Goal: Task Accomplishment & Management: Manage account settings

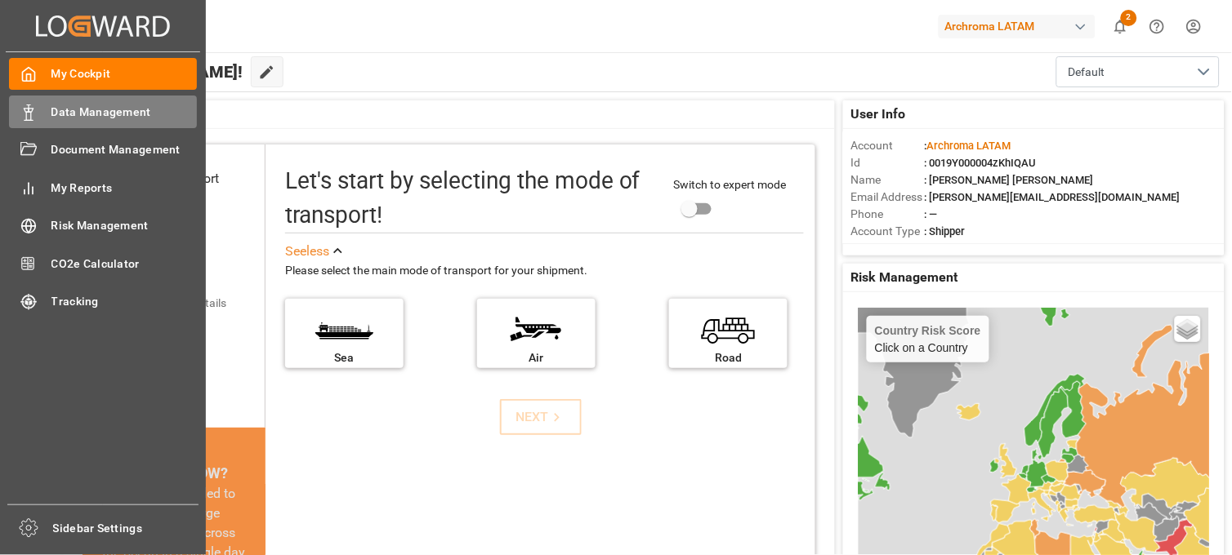
click at [79, 117] on span "Data Management" at bounding box center [124, 112] width 146 height 17
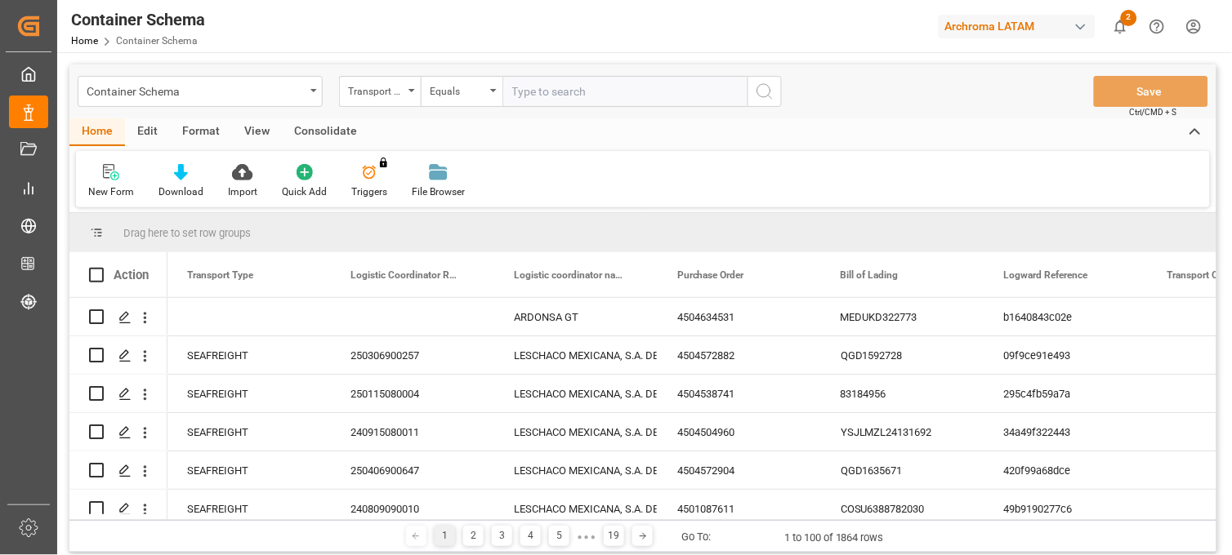
click at [132, 279] on div "Action" at bounding box center [131, 275] width 35 height 15
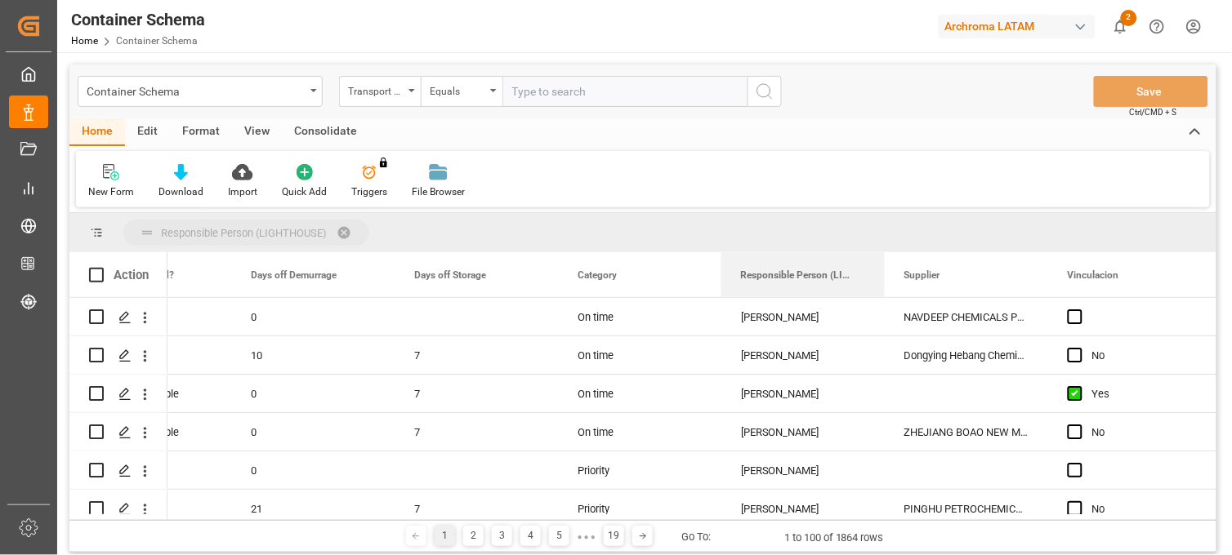
drag, startPoint x: 779, startPoint y: 282, endPoint x: 747, endPoint y: 238, distance: 54.4
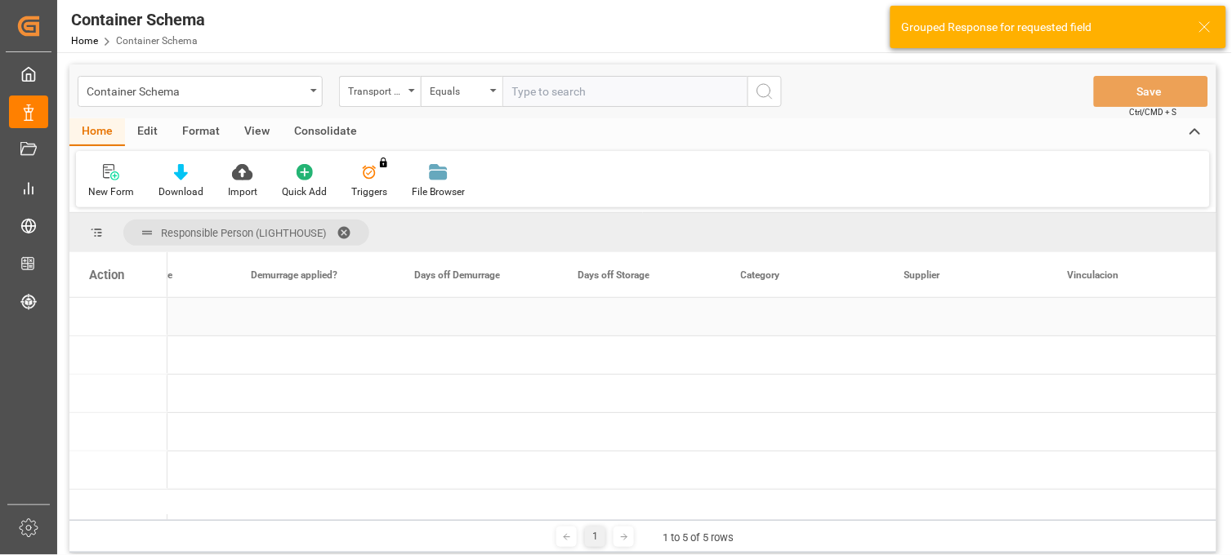
click at [120, 321] on div "Press SPACE to select this row." at bounding box center [118, 317] width 98 height 38
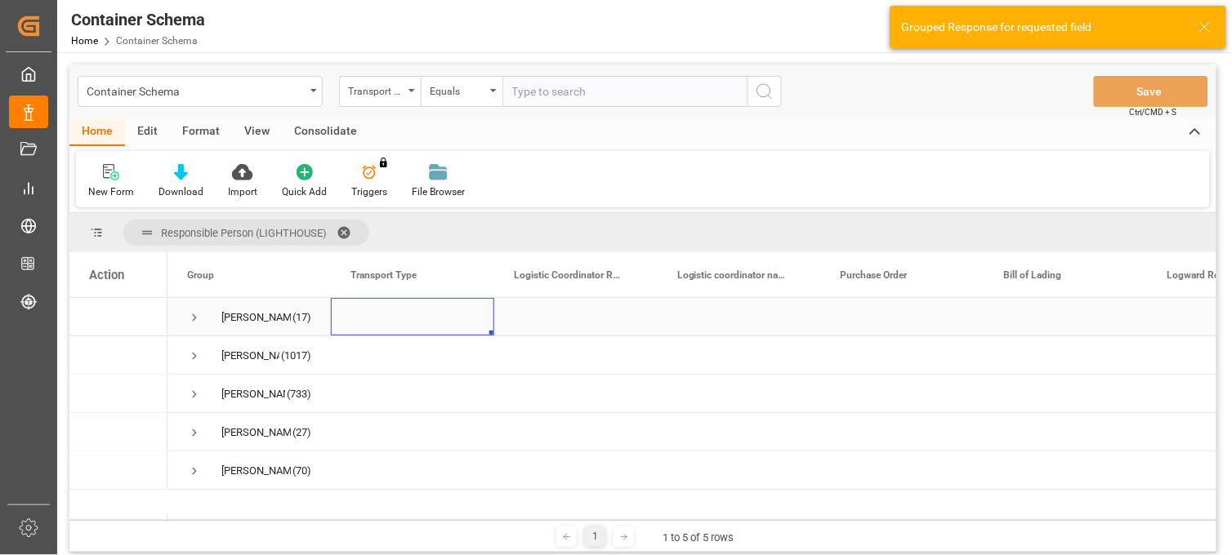
click at [194, 319] on span "Press SPACE to select this row." at bounding box center [194, 317] width 15 height 15
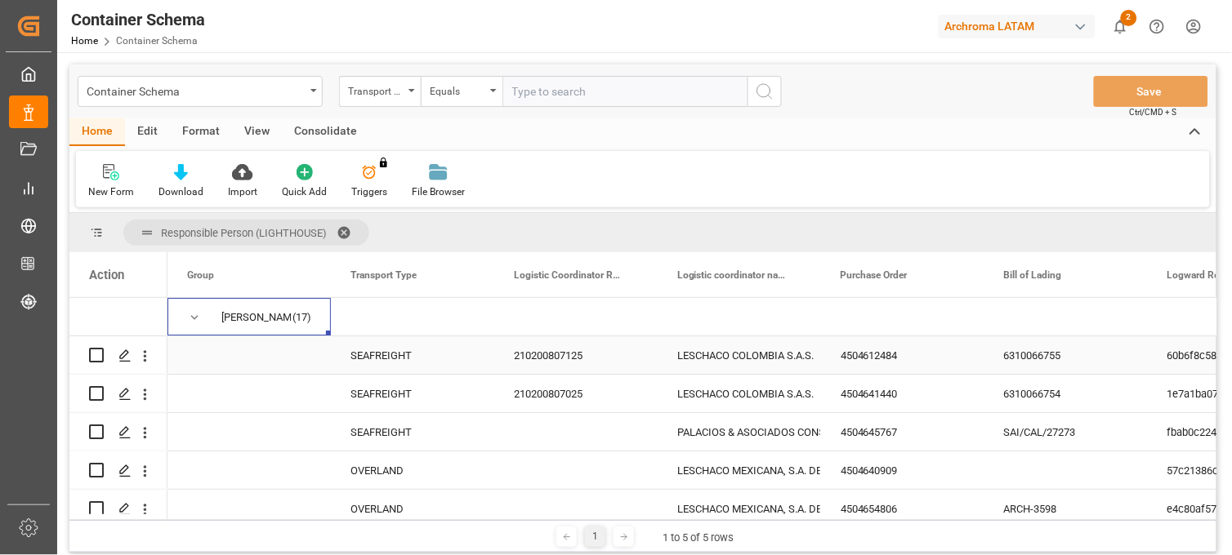
click at [565, 360] on div "210200807125" at bounding box center [575, 356] width 163 height 38
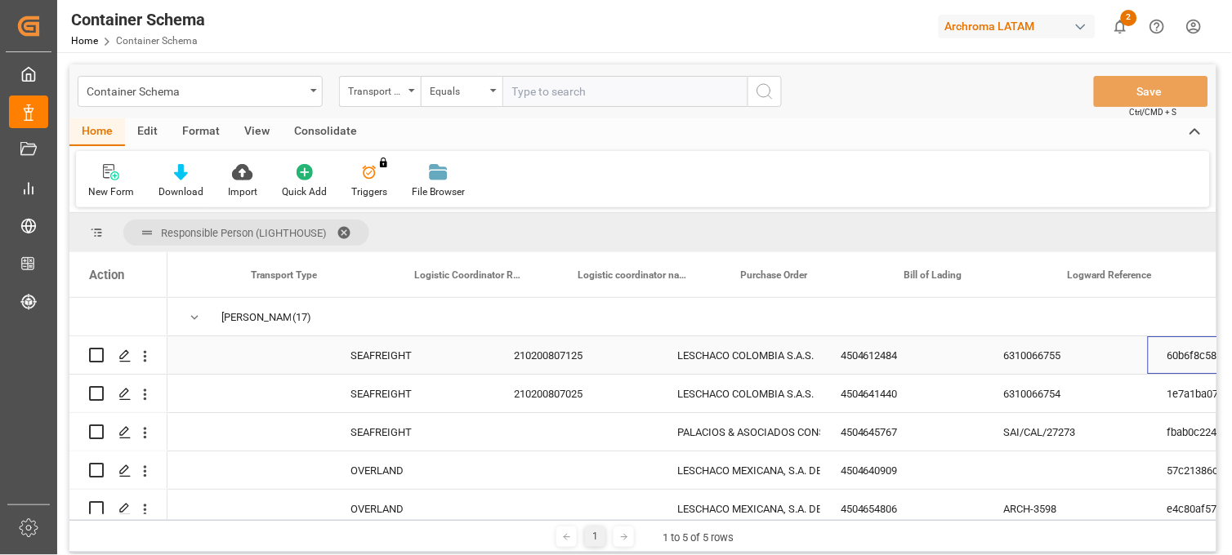
scroll to position [0, 100]
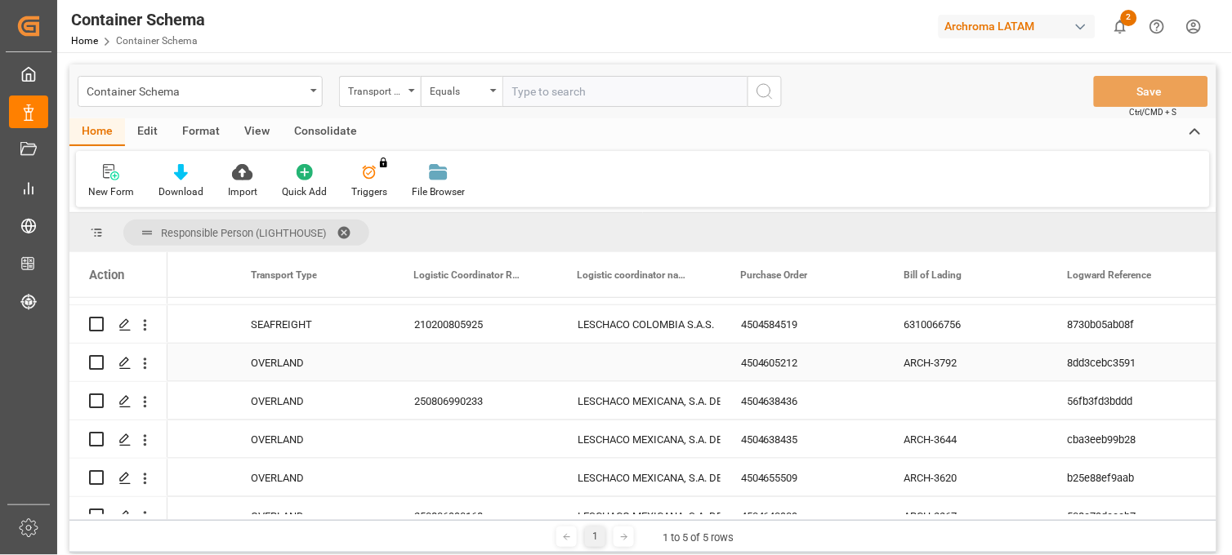
click at [771, 373] on div "4504605212" at bounding box center [802, 363] width 163 height 38
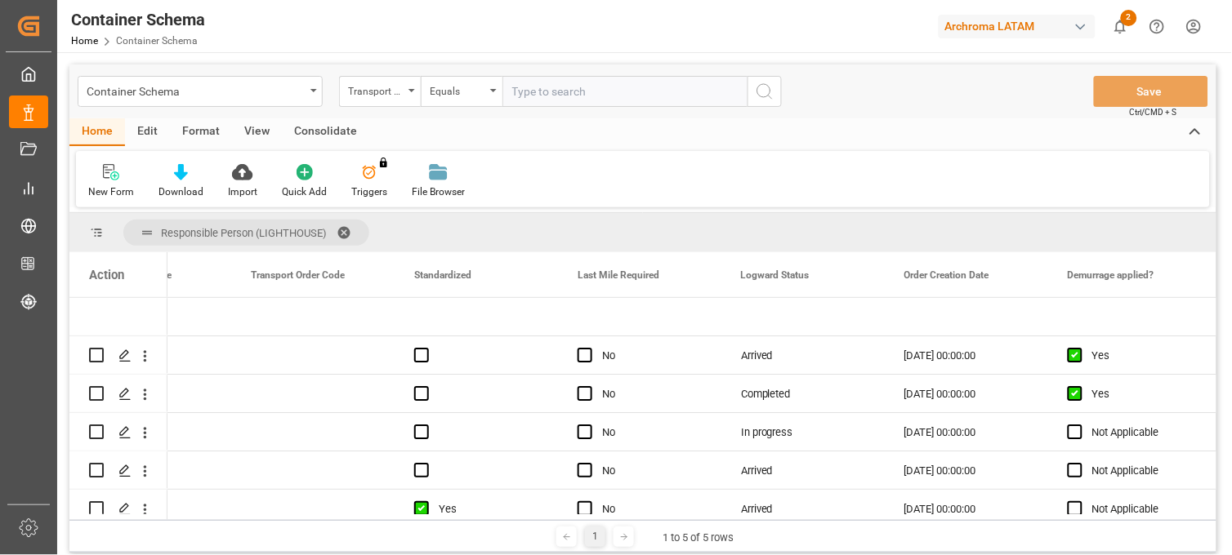
click at [345, 229] on span at bounding box center [350, 232] width 26 height 15
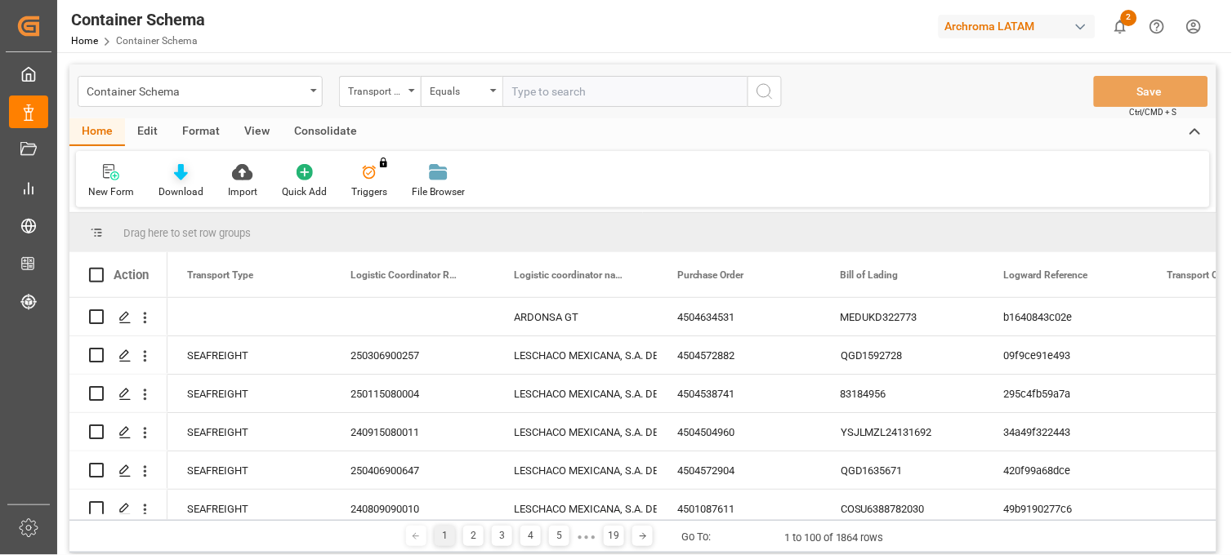
click at [176, 182] on div "Download" at bounding box center [180, 181] width 69 height 36
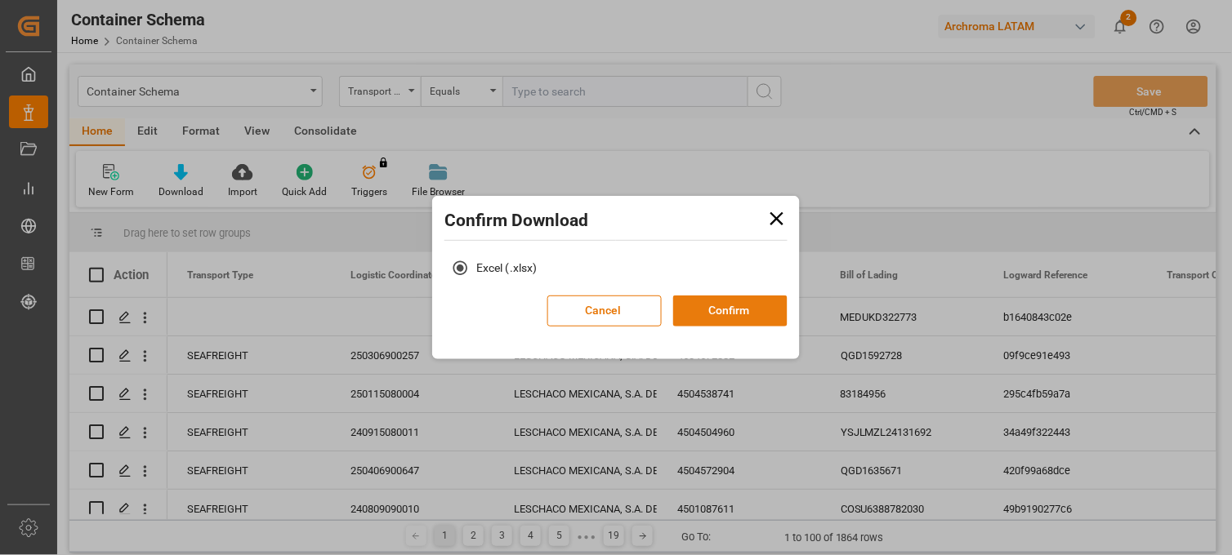
click at [745, 314] on button "Confirm" at bounding box center [730, 311] width 114 height 31
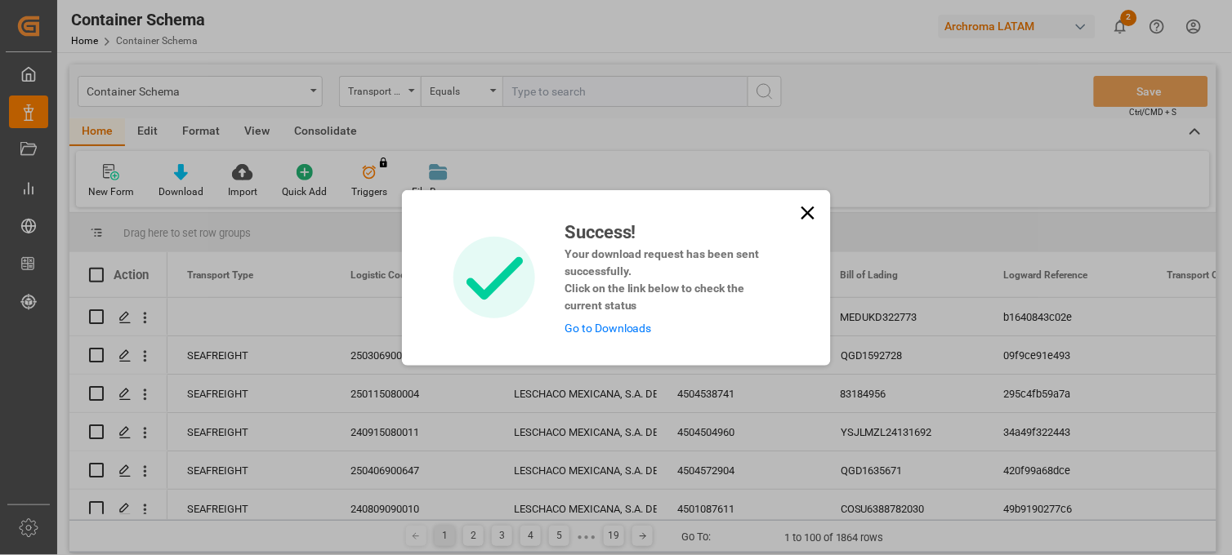
click at [593, 322] on link "Go to Downloads" at bounding box center [607, 328] width 87 height 13
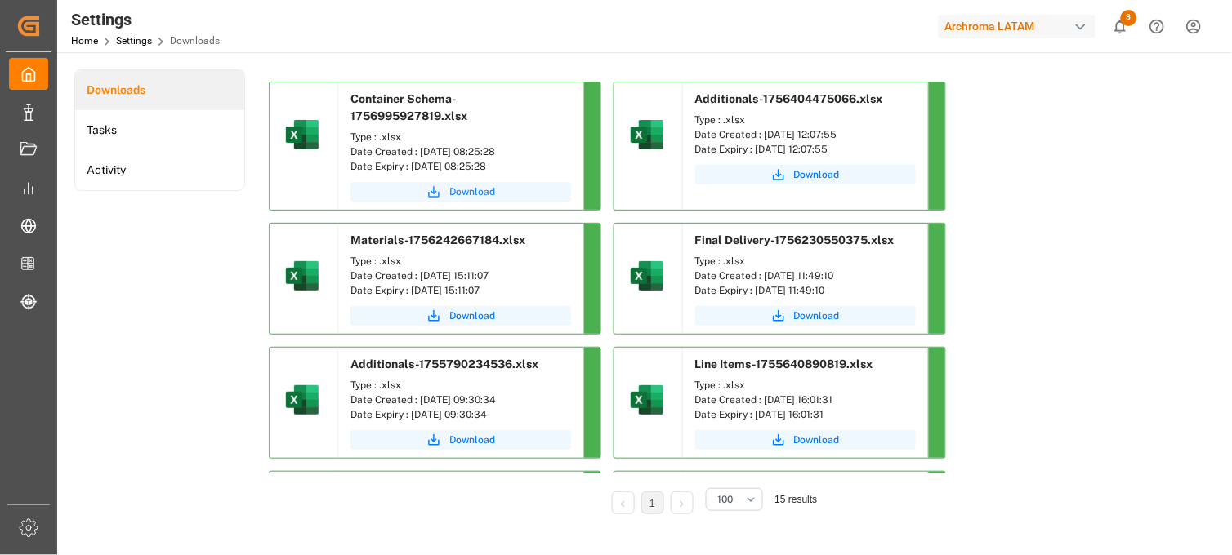
click at [466, 196] on span "Download" at bounding box center [472, 192] width 46 height 15
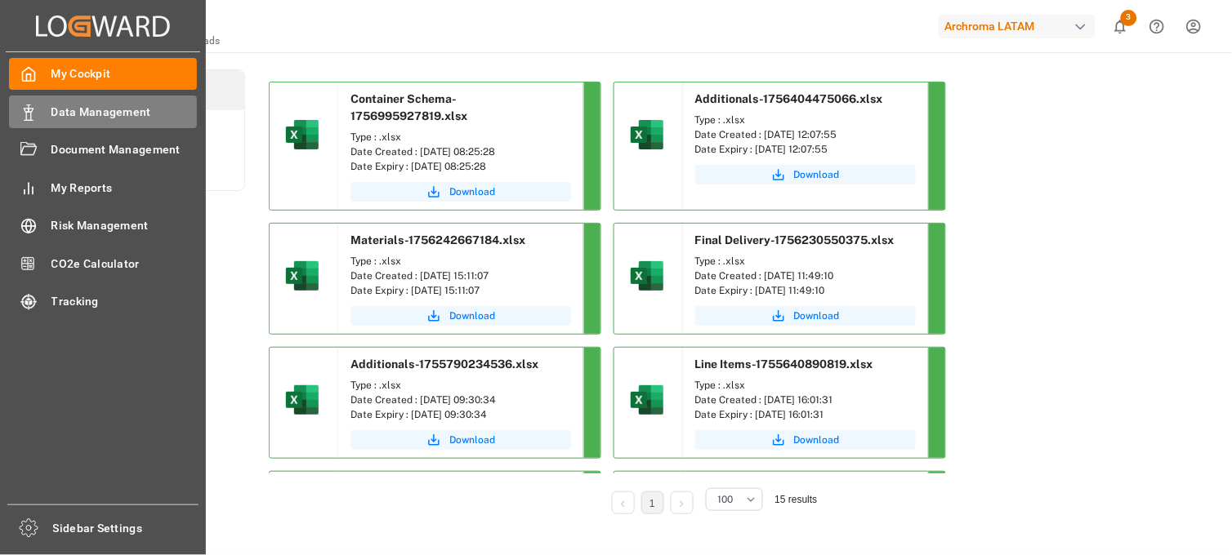
click at [91, 111] on span "Data Management" at bounding box center [124, 112] width 146 height 17
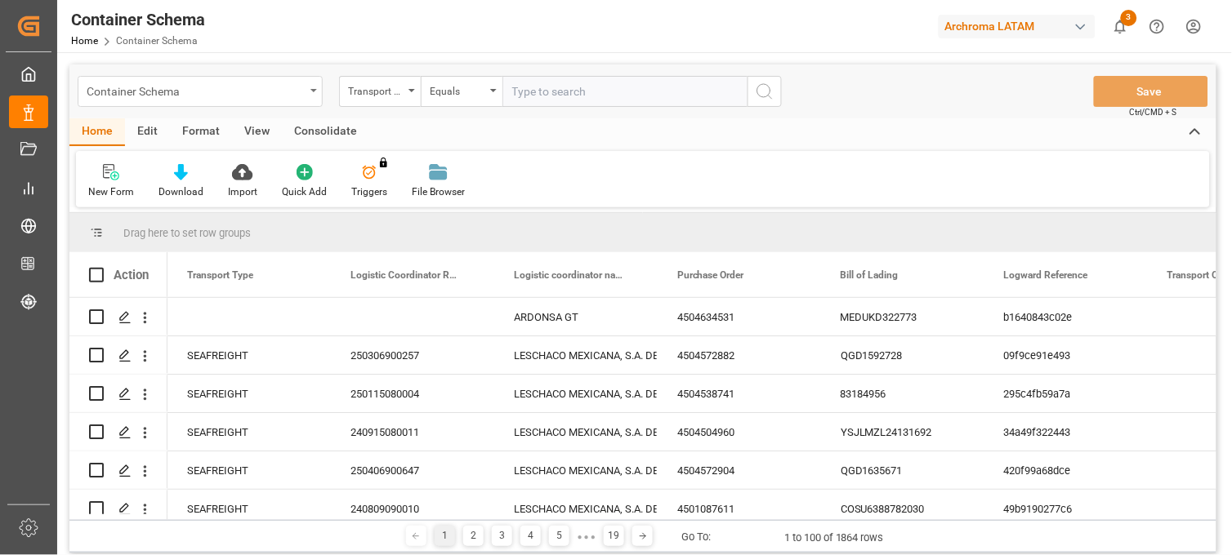
click at [307, 88] on div "Container Schema" at bounding box center [200, 91] width 245 height 31
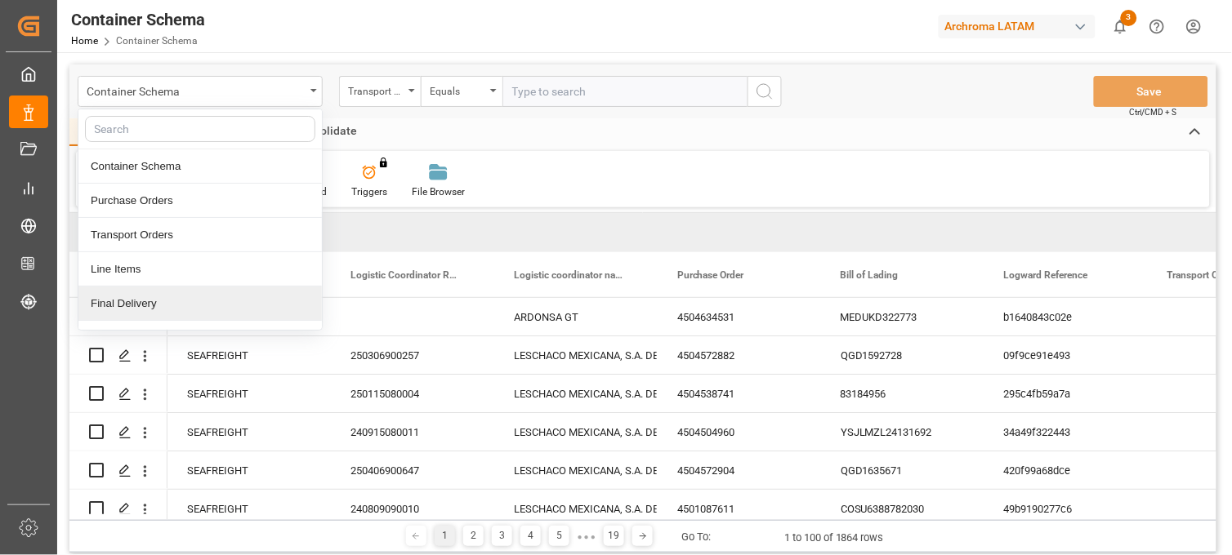
click at [133, 311] on div "Final Delivery" at bounding box center [199, 304] width 243 height 34
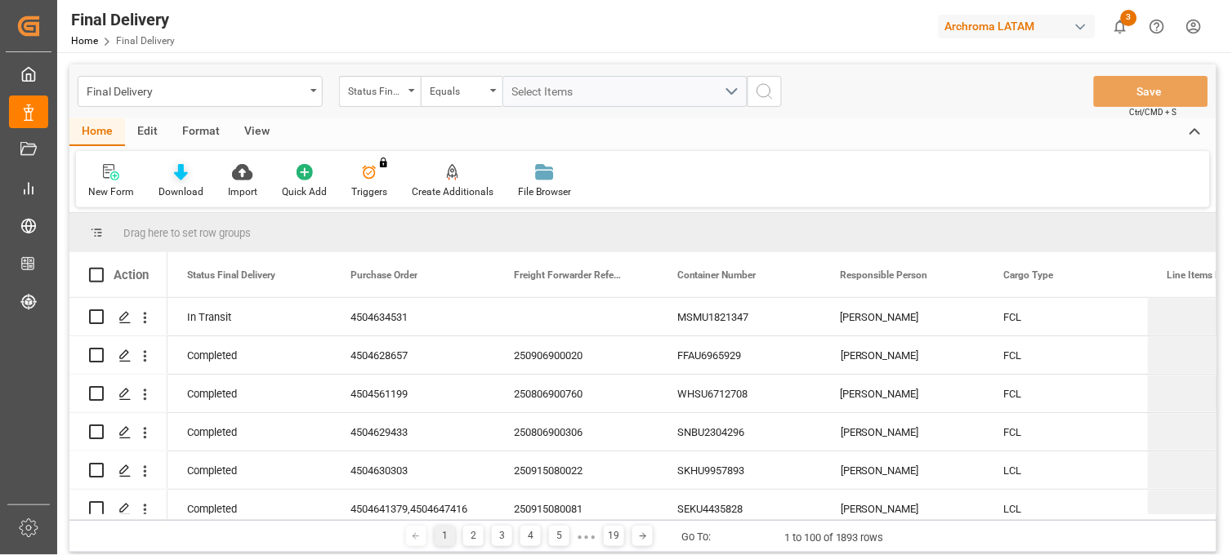
click at [182, 182] on div "Download" at bounding box center [180, 181] width 69 height 36
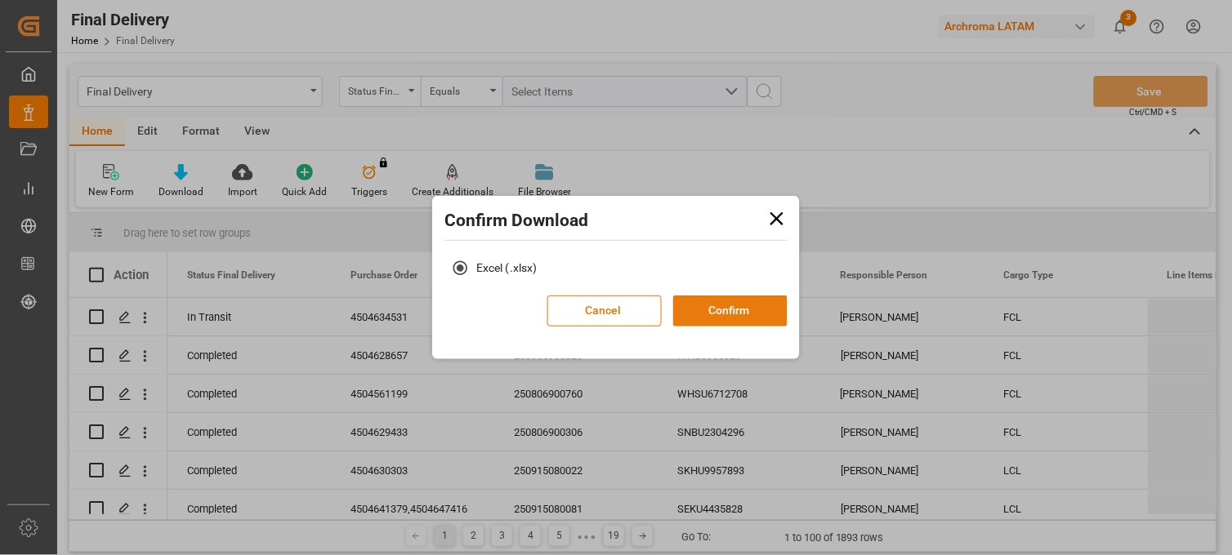
click at [753, 314] on button "Confirm" at bounding box center [730, 311] width 114 height 31
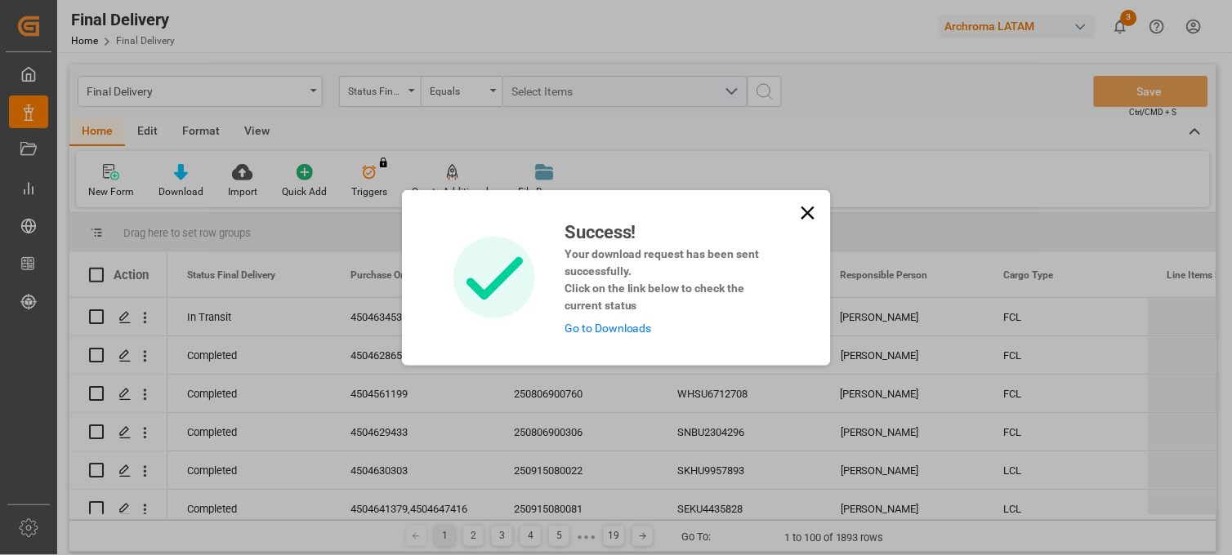
click at [622, 328] on link "Go to Downloads" at bounding box center [607, 328] width 87 height 13
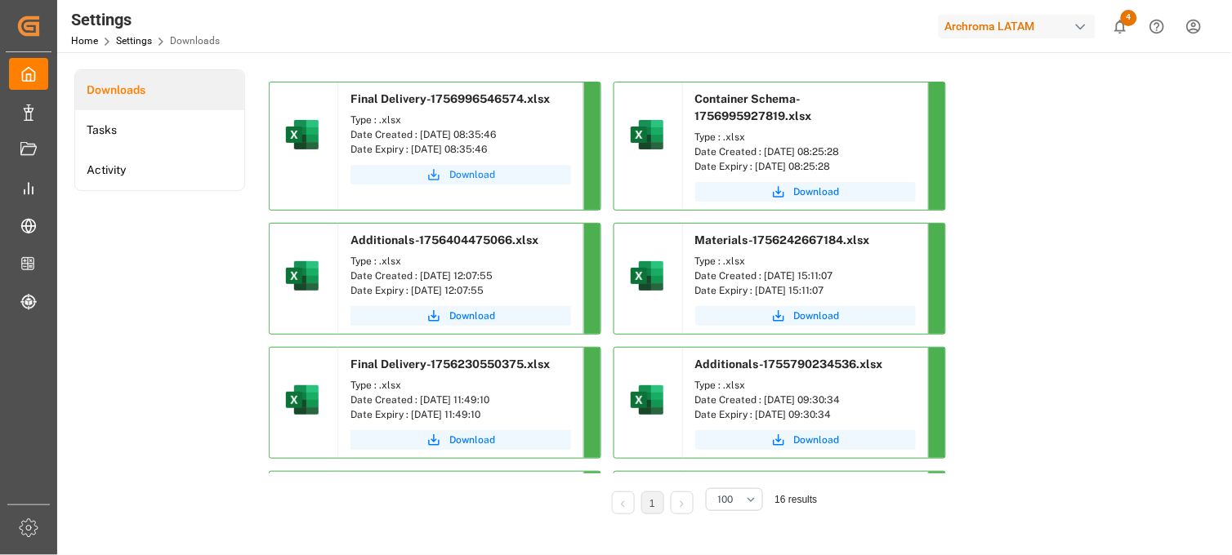
click at [479, 176] on span "Download" at bounding box center [472, 174] width 46 height 15
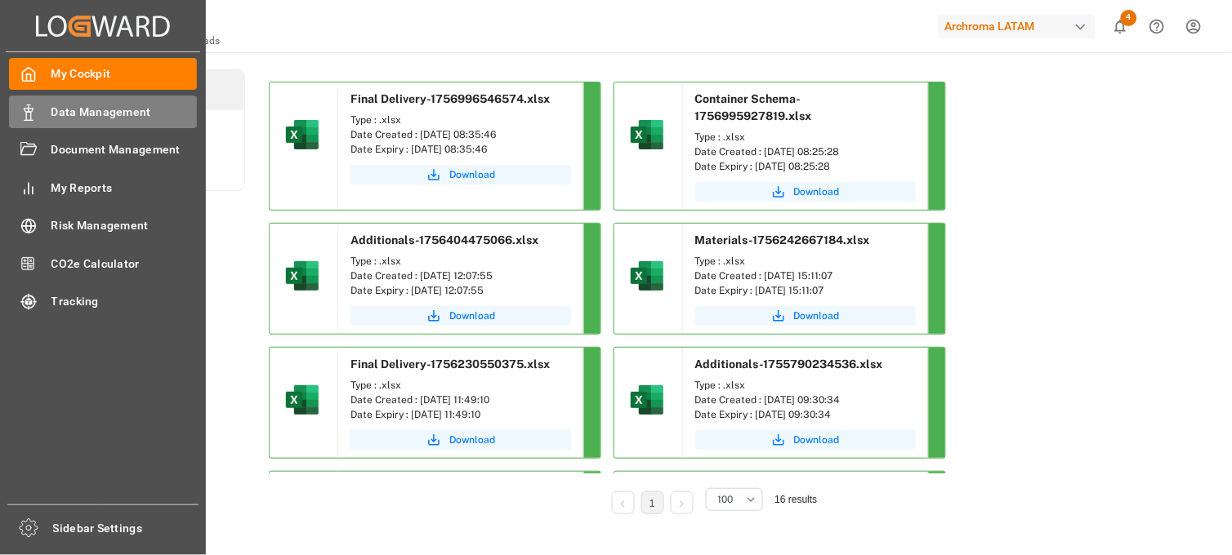
click at [39, 124] on div "Data Management Data Management" at bounding box center [103, 112] width 188 height 32
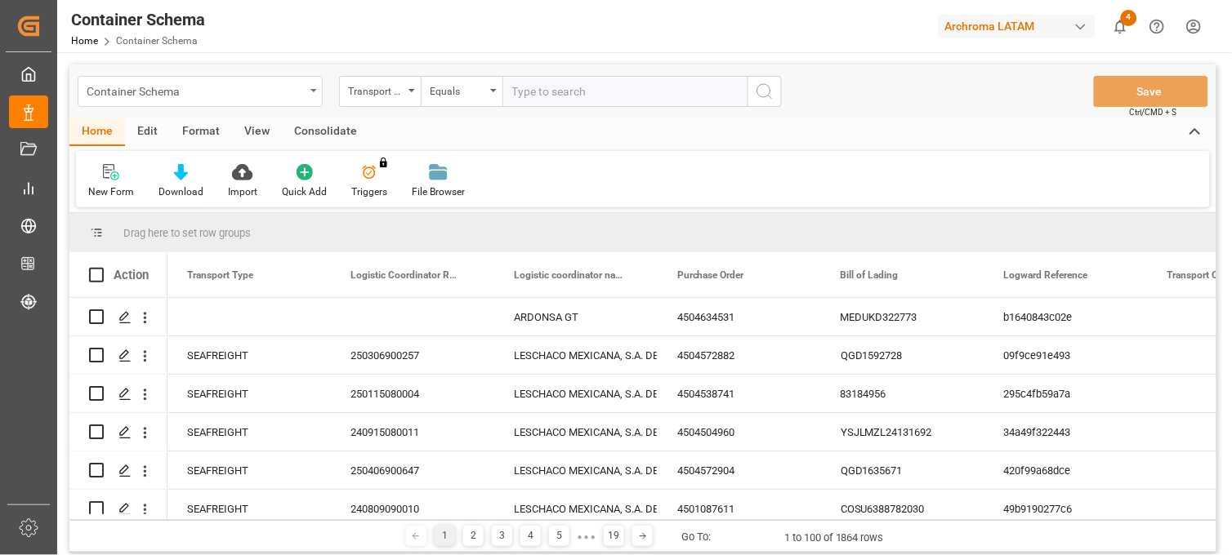
click at [306, 91] on div "Container Schema" at bounding box center [200, 91] width 245 height 31
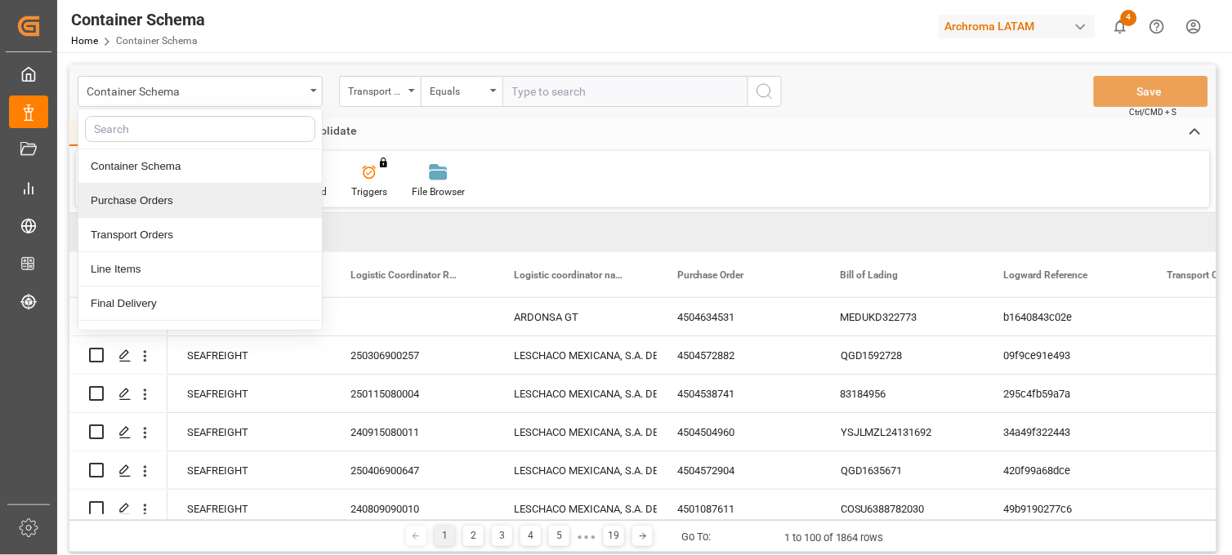
click at [164, 206] on div "Purchase Orders" at bounding box center [199, 201] width 243 height 34
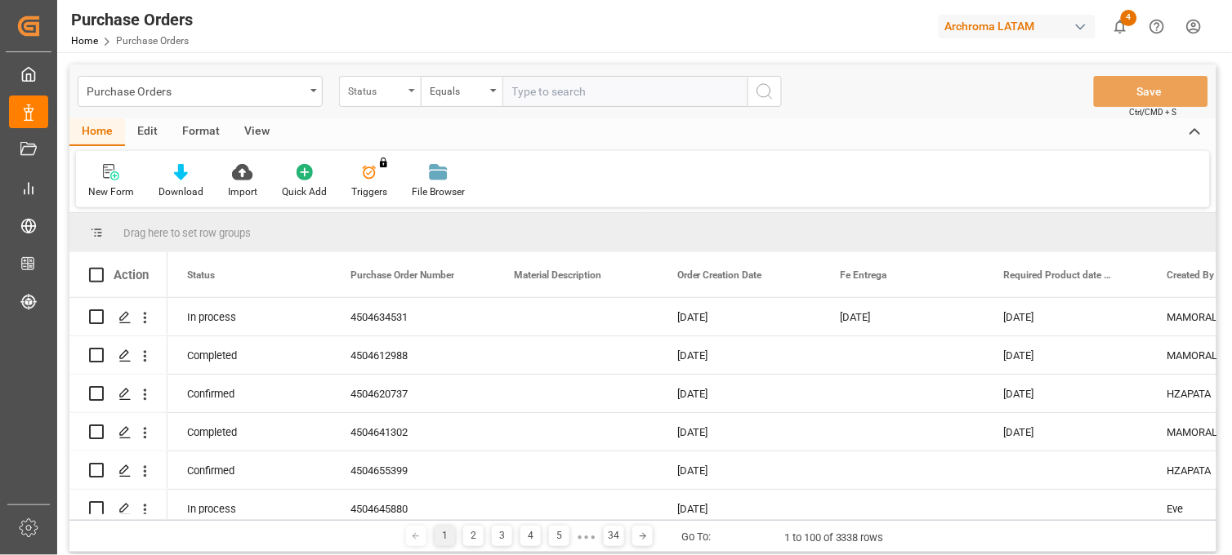
click at [372, 92] on div "Status" at bounding box center [376, 89] width 56 height 19
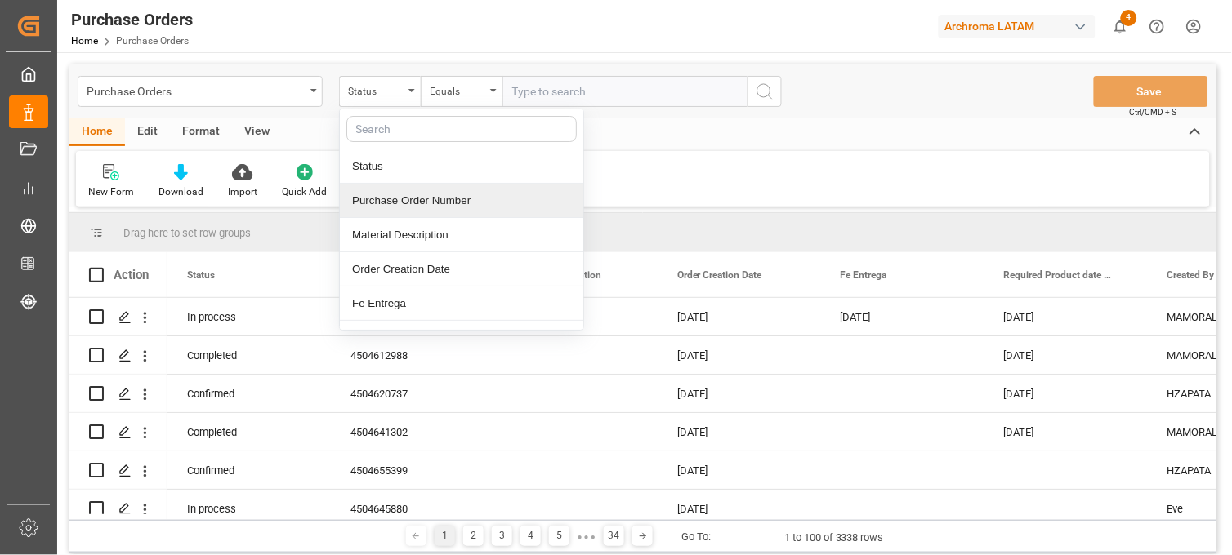
click at [407, 201] on div "Purchase Order Number" at bounding box center [461, 201] width 243 height 34
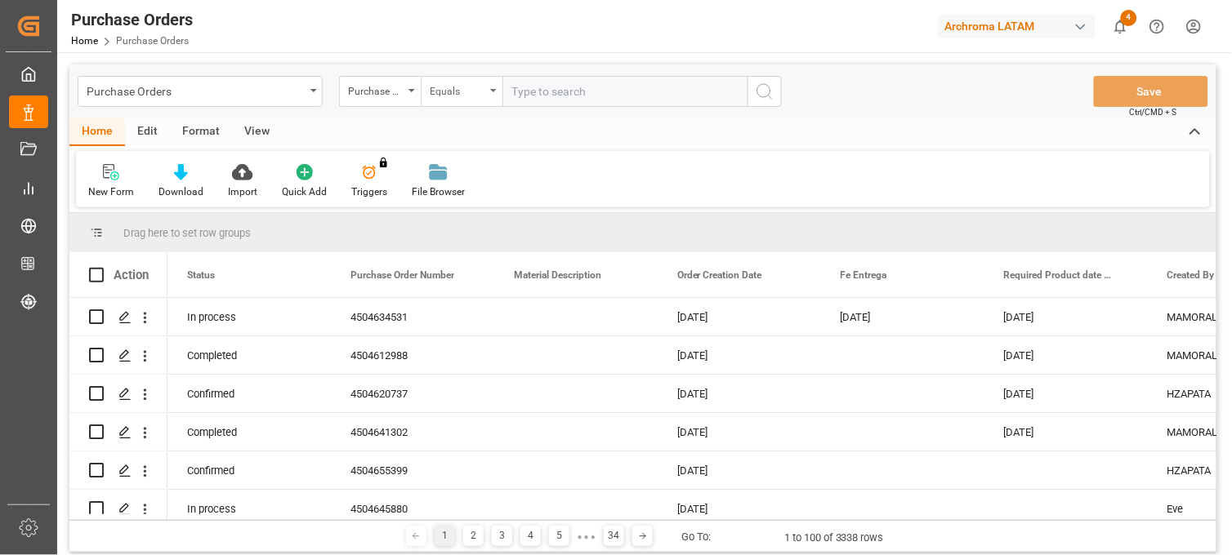
click at [470, 94] on div "Equals" at bounding box center [458, 89] width 56 height 19
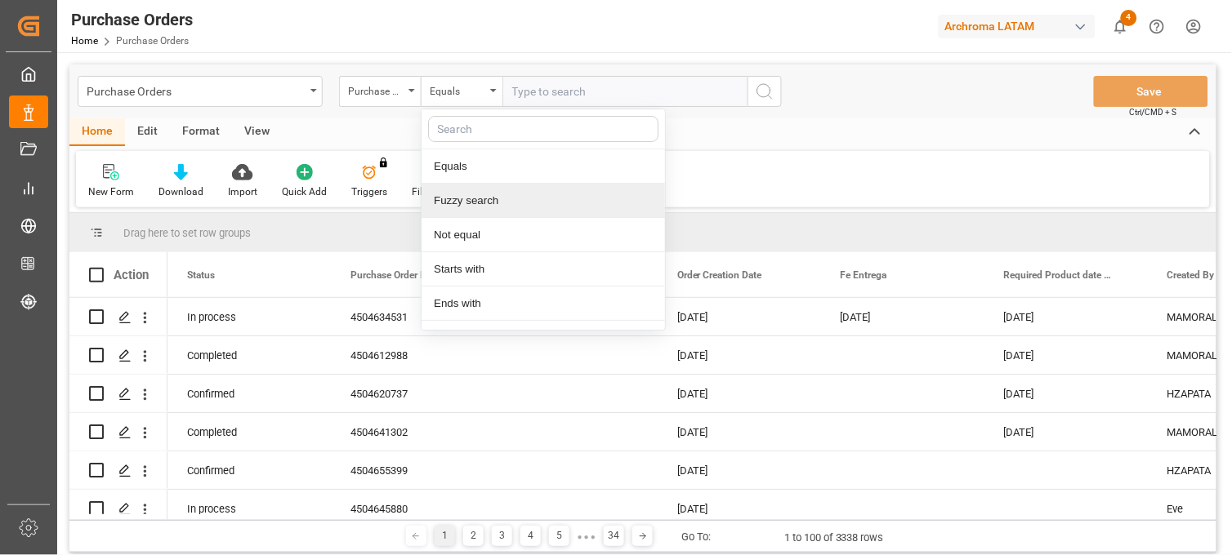
click at [475, 208] on div "Fuzzy search" at bounding box center [542, 201] width 243 height 34
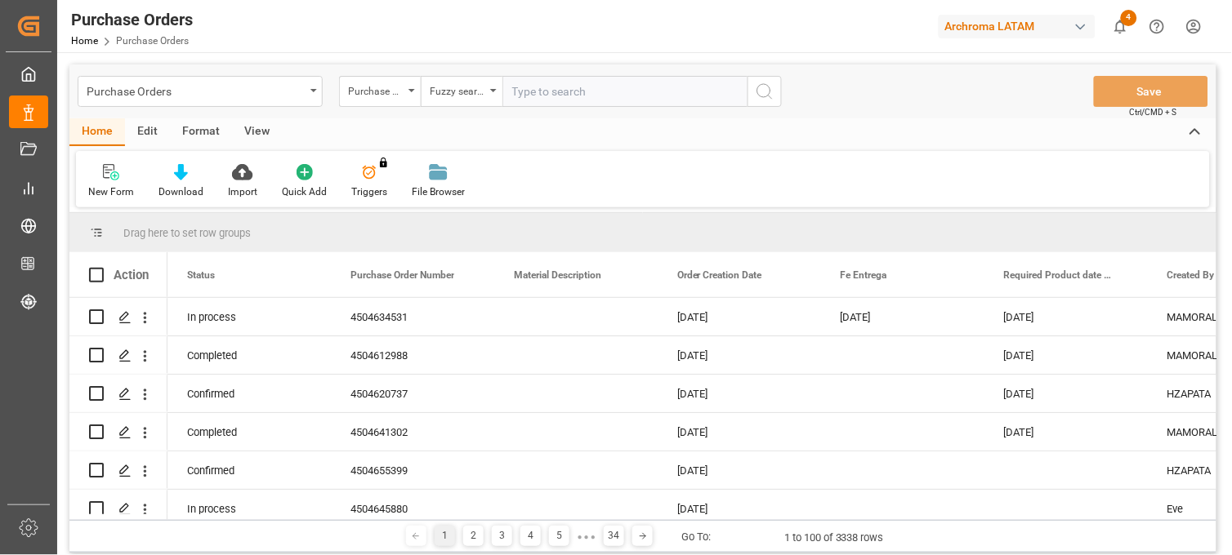
click at [564, 88] on input "text" at bounding box center [624, 91] width 245 height 31
paste input "4504645880"
type input "4504645880"
click at [758, 90] on icon "search button" at bounding box center [765, 92] width 20 height 20
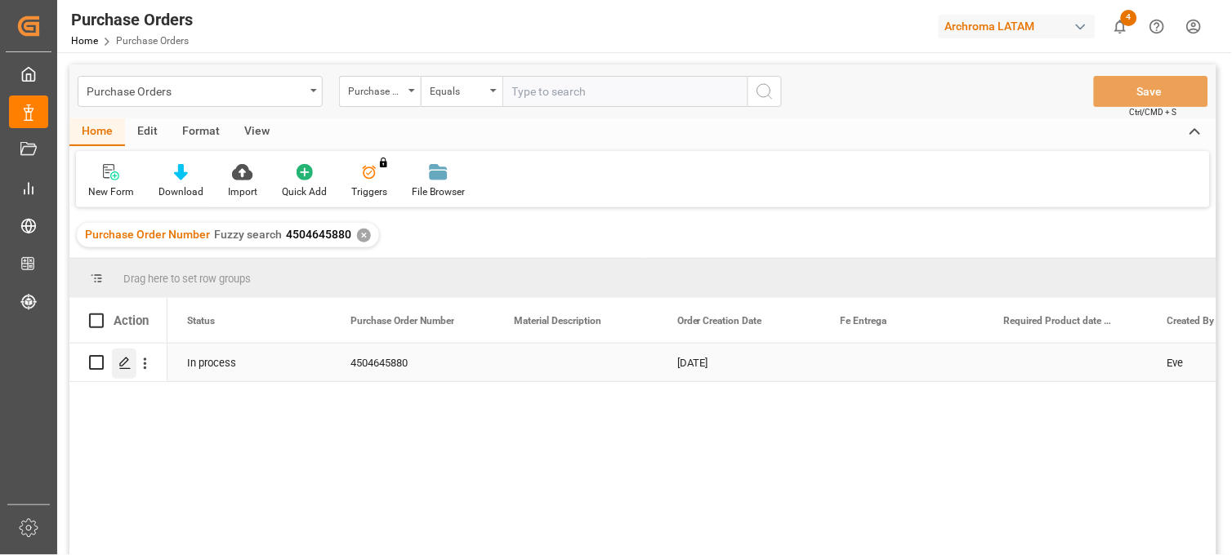
click at [125, 364] on icon "Press SPACE to select this row." at bounding box center [124, 363] width 13 height 13
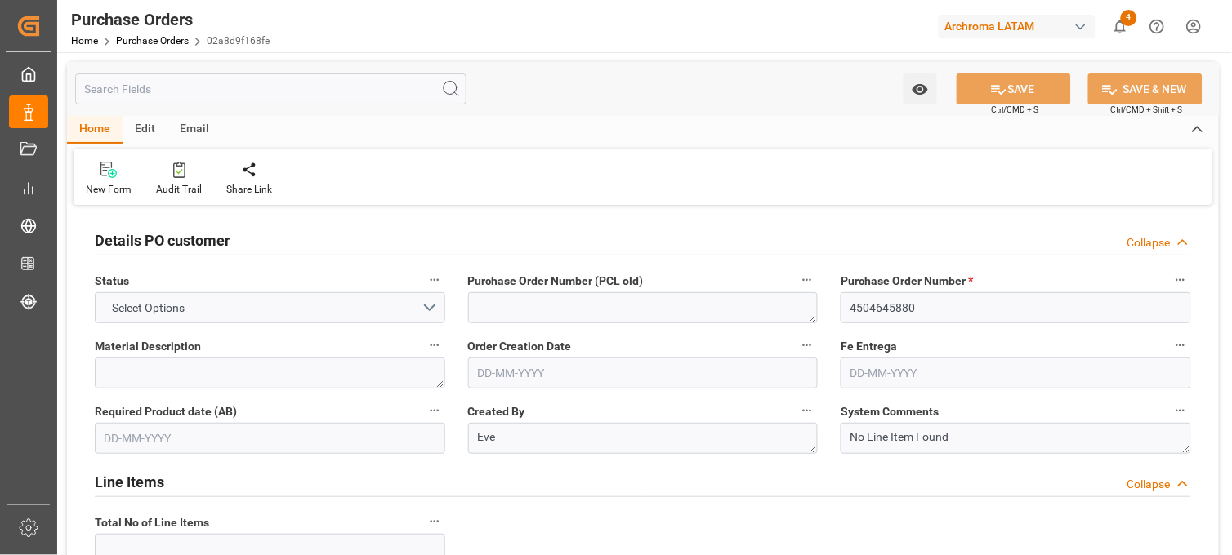
type input "1"
type input "[DATE]"
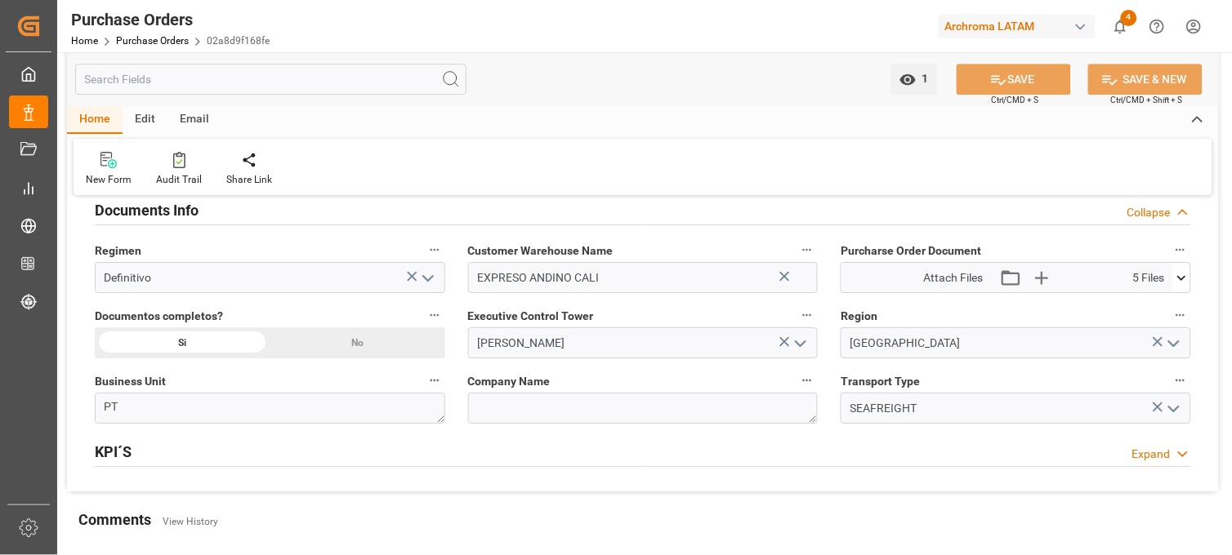
scroll to position [1179, 0]
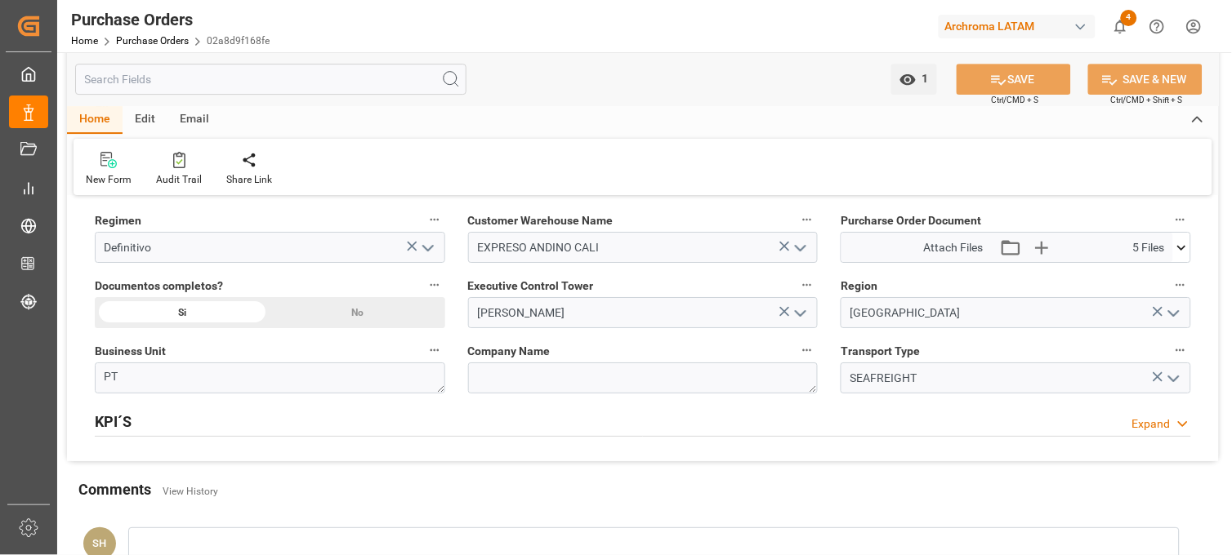
click at [1182, 247] on icon at bounding box center [1181, 247] width 17 height 17
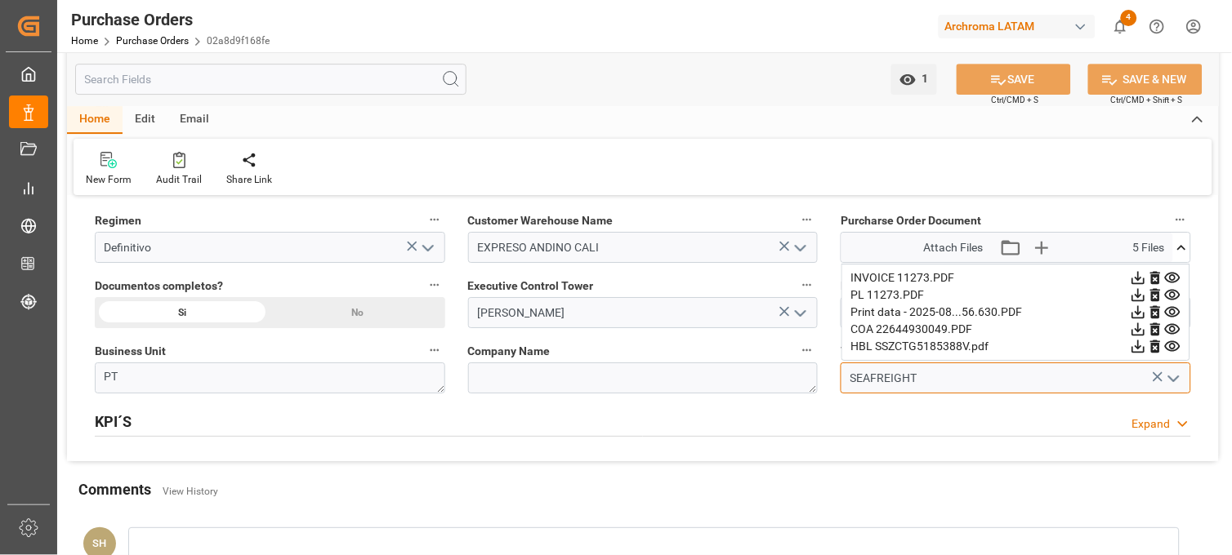
drag, startPoint x: 928, startPoint y: 382, endPoint x: 813, endPoint y: 372, distance: 115.7
click at [782, 312] on icon at bounding box center [784, 311] width 17 height 17
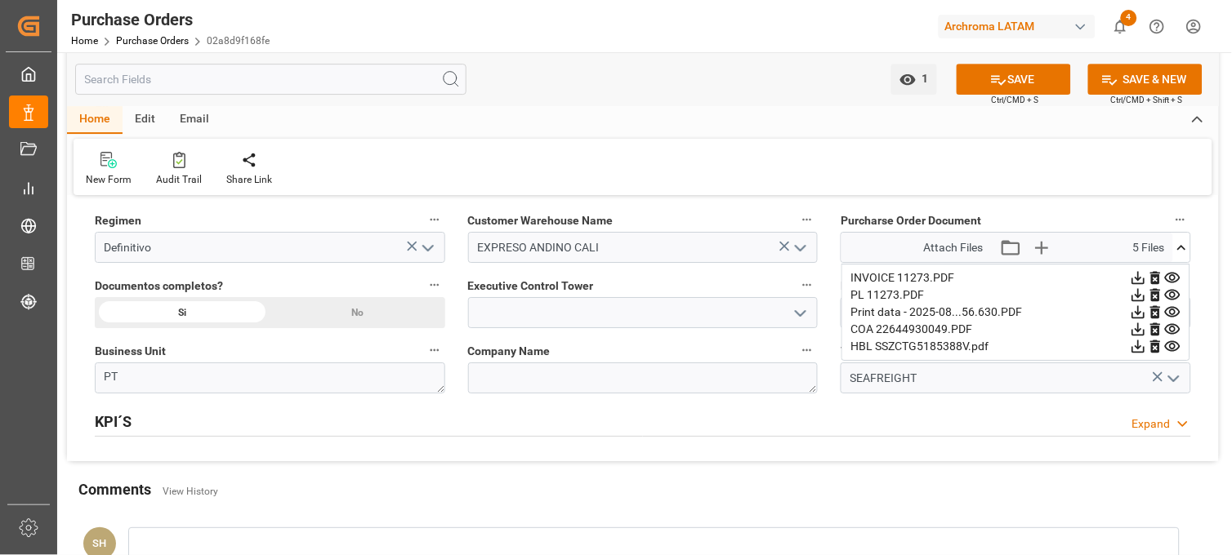
click at [799, 313] on icon "open menu" at bounding box center [801, 314] width 20 height 20
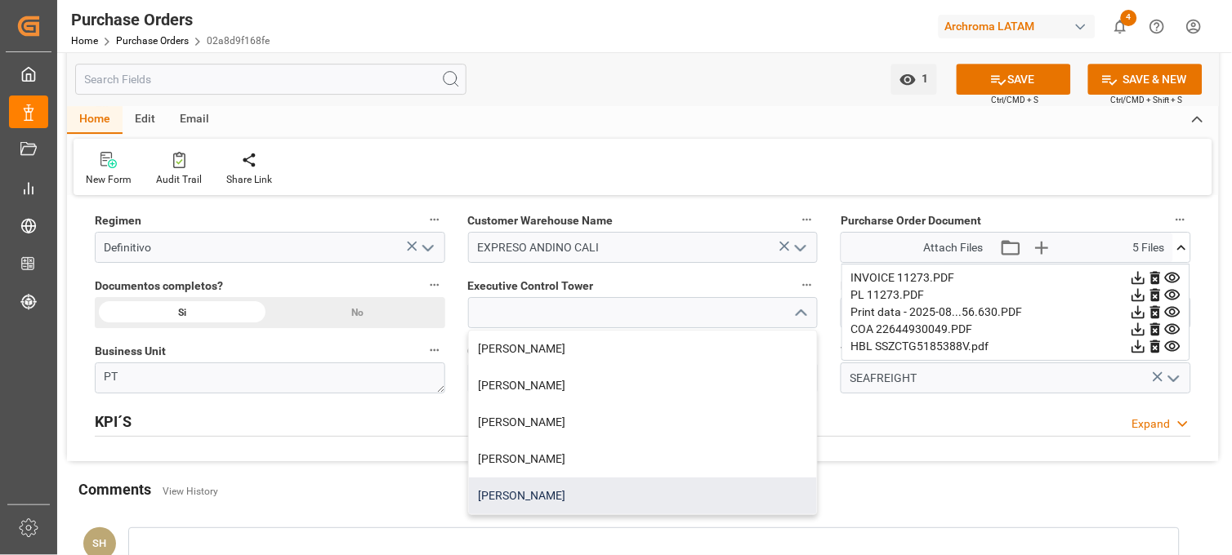
click at [532, 494] on div "[PERSON_NAME]" at bounding box center [643, 496] width 349 height 37
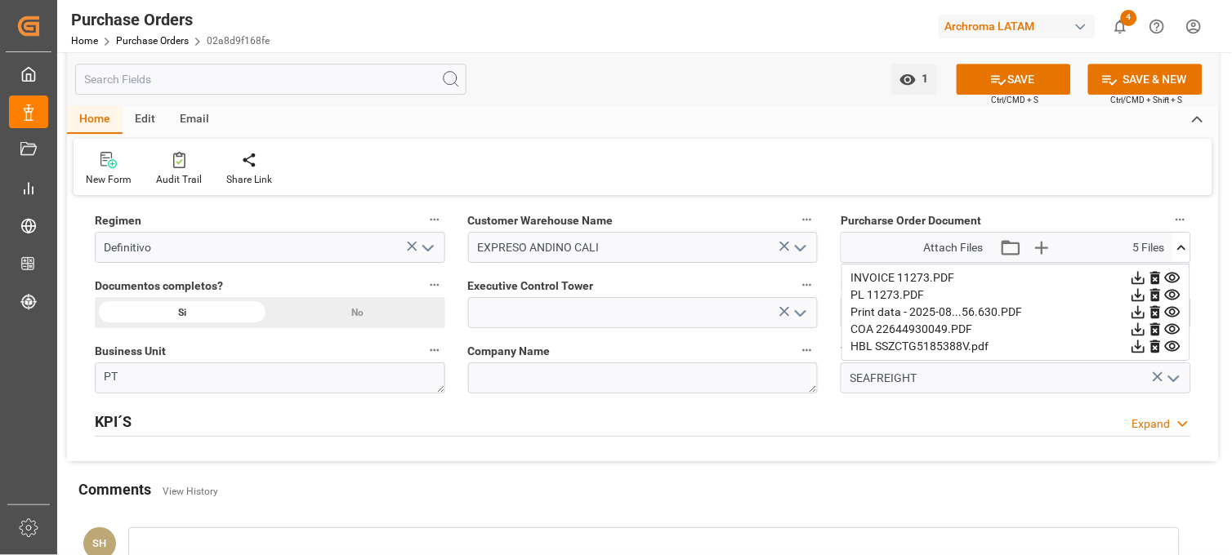
type input "[PERSON_NAME]"
click at [1032, 82] on button "SAVE" at bounding box center [1013, 79] width 114 height 31
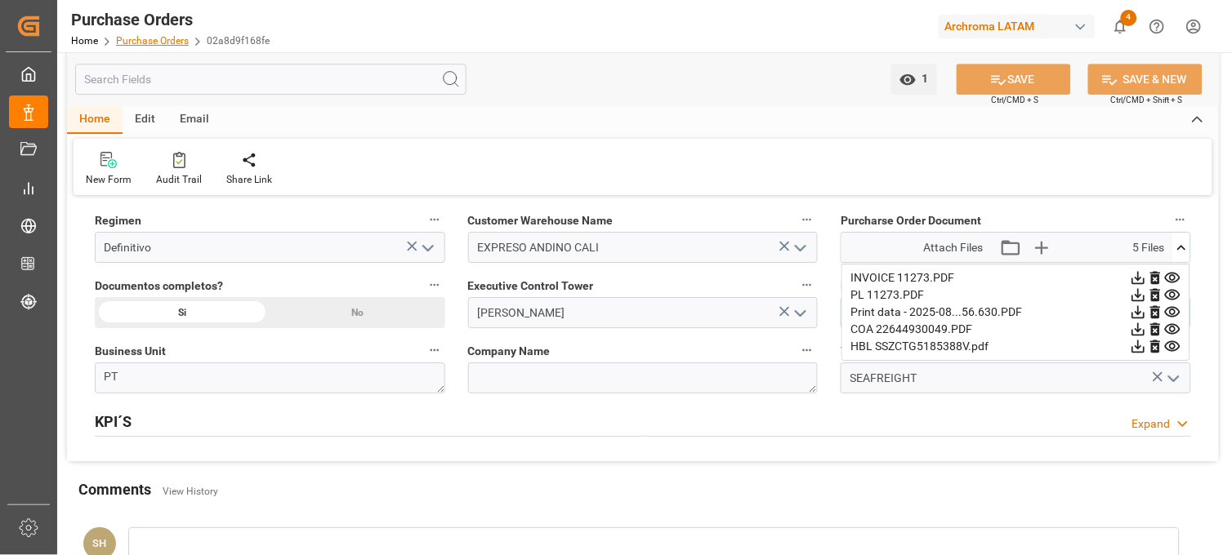
click at [136, 36] on link "Purchase Orders" at bounding box center [152, 40] width 73 height 11
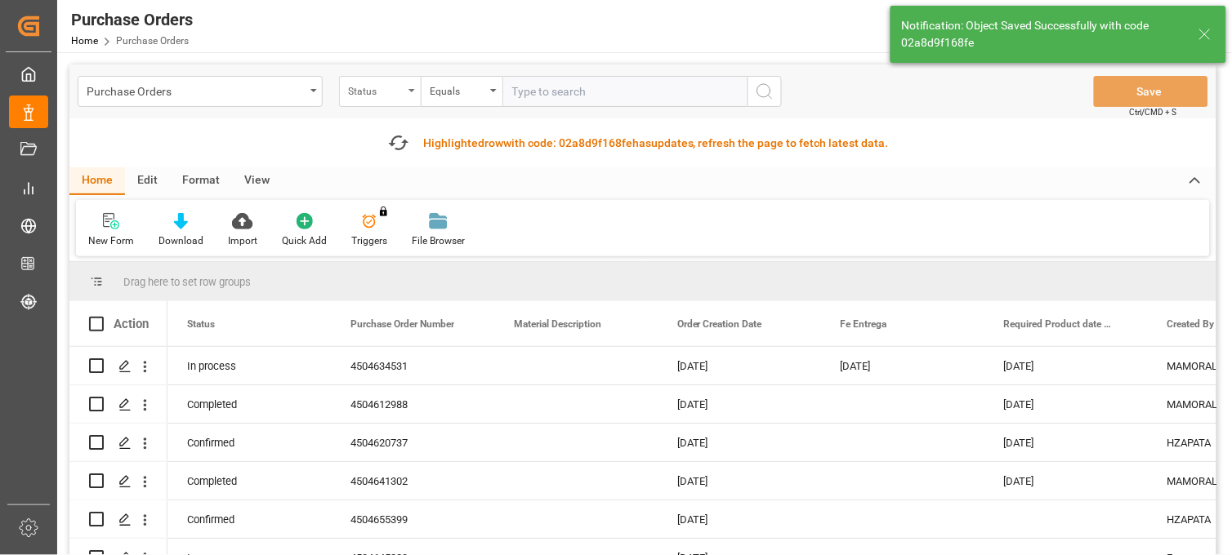
click at [405, 90] on div "Status" at bounding box center [380, 91] width 82 height 31
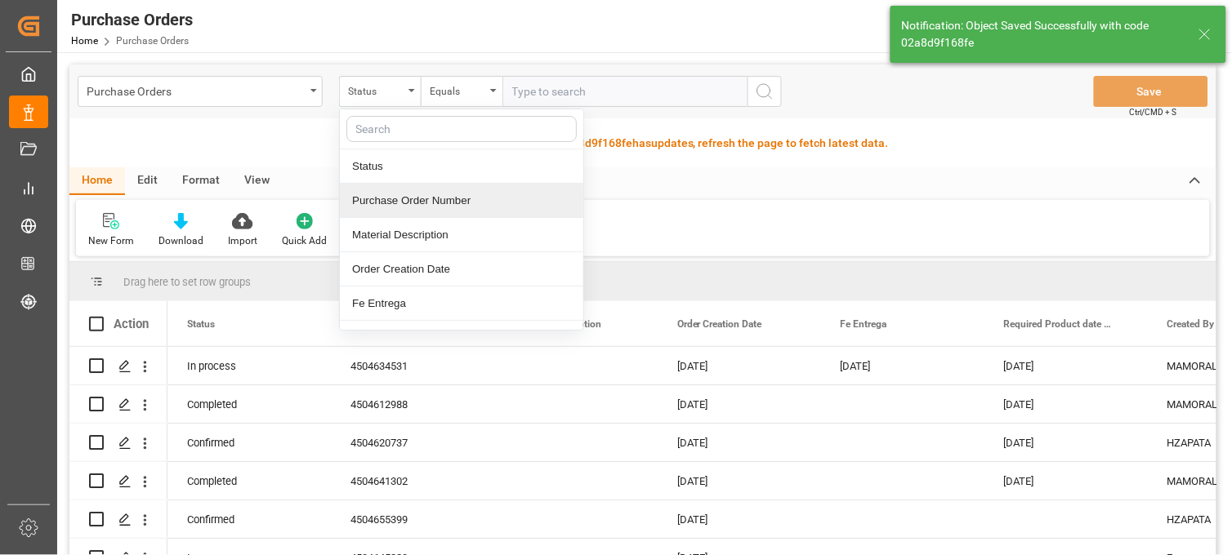
click at [394, 198] on div "Purchase Order Number" at bounding box center [461, 201] width 243 height 34
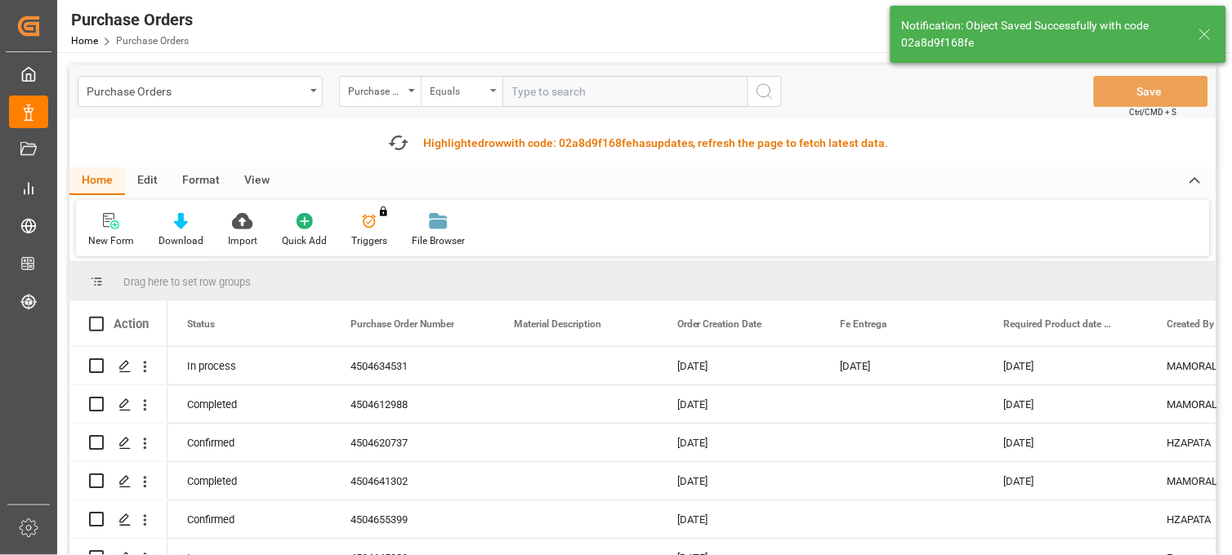
click at [487, 91] on div "Equals" at bounding box center [462, 91] width 82 height 31
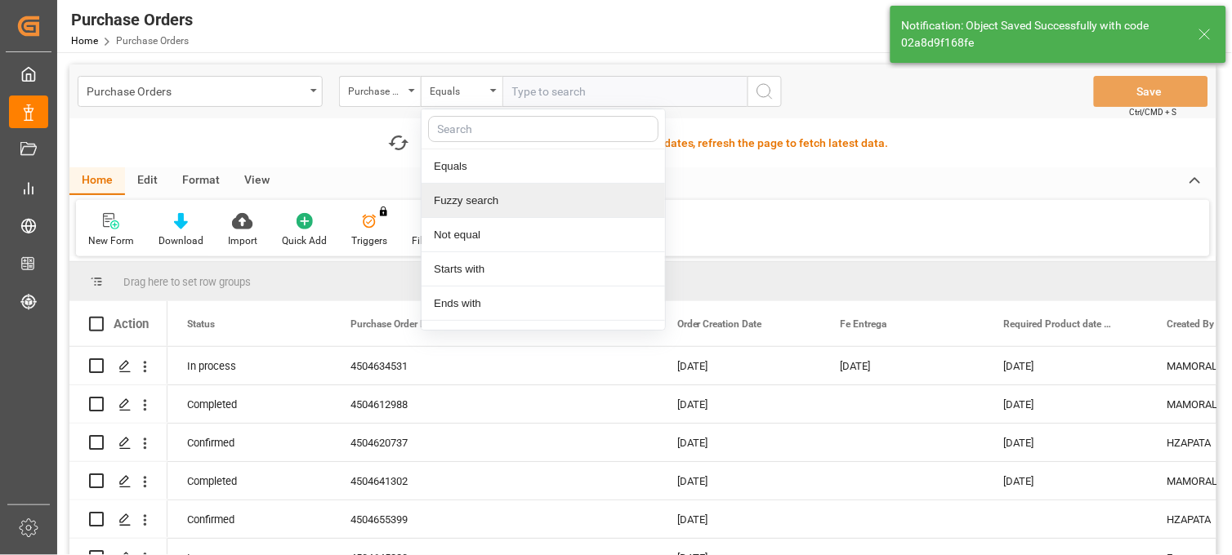
click at [472, 204] on div "Fuzzy search" at bounding box center [542, 201] width 243 height 34
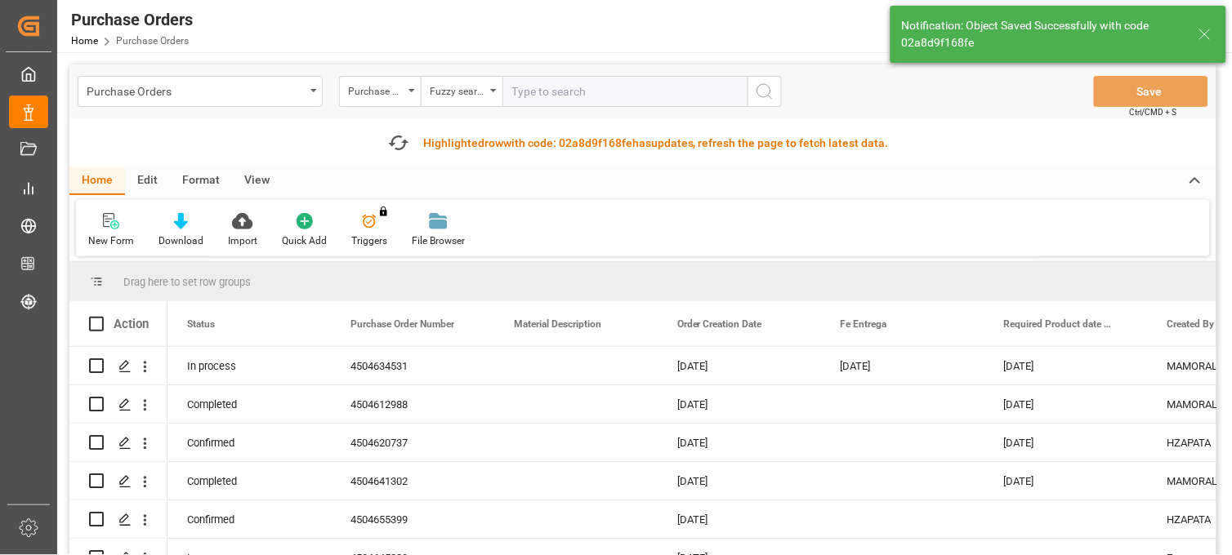
paste input "4504619803"
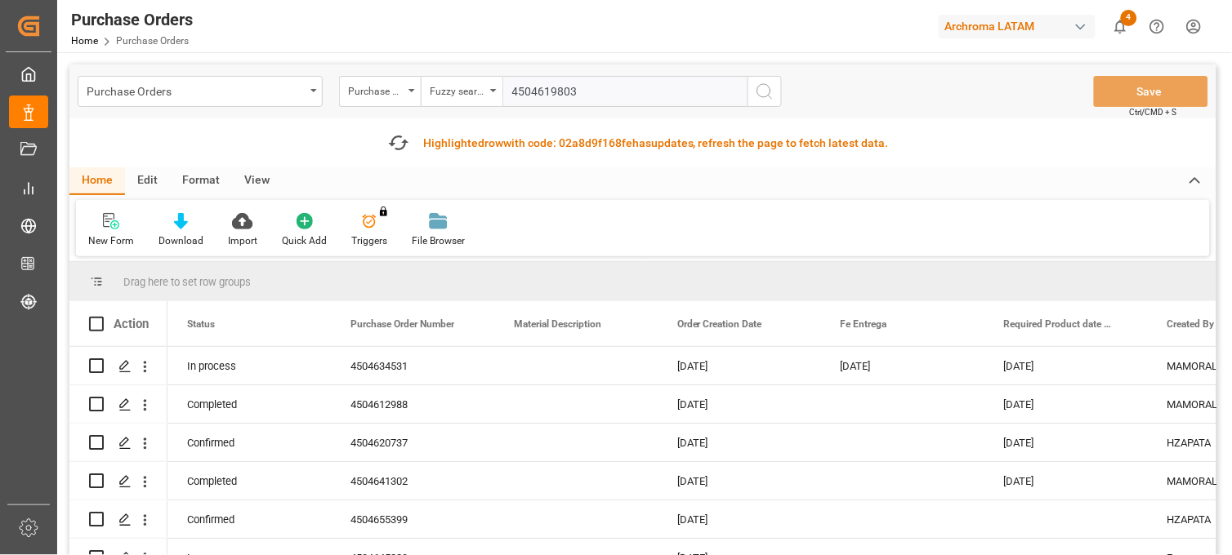
type input "4504619803"
click at [773, 85] on icon "search button" at bounding box center [765, 92] width 20 height 20
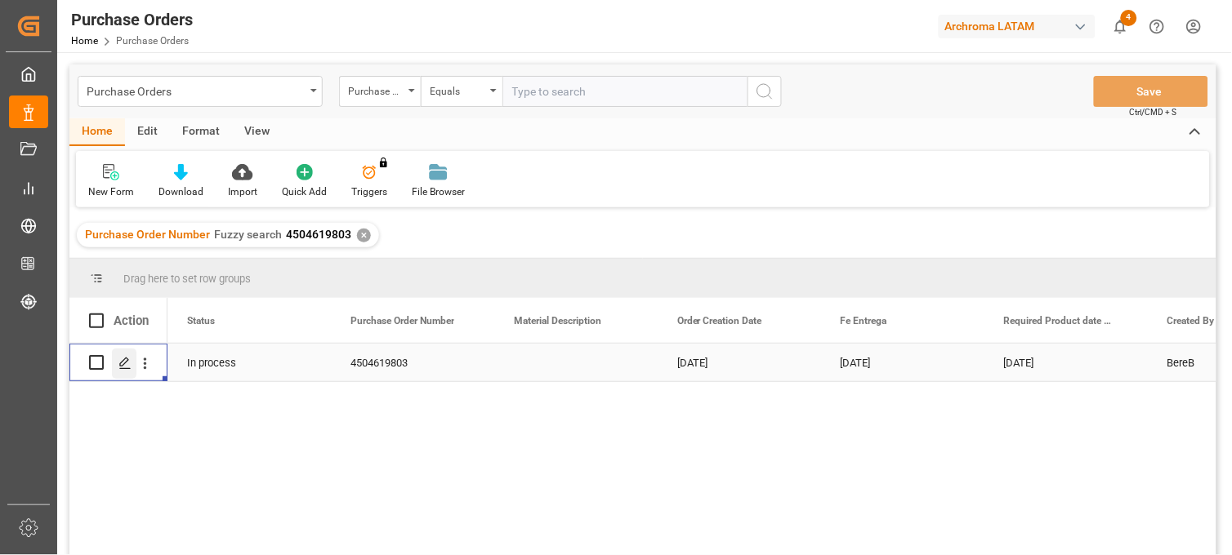
click at [127, 363] on icon "Press SPACE to select this row." at bounding box center [124, 363] width 13 height 13
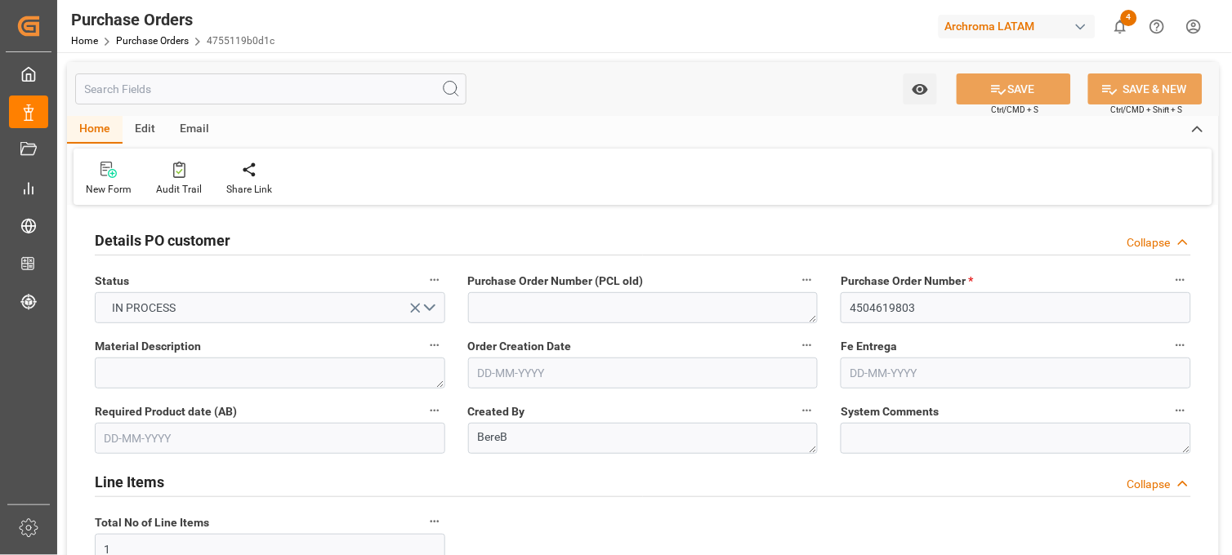
type input "[DATE]"
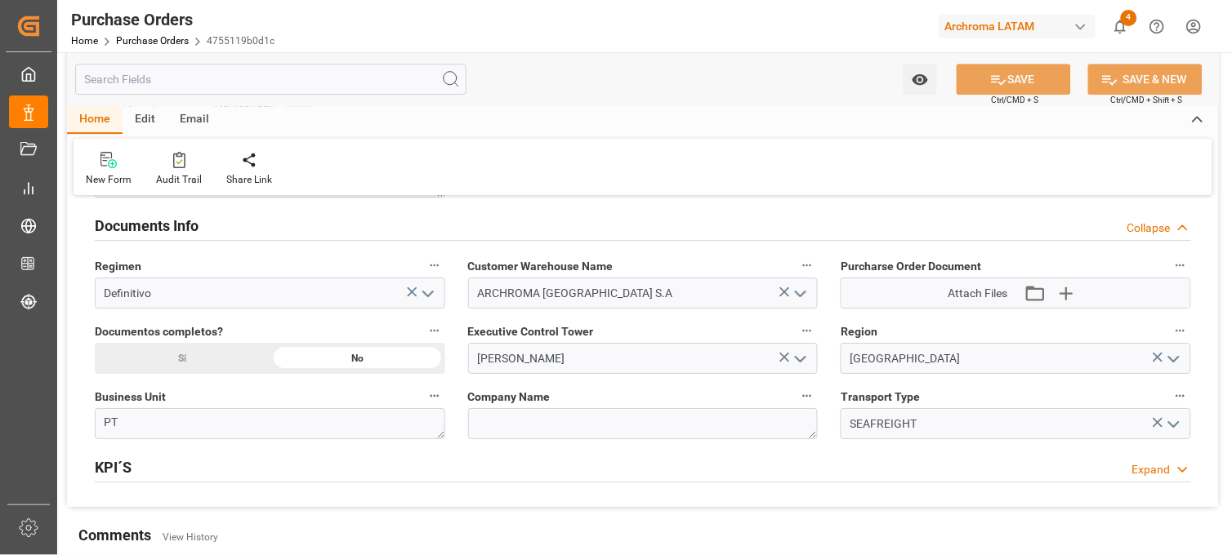
scroll to position [1179, 0]
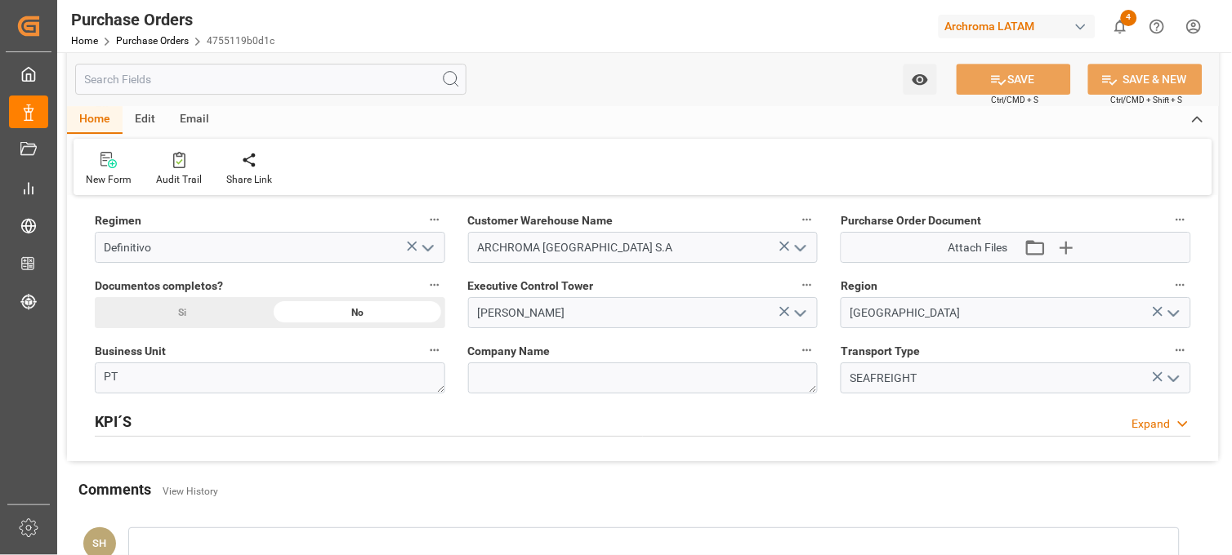
click at [785, 311] on icon at bounding box center [785, 312] width 10 height 10
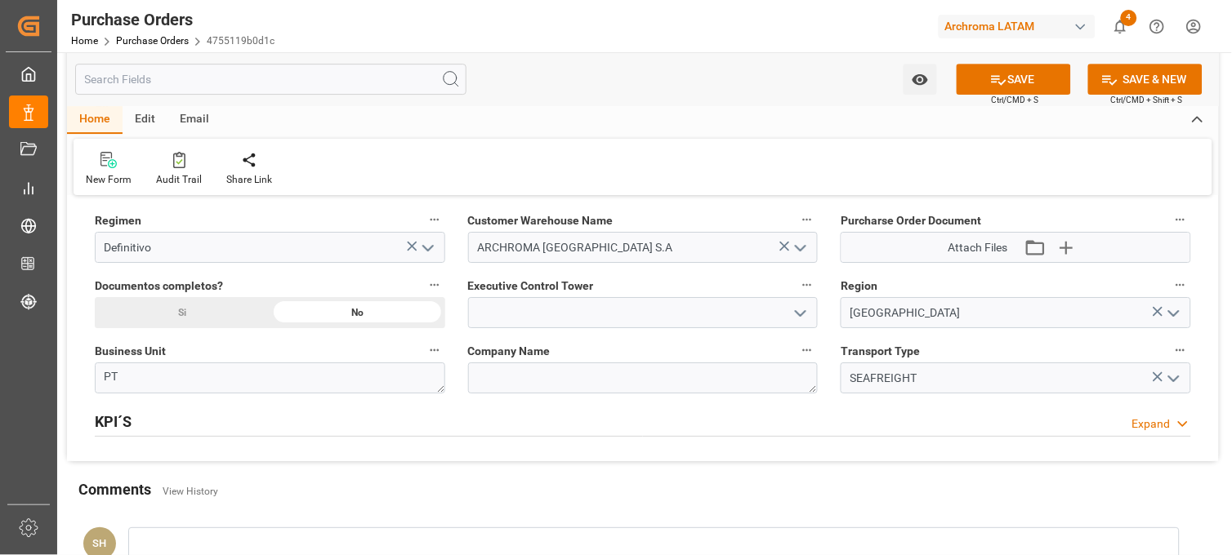
click at [806, 308] on icon "open menu" at bounding box center [801, 314] width 20 height 20
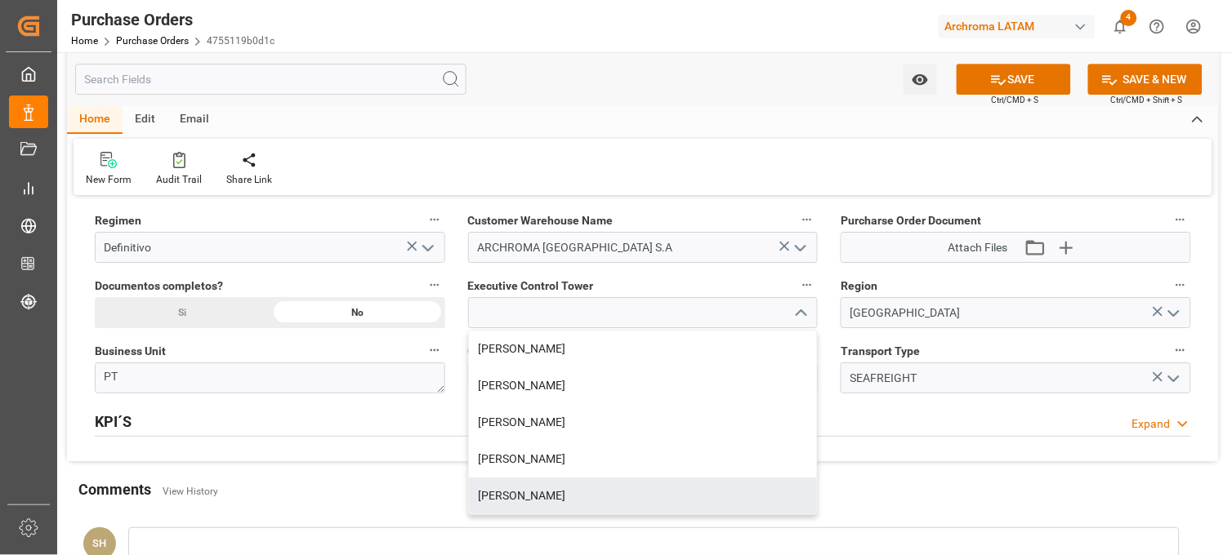
click at [553, 494] on div "[PERSON_NAME]" at bounding box center [643, 496] width 349 height 37
type input "[PERSON_NAME]"
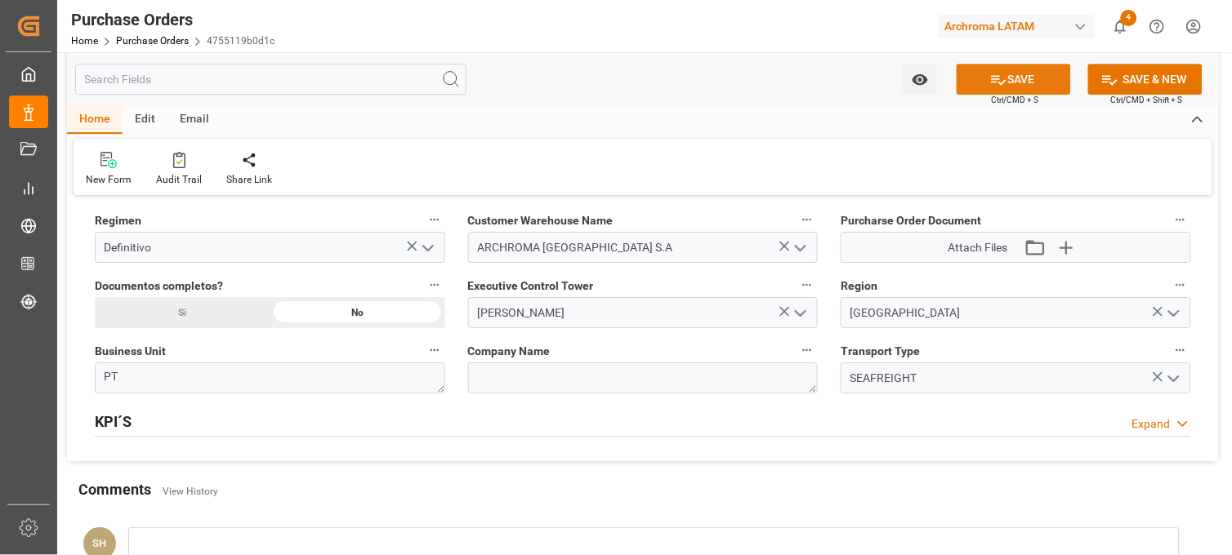
click at [1041, 82] on button "SAVE" at bounding box center [1013, 79] width 114 height 31
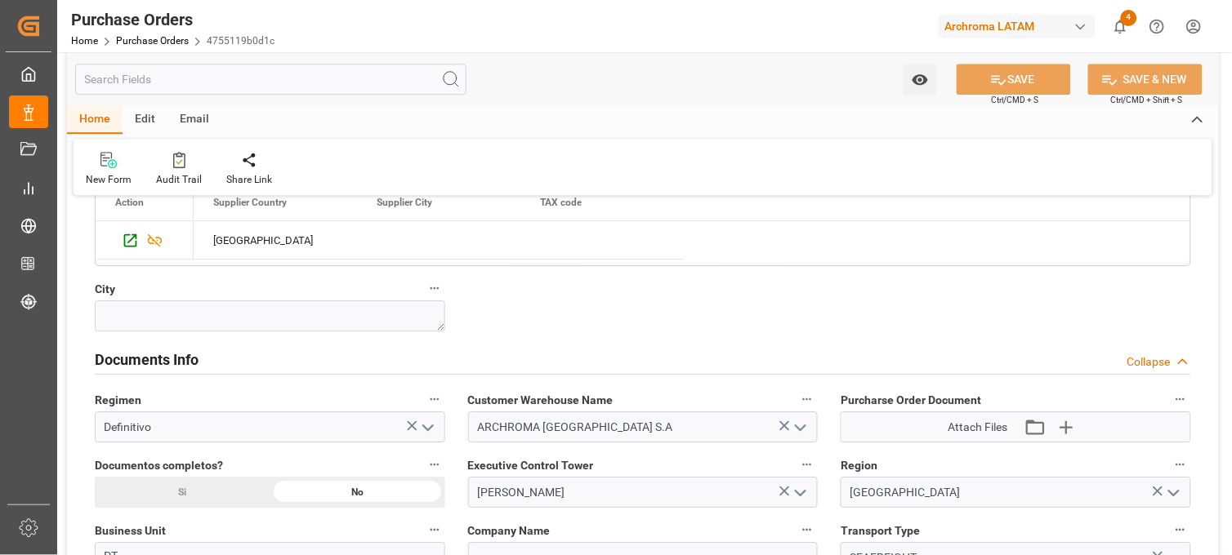
scroll to position [1270, 0]
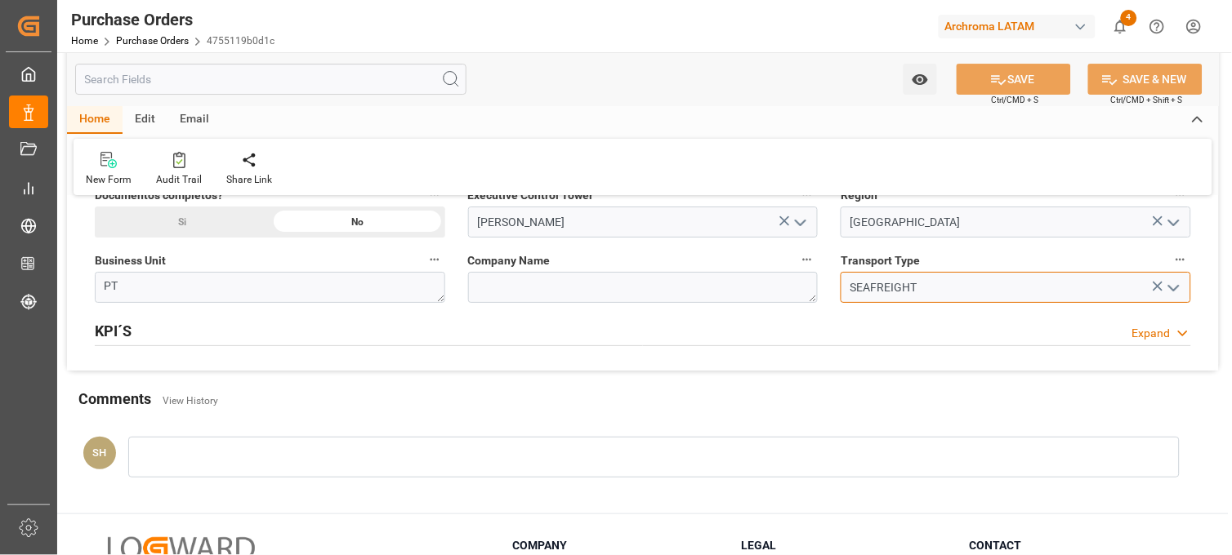
drag, startPoint x: 930, startPoint y: 288, endPoint x: 818, endPoint y: 279, distance: 111.4
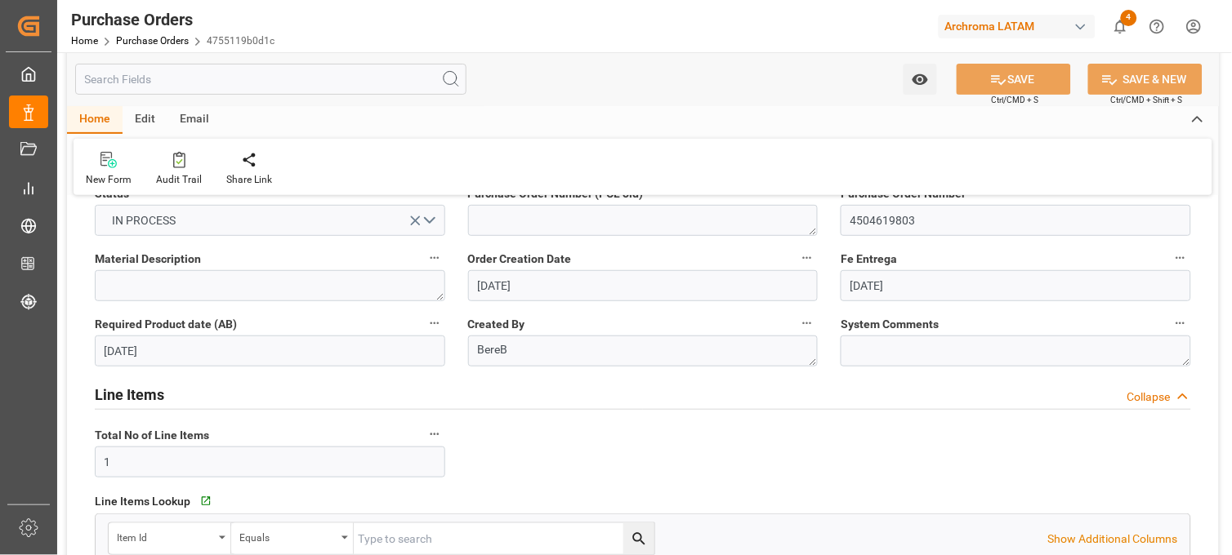
scroll to position [0, 0]
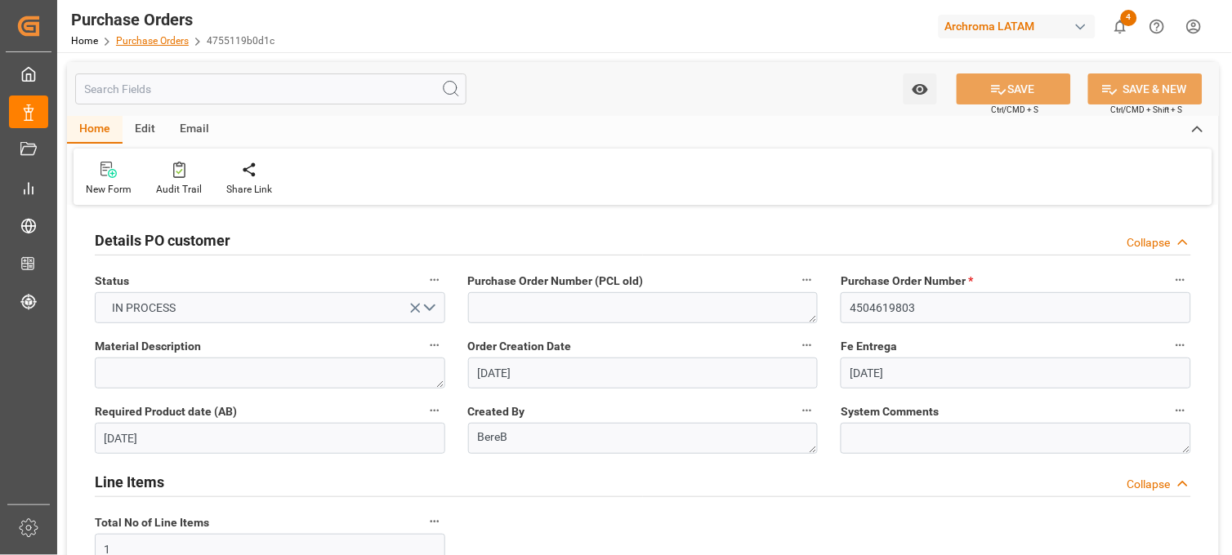
click at [153, 42] on link "Purchase Orders" at bounding box center [152, 40] width 73 height 11
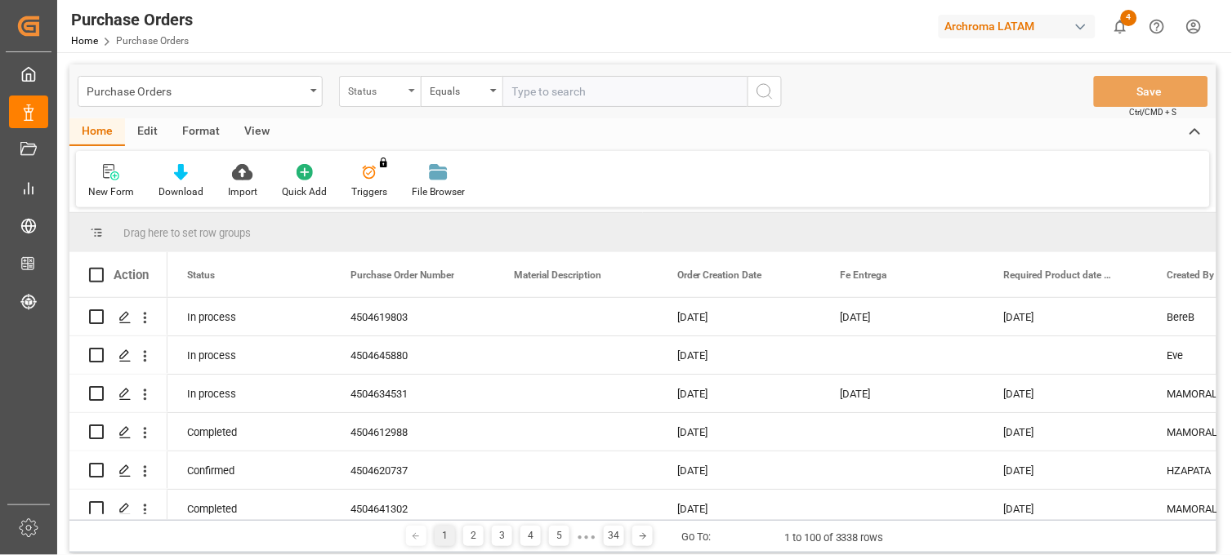
click at [403, 95] on div "Status" at bounding box center [376, 89] width 56 height 19
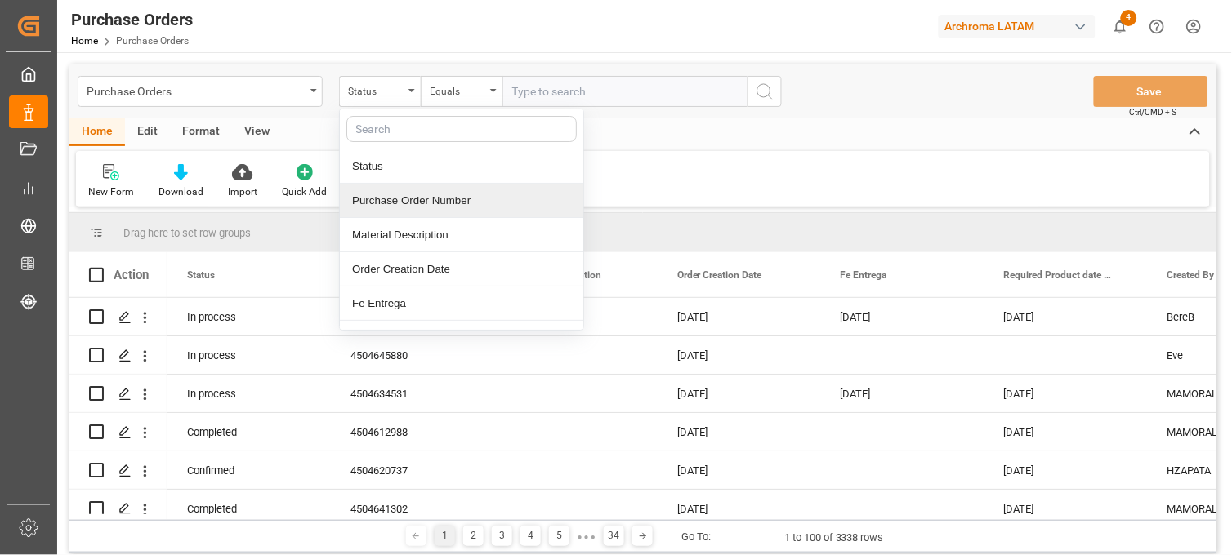
click at [408, 200] on div "Purchase Order Number" at bounding box center [461, 201] width 243 height 34
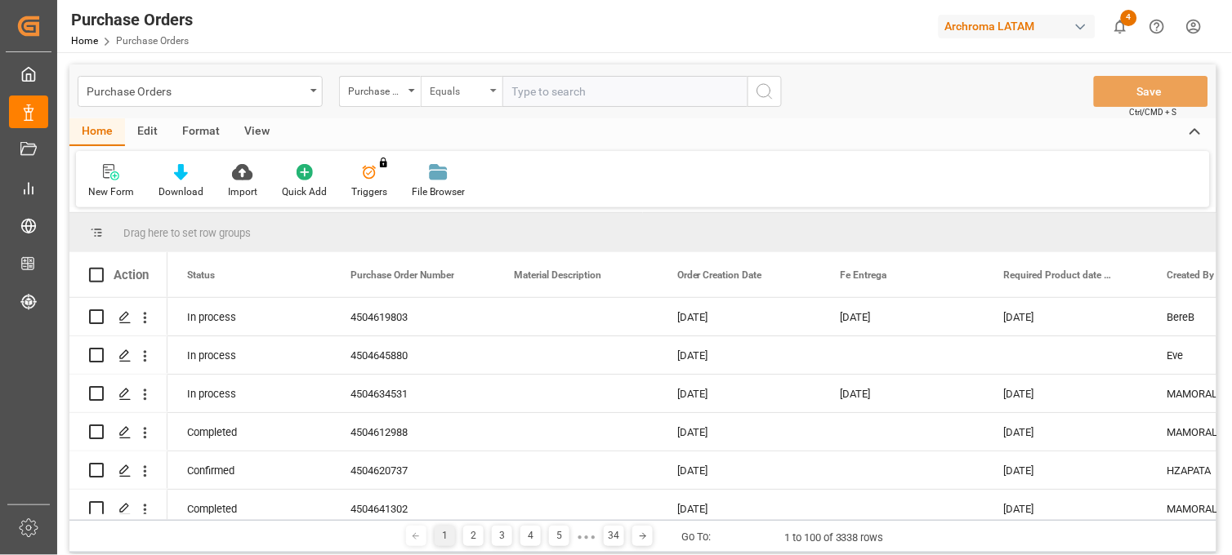
click at [470, 88] on div "Equals" at bounding box center [458, 89] width 56 height 19
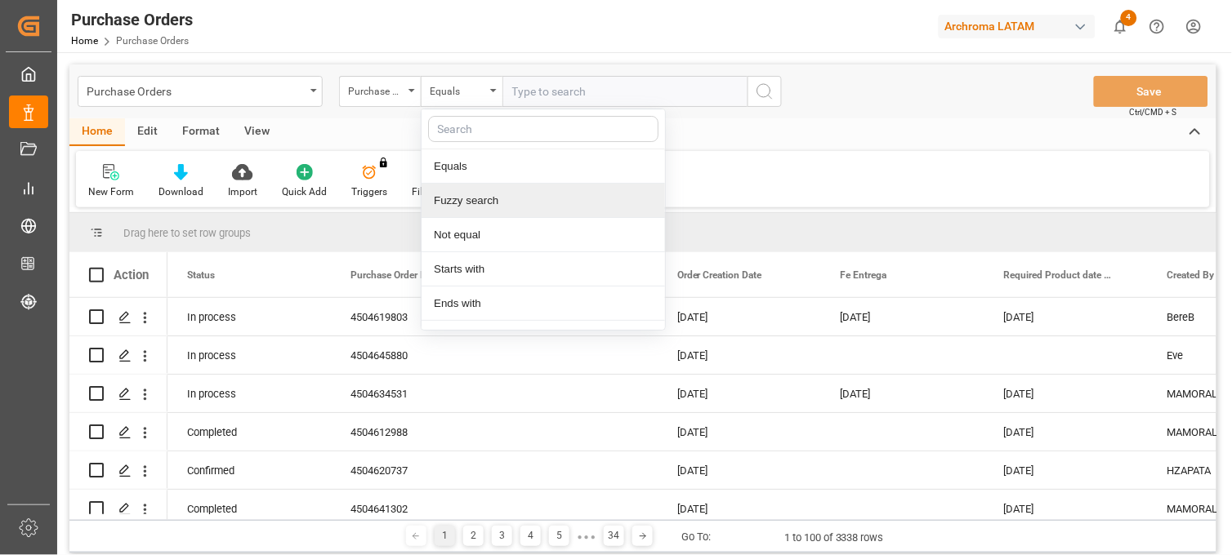
drag, startPoint x: 470, startPoint y: 199, endPoint x: 507, endPoint y: 143, distance: 67.7
click at [470, 198] on div "Fuzzy search" at bounding box center [542, 201] width 243 height 34
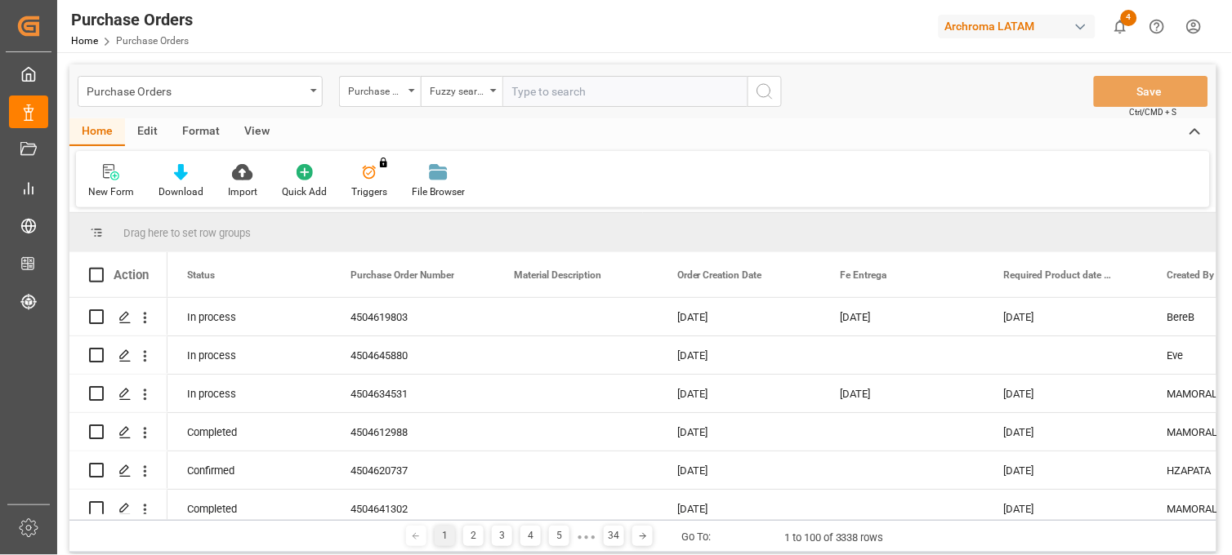
paste input "4504646893"
type input "4504646893"
click at [763, 87] on icon "search button" at bounding box center [765, 92] width 20 height 20
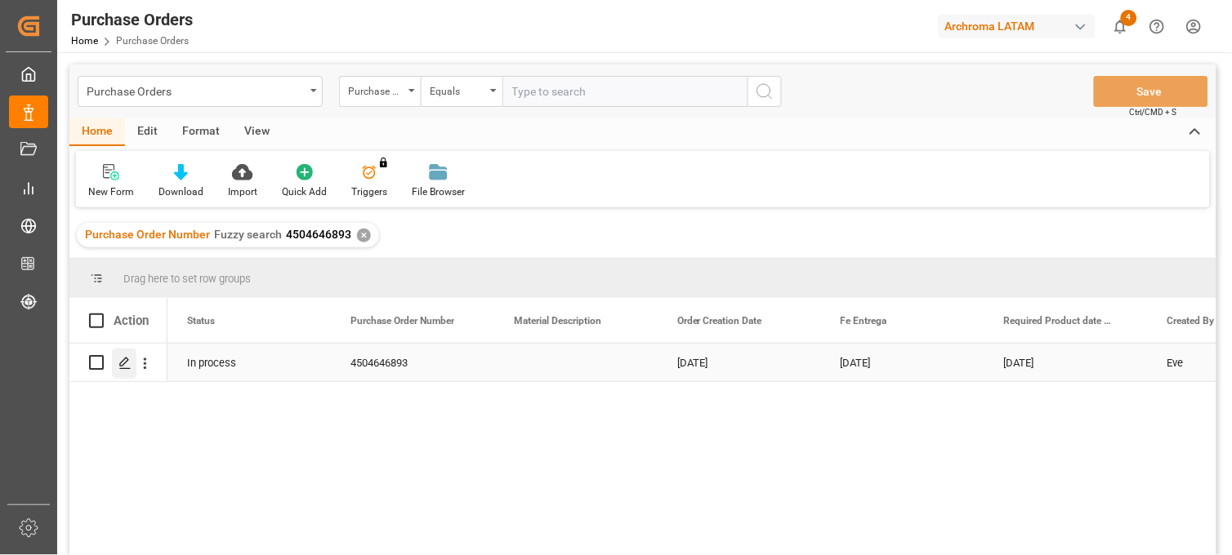
click at [125, 366] on icon "Press SPACE to select this row." at bounding box center [124, 363] width 13 height 13
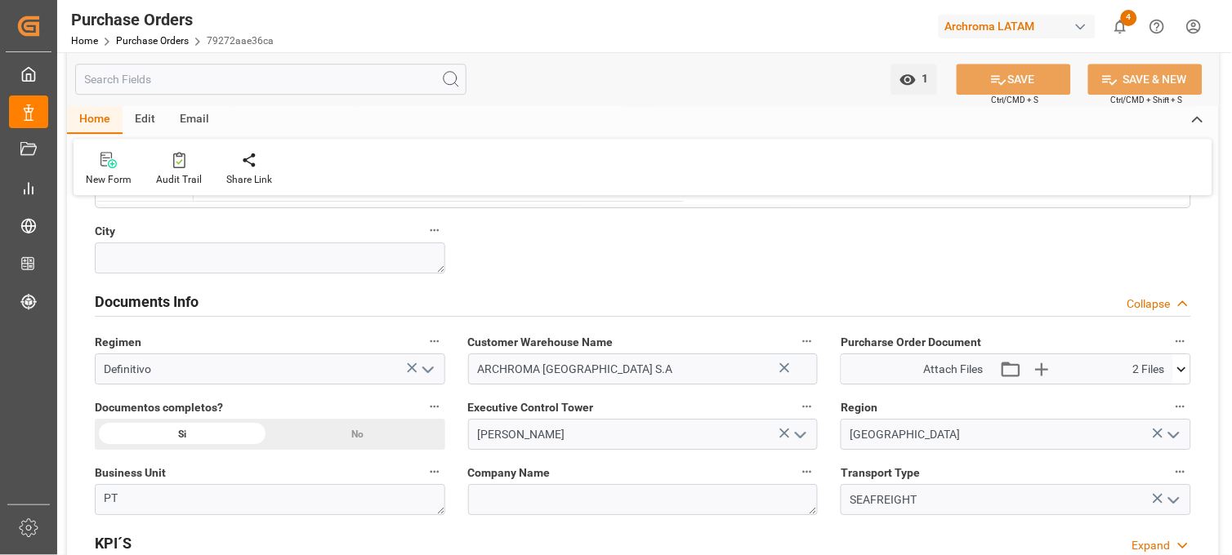
scroll to position [1089, 0]
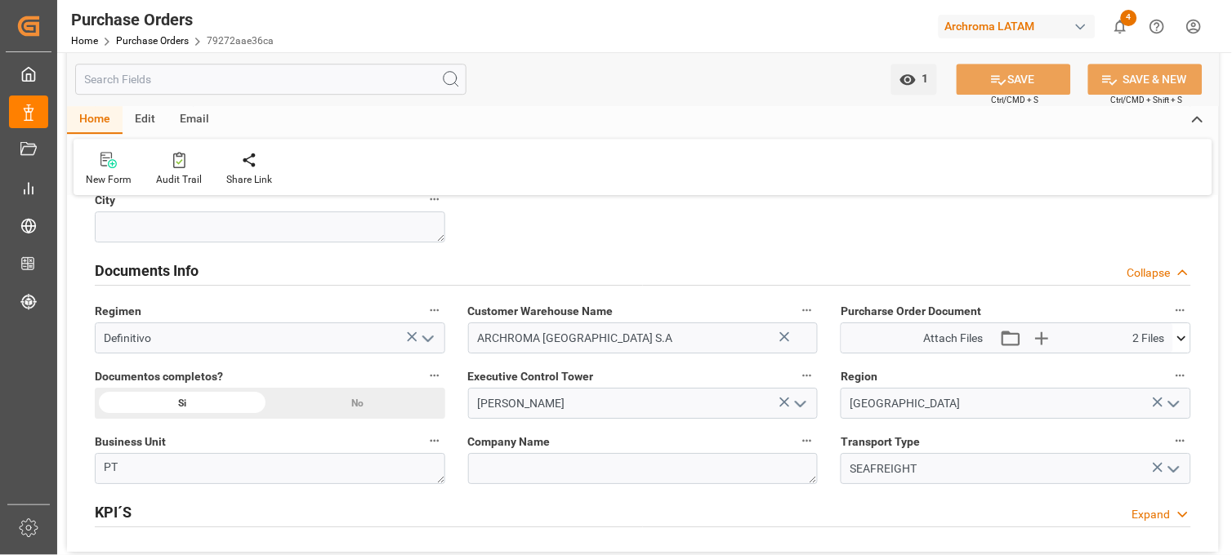
click at [782, 403] on icon at bounding box center [785, 403] width 10 height 10
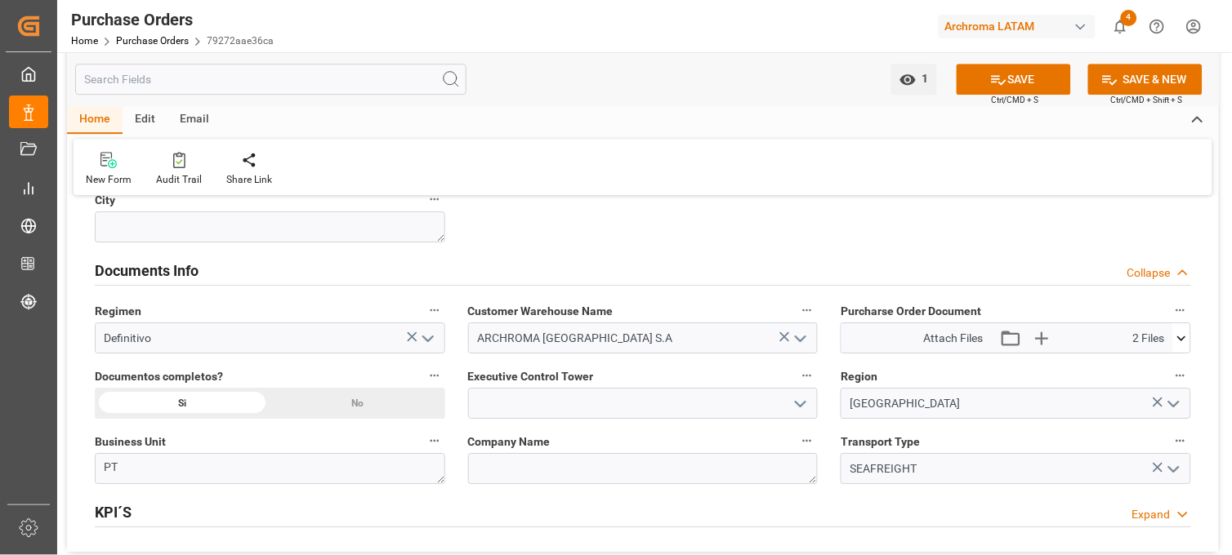
click at [799, 403] on icon "open menu" at bounding box center [801, 405] width 20 height 20
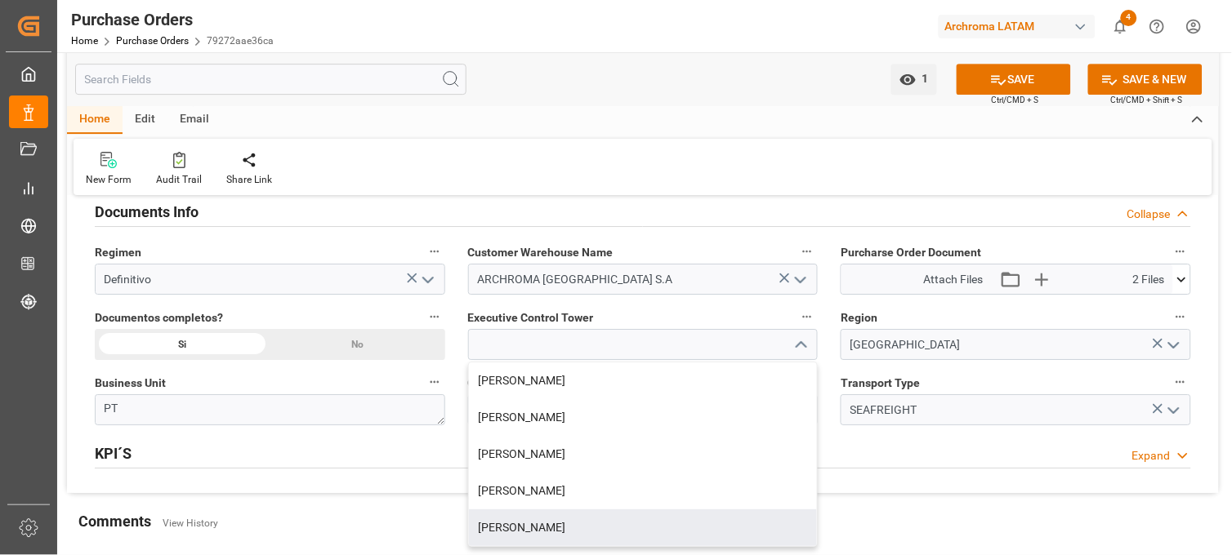
scroll to position [1179, 0]
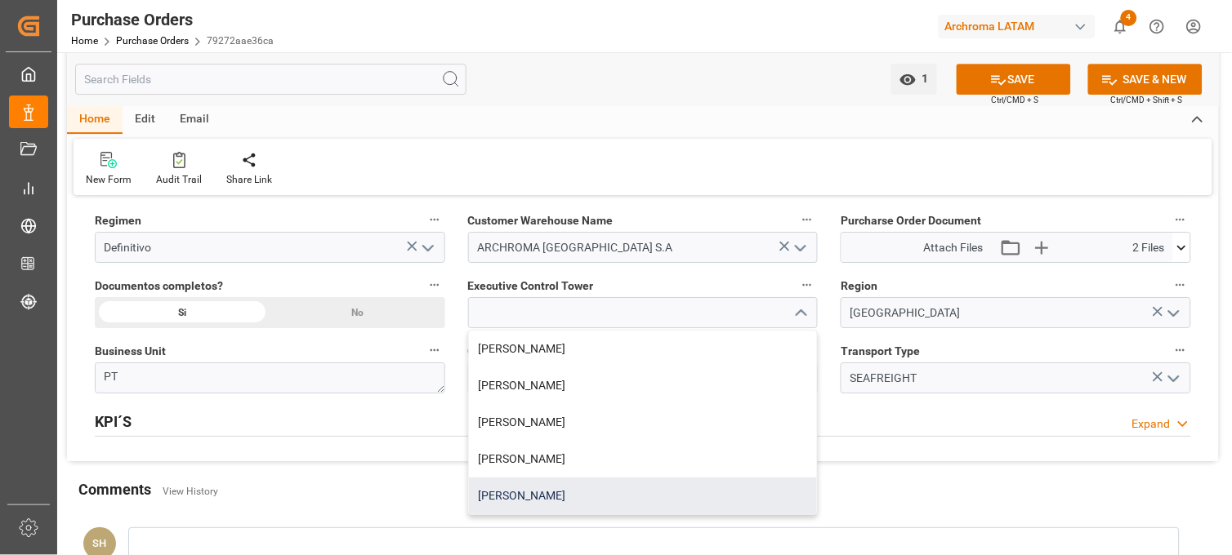
click at [558, 495] on div "[PERSON_NAME]" at bounding box center [643, 496] width 349 height 37
type input "[PERSON_NAME]"
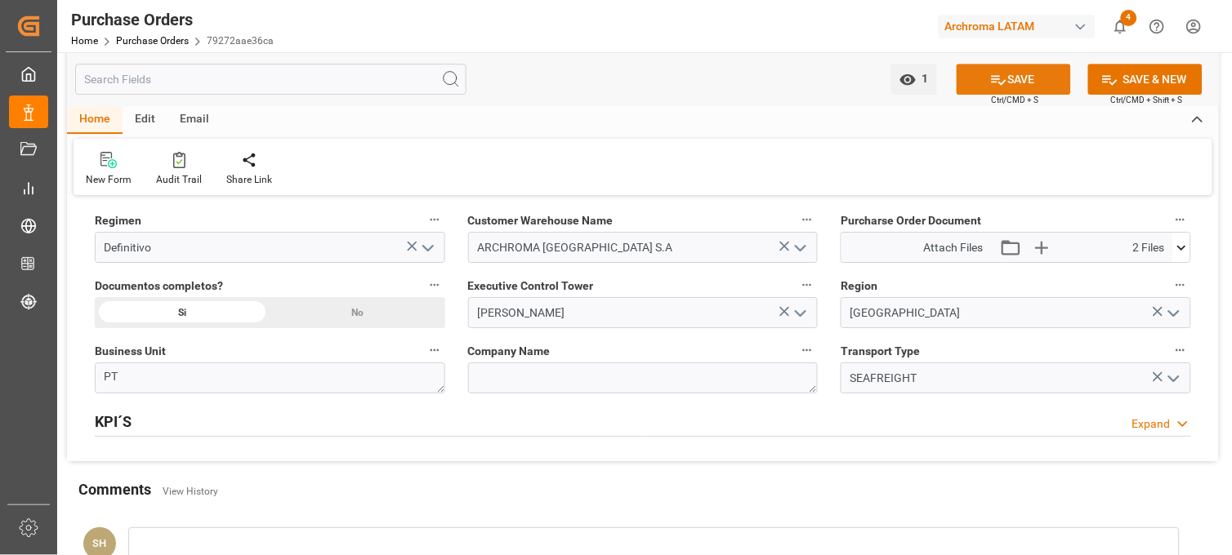
click at [1046, 82] on button "SAVE" at bounding box center [1013, 79] width 114 height 31
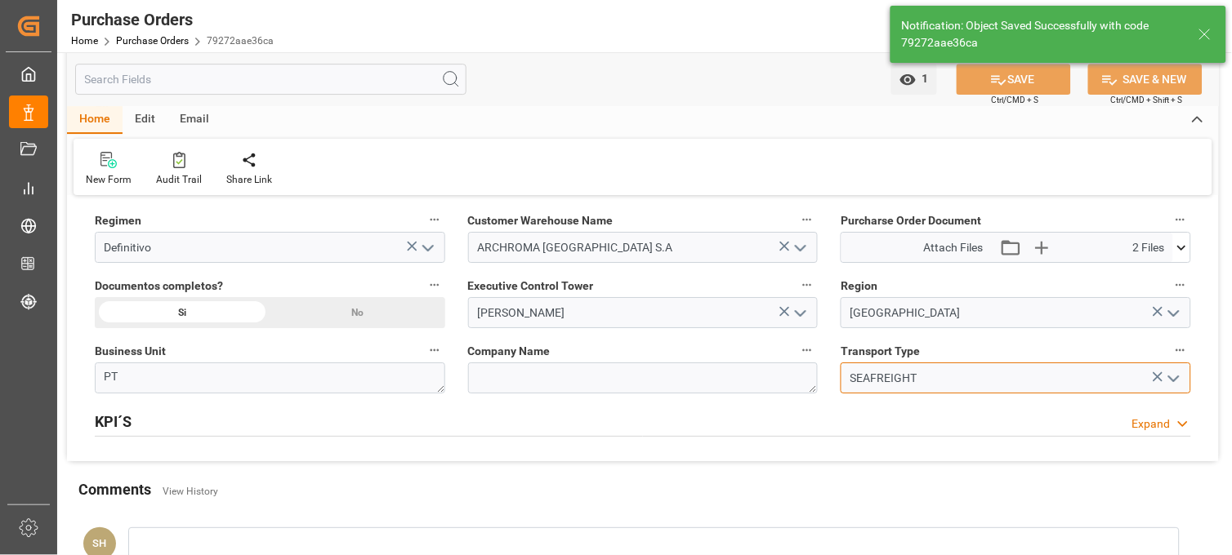
drag, startPoint x: 934, startPoint y: 373, endPoint x: 788, endPoint y: 356, distance: 146.4
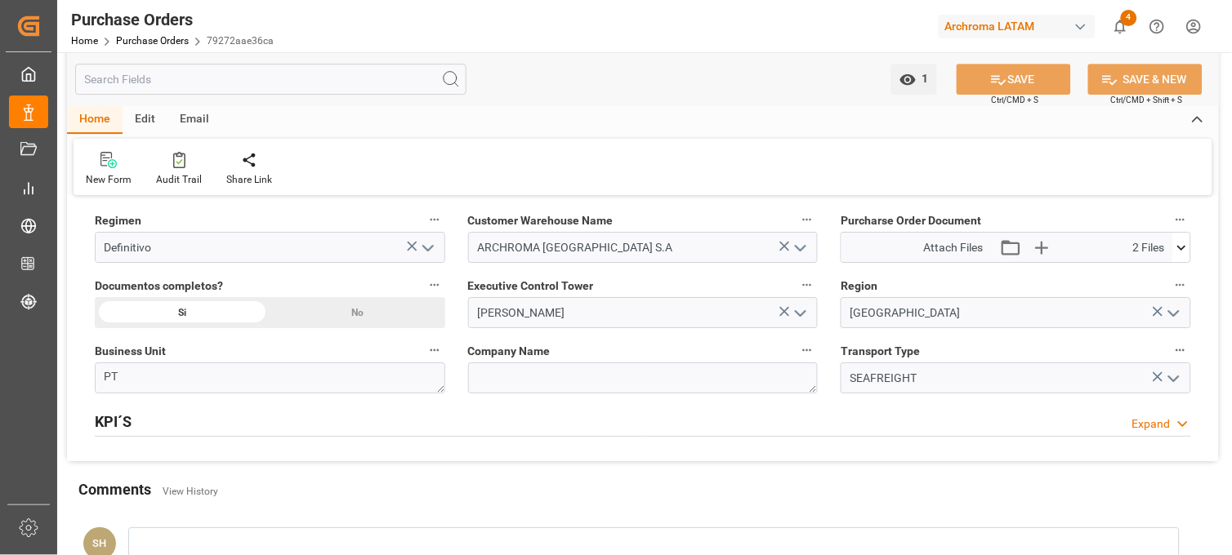
click at [1179, 243] on icon at bounding box center [1181, 247] width 17 height 17
click at [1136, 276] on icon at bounding box center [1138, 278] width 17 height 17
click at [152, 42] on link "Purchase Orders" at bounding box center [152, 40] width 73 height 11
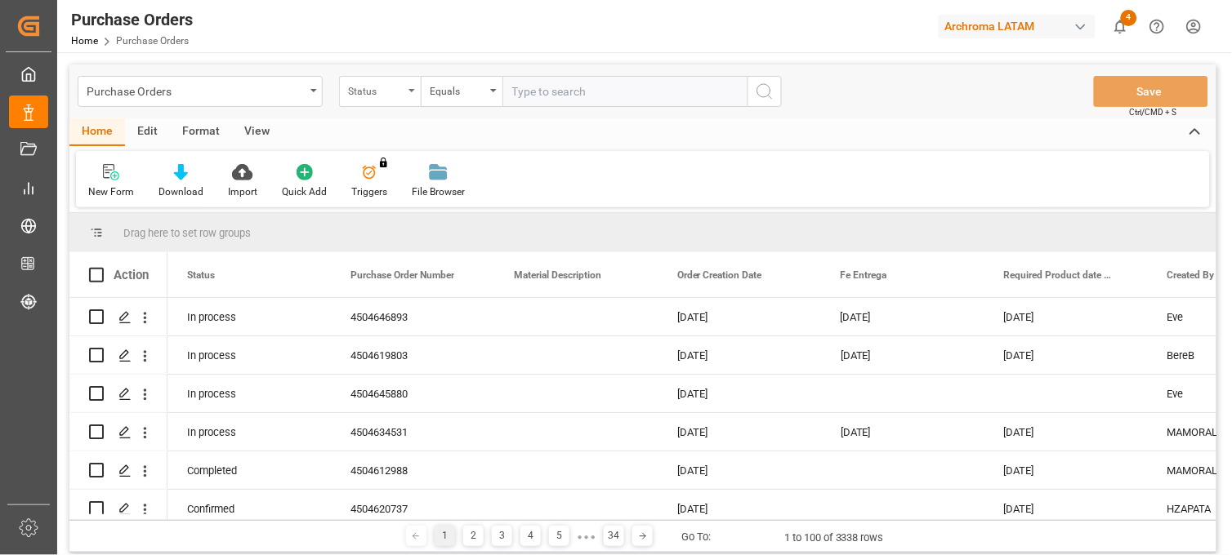
click at [396, 91] on div "Status" at bounding box center [376, 89] width 56 height 19
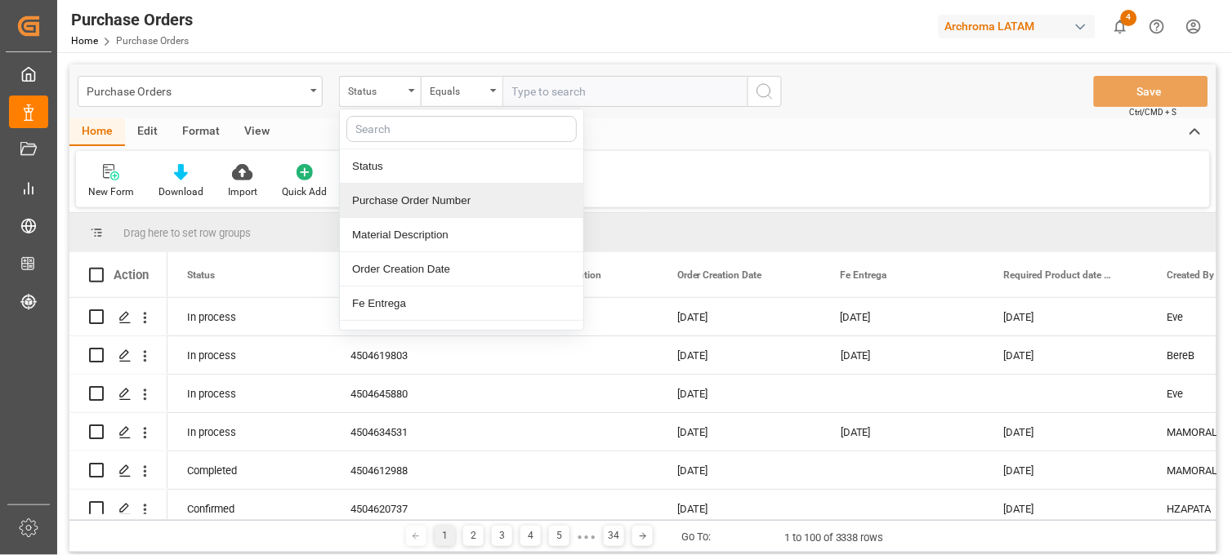
click at [393, 202] on div "Purchase Order Number" at bounding box center [461, 201] width 243 height 34
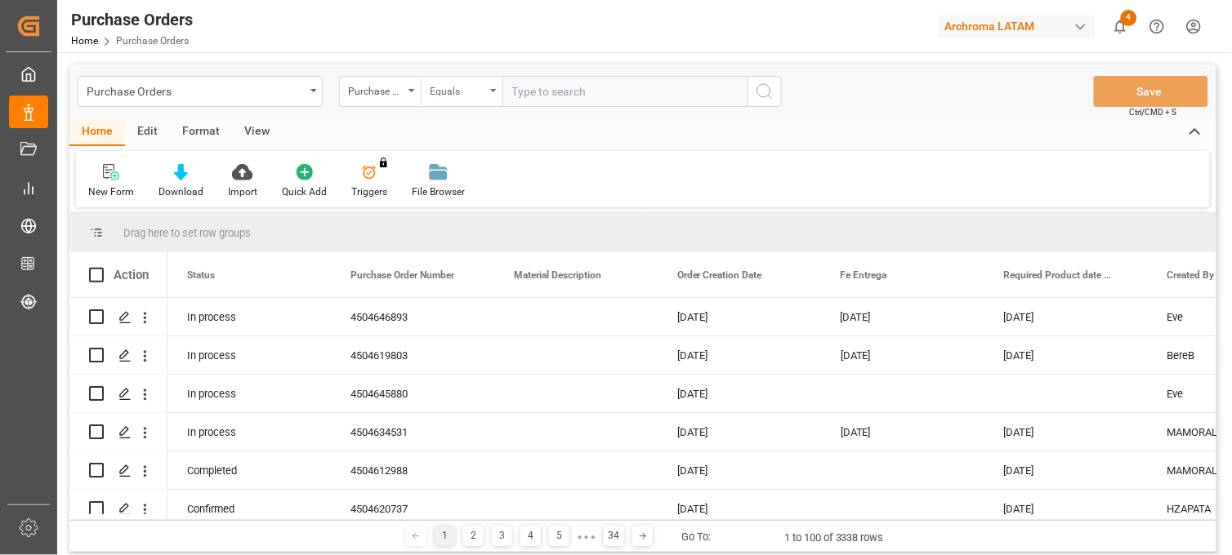
click at [478, 94] on div "Equals" at bounding box center [458, 89] width 56 height 19
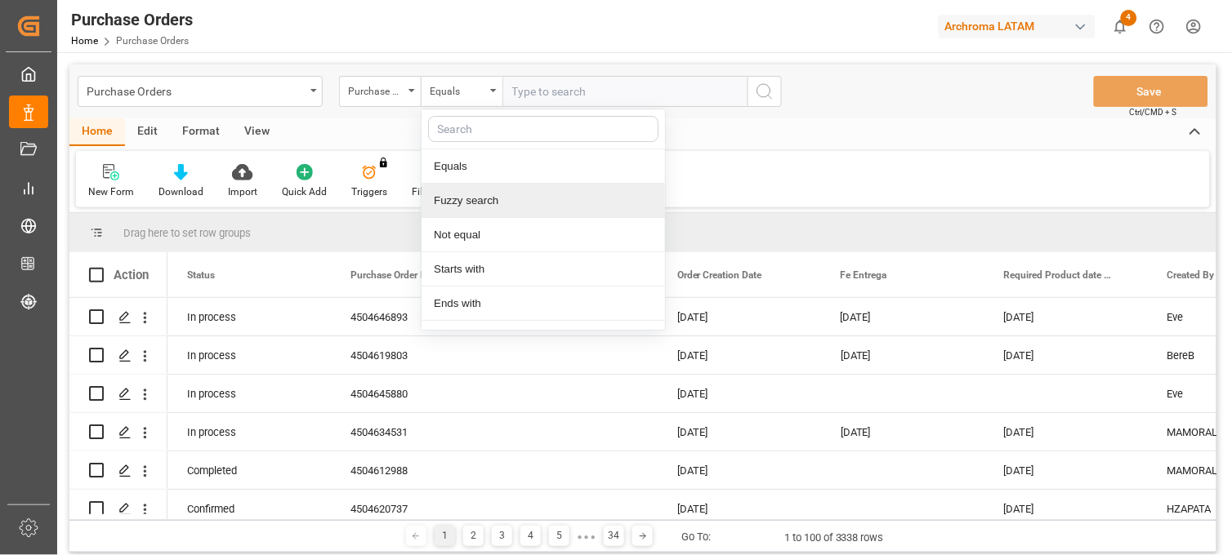
click at [488, 194] on div "Fuzzy search" at bounding box center [542, 201] width 243 height 34
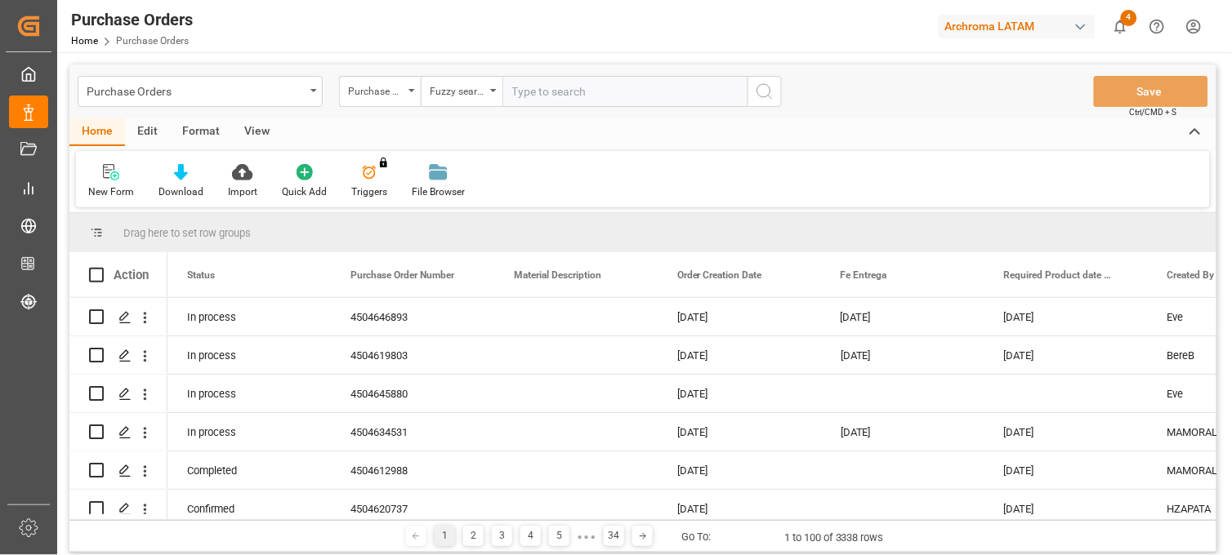
paste input "4504605212"
type input "4504605212"
click at [763, 95] on icon "search button" at bounding box center [765, 92] width 20 height 20
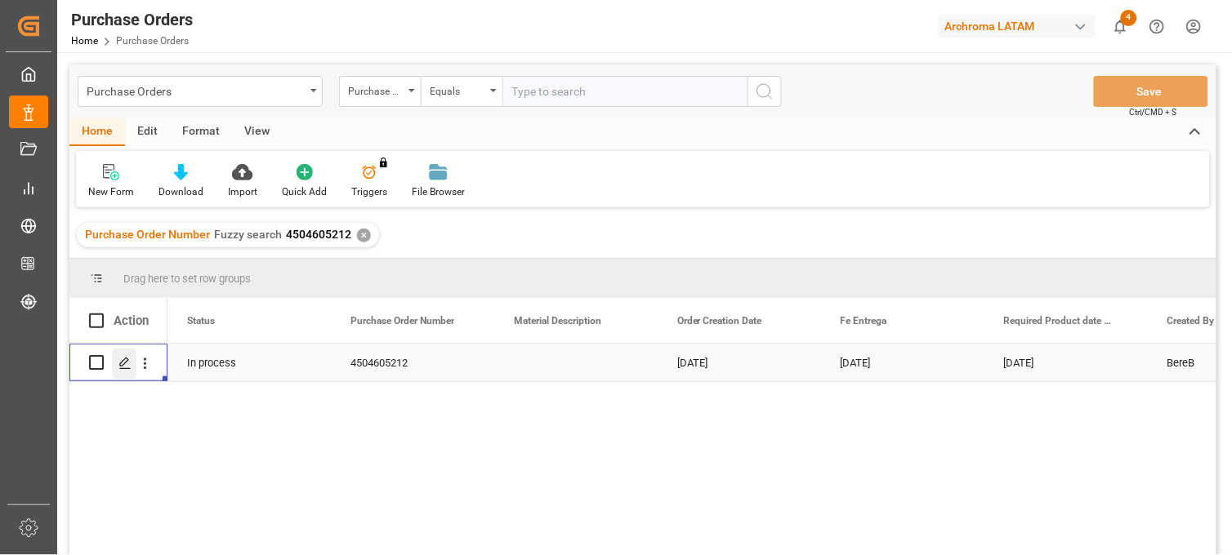
click at [123, 368] on line "Press SPACE to select this row." at bounding box center [125, 368] width 10 height 0
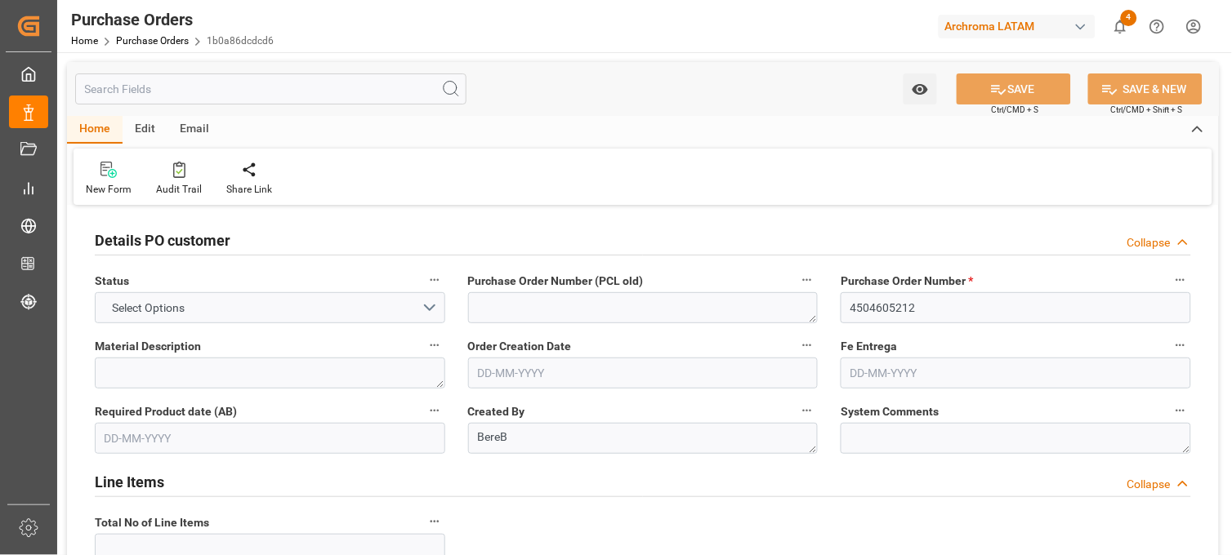
type input "1"
type input "[DATE]"
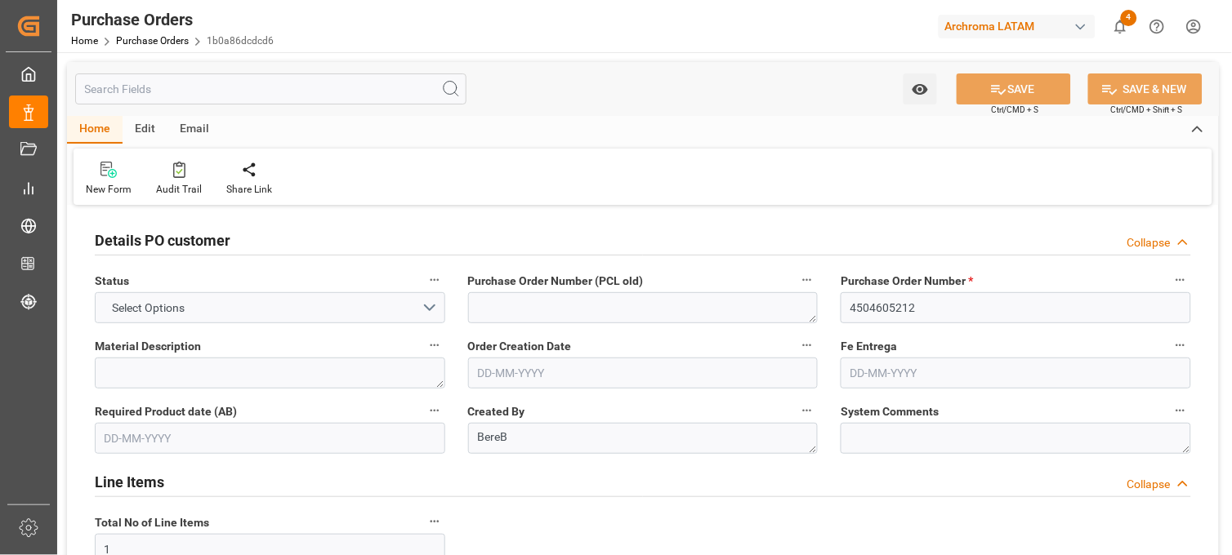
type input "[DATE]"
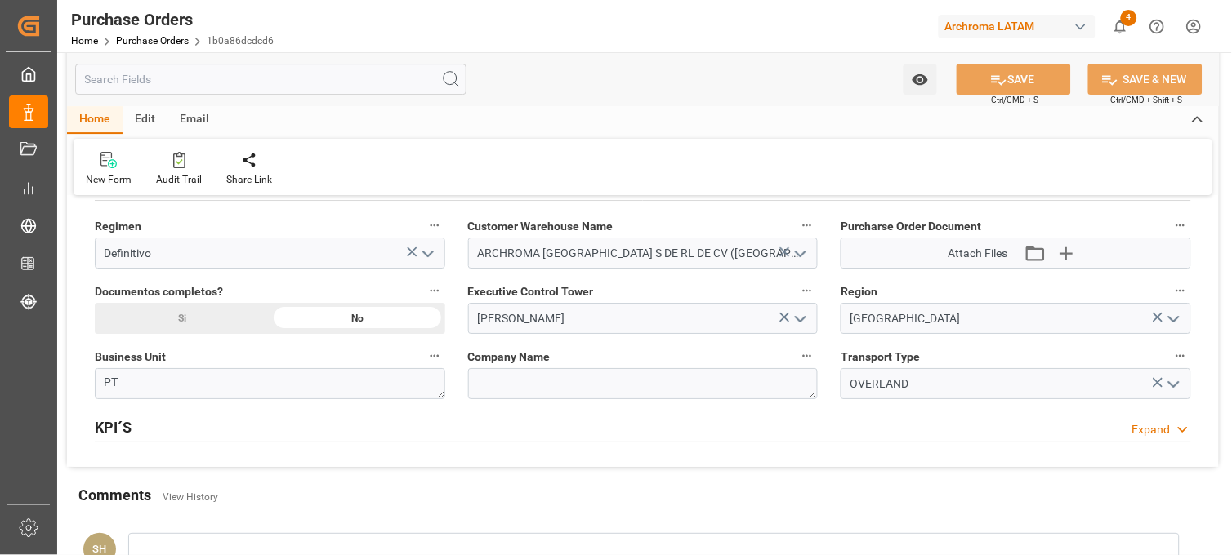
scroll to position [1179, 0]
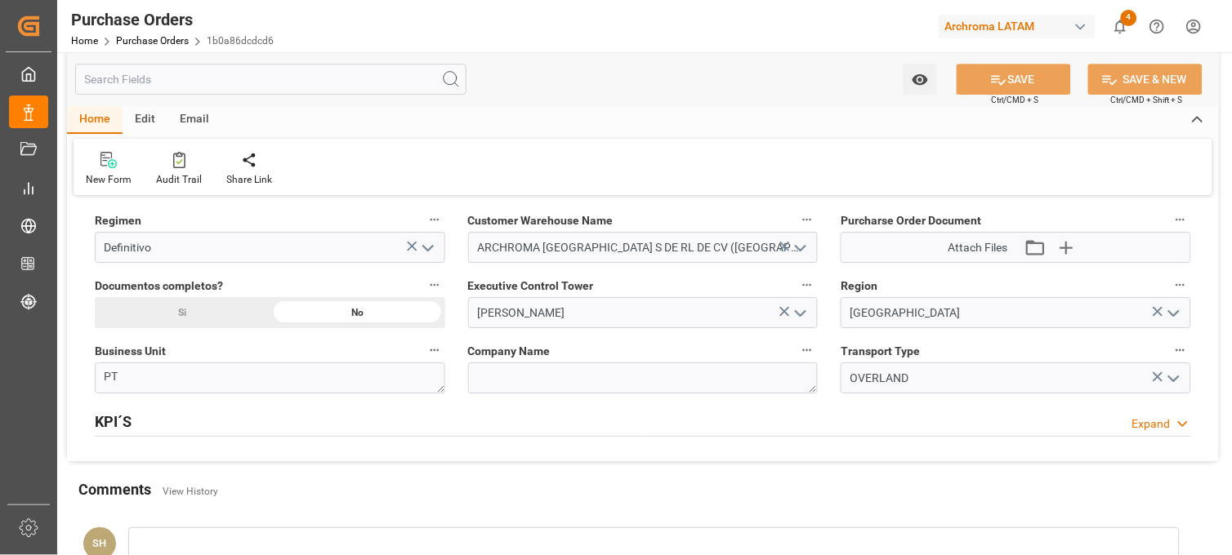
click at [782, 311] on icon at bounding box center [784, 311] width 17 height 17
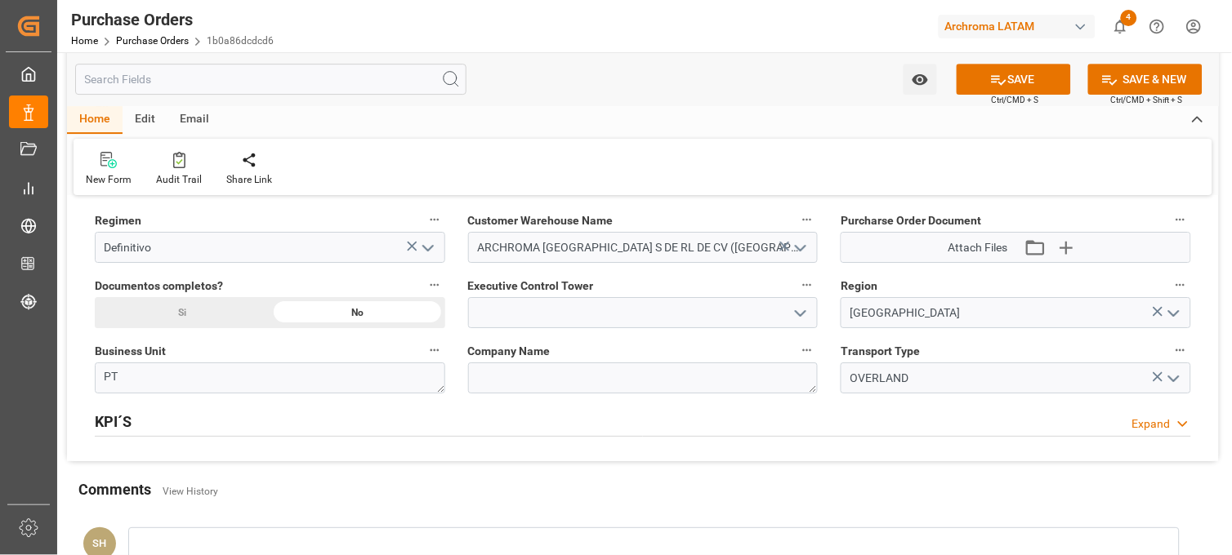
click at [803, 313] on polyline "open menu" at bounding box center [801, 313] width 10 height 5
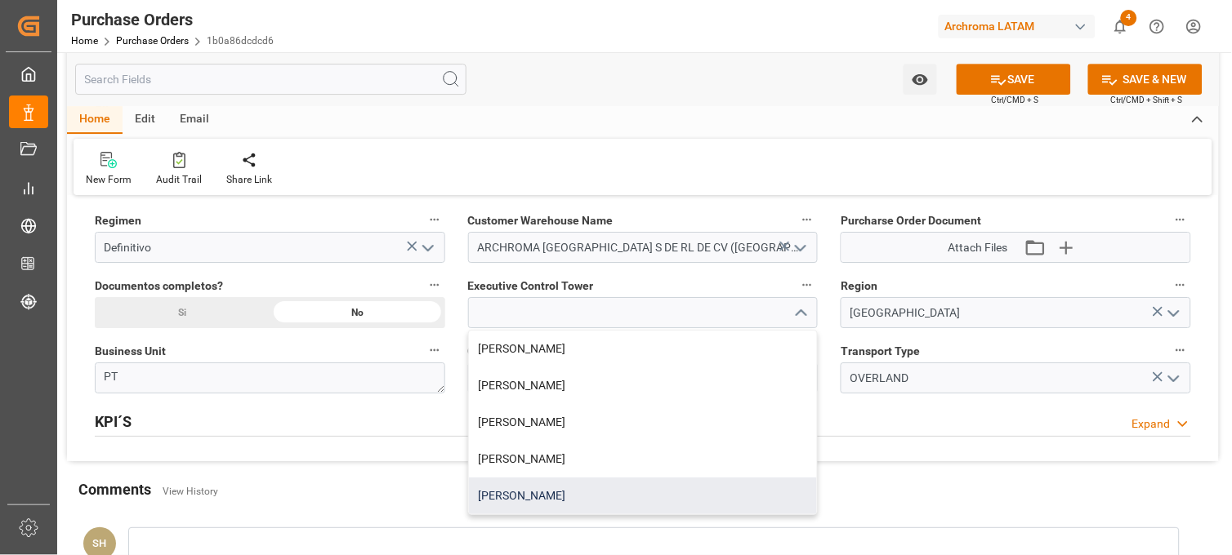
click at [543, 494] on div "[PERSON_NAME]" at bounding box center [643, 496] width 349 height 37
type input "[PERSON_NAME]"
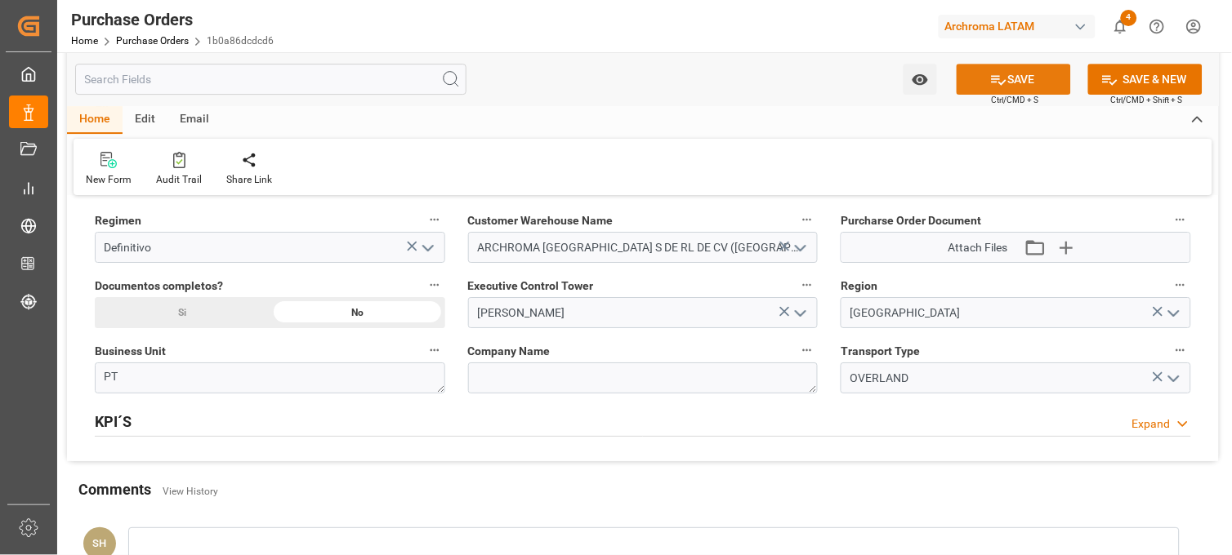
click at [1023, 80] on button "SAVE" at bounding box center [1013, 79] width 114 height 31
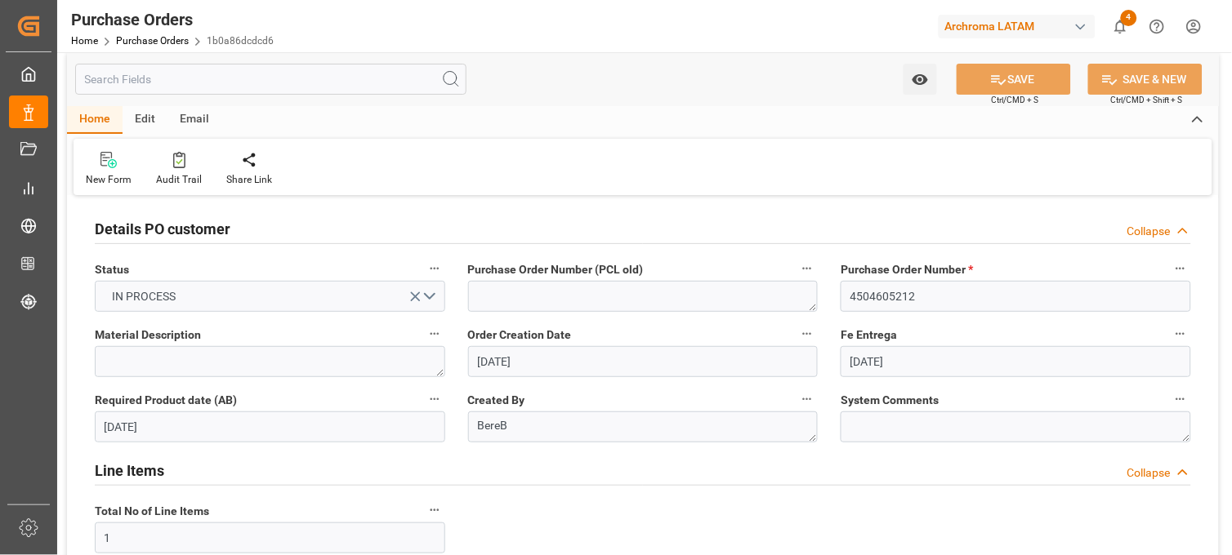
scroll to position [0, 0]
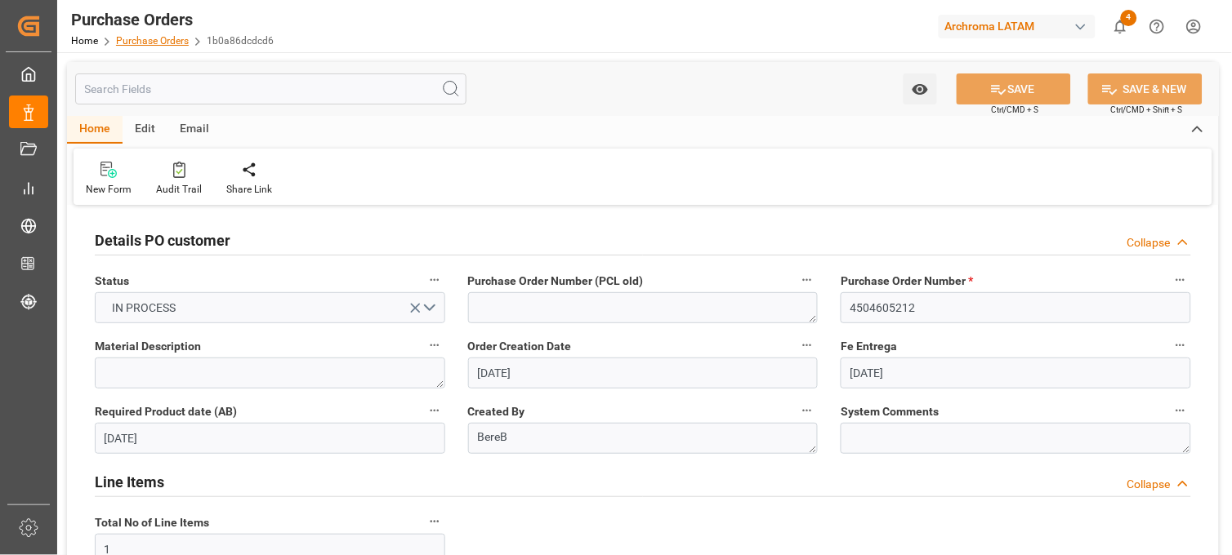
click at [154, 41] on link "Purchase Orders" at bounding box center [152, 40] width 73 height 11
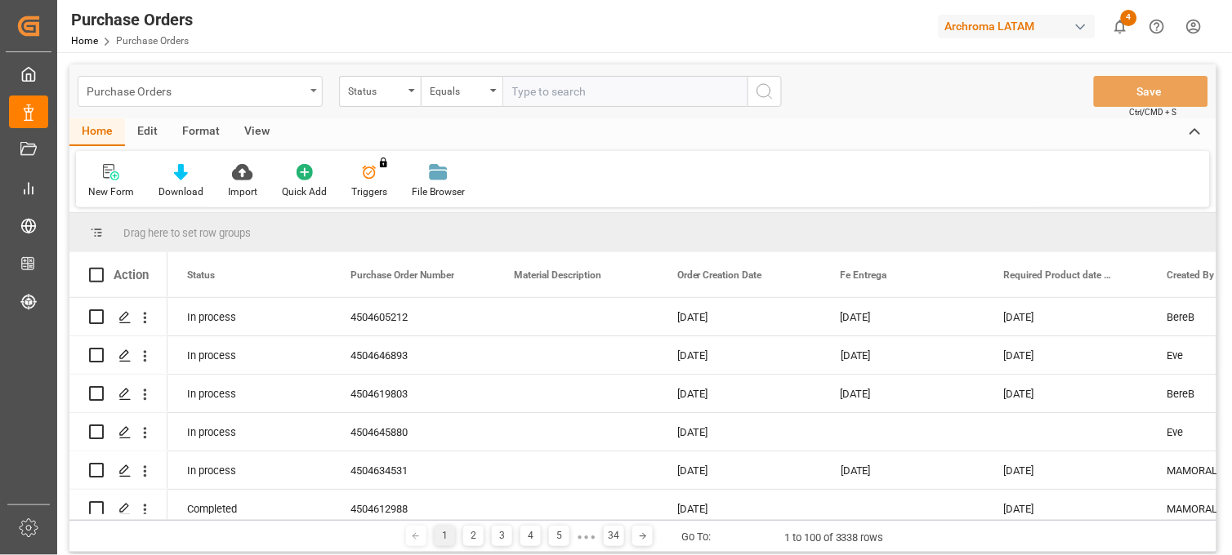
click at [300, 91] on div "Purchase Orders" at bounding box center [196, 90] width 218 height 20
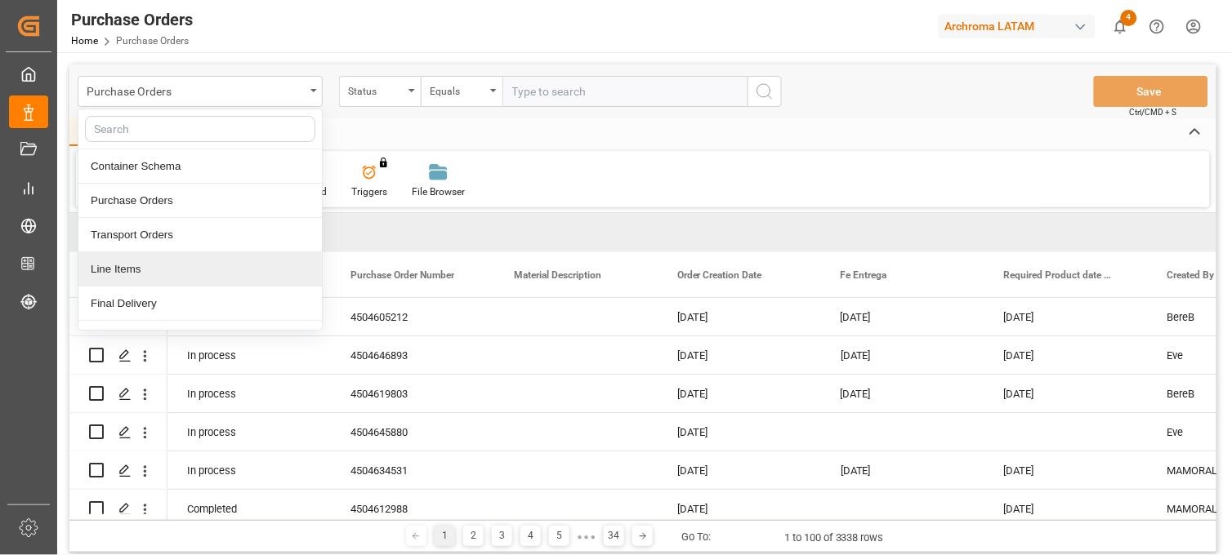
click at [145, 275] on div "Line Items" at bounding box center [199, 269] width 243 height 34
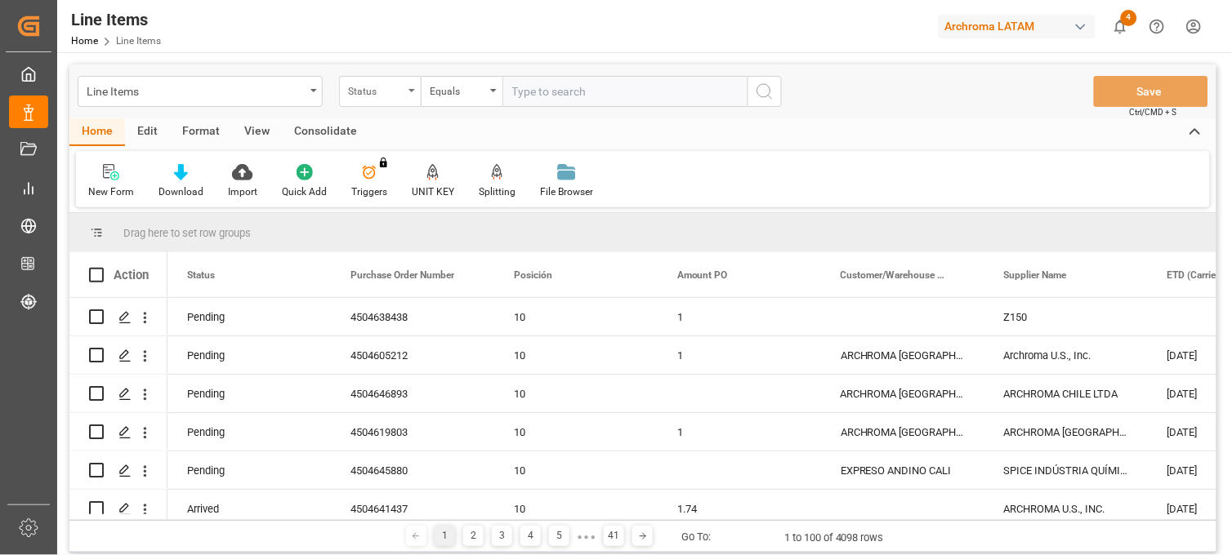
click at [399, 92] on div "Status" at bounding box center [376, 89] width 56 height 19
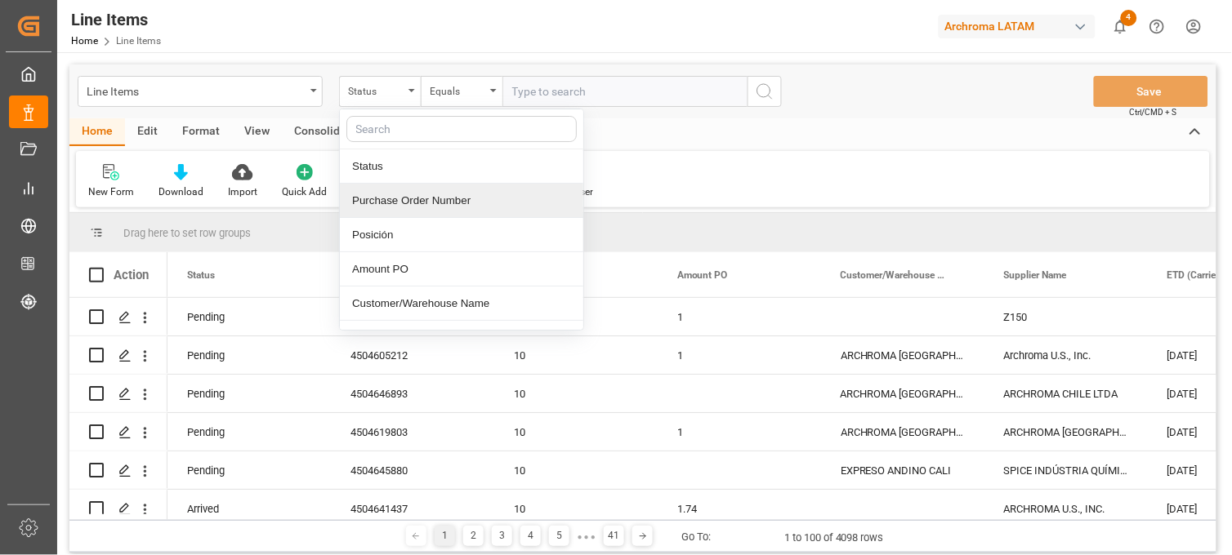
click at [411, 193] on div "Purchase Order Number" at bounding box center [461, 201] width 243 height 34
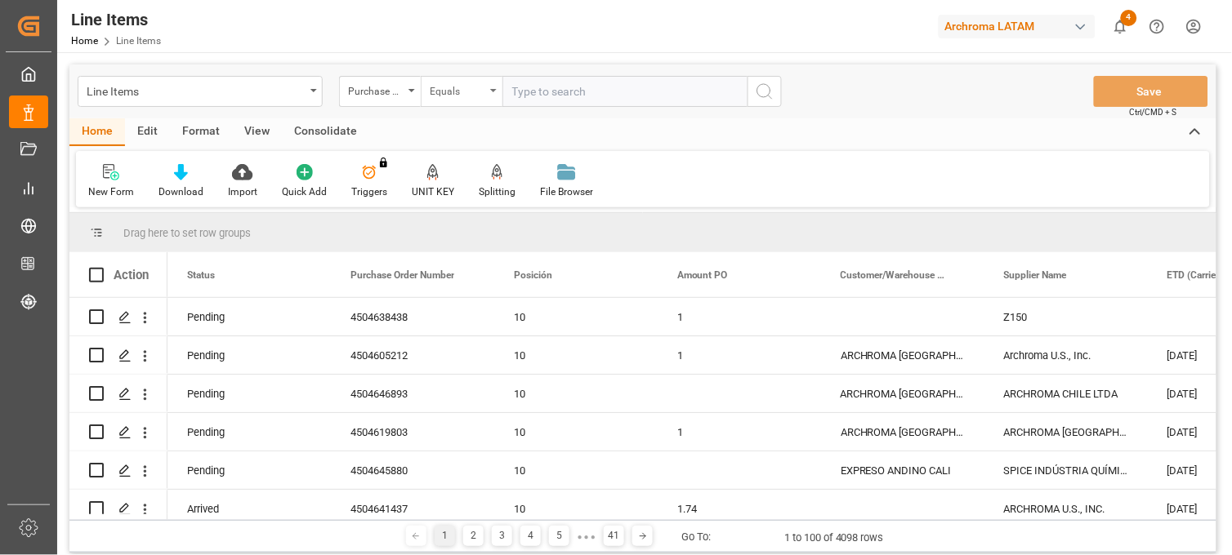
click at [475, 82] on div "Equals" at bounding box center [458, 89] width 56 height 19
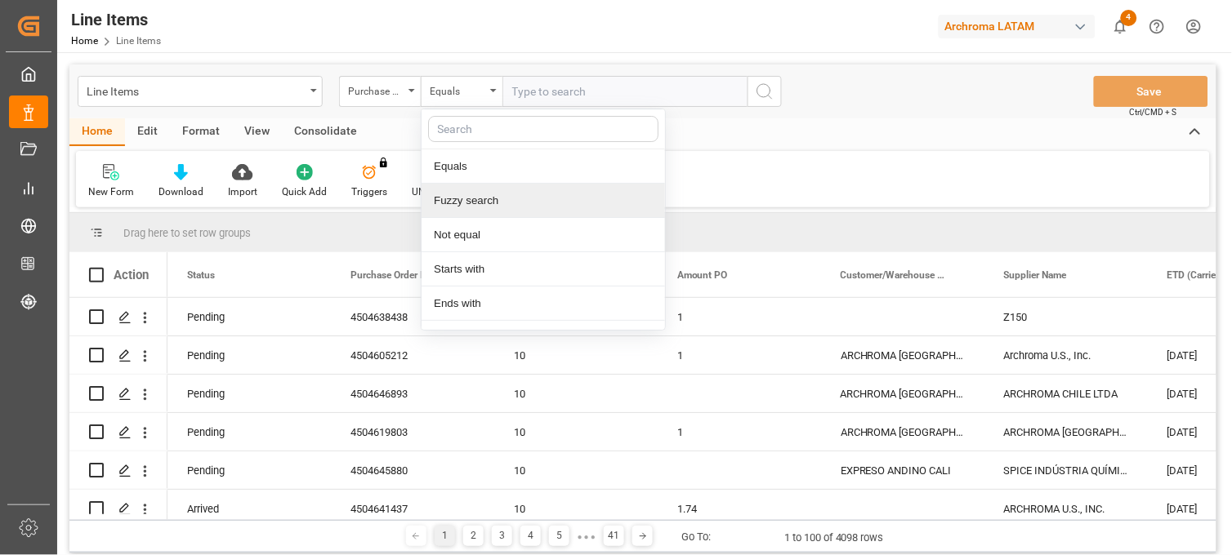
click at [469, 200] on div "Fuzzy search" at bounding box center [542, 201] width 243 height 34
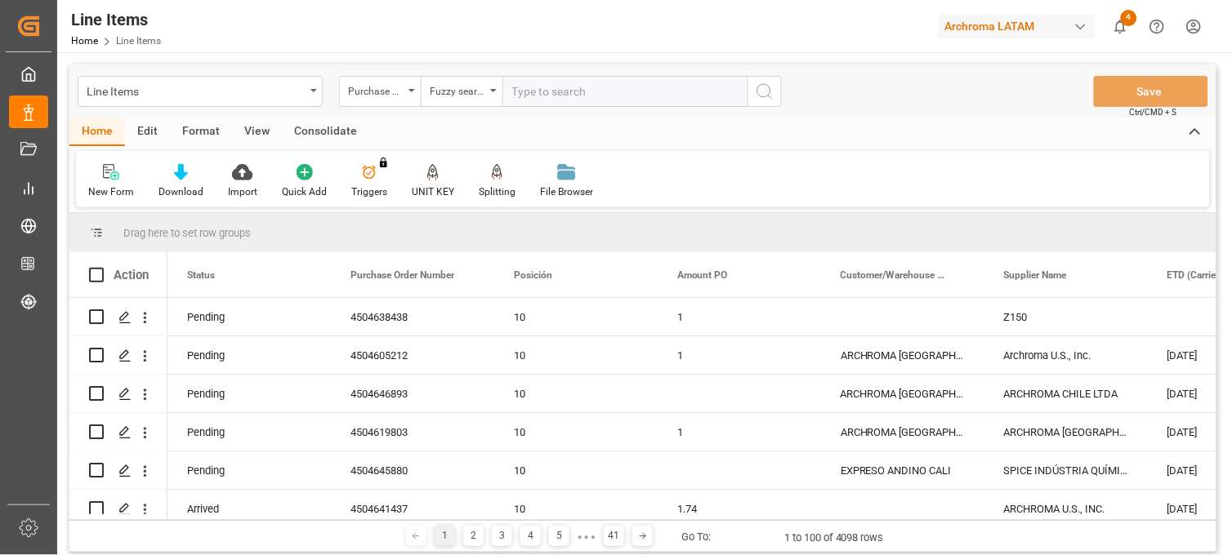
paste input "4504640909 4504654806 4504605212 4504638436 4504638435 4504655509 4504640909"
click at [678, 90] on input "4504640909 4504654806 4504605212 4504638436 4504638435 4504655509 4504640909" at bounding box center [624, 91] width 245 height 31
click at [706, 88] on input "4504640909 4504654806 4504605212 4504638436,4504638435,4504655509,4504640909" at bounding box center [624, 91] width 245 height 31
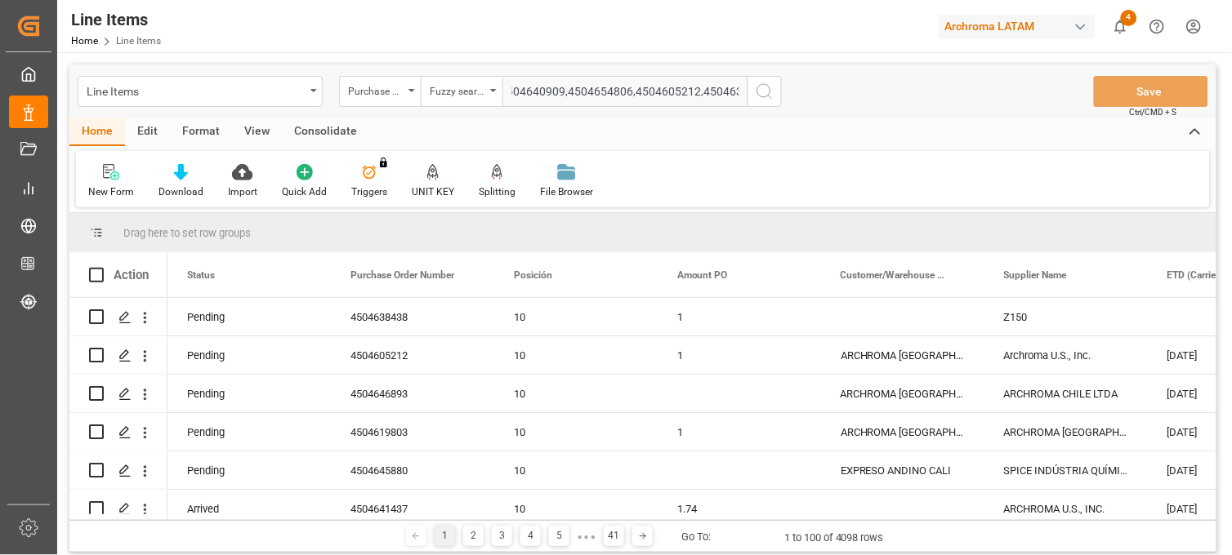
scroll to position [0, 0]
type input "4504640909,4504654806,4504605212,4504638436,4504638435,4504655509,4504640909"
click at [765, 96] on circle "search button" at bounding box center [763, 90] width 13 height 13
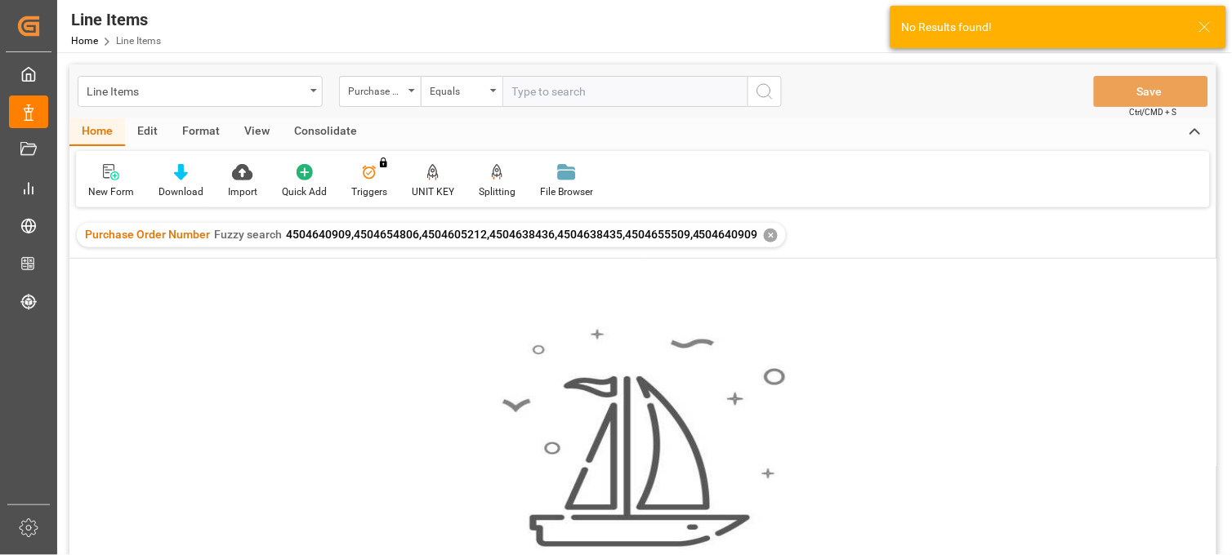
click at [289, 233] on span "4504640909,4504654806,4504605212,4504638436,4504638435,4504655509,4504640909" at bounding box center [522, 234] width 472 height 13
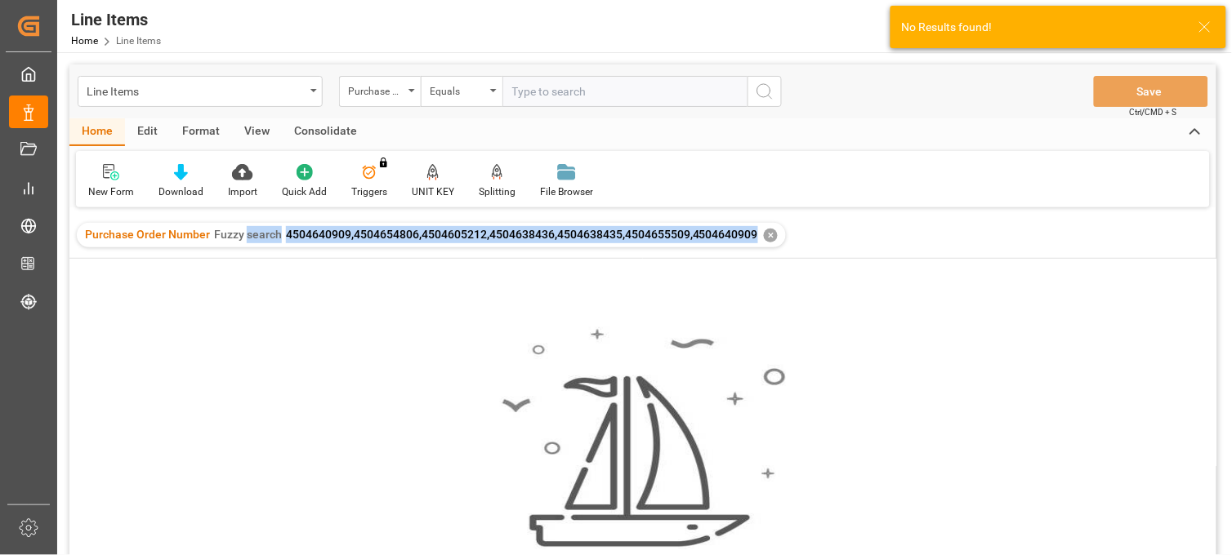
click at [288, 233] on span "4504640909,4504654806,4504605212,4504638436,4504638435,4504655509,4504640909" at bounding box center [522, 234] width 472 height 13
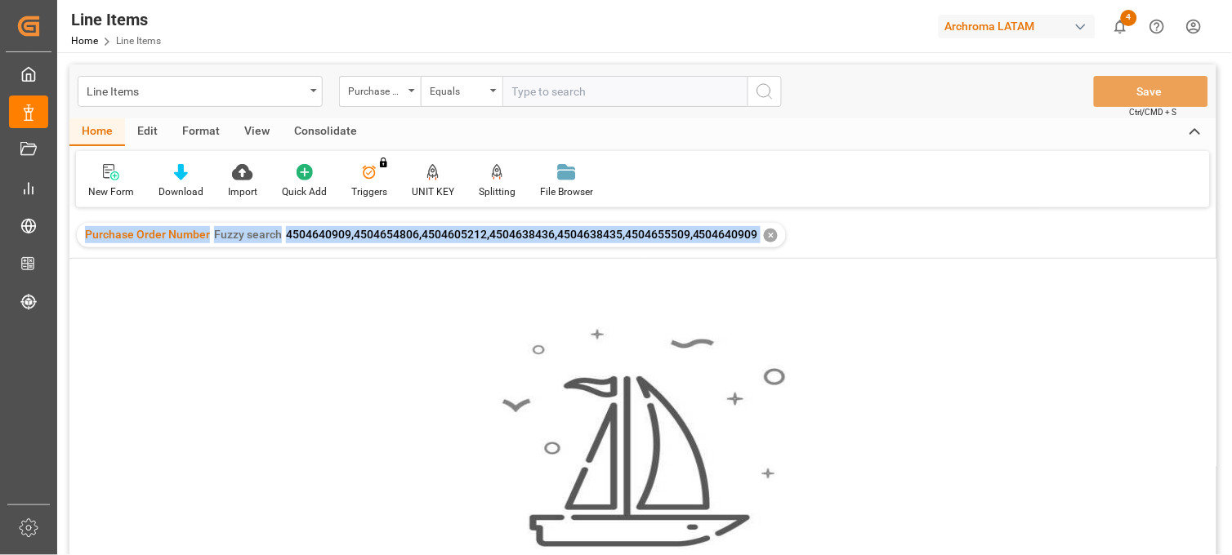
drag, startPoint x: 288, startPoint y: 233, endPoint x: 296, endPoint y: 239, distance: 10.0
click at [280, 241] on div "Purchase Order Number Fuzzy search 4504640909,4504654806,4504605212,4504638436,…" at bounding box center [421, 234] width 673 height 17
drag, startPoint x: 286, startPoint y: 234, endPoint x: 753, endPoint y: 254, distance: 467.7
click at [753, 254] on div "Purchase Order Number Fuzzy search 4504640909,4504654806,4504605212,4504638436,…" at bounding box center [642, 235] width 1147 height 46
copy span "4504640909,4504654806,4504605212,4504638436,4504638435,4504655509,4504640909"
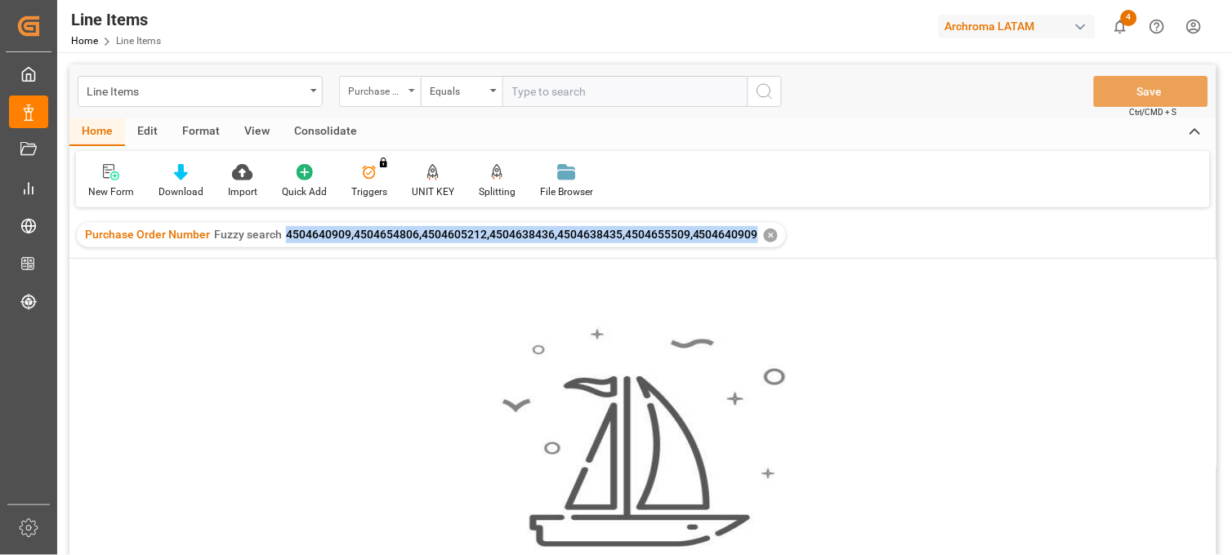
click at [412, 87] on div "Purchase Order Number" at bounding box center [380, 91] width 82 height 31
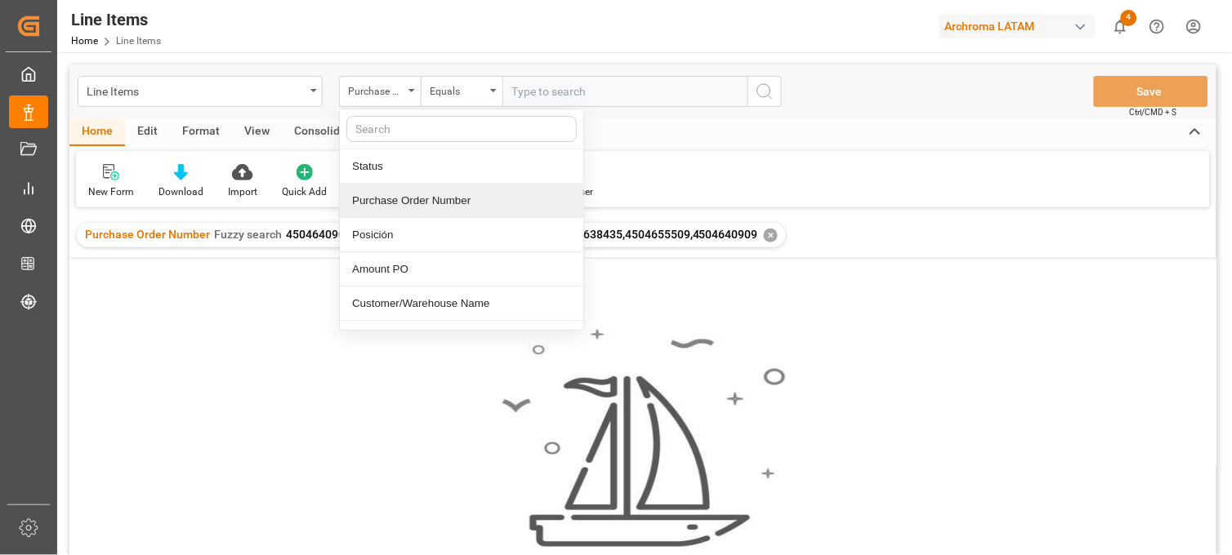
click at [404, 199] on div "Purchase Order Number" at bounding box center [461, 201] width 243 height 34
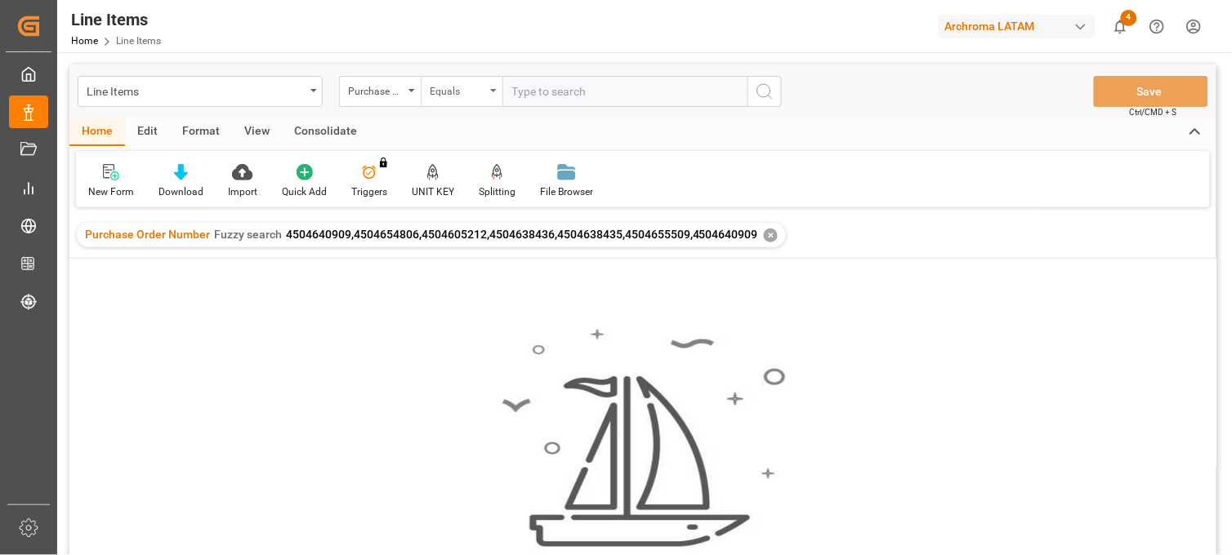
click at [466, 94] on div "Equals" at bounding box center [458, 89] width 56 height 19
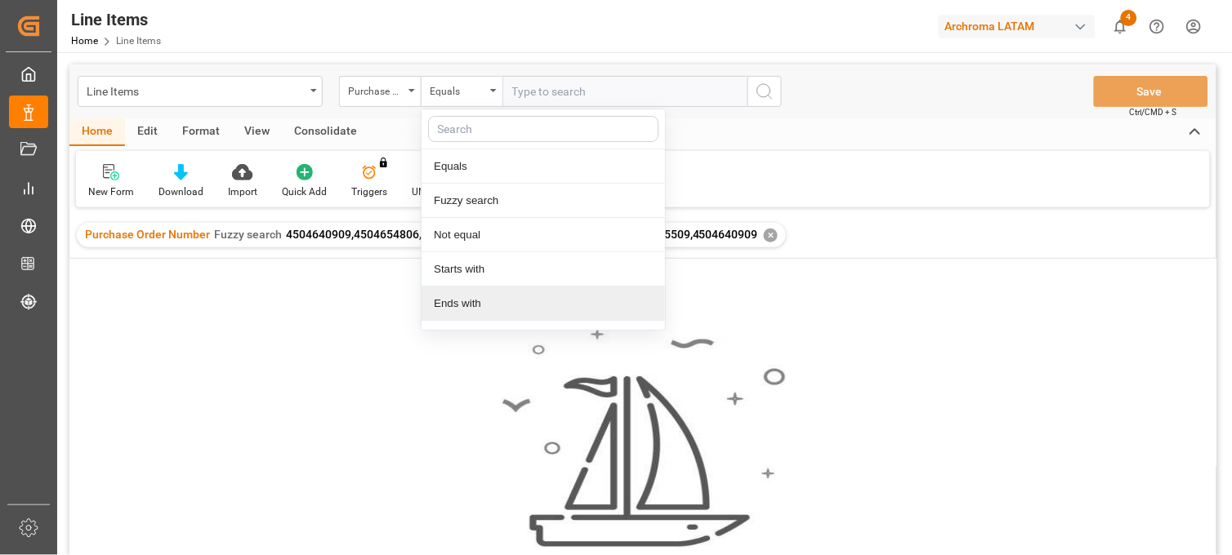
scroll to position [94, 0]
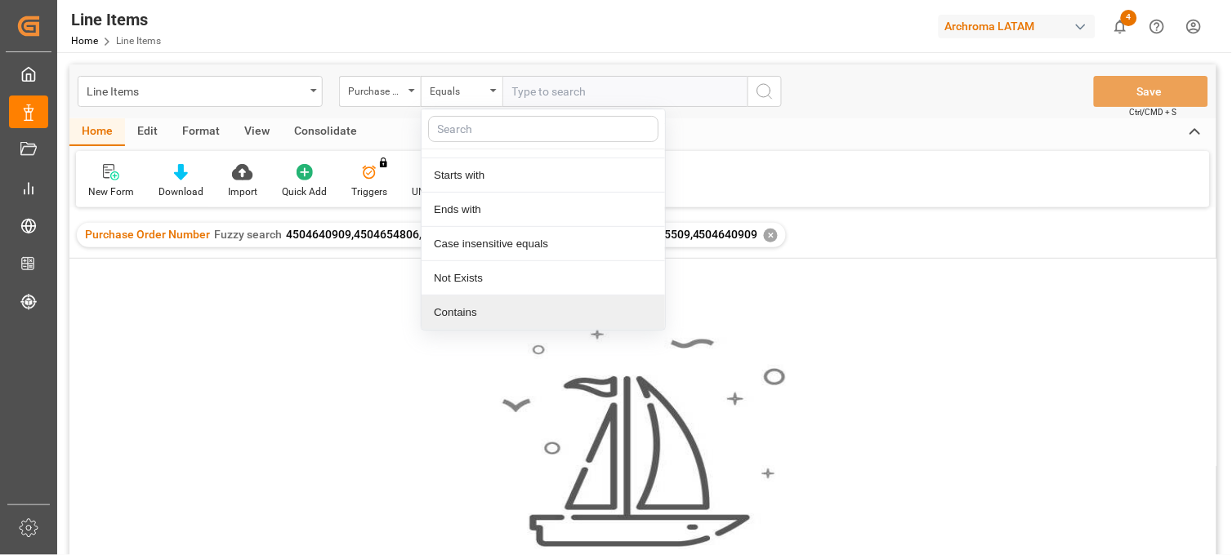
click at [468, 310] on div "Contains" at bounding box center [542, 313] width 243 height 34
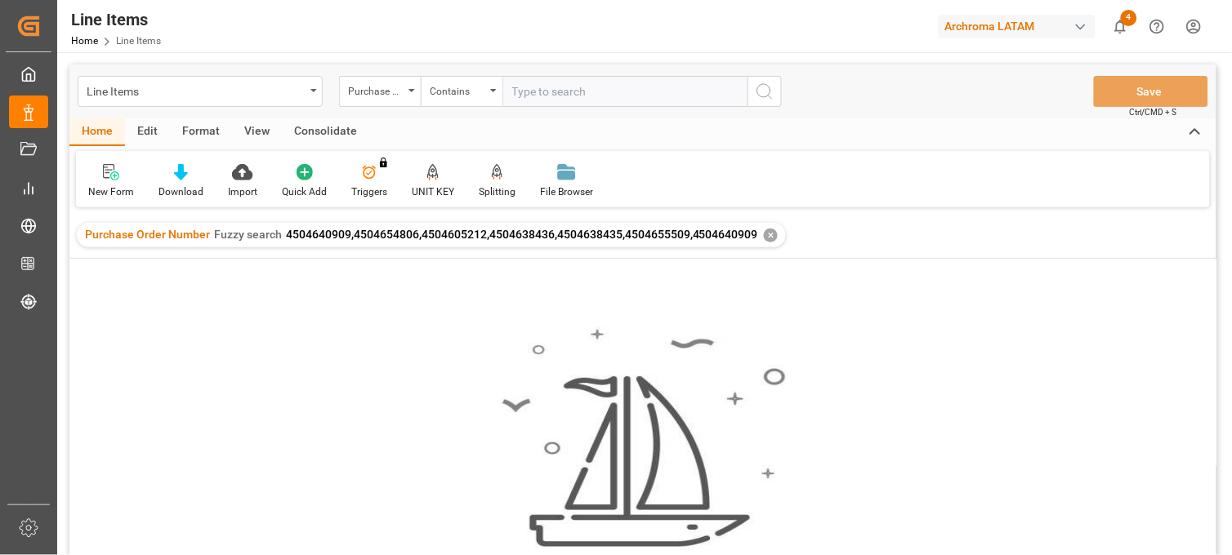
click at [766, 234] on div "✕" at bounding box center [771, 236] width 14 height 14
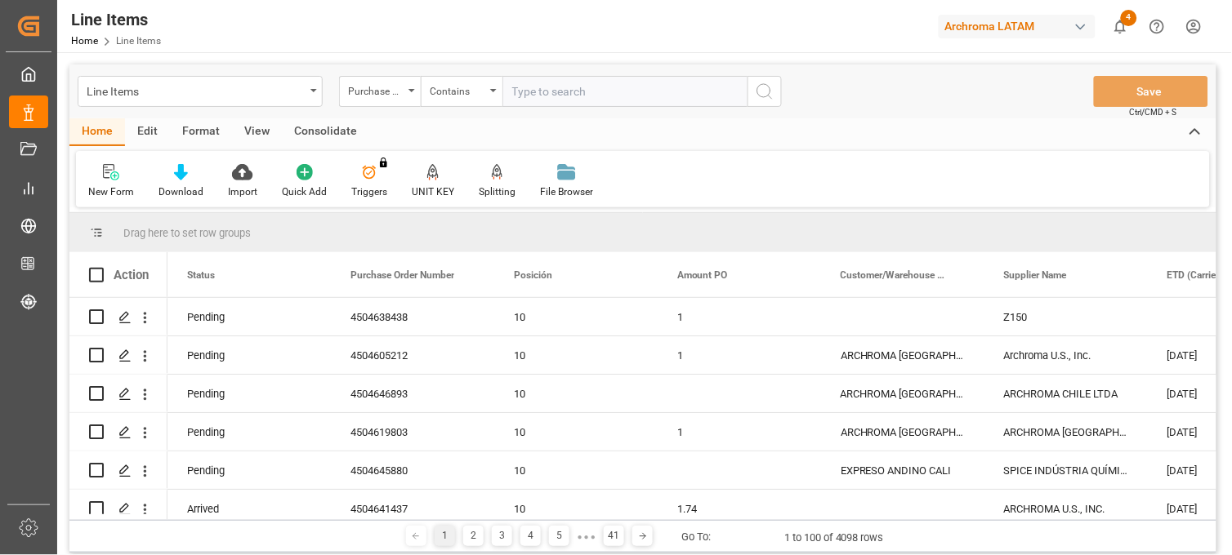
click at [554, 95] on input "text" at bounding box center [624, 91] width 245 height 31
paste input "4504640909,4504654806,4504605212,4504638436,4504638435,4504655509,4504640909"
type input "4504640909,4504654806,4504605212,4504638436,4504638435,4504655509,4504640909"
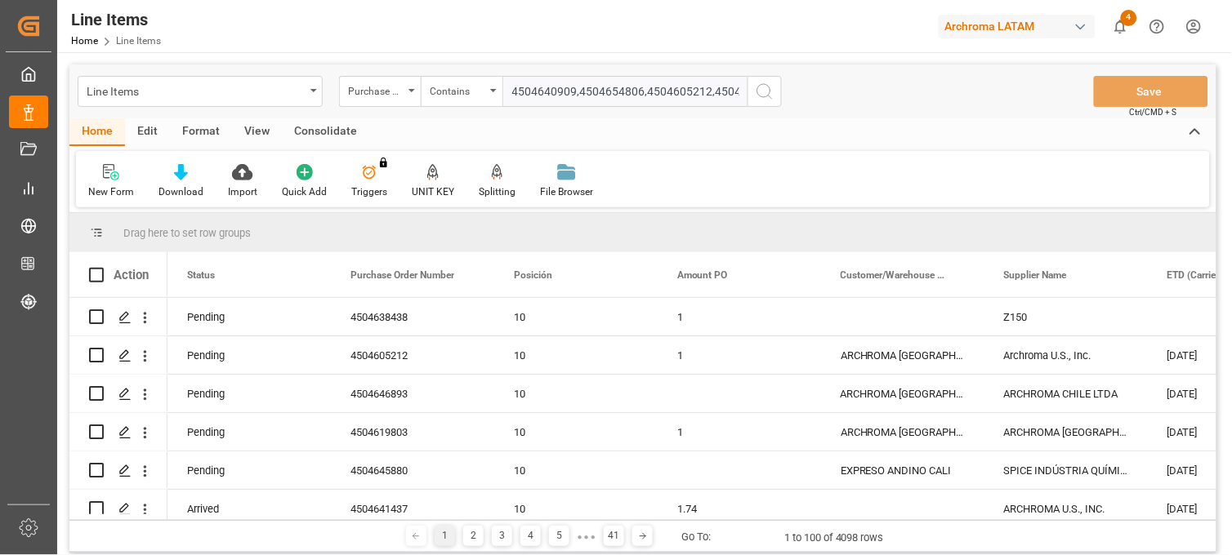
click at [765, 87] on icon "search button" at bounding box center [765, 92] width 20 height 20
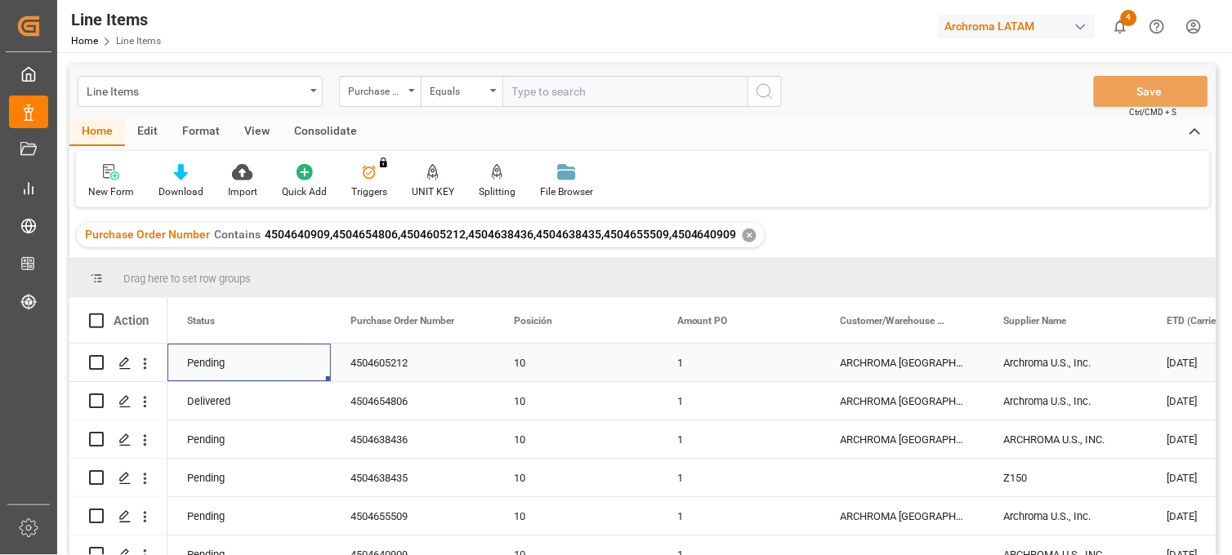
click at [214, 358] on div "Pending" at bounding box center [248, 363] width 163 height 38
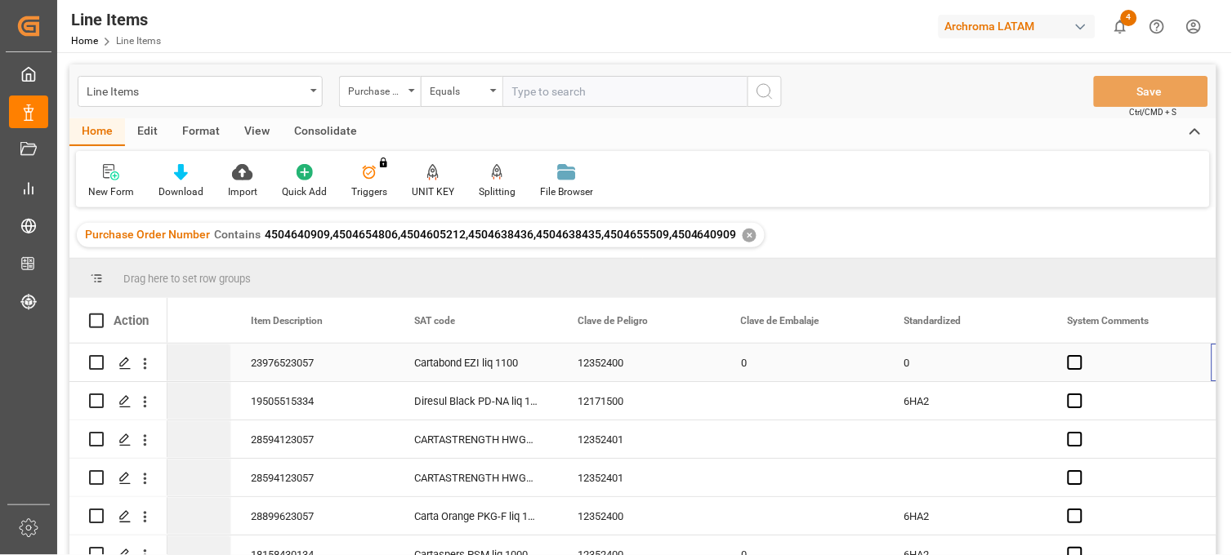
scroll to position [0, 1407]
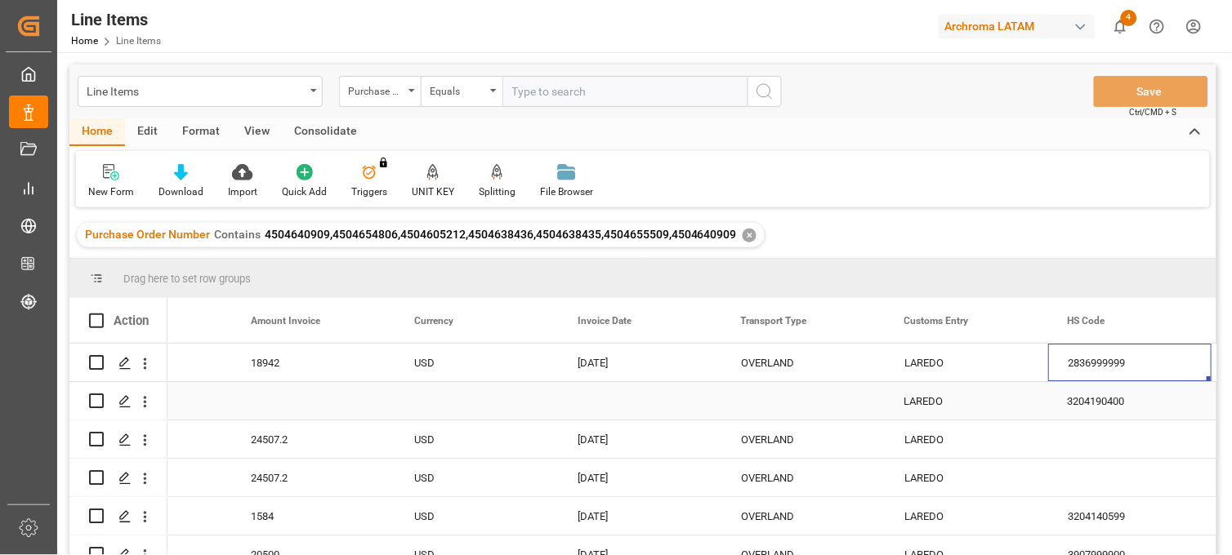
click at [749, 409] on div "Press SPACE to select this row." at bounding box center [802, 401] width 163 height 38
click at [780, 368] on div "OVERLAND" at bounding box center [803, 364] width 124 height 38
click at [773, 404] on div "Press SPACE to select this row." at bounding box center [802, 401] width 163 height 38
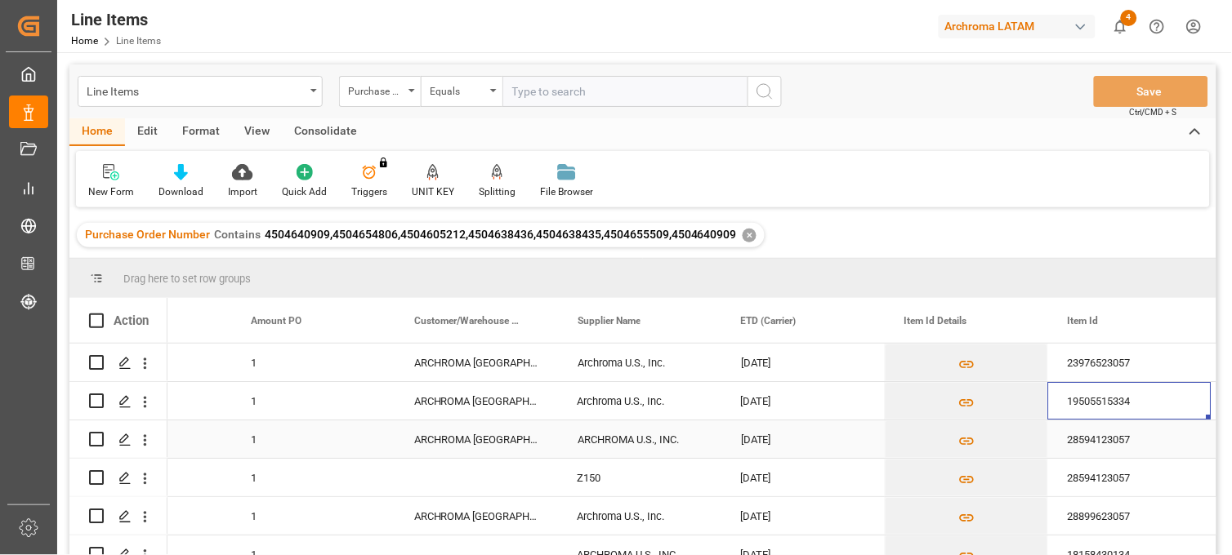
click at [627, 439] on div "ARCHROMA U.S., INC." at bounding box center [639, 440] width 163 height 38
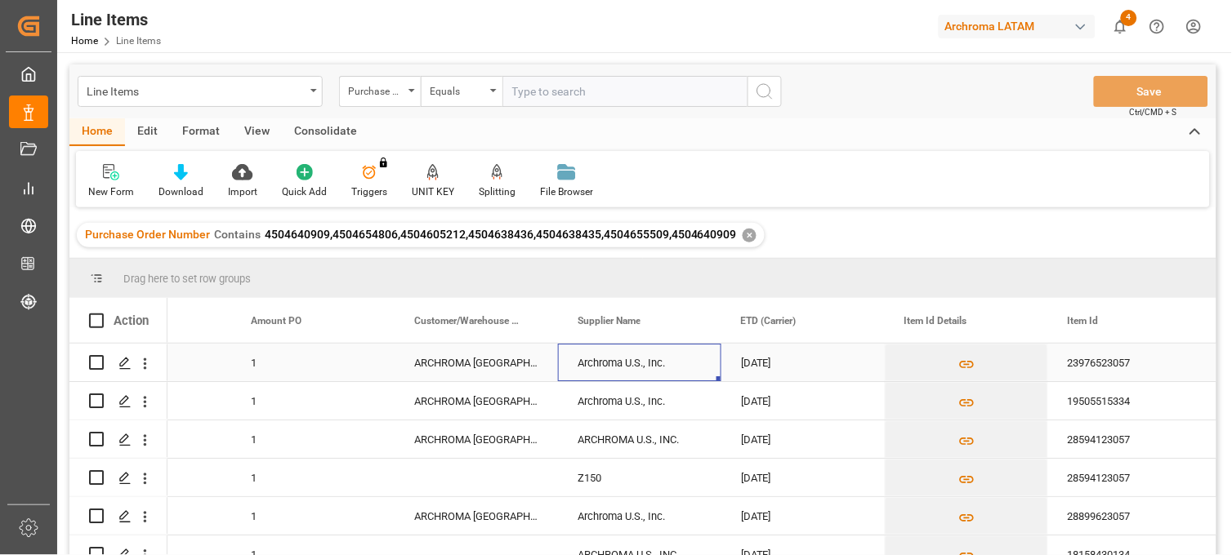
click at [617, 359] on div "Archroma U.S., Inc." at bounding box center [639, 363] width 163 height 38
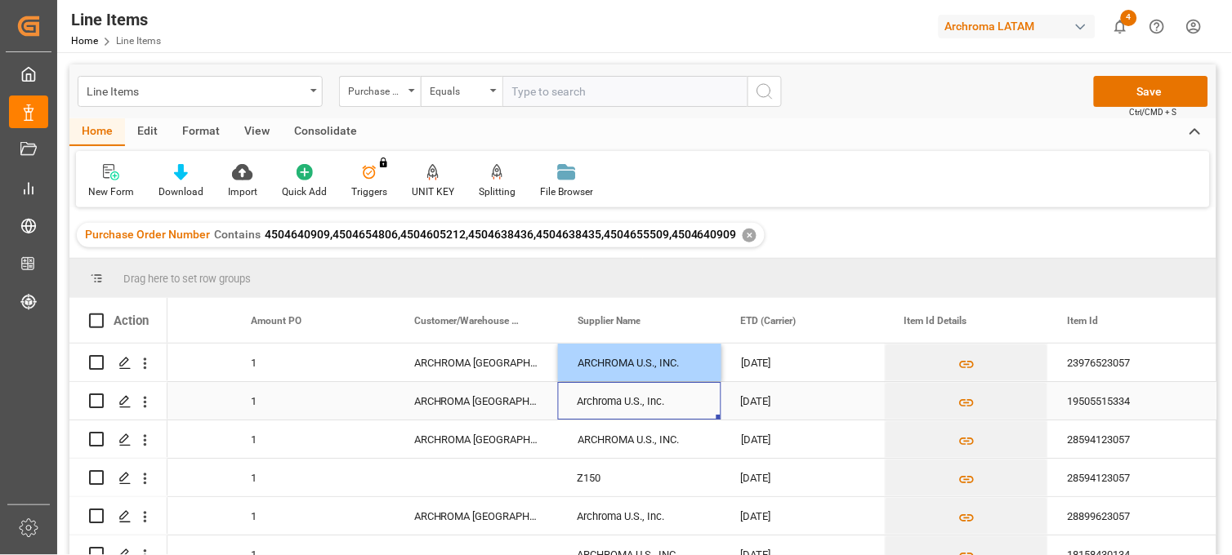
click at [605, 397] on div "Archroma U.S., Inc." at bounding box center [639, 401] width 163 height 38
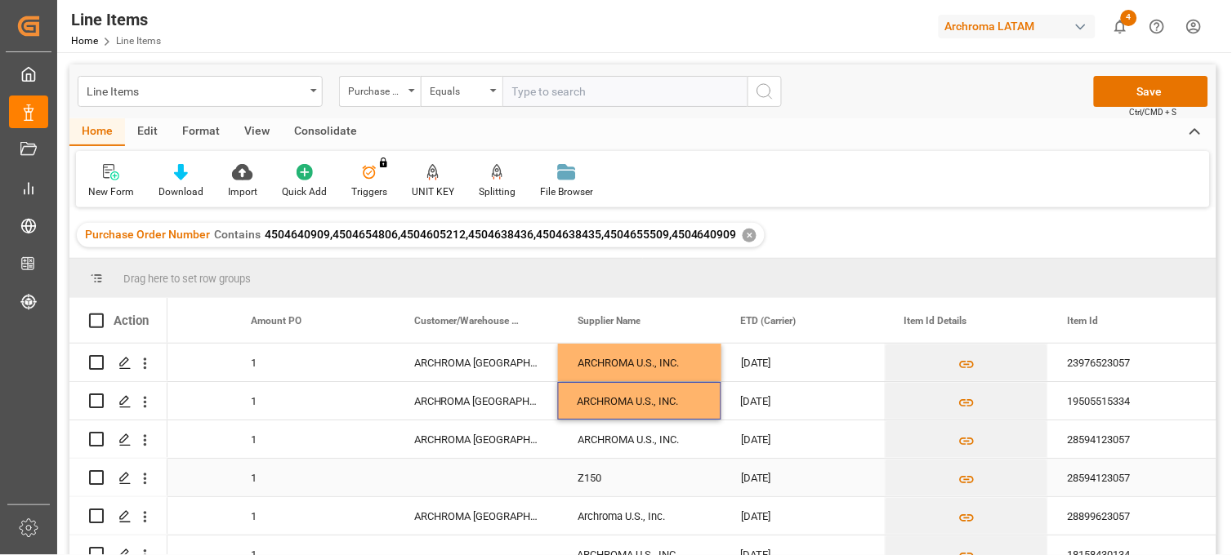
click at [602, 472] on div "Z150" at bounding box center [639, 478] width 163 height 38
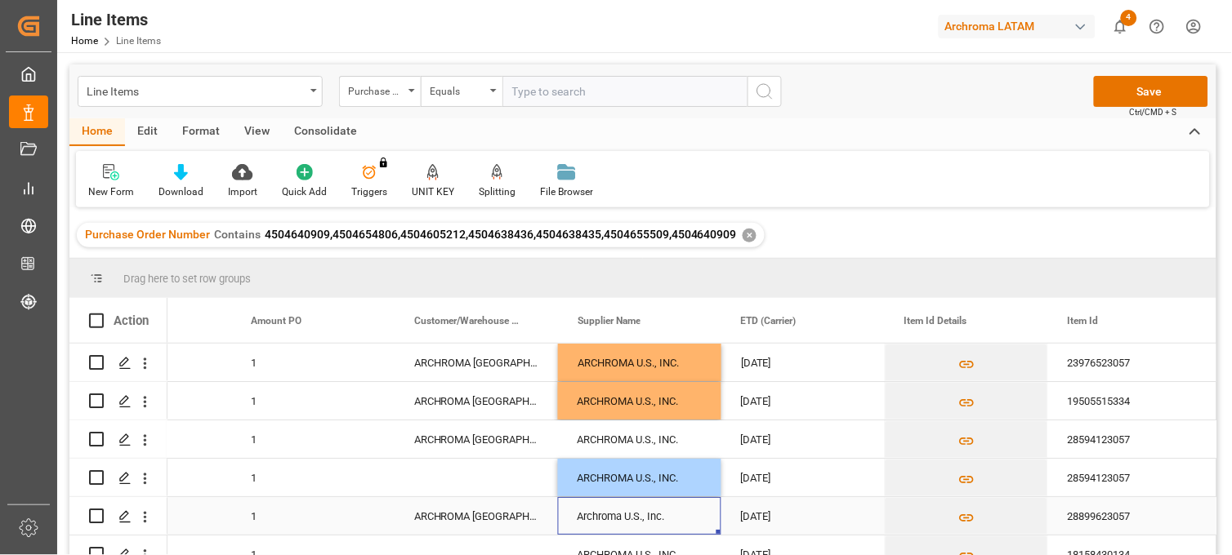
click at [613, 521] on div "Archroma U.S., Inc." at bounding box center [639, 516] width 163 height 38
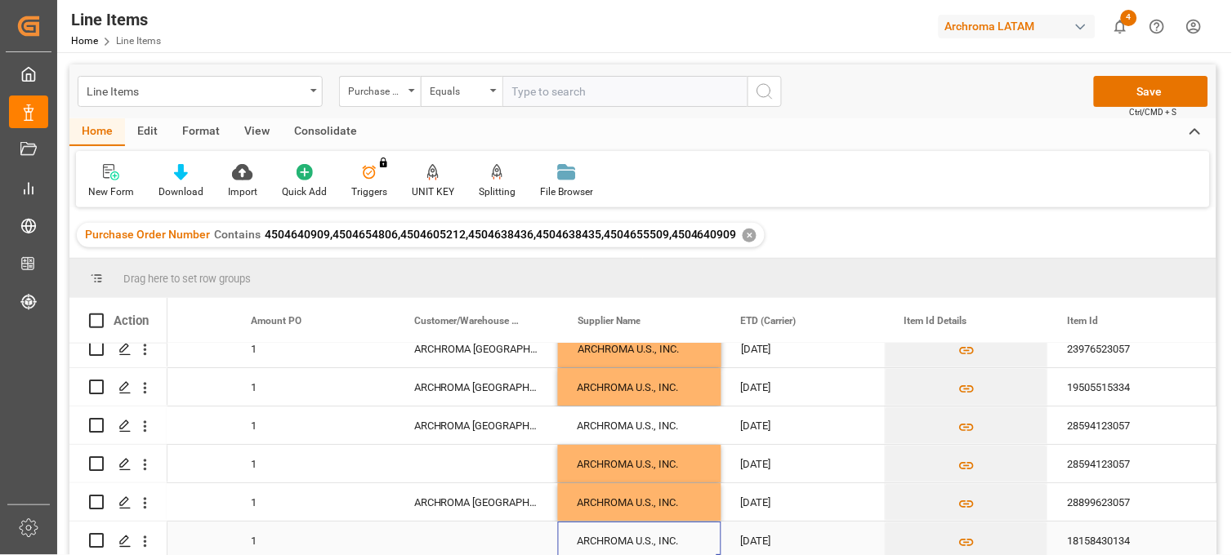
click at [617, 528] on div "ARCHROMA U.S., INC." at bounding box center [639, 541] width 163 height 38
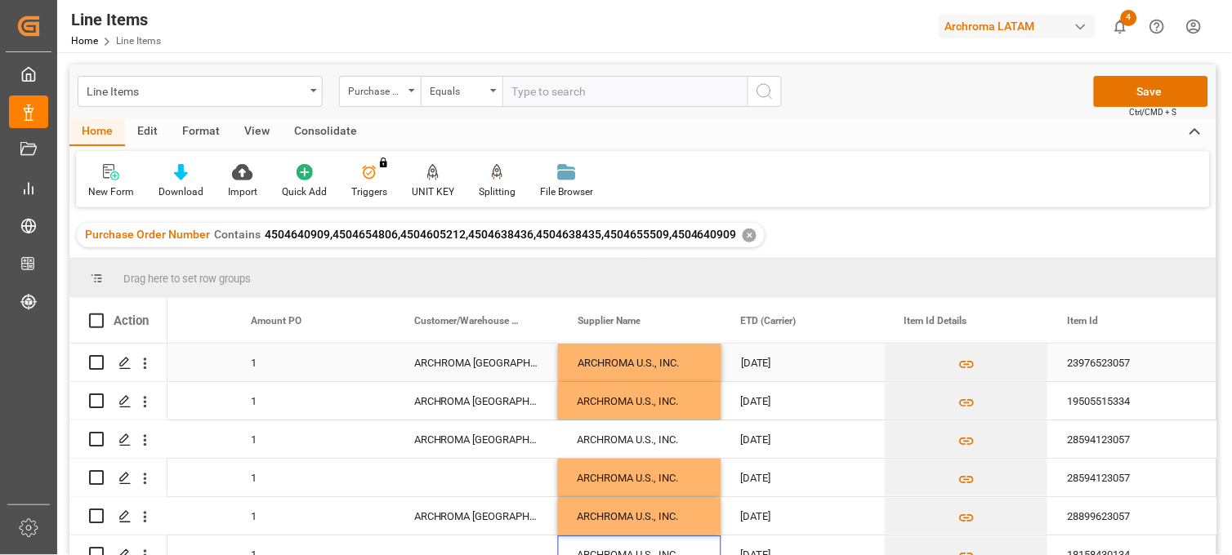
click at [773, 356] on div "[DATE]" at bounding box center [802, 363] width 163 height 38
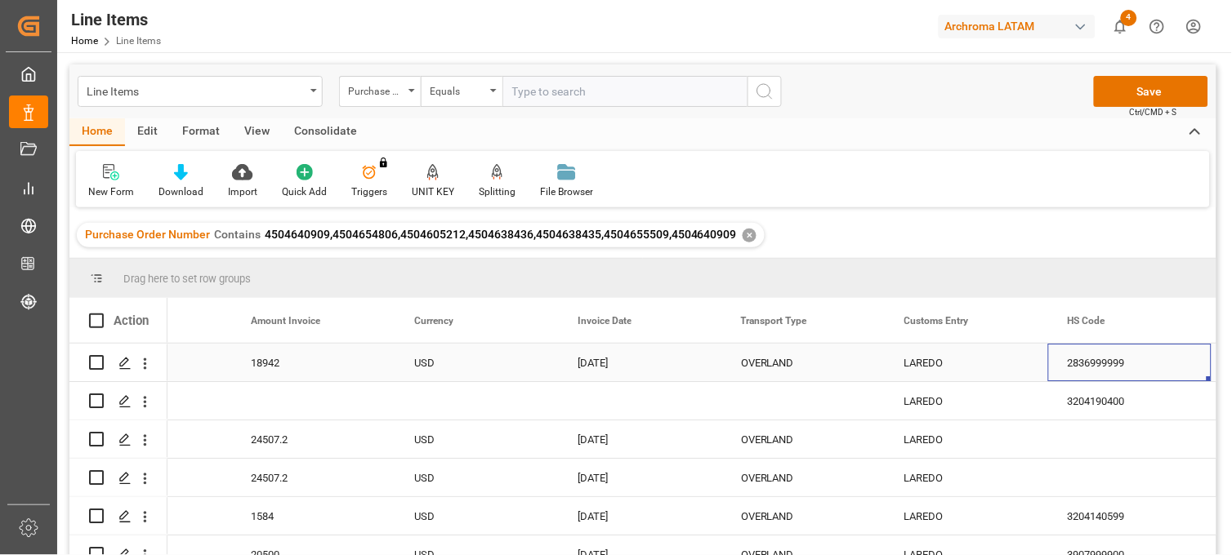
click at [791, 366] on div "OVERLAND" at bounding box center [803, 364] width 124 height 38
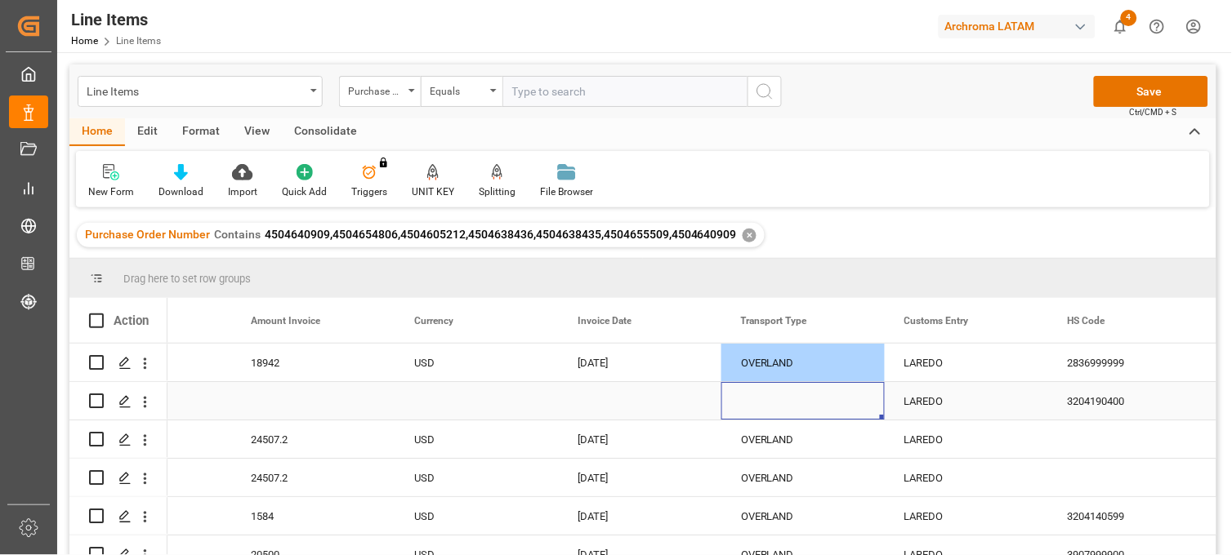
click at [755, 403] on div "Press SPACE to select this row." at bounding box center [802, 401] width 163 height 38
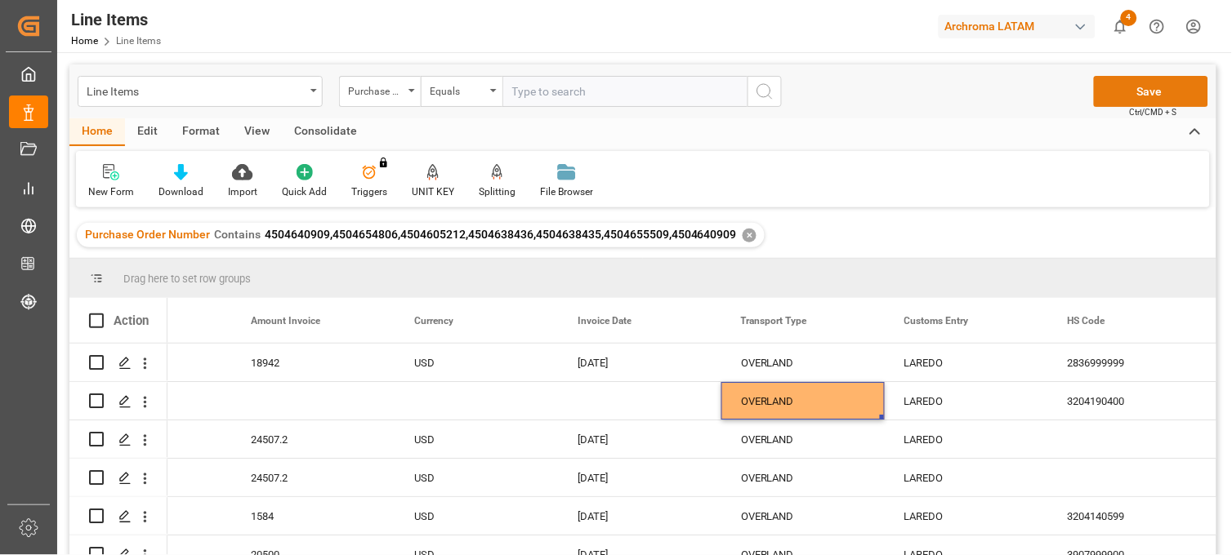
click at [1158, 92] on button "Save" at bounding box center [1151, 91] width 114 height 31
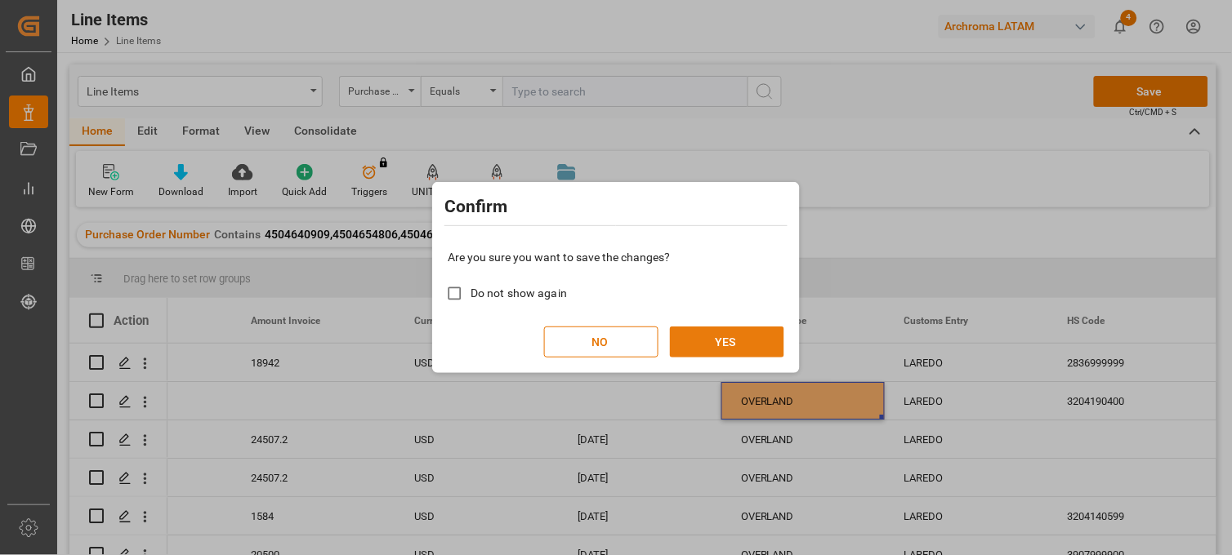
click at [754, 338] on button "YES" at bounding box center [727, 342] width 114 height 31
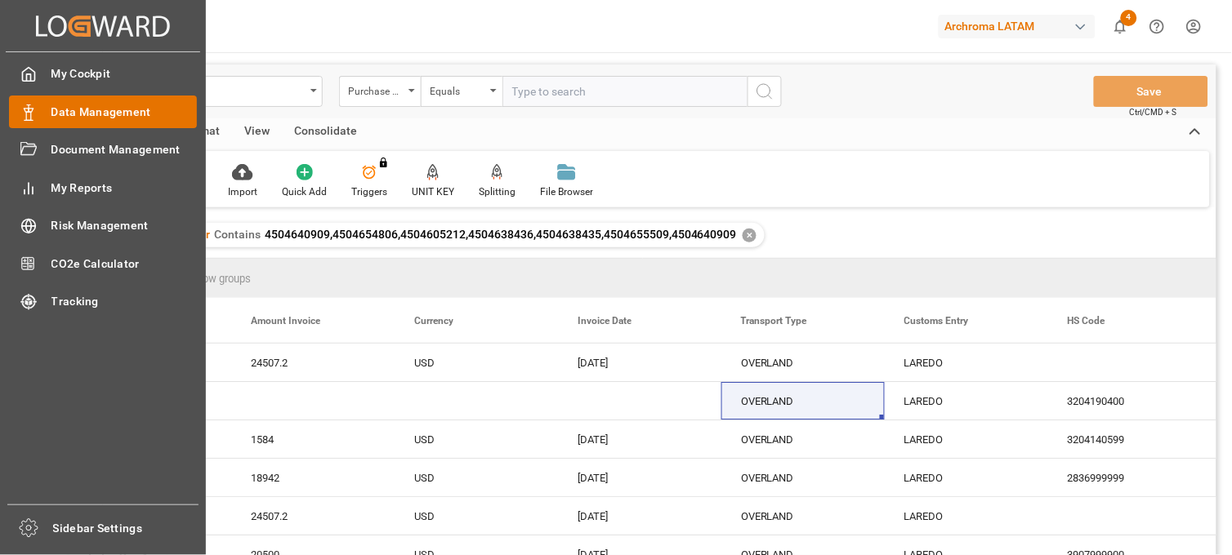
click at [93, 105] on span "Data Management" at bounding box center [124, 112] width 146 height 17
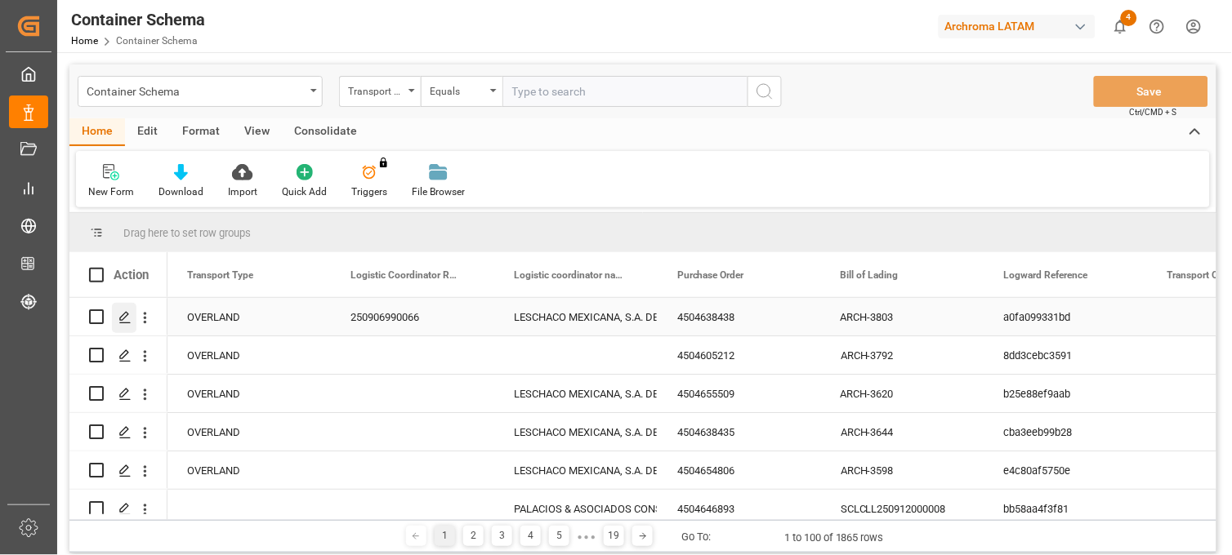
click at [126, 316] on polygon "Press SPACE to select this row." at bounding box center [124, 316] width 8 height 8
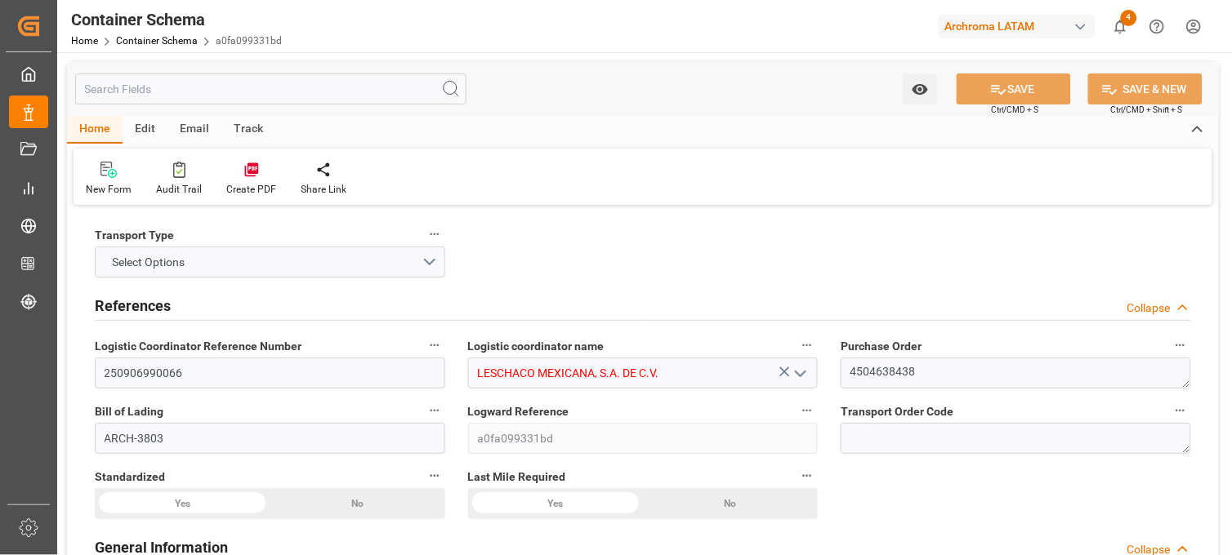
type input "0"
type input "1"
type input "17"
type input "18020"
type input "19006"
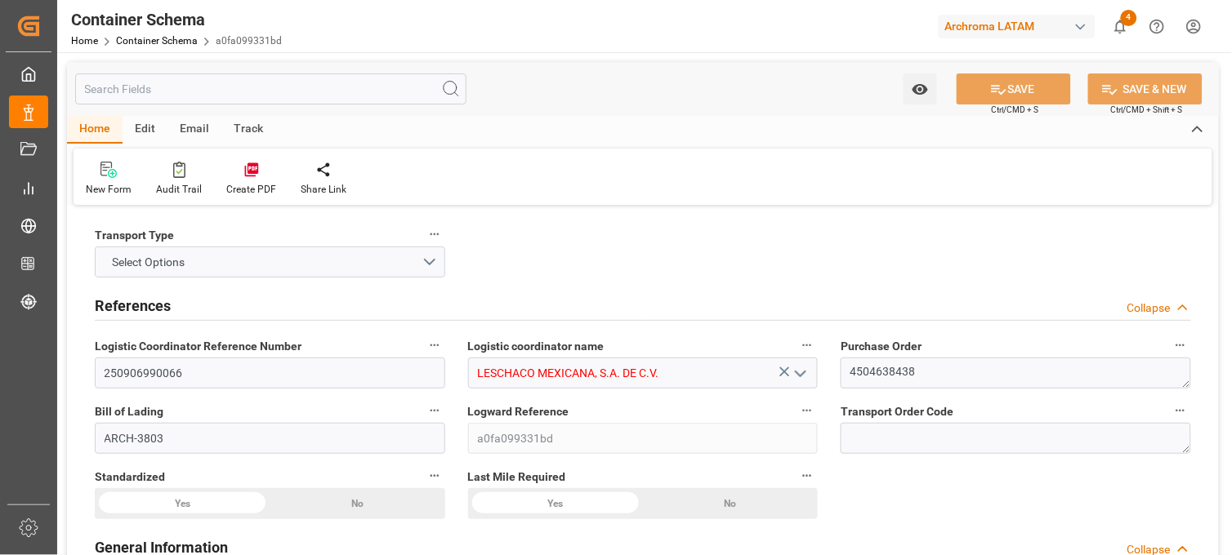
type input "USLRD"
type input "MXNLD"
type input "[DATE] 00:00"
type input "[DATE]"
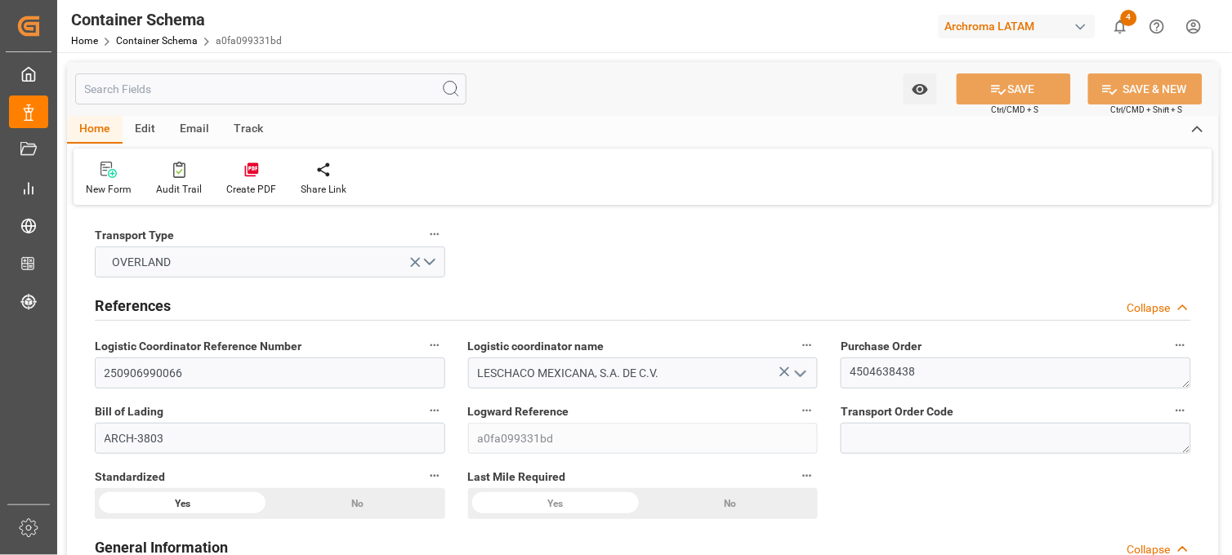
type input "[DATE]"
type input "[DATE] 00:00"
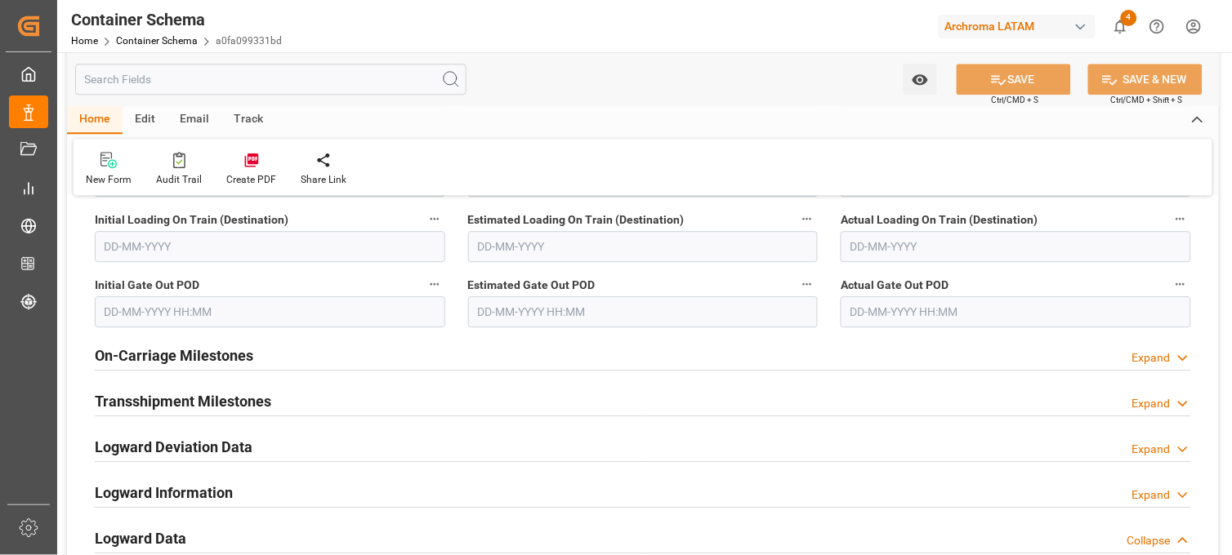
scroll to position [2450, 0]
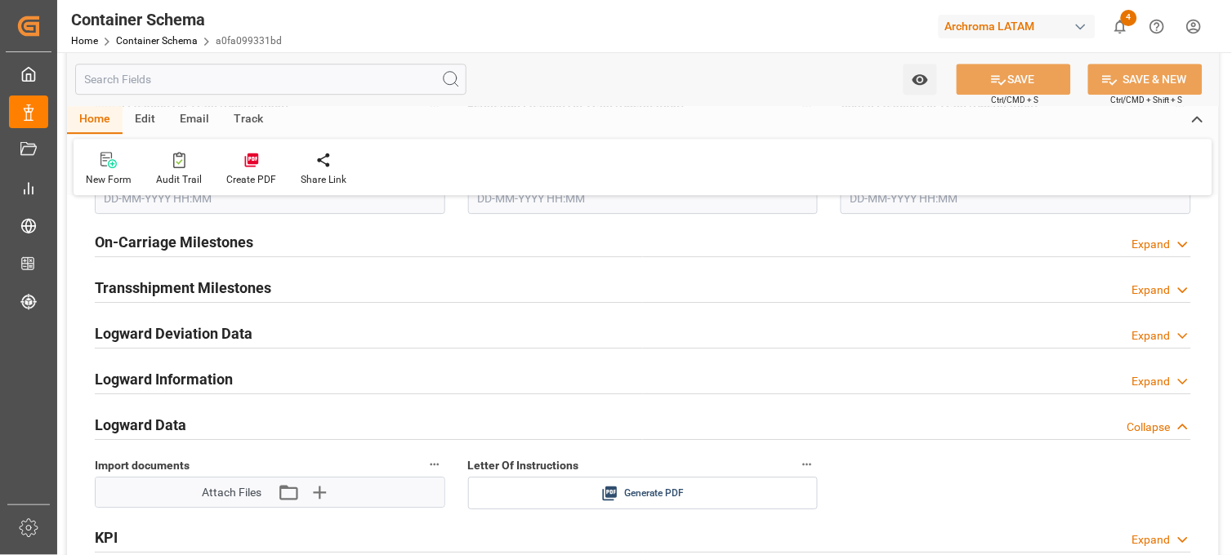
click at [1184, 245] on polyline at bounding box center [1183, 245] width 8 height 4
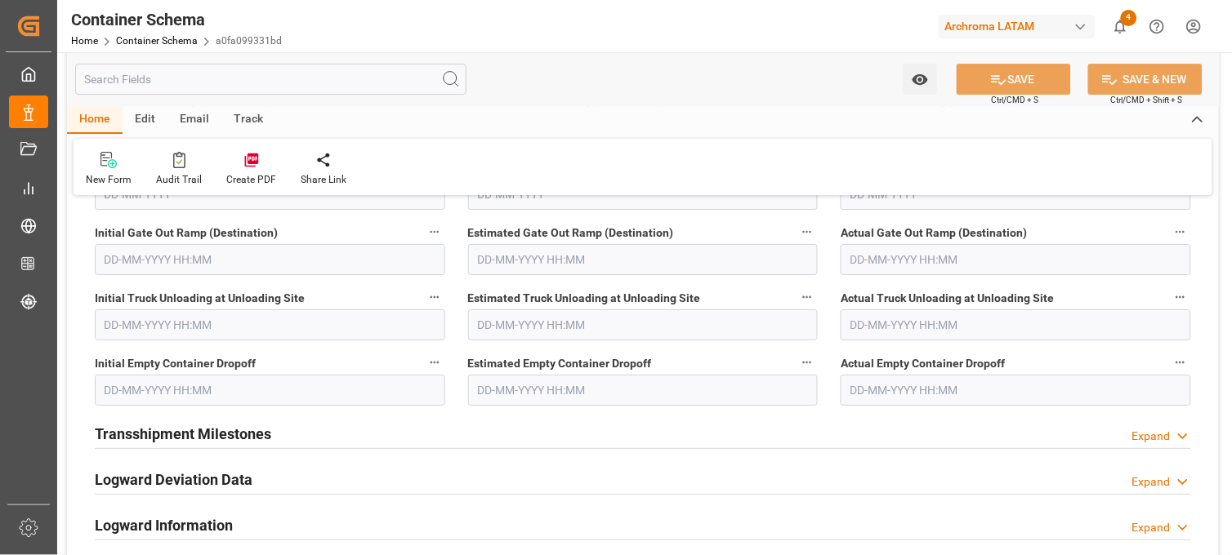
scroll to position [2632, 0]
drag, startPoint x: 1014, startPoint y: 363, endPoint x: 829, endPoint y: 354, distance: 184.8
click at [829, 354] on div "Actual Empty Container Dropoff" at bounding box center [1015, 378] width 373 height 65
copy span "Actual Empty Container Dropoff"
click at [155, 38] on link "Container Schema" at bounding box center [157, 40] width 82 height 11
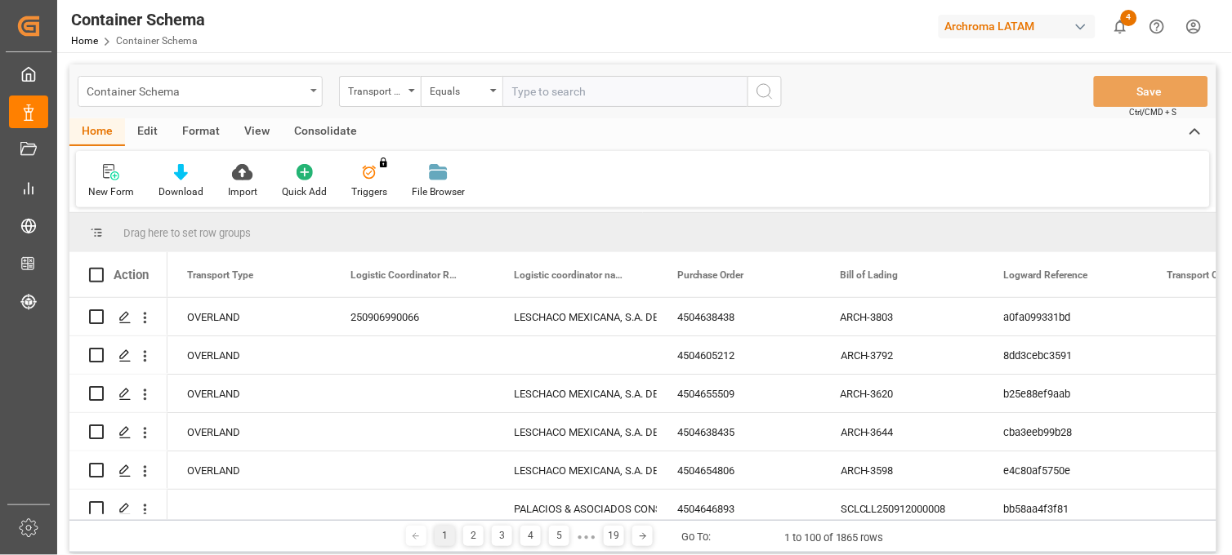
click at [292, 92] on div "Container Schema" at bounding box center [196, 90] width 218 height 20
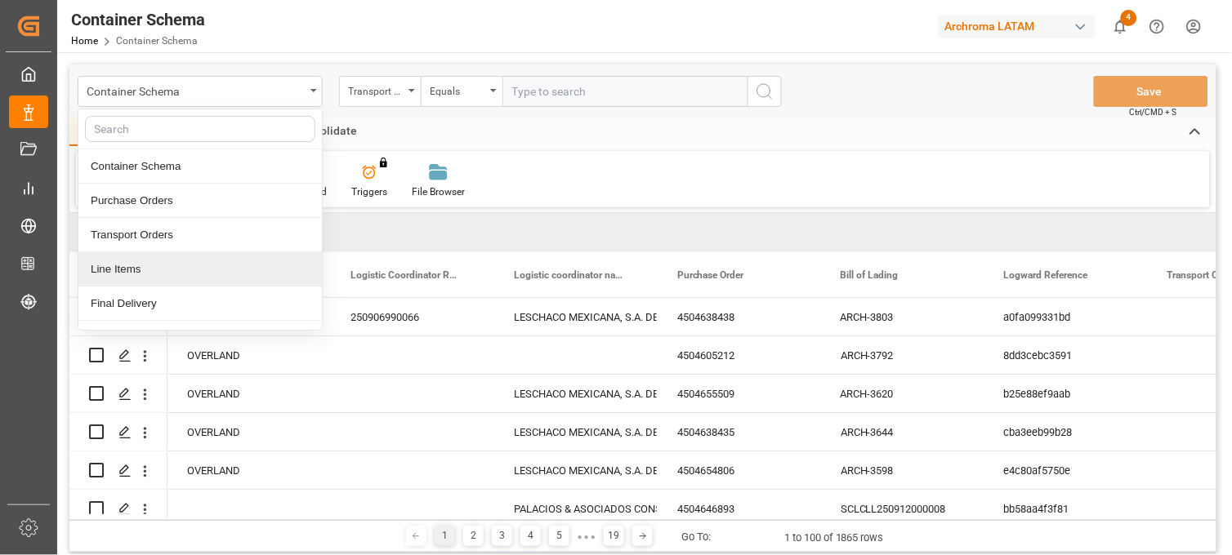
click at [137, 267] on div "Line Items" at bounding box center [199, 269] width 243 height 34
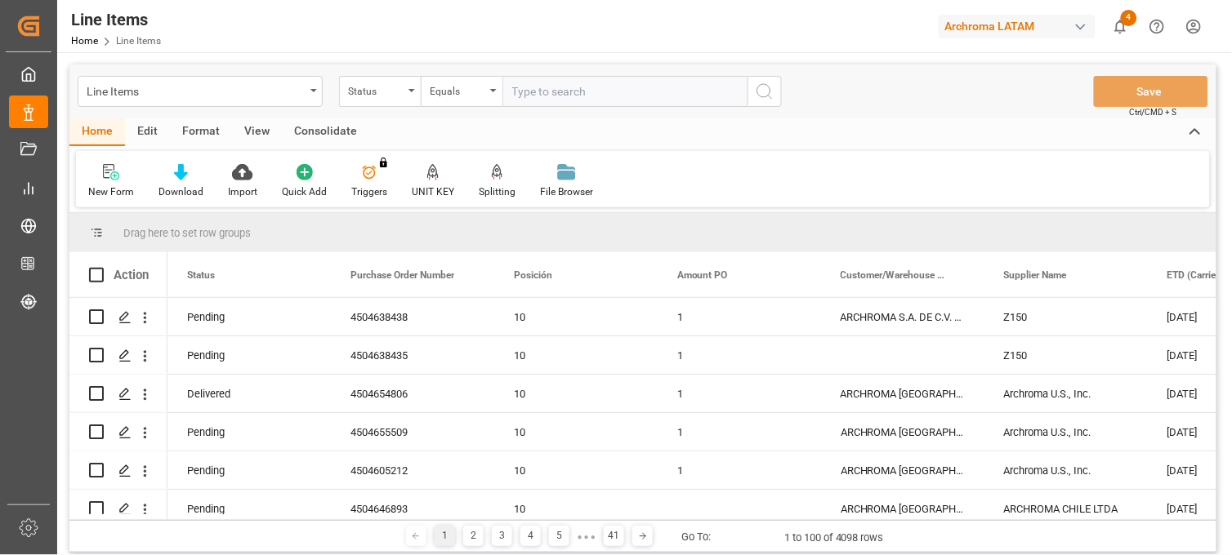
click at [399, 96] on div "Status" at bounding box center [376, 89] width 56 height 19
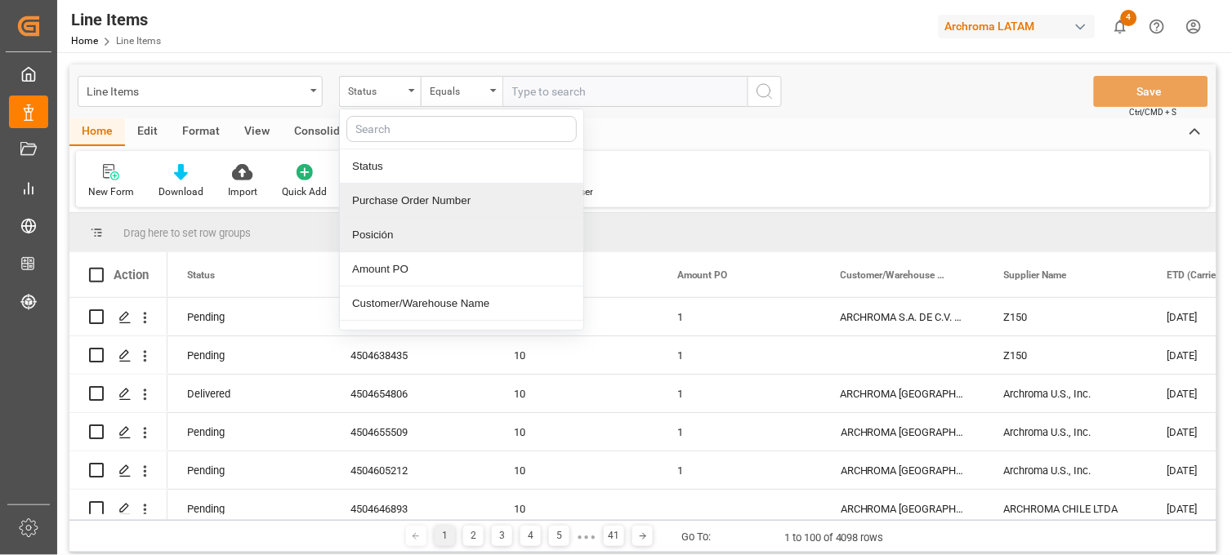
click at [413, 199] on div "Purchase Order Number" at bounding box center [461, 201] width 243 height 34
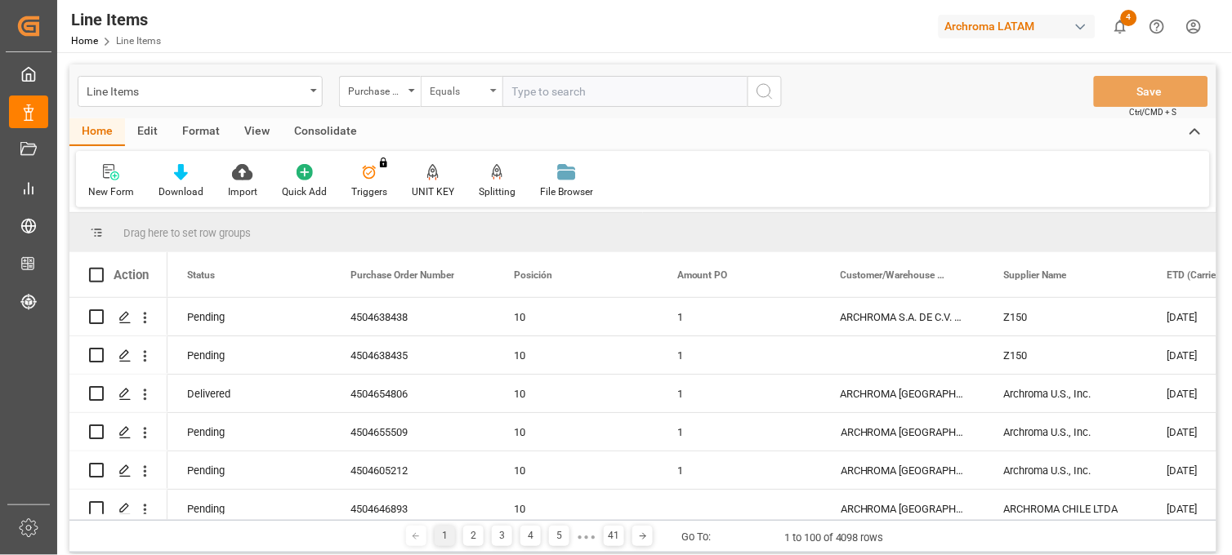
click at [471, 82] on div "Equals" at bounding box center [458, 89] width 56 height 19
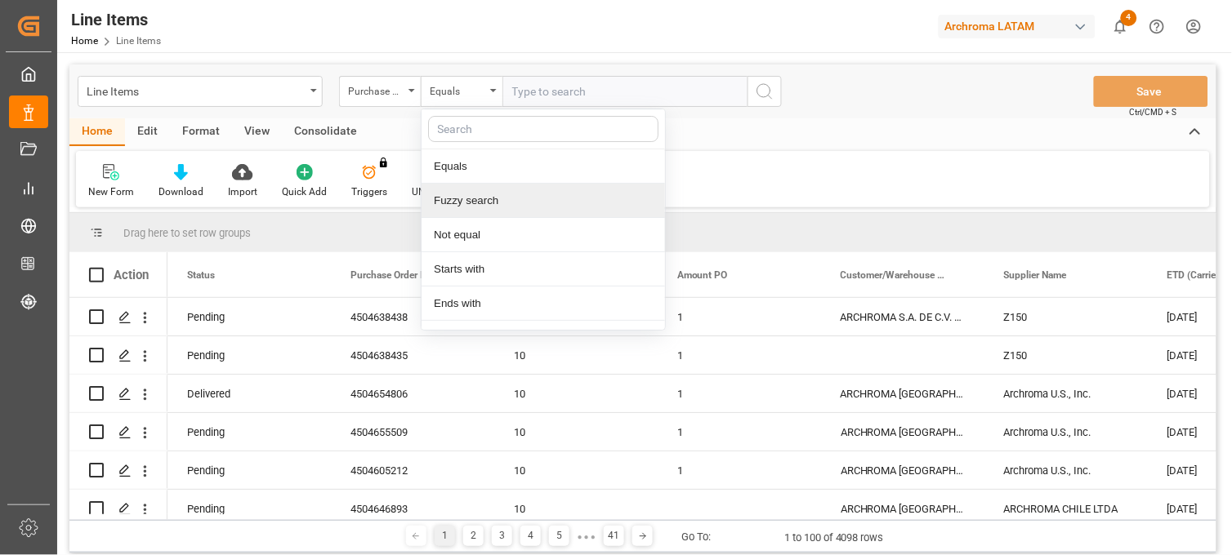
click at [491, 205] on div "Fuzzy search" at bounding box center [542, 201] width 243 height 34
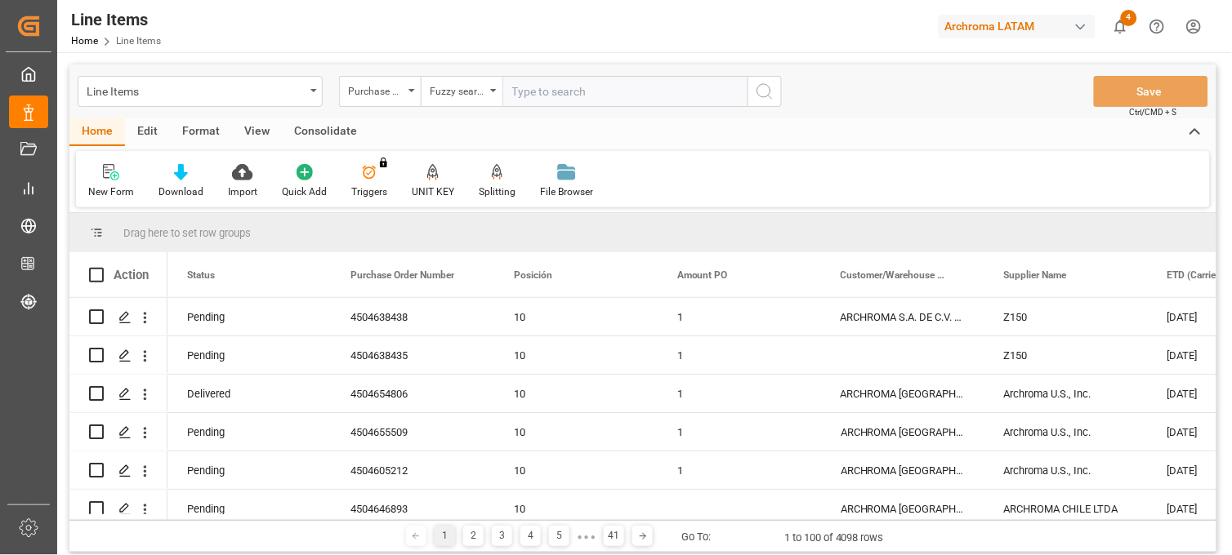
paste input "4504612484"
type input "4504612484"
click at [758, 90] on icon "search button" at bounding box center [765, 92] width 20 height 20
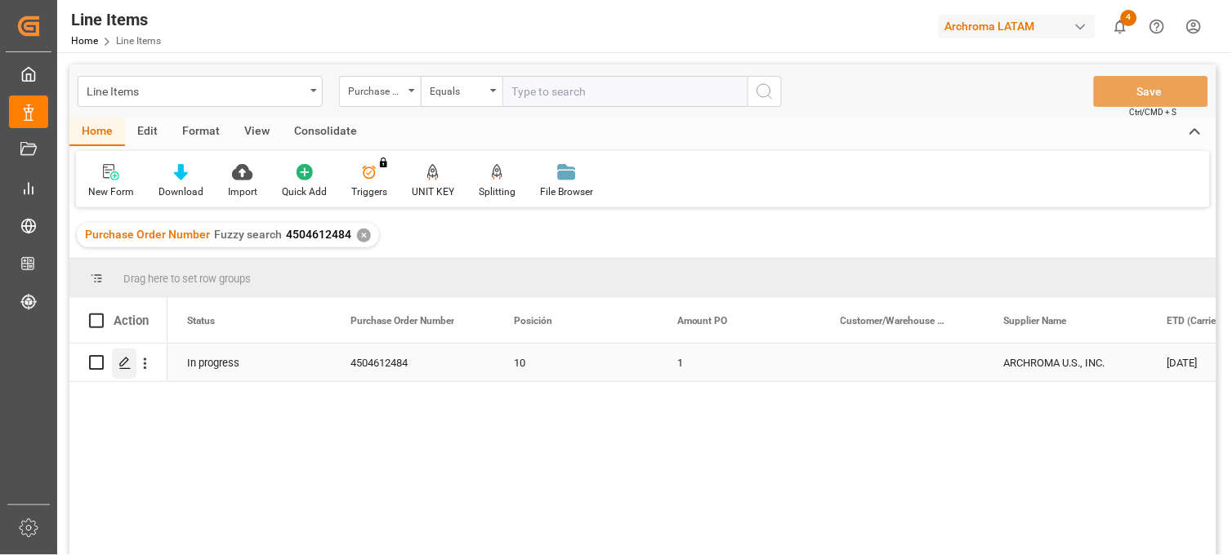
click at [126, 363] on icon "Press SPACE to select this row." at bounding box center [124, 363] width 13 height 13
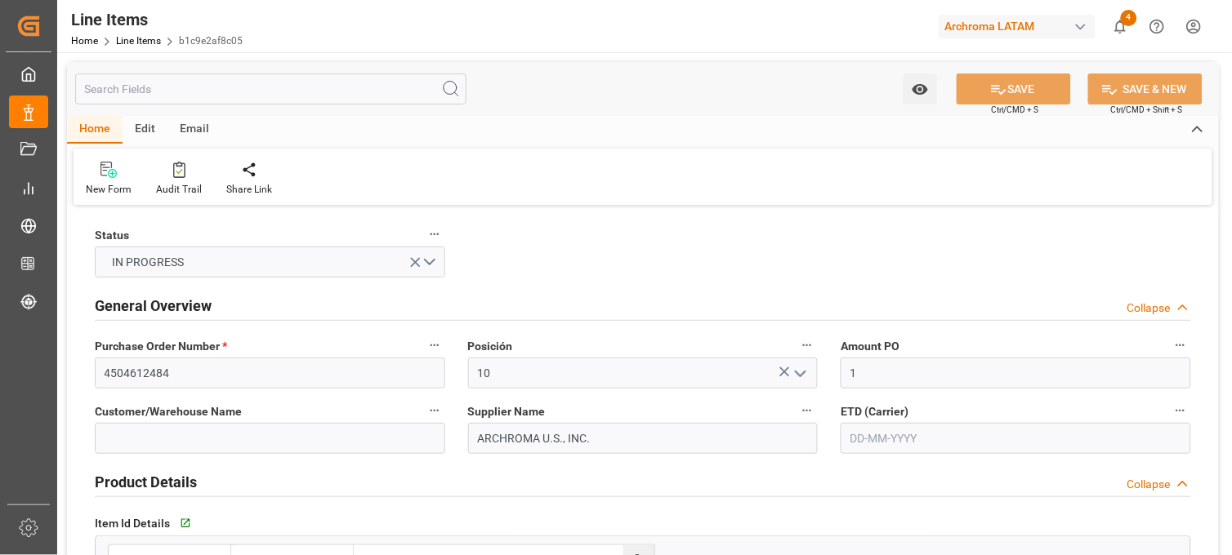
type input "[DATE]"
type input "[DATE] 07:56"
type input "[DATE] 20:37"
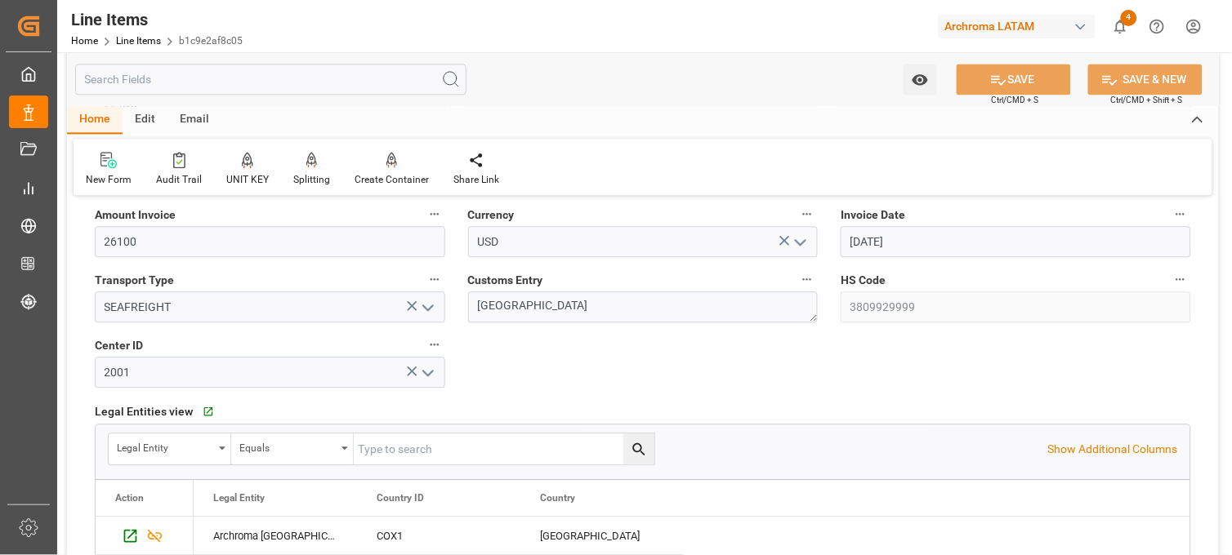
scroll to position [817, 0]
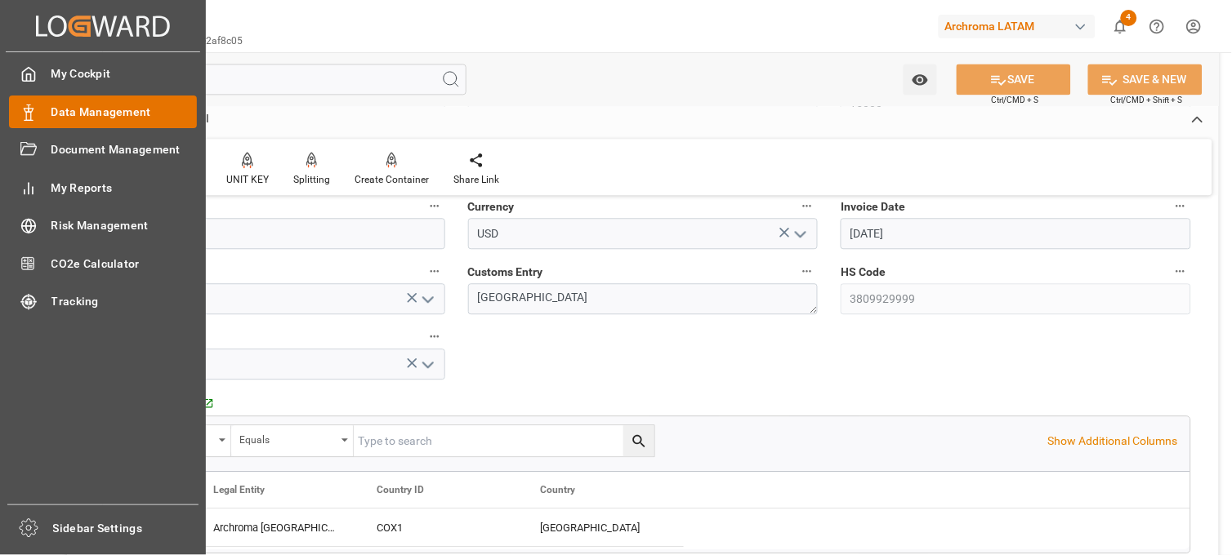
click at [124, 115] on span "Data Management" at bounding box center [124, 112] width 146 height 17
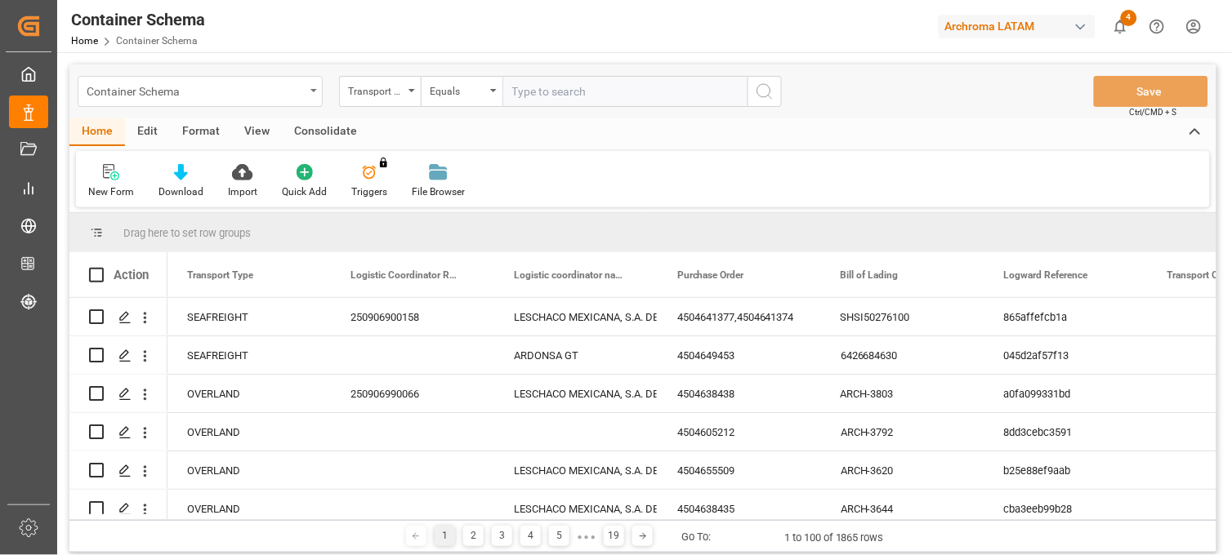
click at [304, 87] on div "Container Schema" at bounding box center [196, 90] width 218 height 20
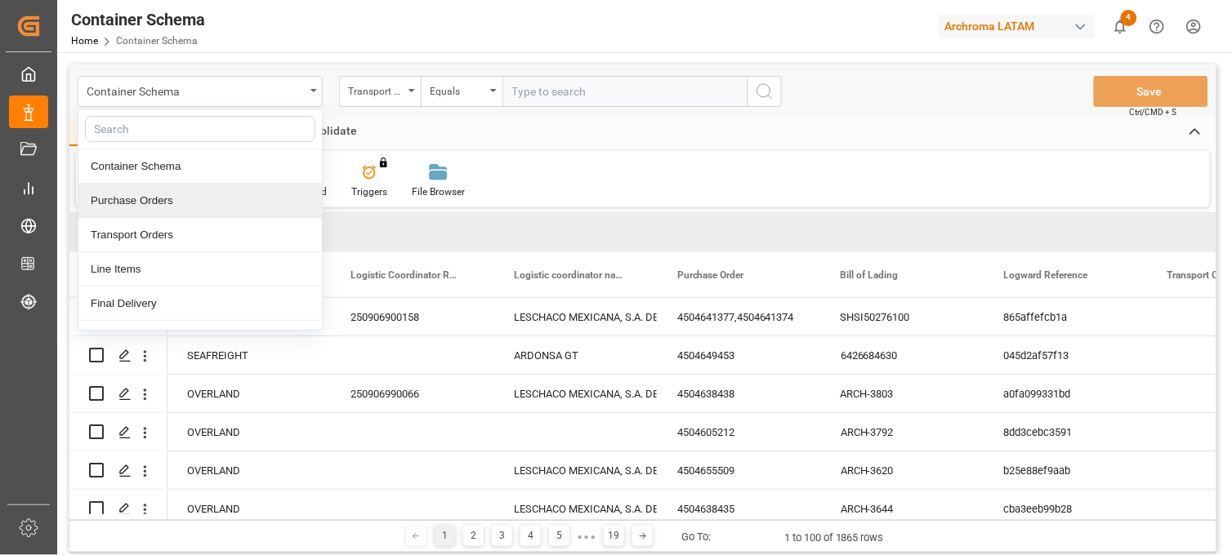
click at [154, 200] on div "Purchase Orders" at bounding box center [199, 201] width 243 height 34
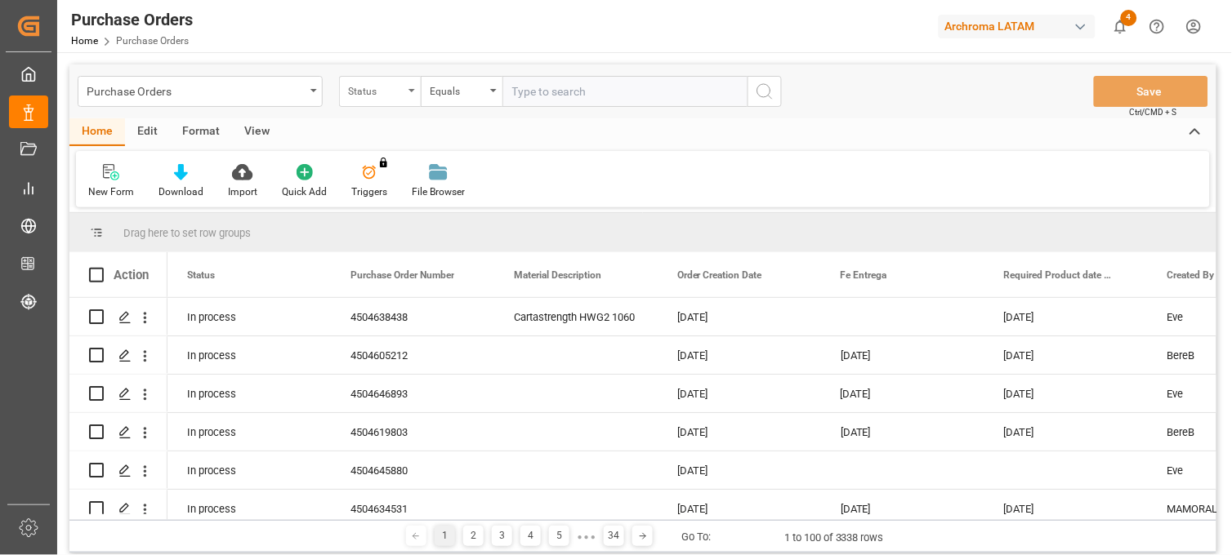
click at [393, 87] on div "Status" at bounding box center [376, 89] width 56 height 19
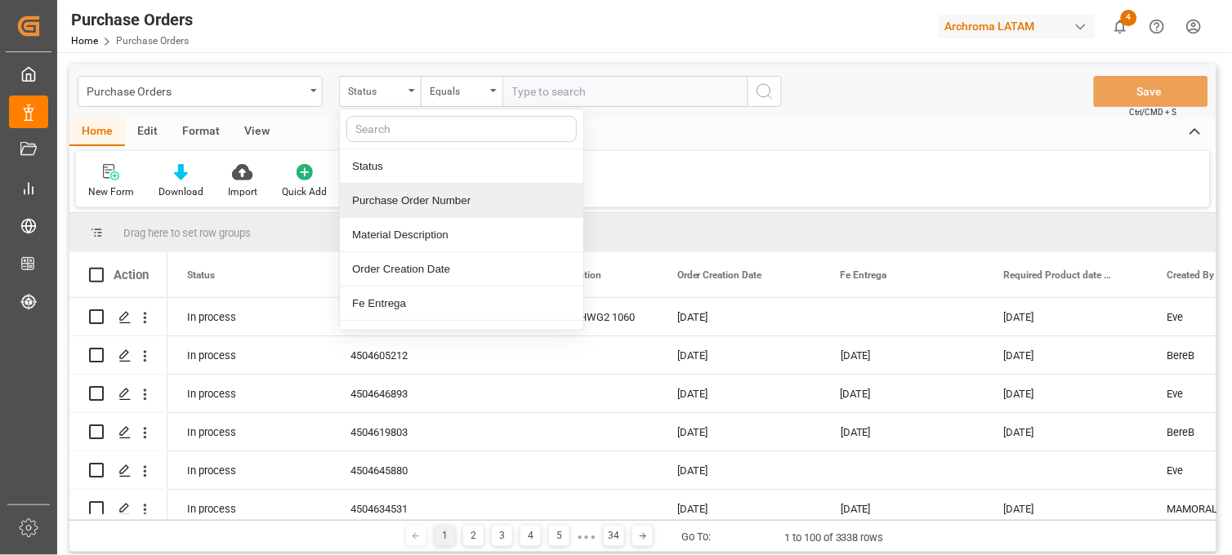
click at [427, 201] on div "Purchase Order Number" at bounding box center [461, 201] width 243 height 34
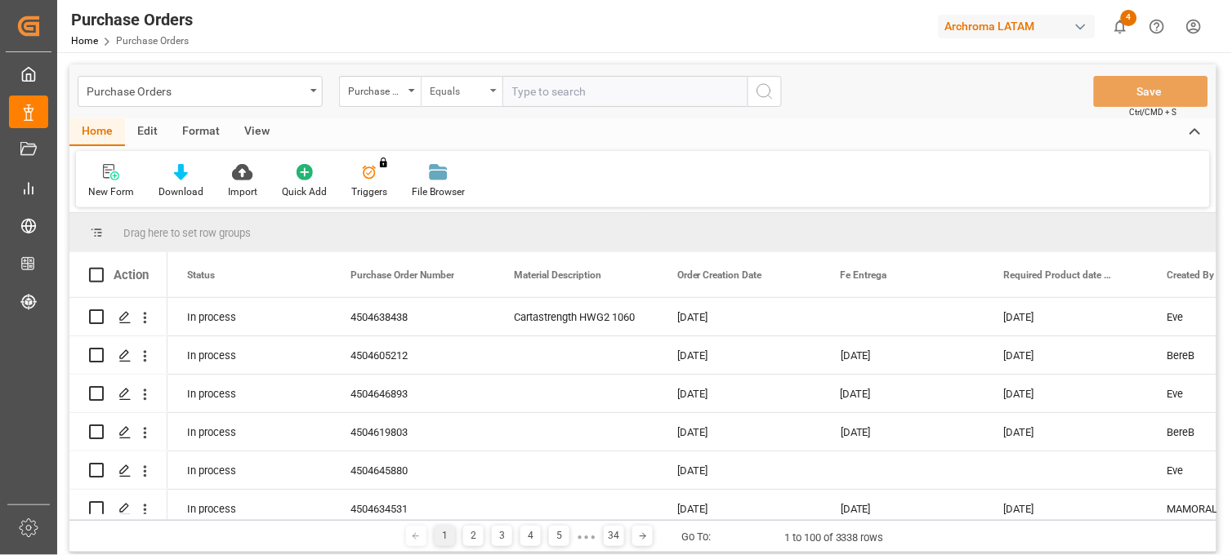
click at [476, 98] on div "Equals" at bounding box center [462, 91] width 82 height 31
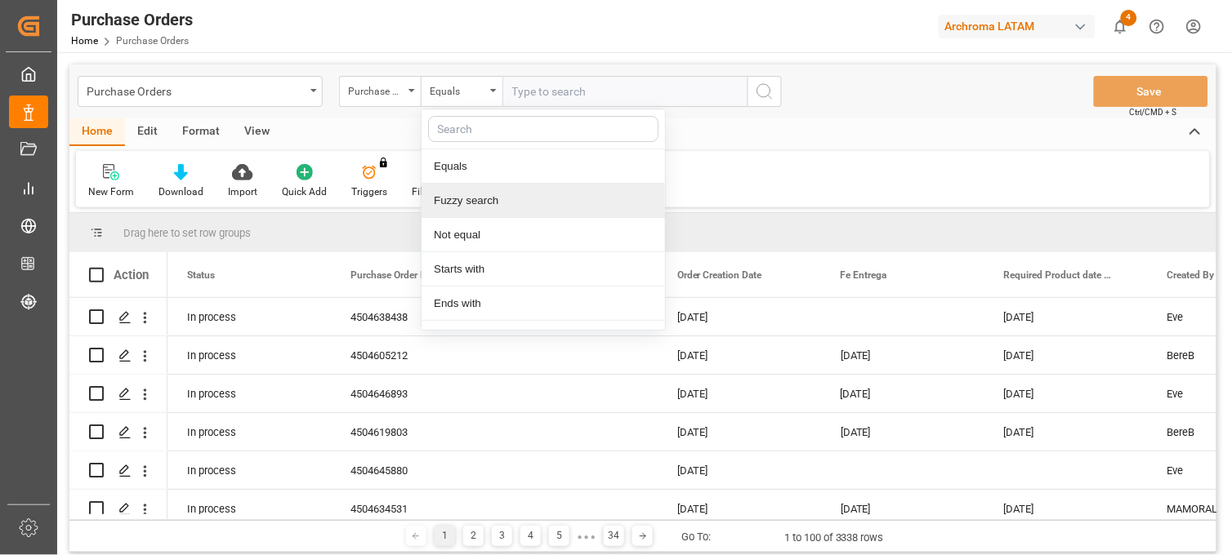
click at [493, 198] on div "Fuzzy search" at bounding box center [542, 201] width 243 height 34
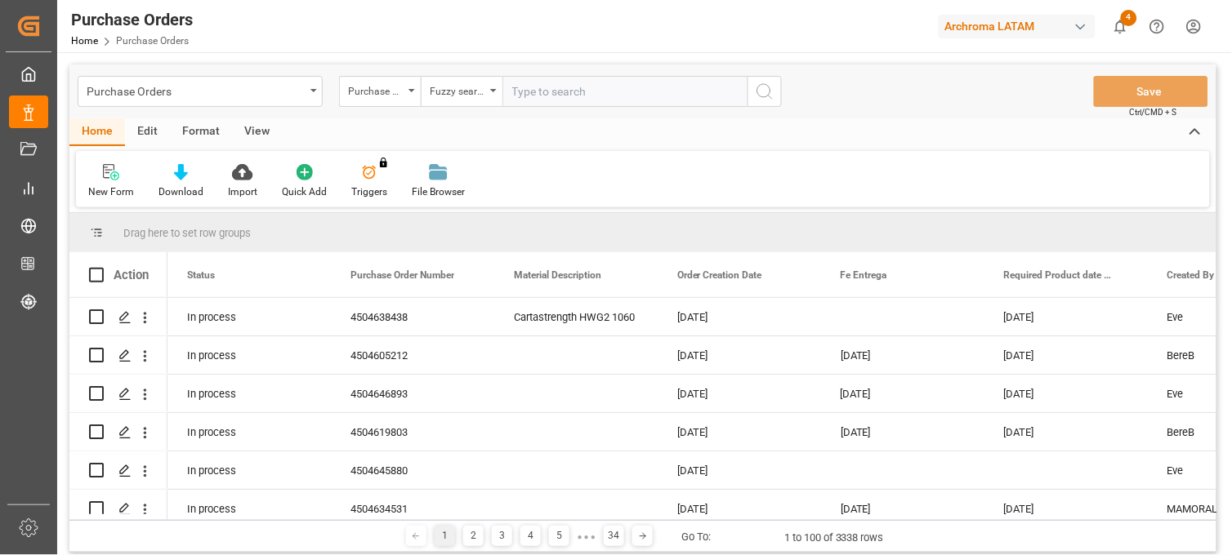
paste input "4501076960"
type input "4501076960"
click at [771, 88] on icon "search button" at bounding box center [765, 92] width 20 height 20
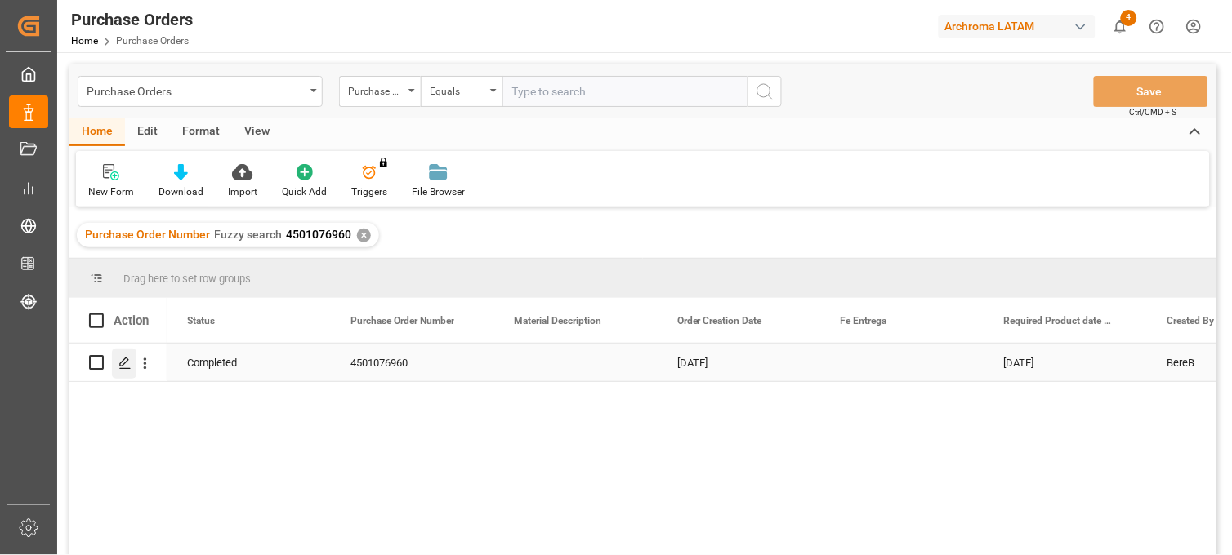
click at [124, 369] on icon "Press SPACE to select this row." at bounding box center [124, 363] width 13 height 13
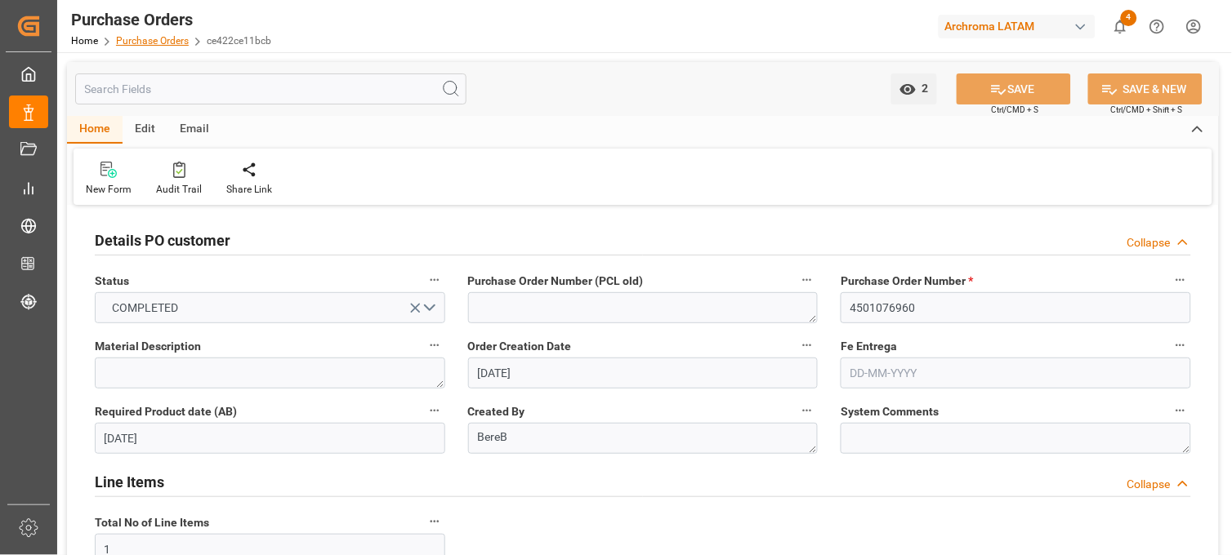
click at [154, 41] on link "Purchase Orders" at bounding box center [152, 40] width 73 height 11
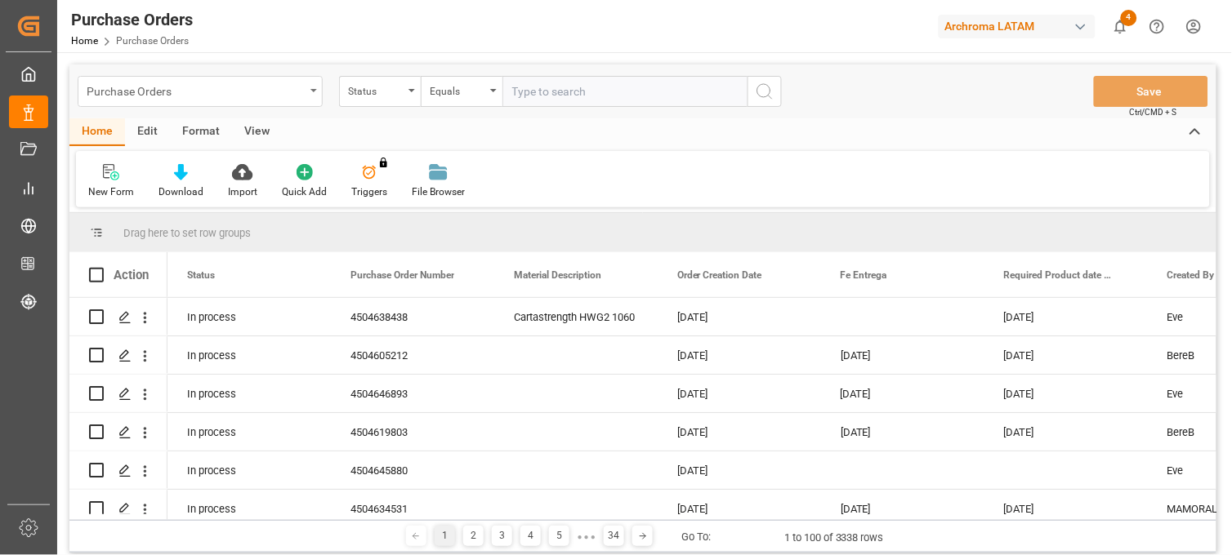
click at [300, 90] on div "Purchase Orders" at bounding box center [196, 90] width 218 height 20
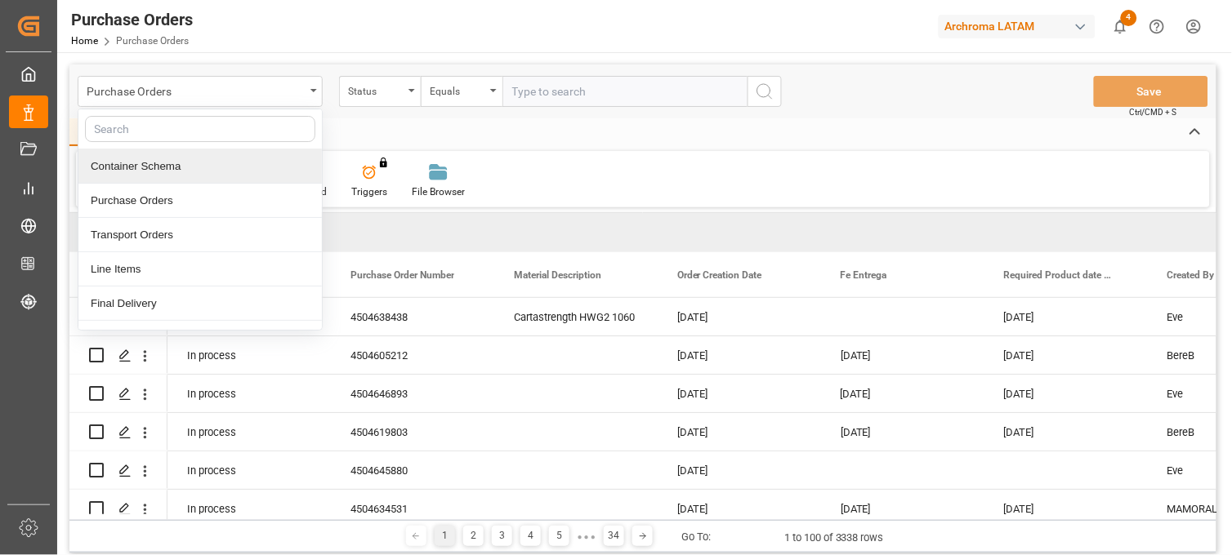
click at [165, 169] on div "Container Schema" at bounding box center [199, 166] width 243 height 34
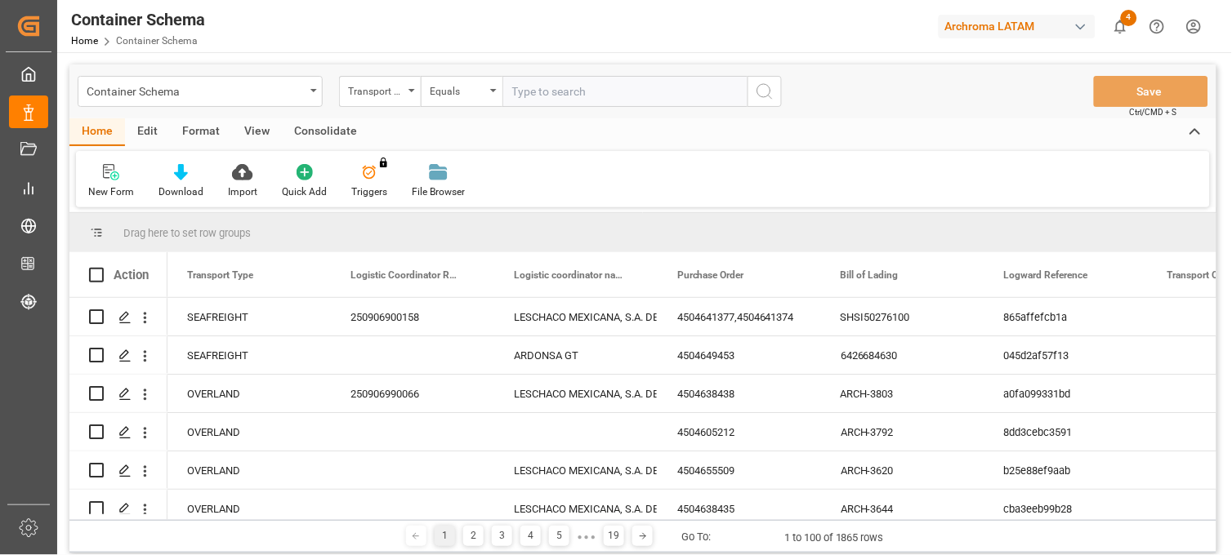
click at [398, 99] on div "Transport Type" at bounding box center [380, 91] width 82 height 31
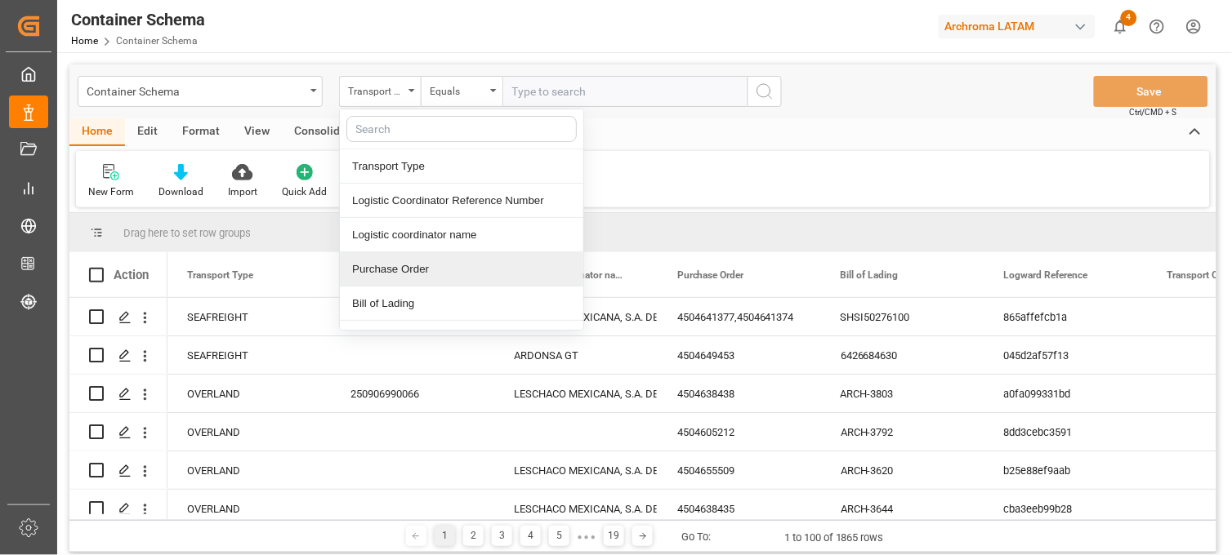
click at [402, 275] on div "Purchase Order" at bounding box center [461, 269] width 243 height 34
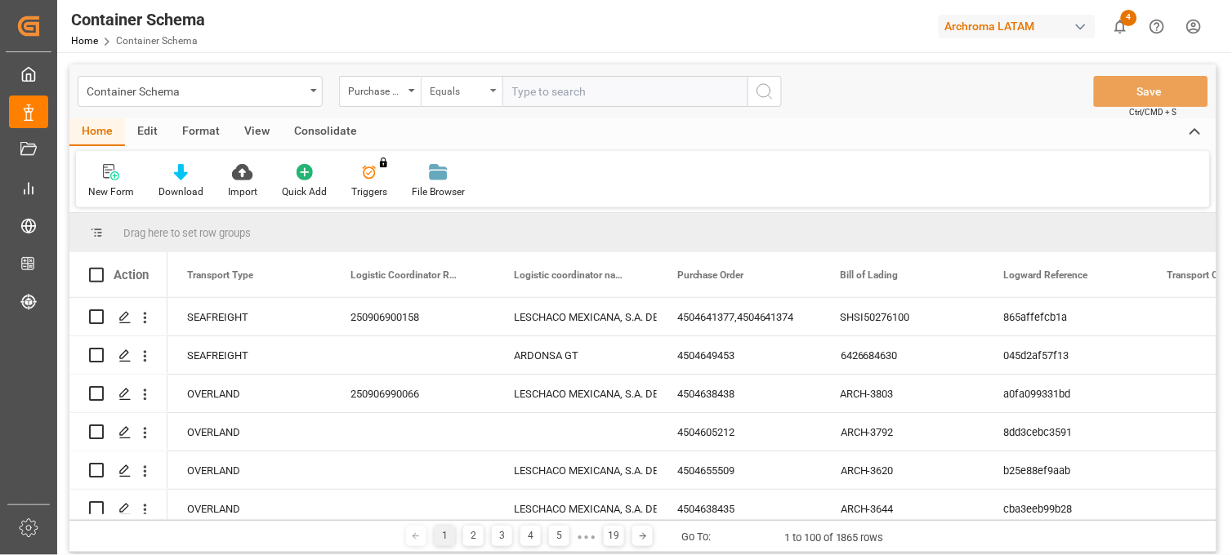
click at [461, 92] on div "Equals" at bounding box center [458, 89] width 56 height 19
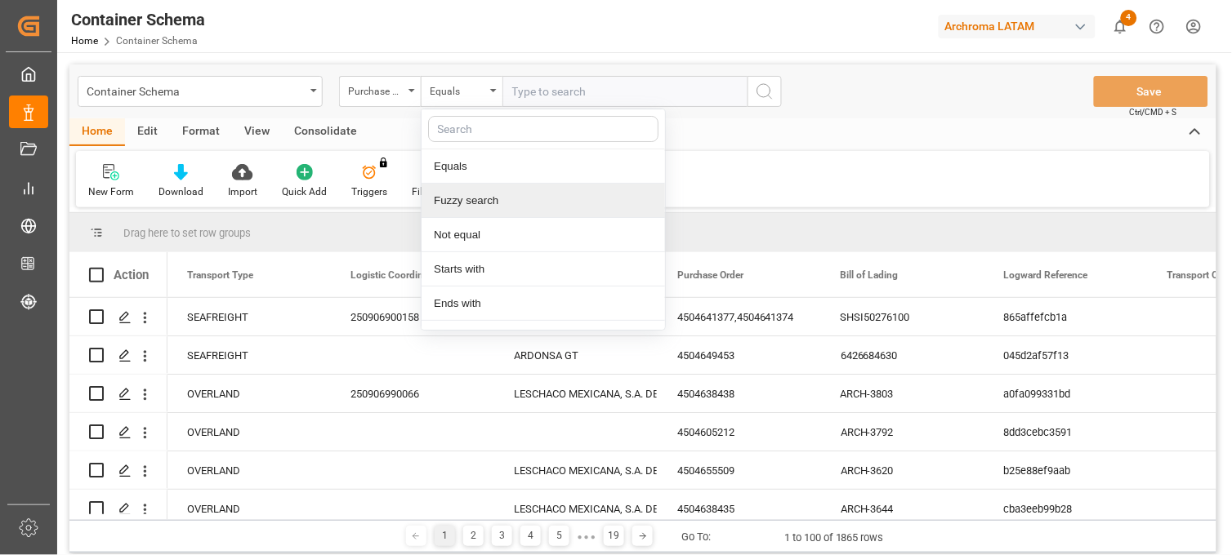
click at [484, 205] on div "Fuzzy search" at bounding box center [542, 201] width 243 height 34
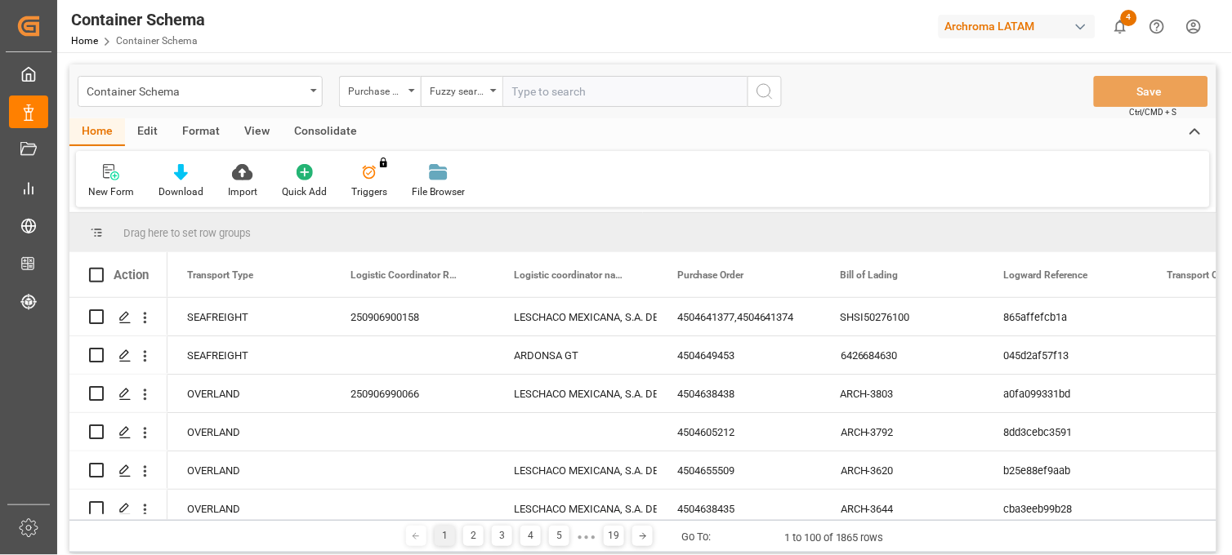
paste input "4501076960"
type input "4501076960"
click at [771, 93] on icon "search button" at bounding box center [765, 92] width 20 height 20
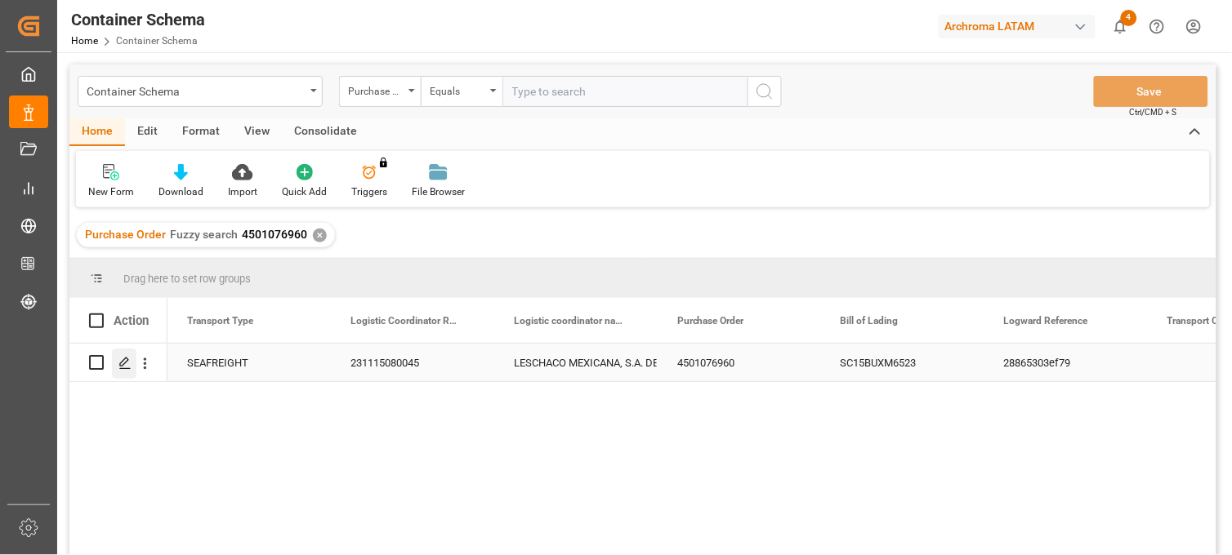
click at [123, 370] on div "Press SPACE to select this row." at bounding box center [124, 364] width 25 height 30
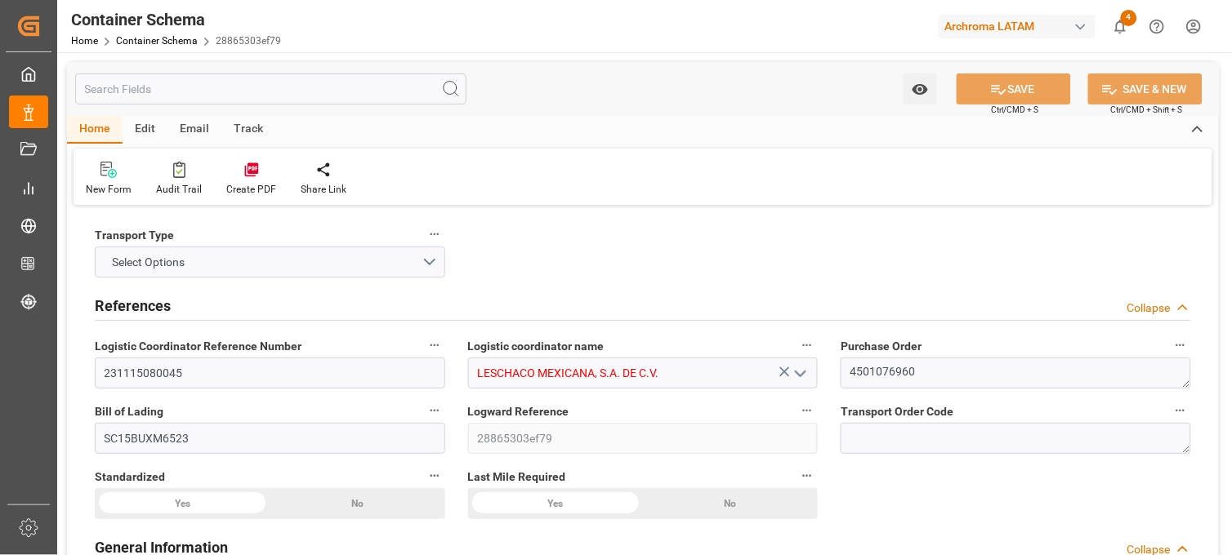
type input "0"
type input "7"
type input "4"
type input "1712.19"
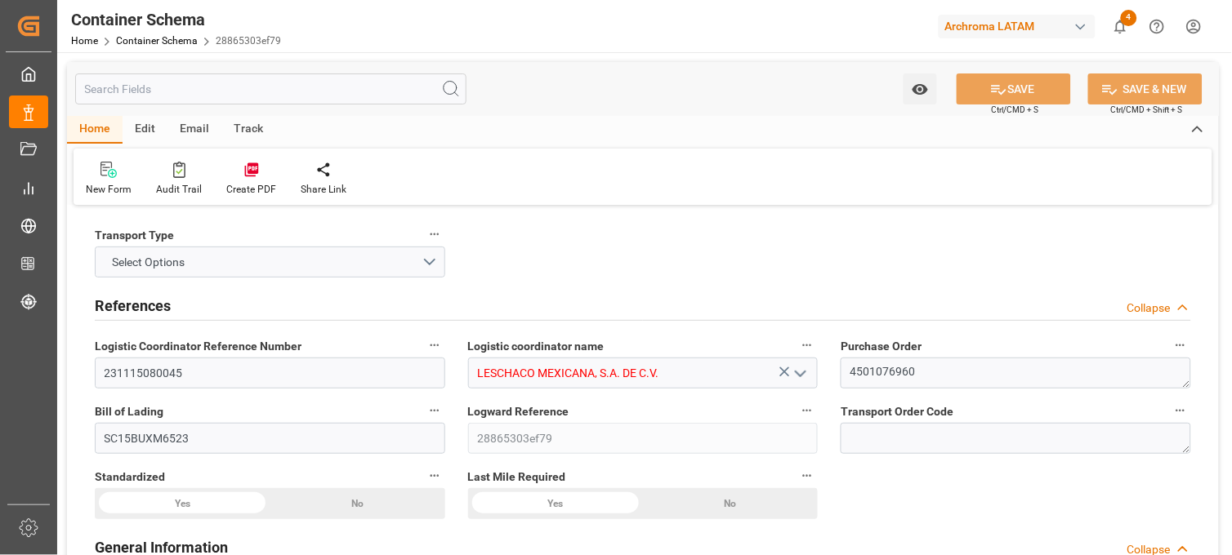
type input "Maersk"
type input "Maersk Line AS"
type input "CNTXG"
type input "MXZLO"
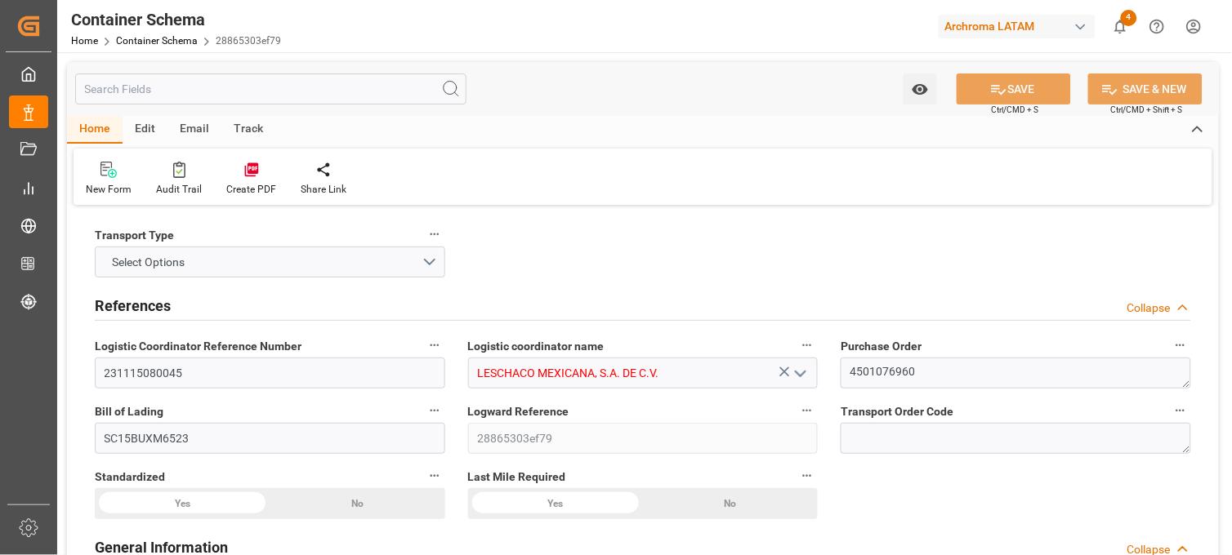
type input "MXZLO"
type input "9501239"
type input "[DATE] 16:30"
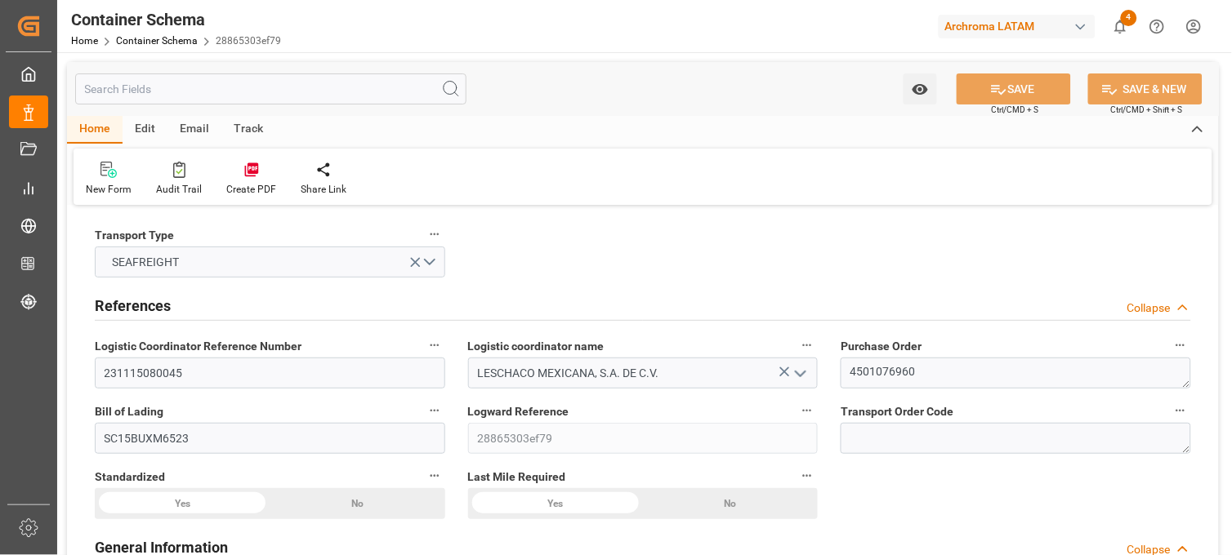
type input "[DATE]"
type input "[DATE] 00:00"
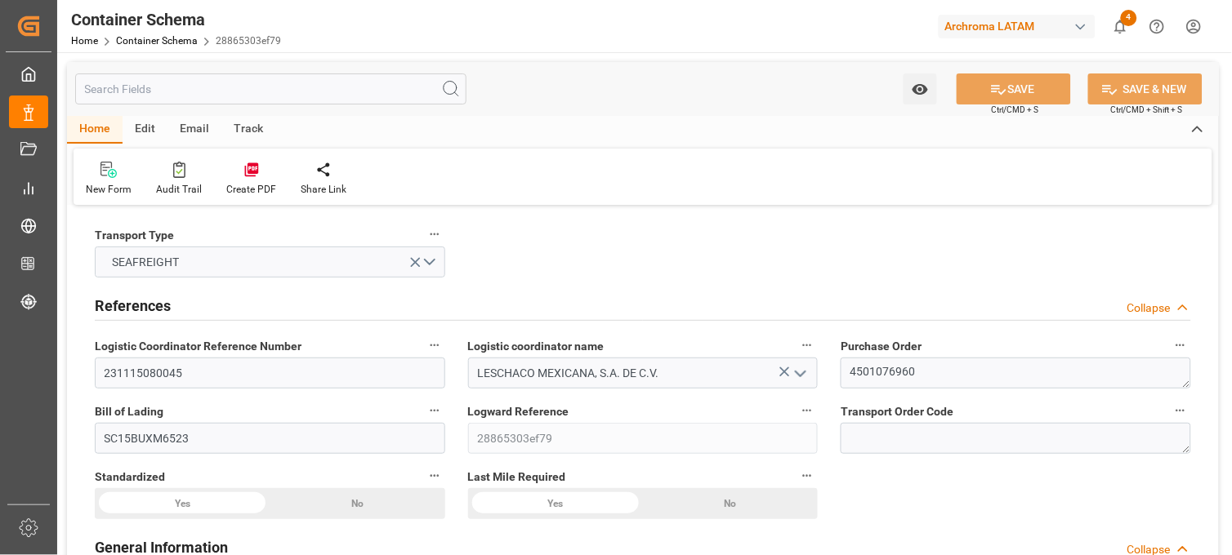
type input "[DATE] 00:00"
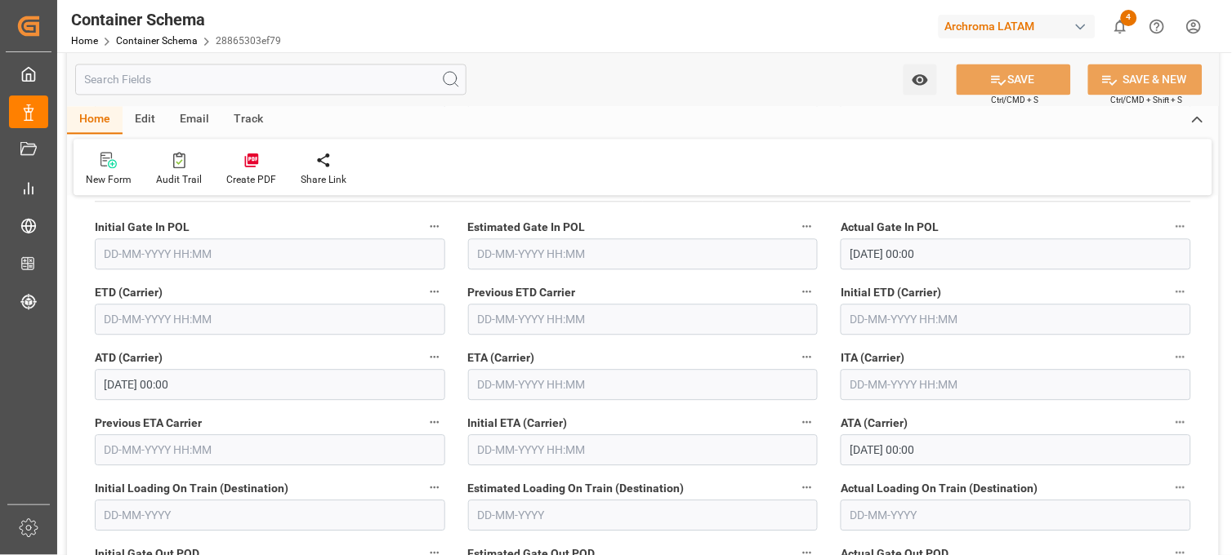
scroll to position [2268, 0]
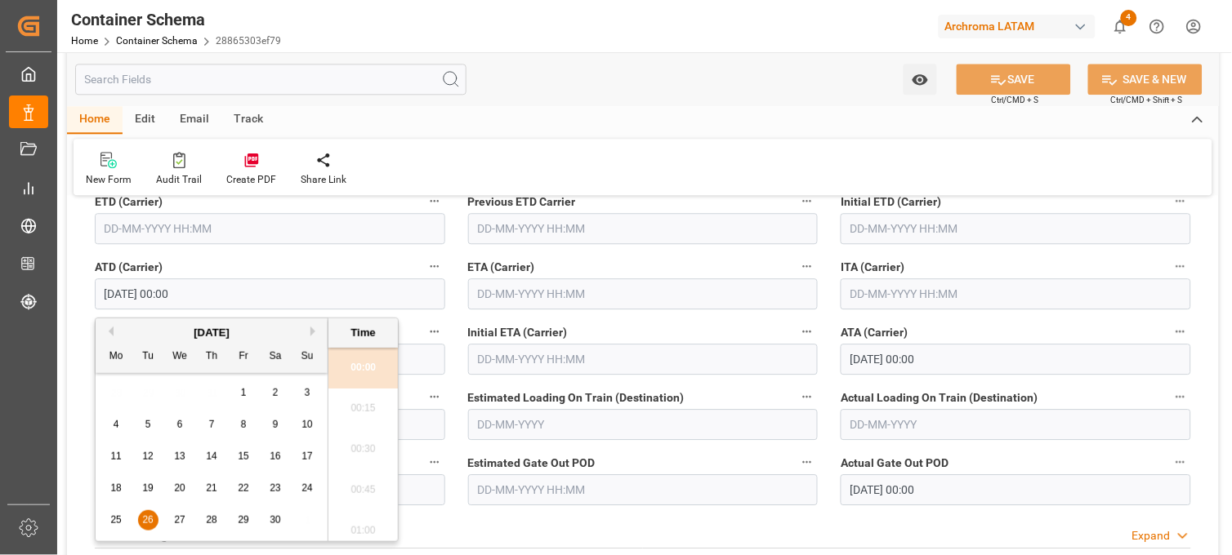
drag, startPoint x: 206, startPoint y: 294, endPoint x: 74, endPoint y: 287, distance: 132.5
click at [161, 291] on input "[DATE] 00:00" at bounding box center [270, 294] width 350 height 31
drag, startPoint x: 161, startPoint y: 292, endPoint x: 80, endPoint y: 287, distance: 81.1
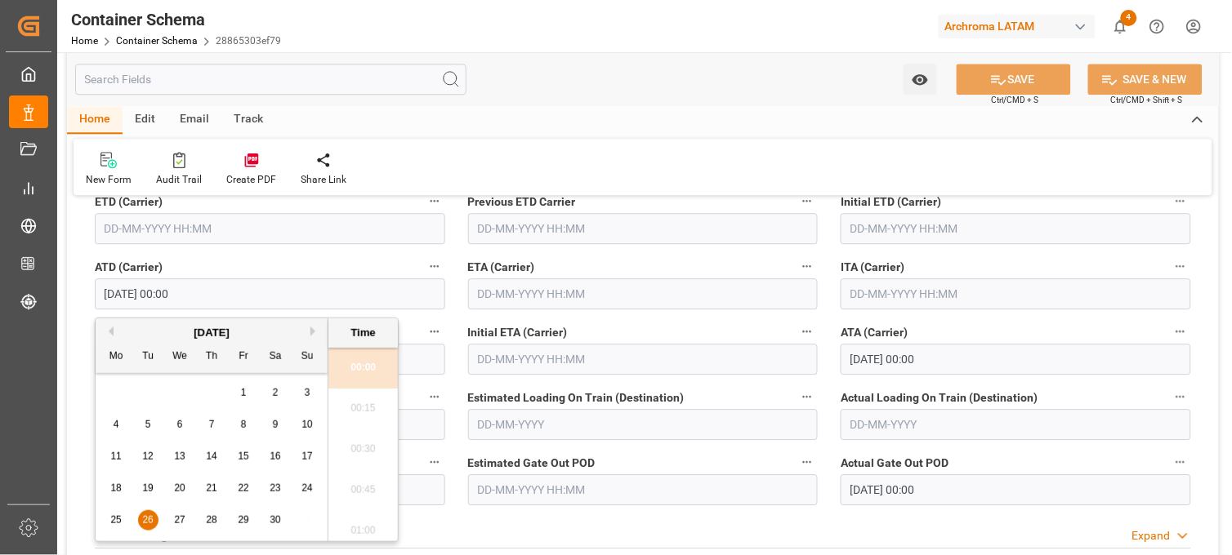
drag, startPoint x: 217, startPoint y: 289, endPoint x: 62, endPoint y: 276, distance: 155.7
click at [490, 294] on input "text" at bounding box center [643, 294] width 350 height 31
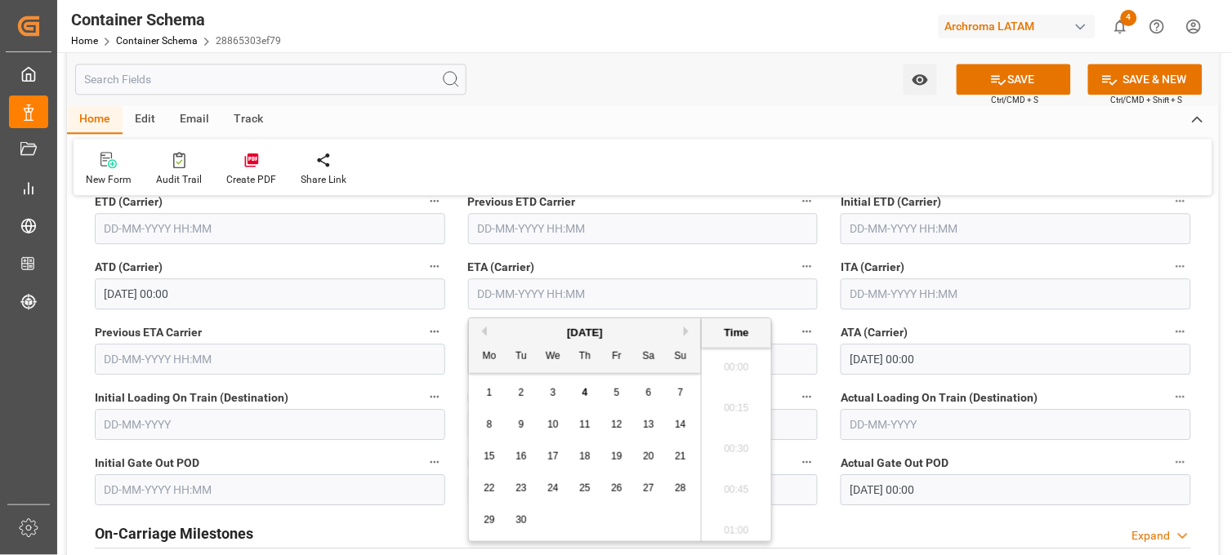
scroll to position [1434, 0]
paste input "[DATE] 00:00"
type input "[DATE] 00:00"
click at [519, 519] on span "26" at bounding box center [520, 520] width 11 height 11
click at [673, 296] on input "[DATE] 00:00" at bounding box center [643, 294] width 350 height 31
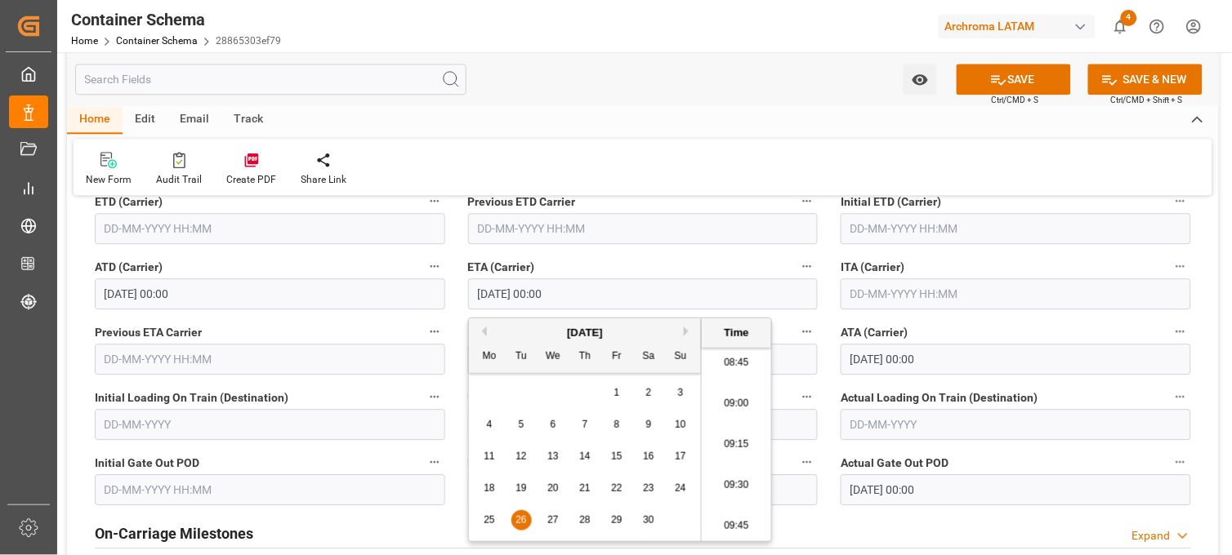
click at [519, 520] on span "26" at bounding box center [520, 520] width 11 height 11
click at [590, 296] on input "[DATE] 00:00" at bounding box center [643, 294] width 350 height 31
click at [1032, 79] on button "SAVE" at bounding box center [1013, 79] width 114 height 31
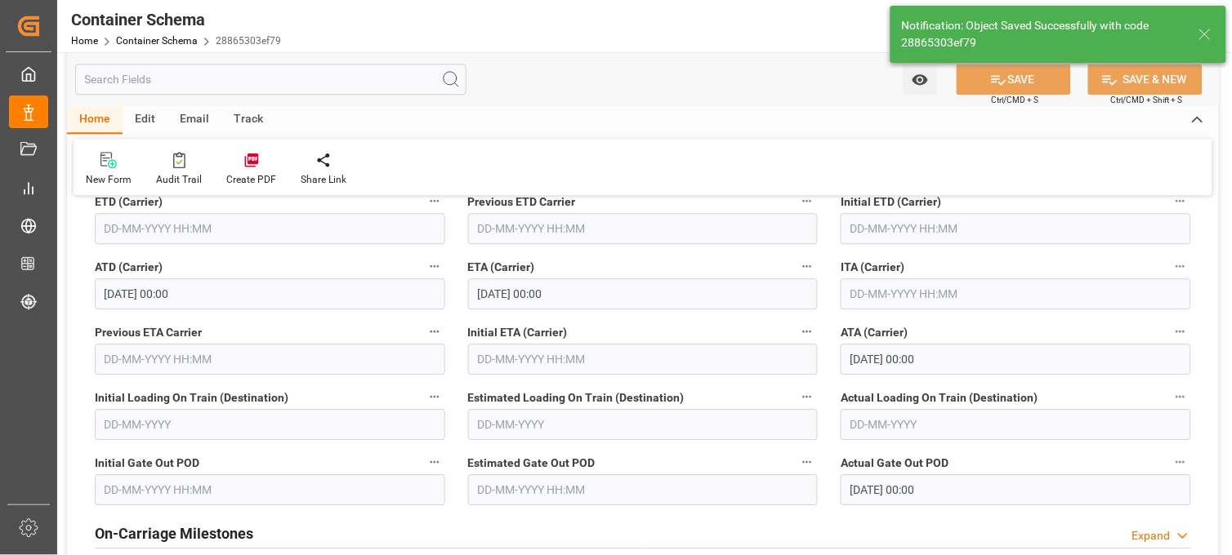
type input "[DATE] 00:00"
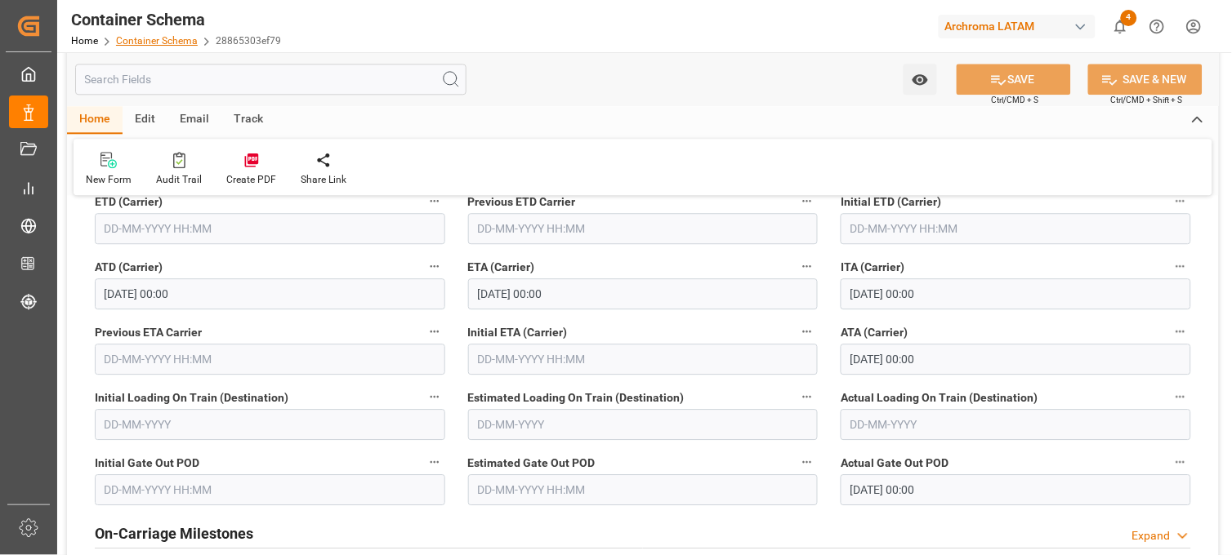
click at [178, 42] on link "Container Schema" at bounding box center [157, 40] width 82 height 11
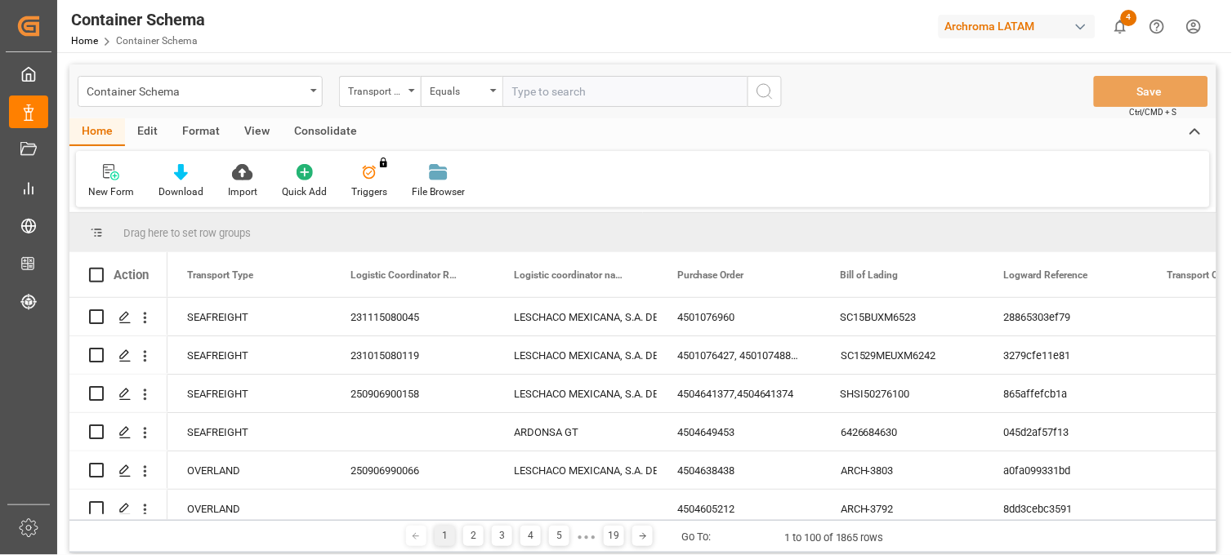
click at [401, 95] on div "Transport Type" at bounding box center [376, 89] width 56 height 19
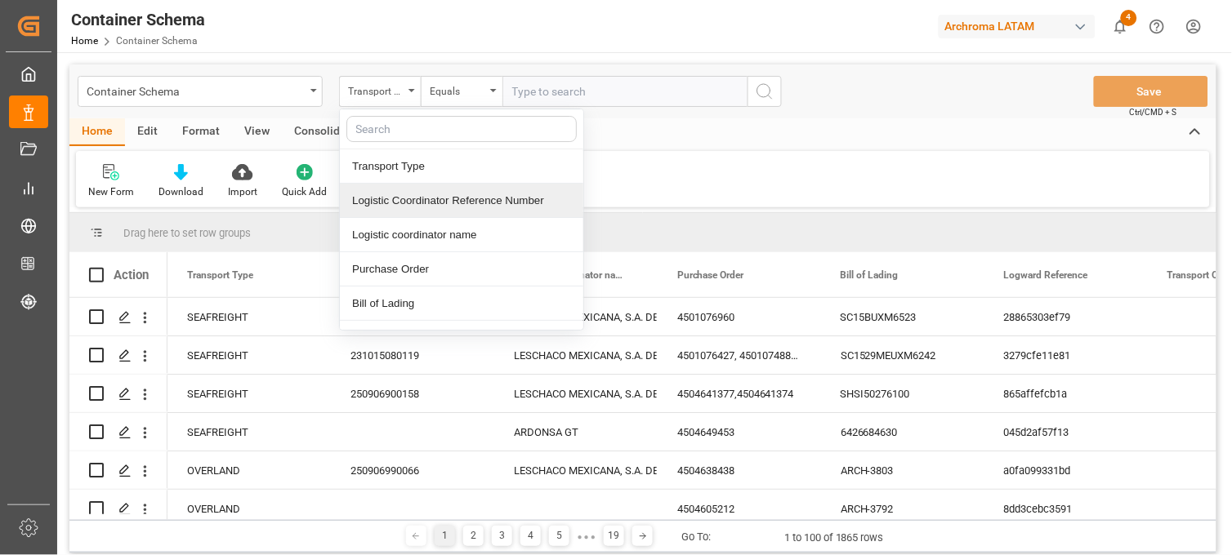
click at [413, 193] on div "Logistic Coordinator Reference Number" at bounding box center [461, 201] width 243 height 34
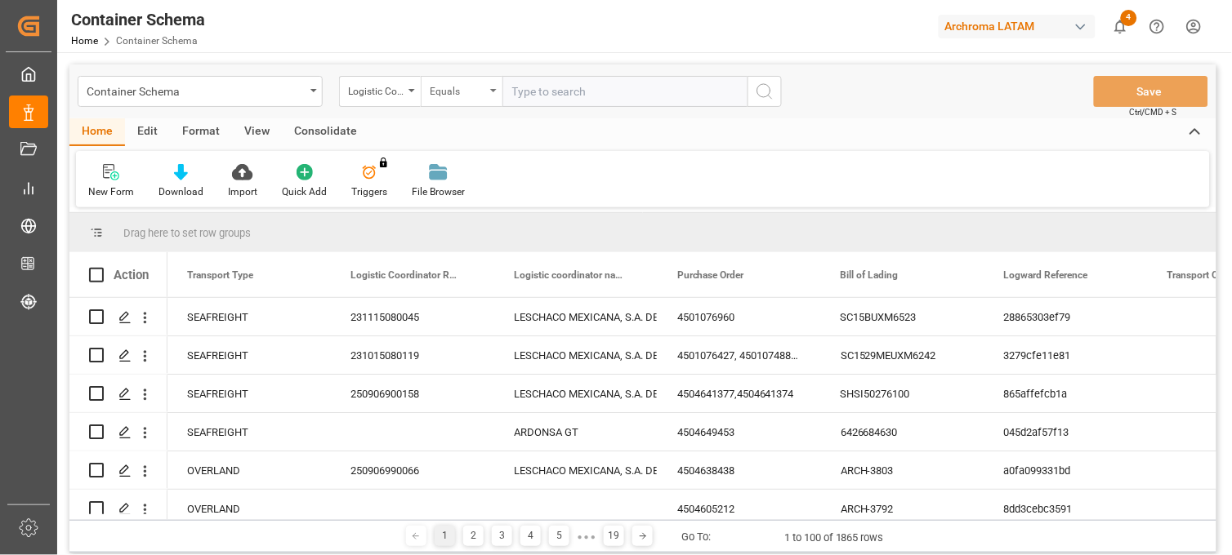
click at [464, 87] on div "Equals" at bounding box center [458, 89] width 56 height 19
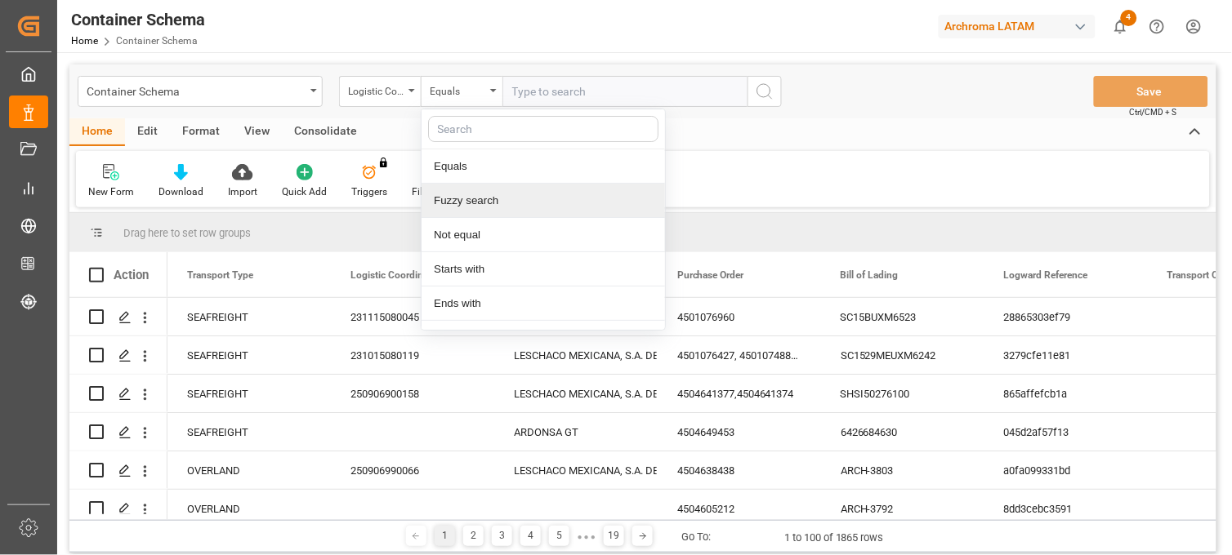
click at [492, 197] on div "Fuzzy search" at bounding box center [542, 201] width 243 height 34
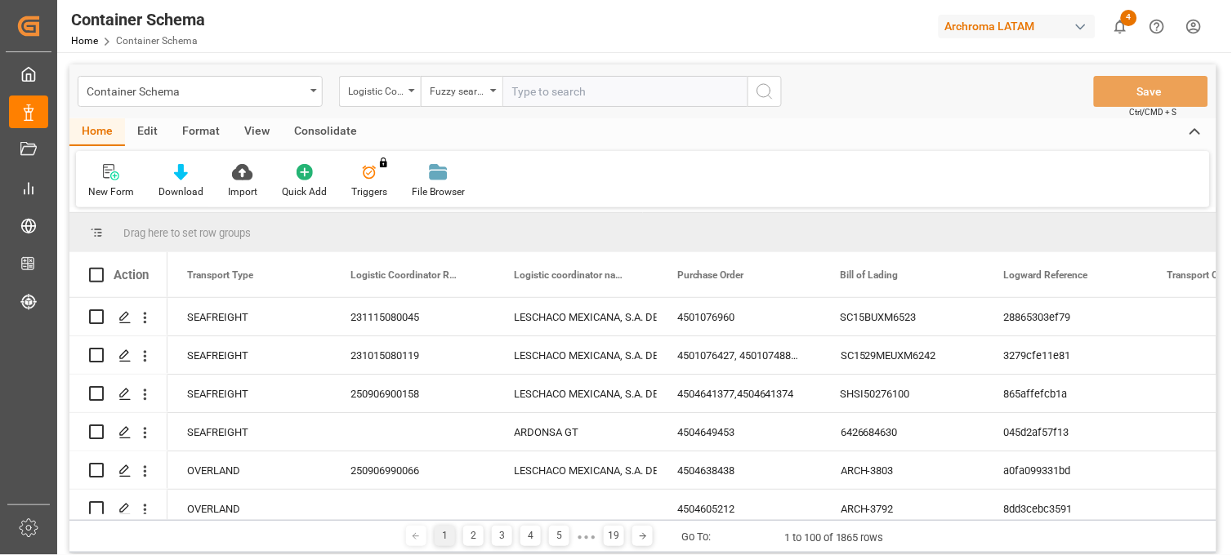
paste input "231215080020"
type input "231215080020"
click at [770, 96] on icon "search button" at bounding box center [765, 92] width 20 height 20
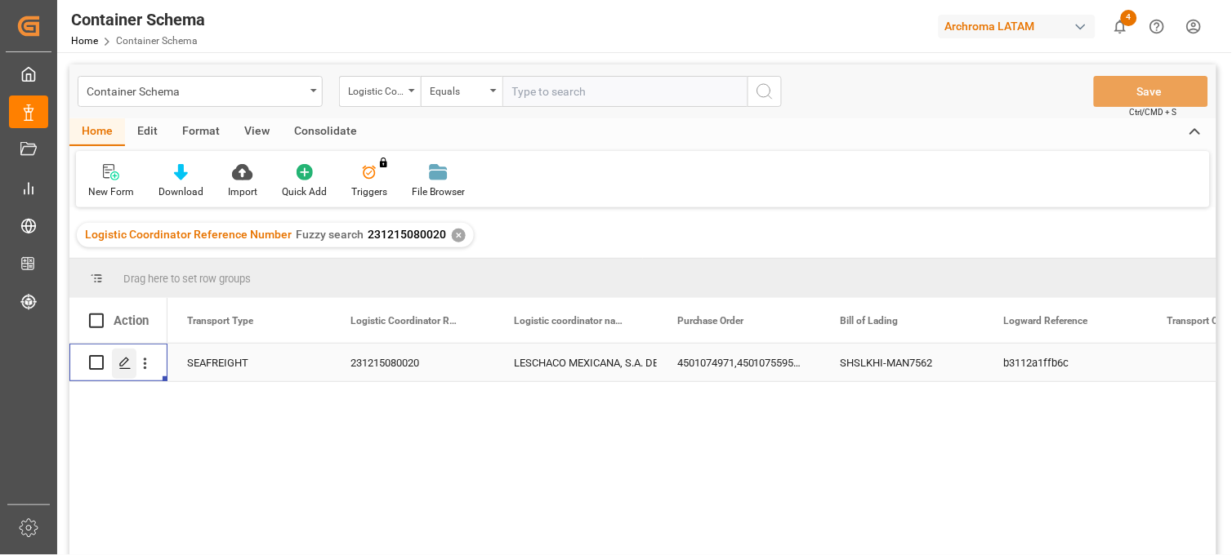
click at [123, 368] on line "Press SPACE to select this row." at bounding box center [125, 368] width 10 height 0
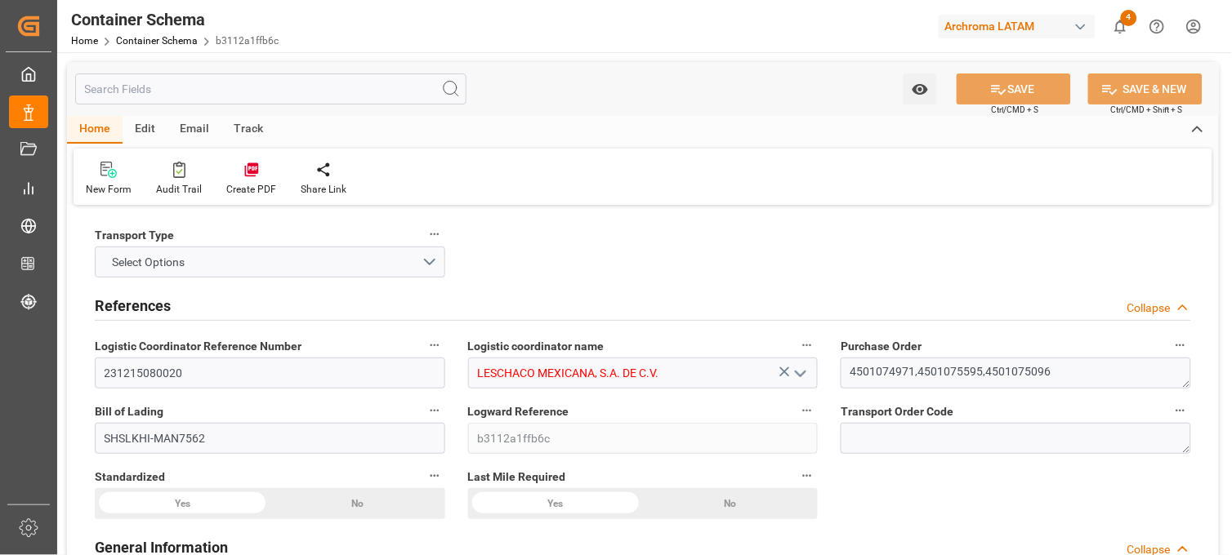
type input "0"
type input "7"
type input "3"
type input "12"
type input "6210"
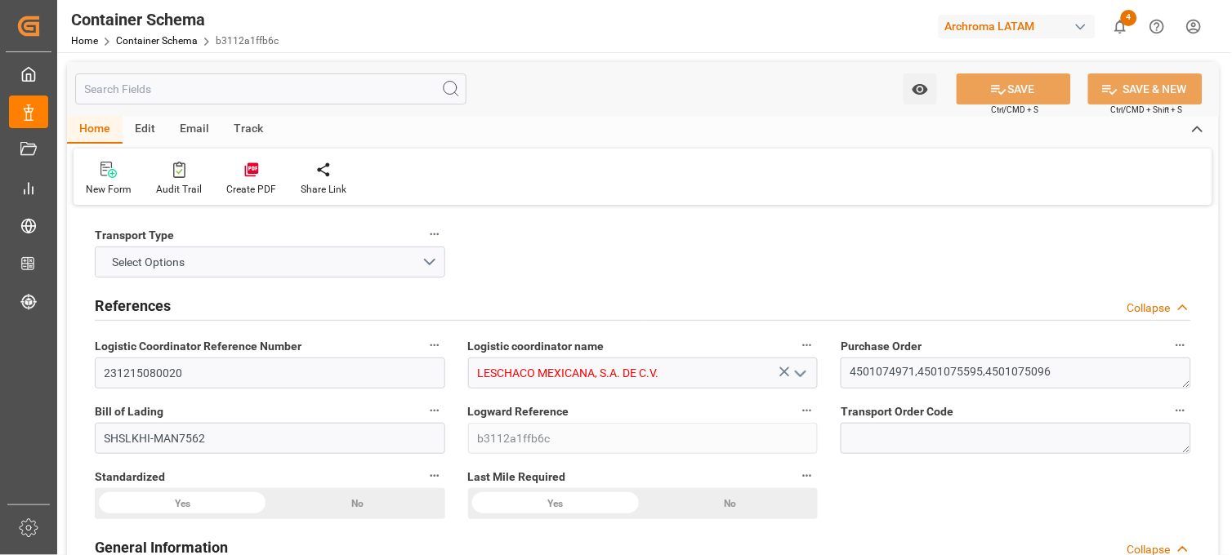
type input "6756"
type input "ONE"
type input "Ocean Network Express"
type input "PKKHI"
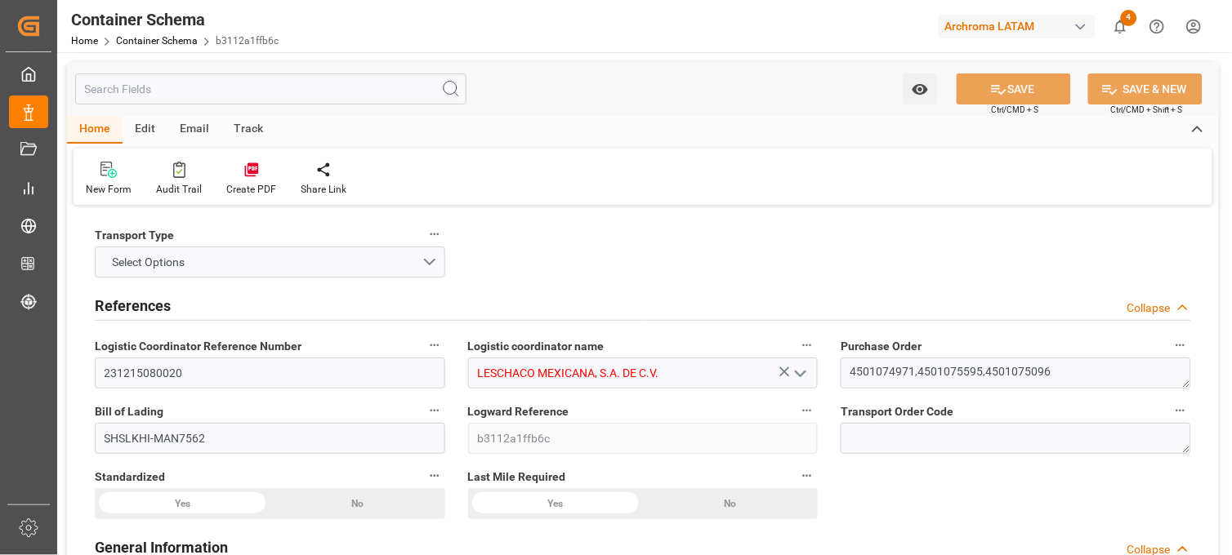
type input "MXZLO"
type input "9742170"
type input "9452751"
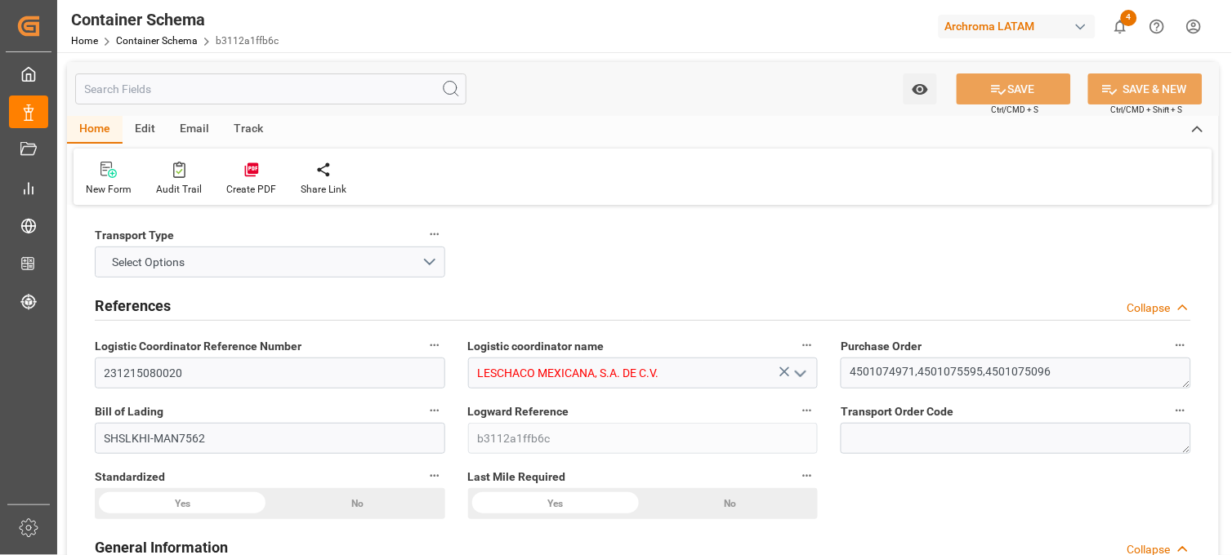
type input "9742170"
type input "[DATE] 15:30"
type input "[DATE]"
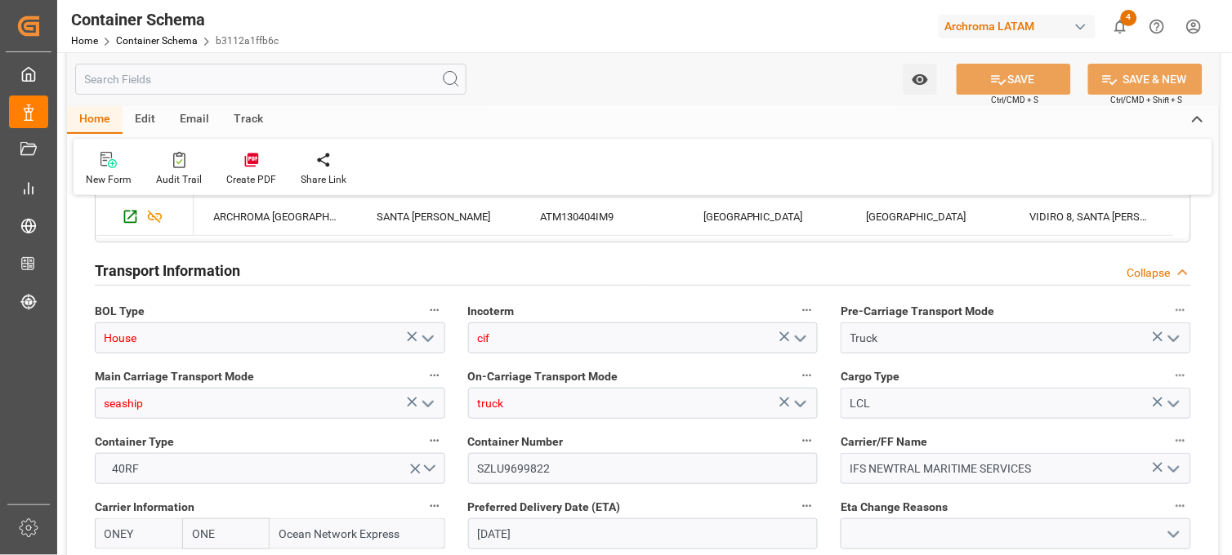
scroll to position [1542, 0]
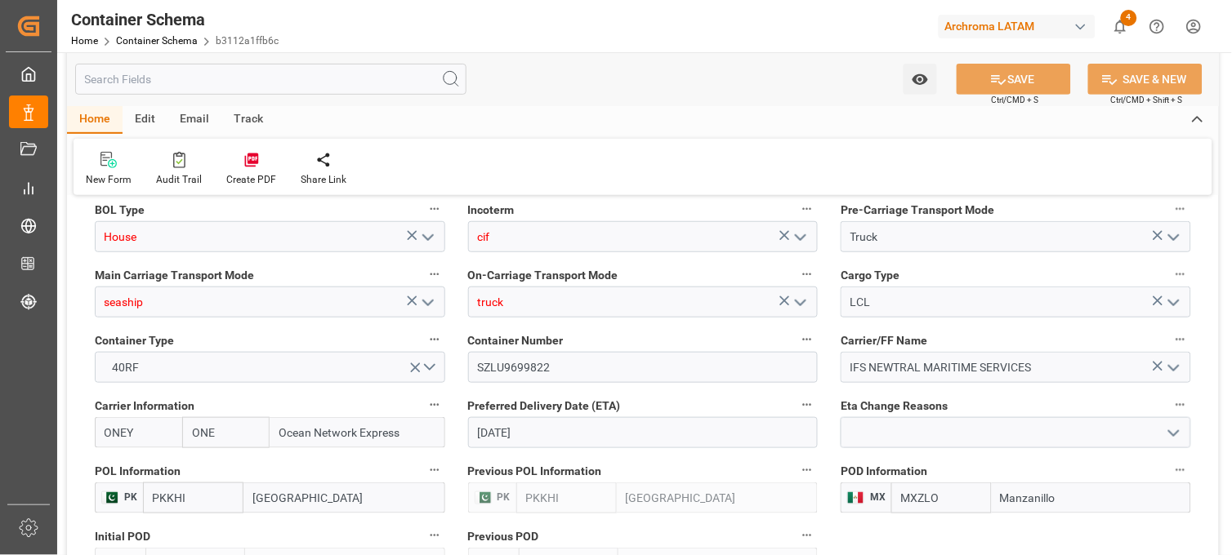
click at [801, 239] on polyline "open menu" at bounding box center [801, 237] width 10 height 5
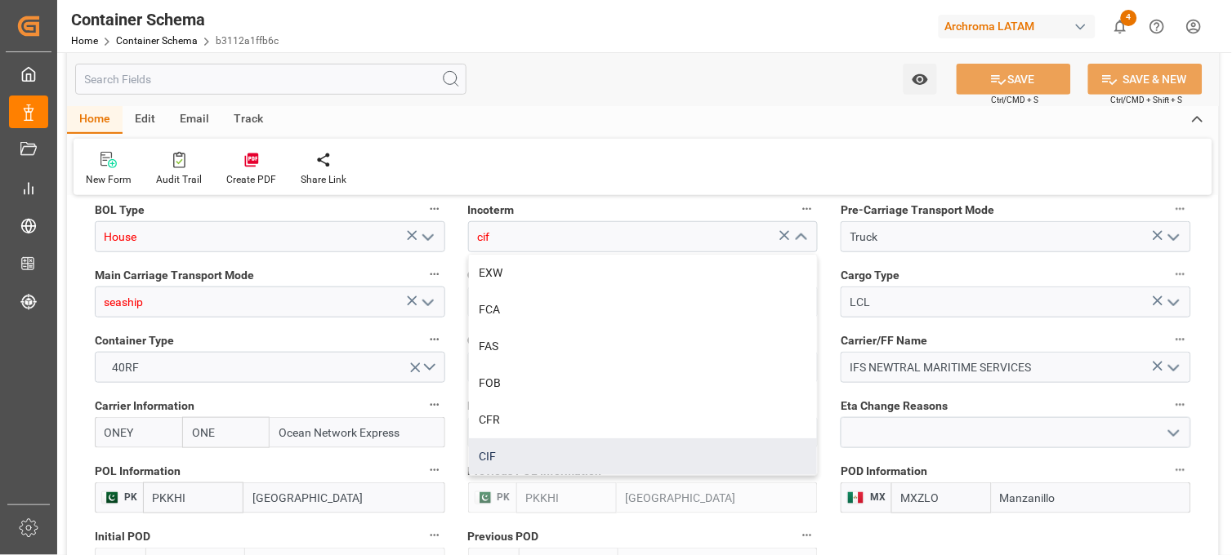
click at [506, 464] on div "CIF" at bounding box center [643, 457] width 349 height 37
type input "CIF"
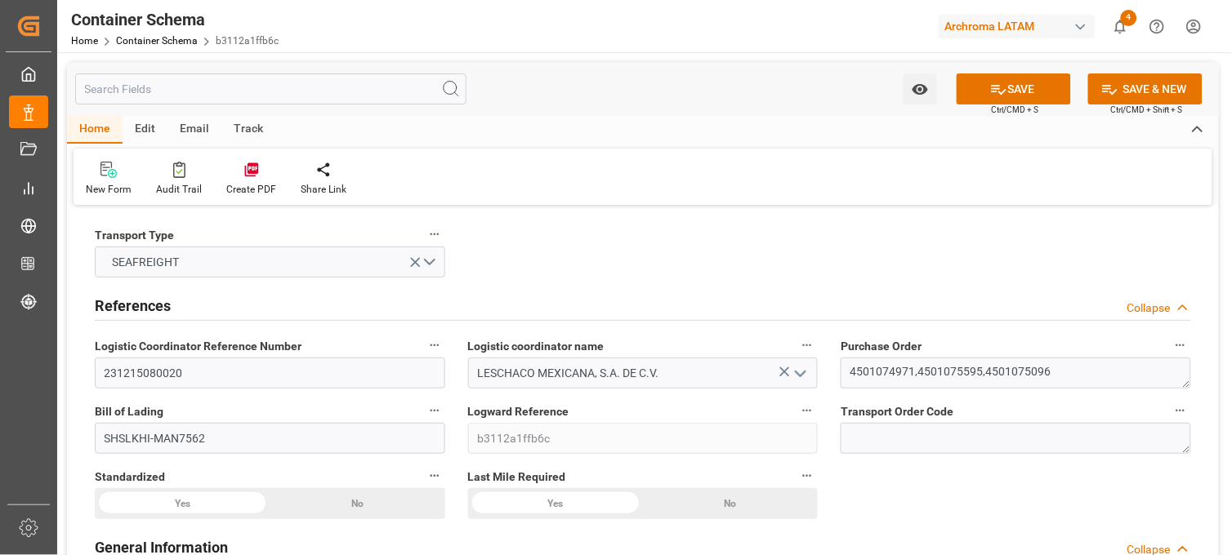
scroll to position [1542, 0]
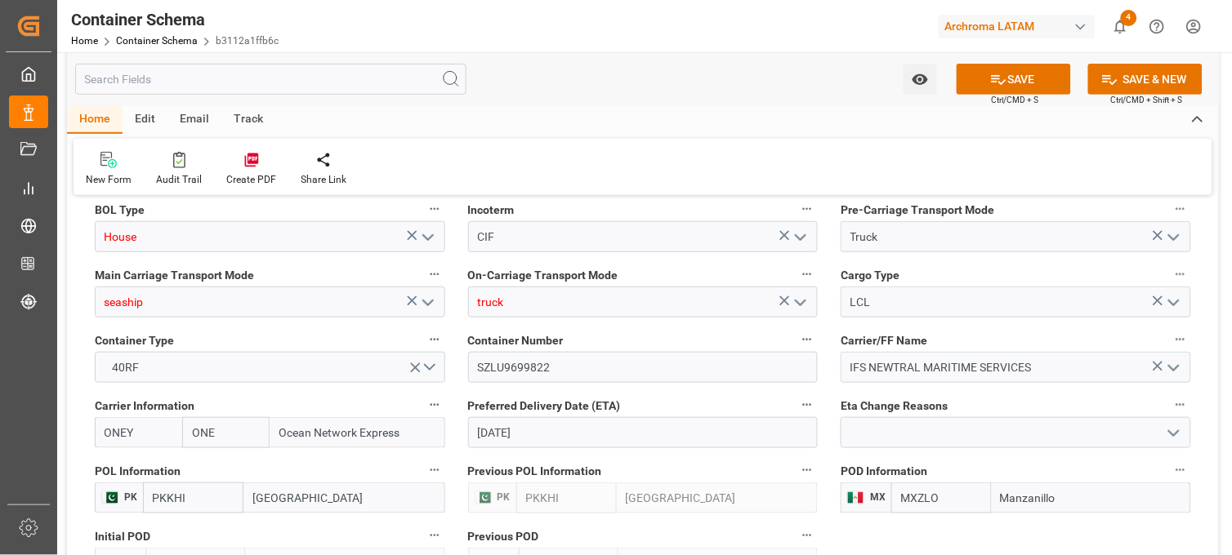
click at [411, 239] on icon at bounding box center [411, 235] width 17 height 17
click at [427, 239] on polyline "open menu" at bounding box center [428, 237] width 10 height 5
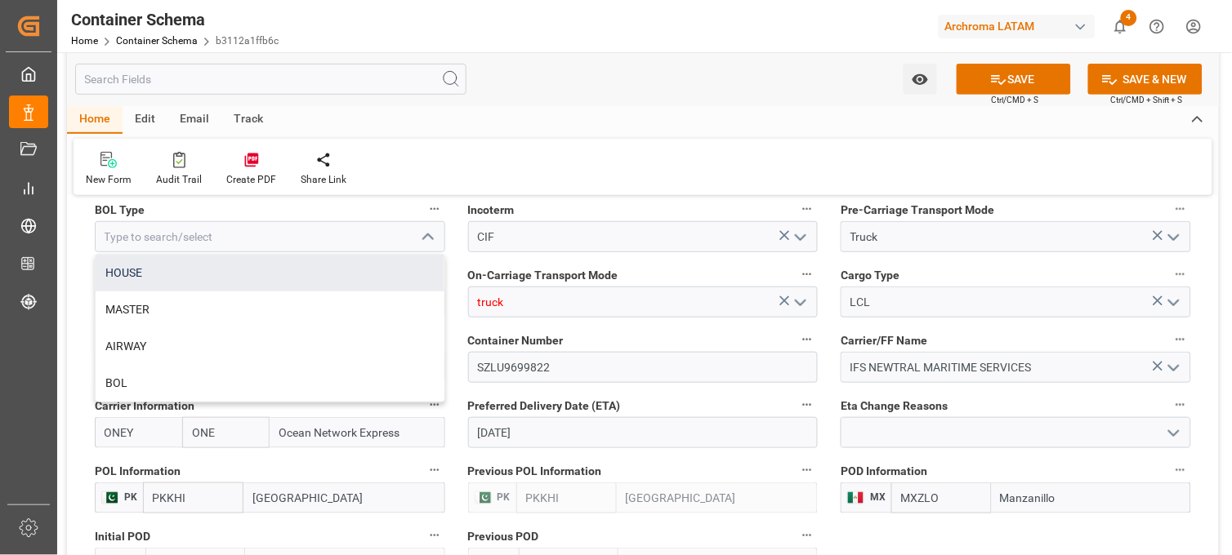
click at [233, 280] on div "HOUSE" at bounding box center [270, 273] width 349 height 37
type input "HOUSE"
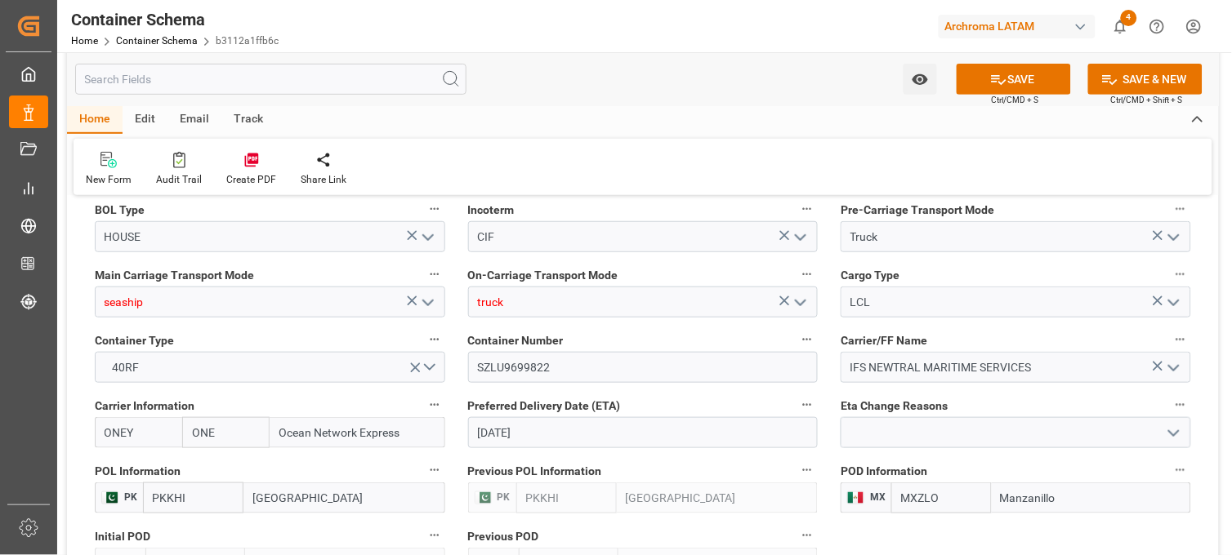
click at [423, 301] on polyline "open menu" at bounding box center [428, 303] width 10 height 5
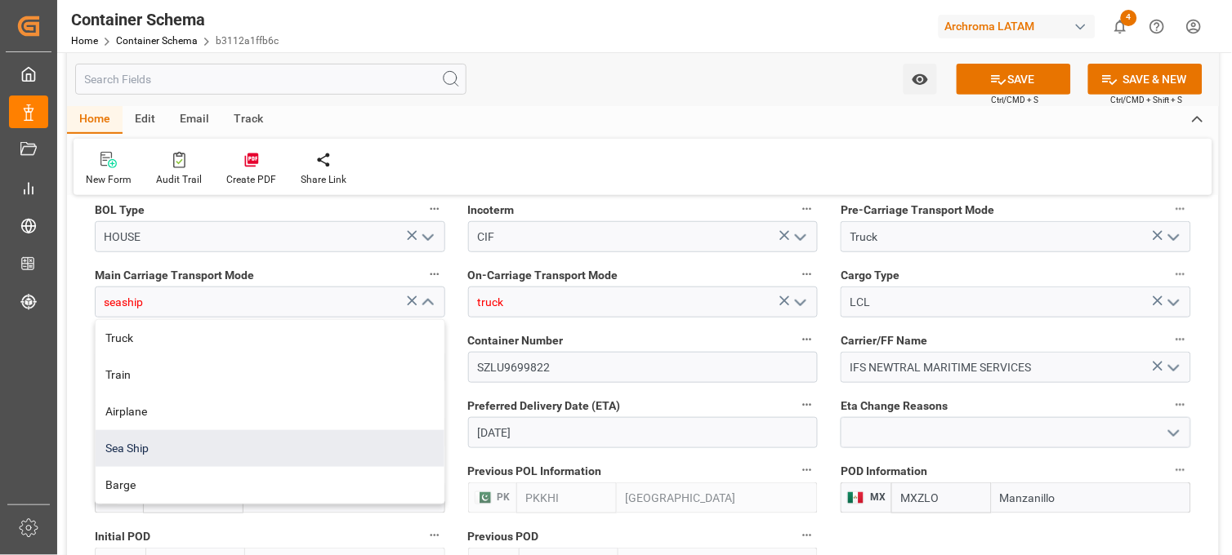
click at [248, 451] on div "Sea Ship" at bounding box center [270, 448] width 349 height 37
type input "Sea Ship"
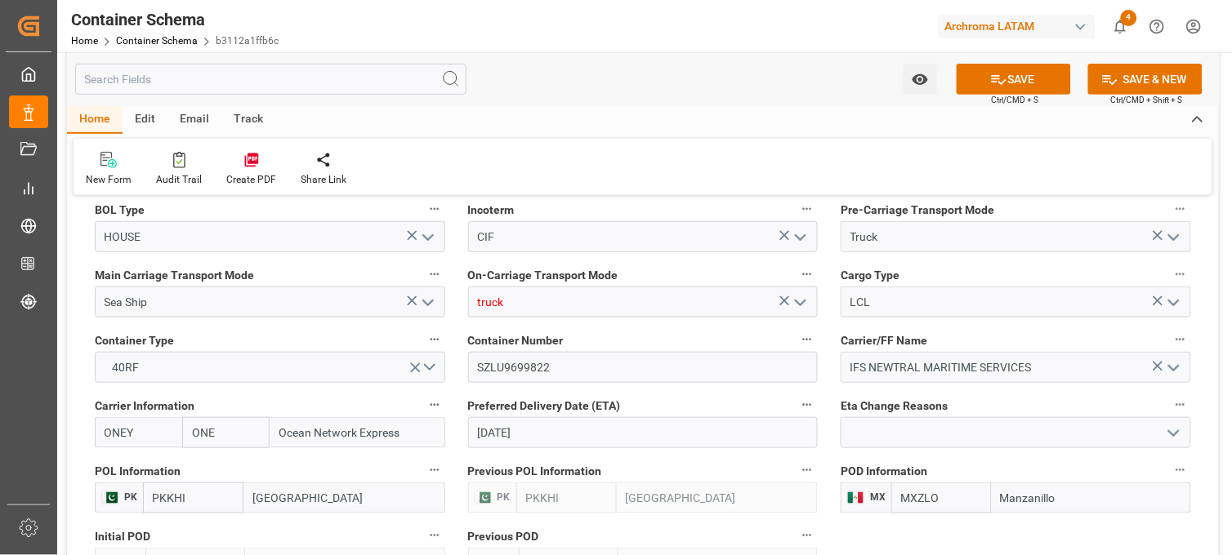
click at [802, 299] on icon "open menu" at bounding box center [801, 303] width 20 height 20
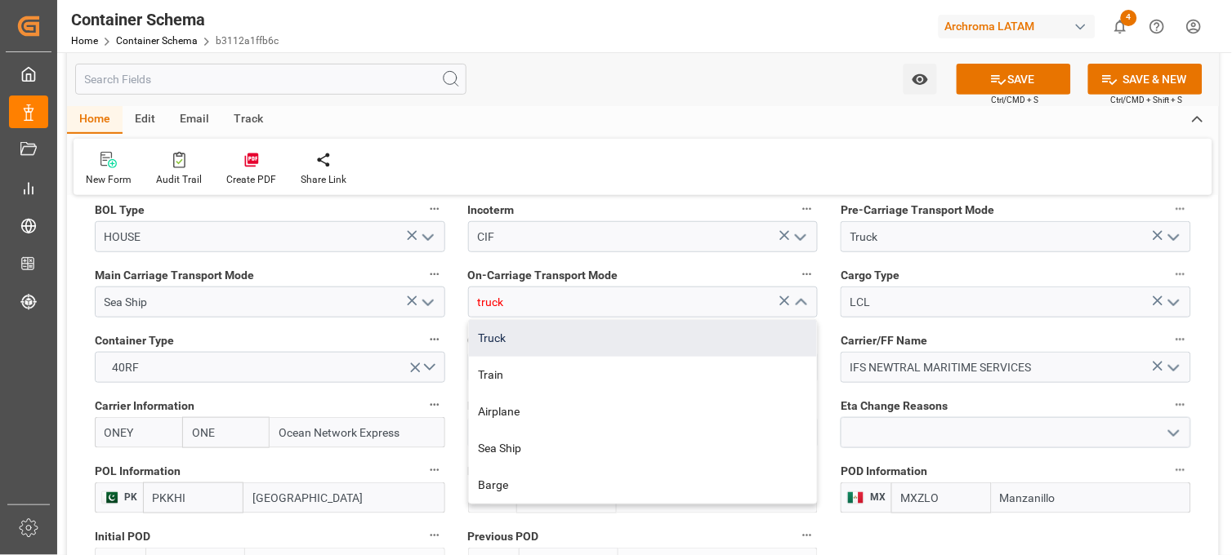
click at [559, 335] on div "Truck" at bounding box center [643, 338] width 349 height 37
type input "Truck"
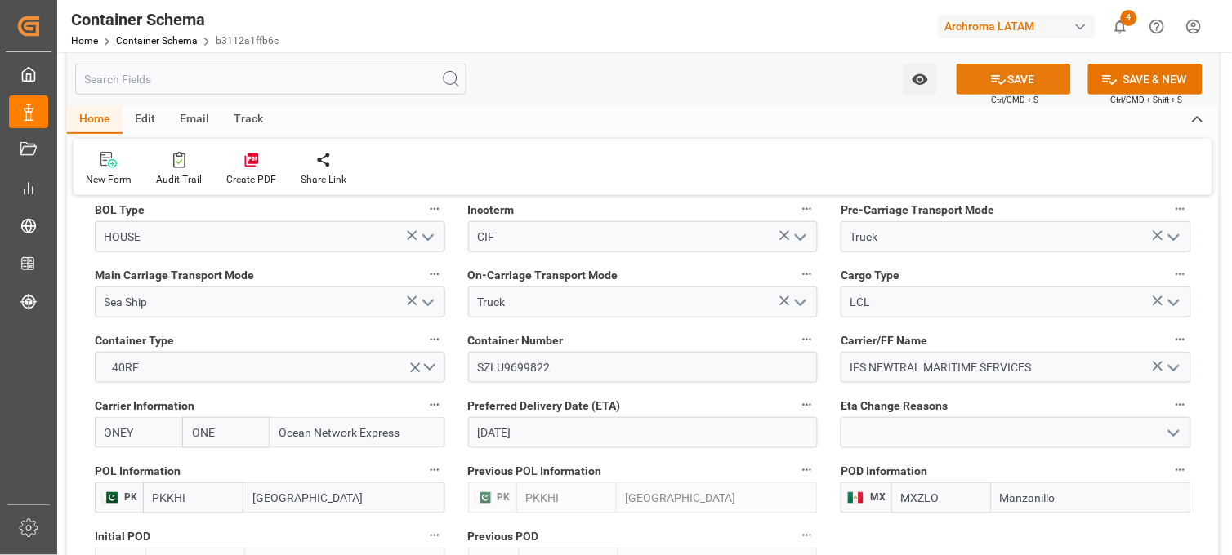
click at [1036, 78] on button "SAVE" at bounding box center [1013, 79] width 114 height 31
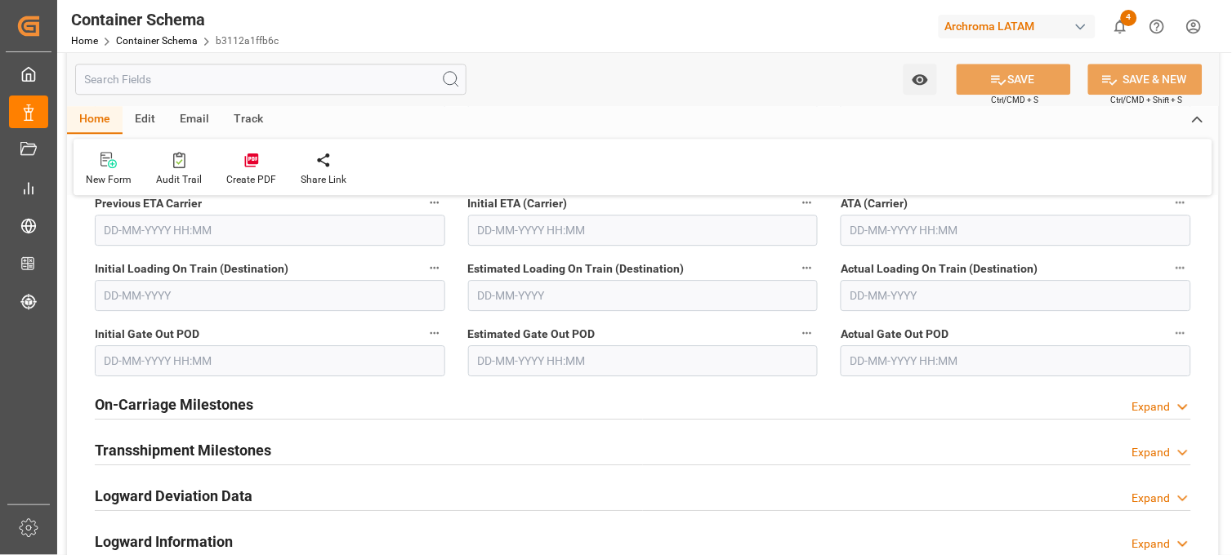
scroll to position [2450, 0]
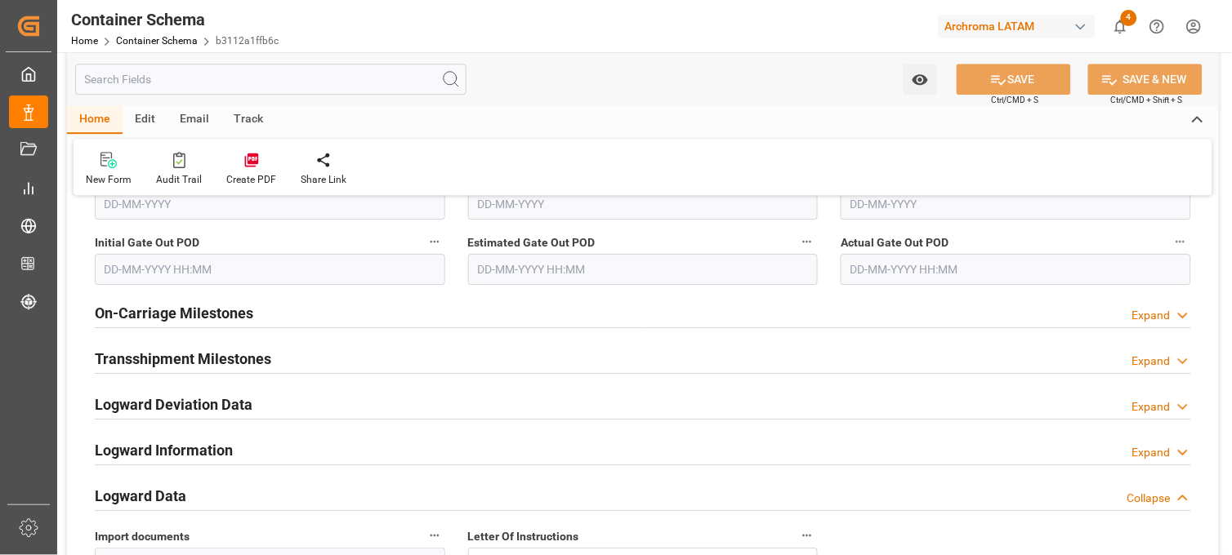
click at [1176, 314] on icon at bounding box center [1183, 315] width 16 height 17
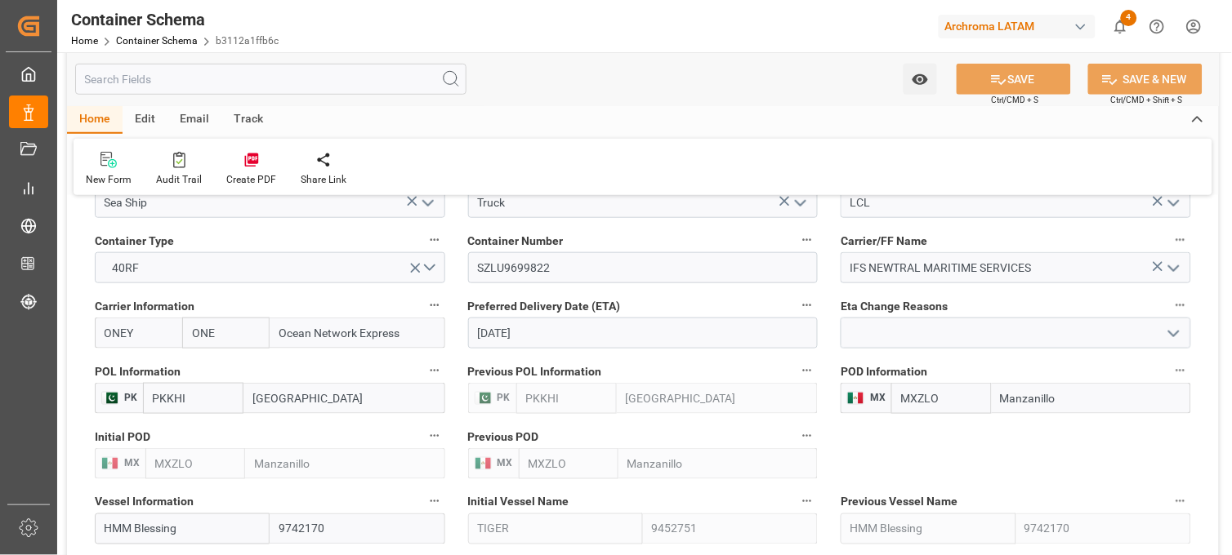
scroll to position [1634, 0]
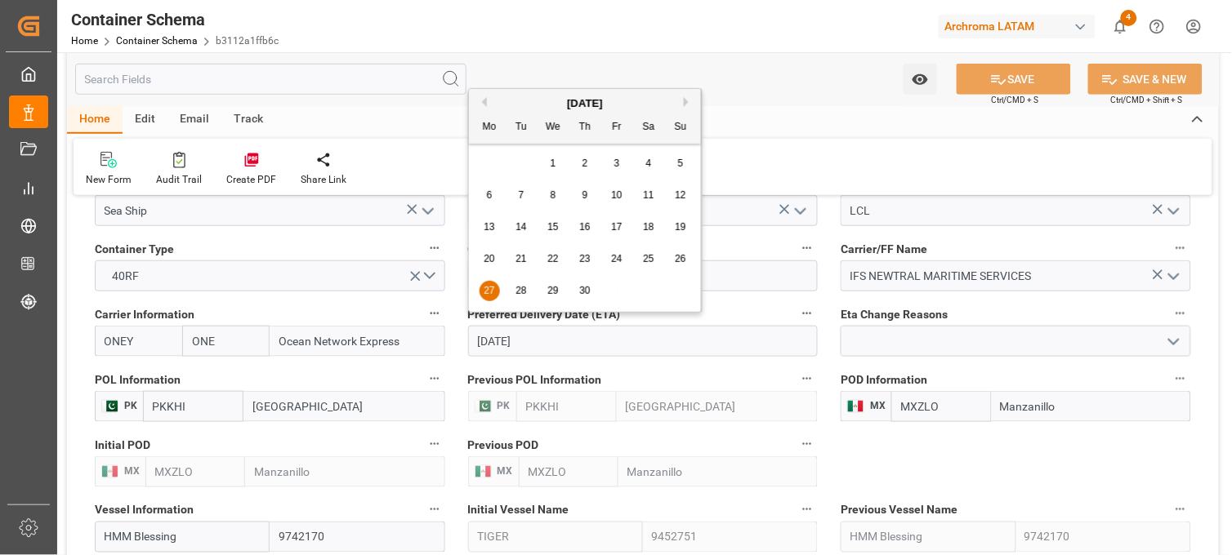
drag, startPoint x: 548, startPoint y: 346, endPoint x: 444, endPoint y: 338, distance: 104.0
click at [444, 338] on div "Transport Type SEAFREIGHT References Collapse Logistic Coordinator Reference Nu…" at bounding box center [643, 252] width 1152 height 3353
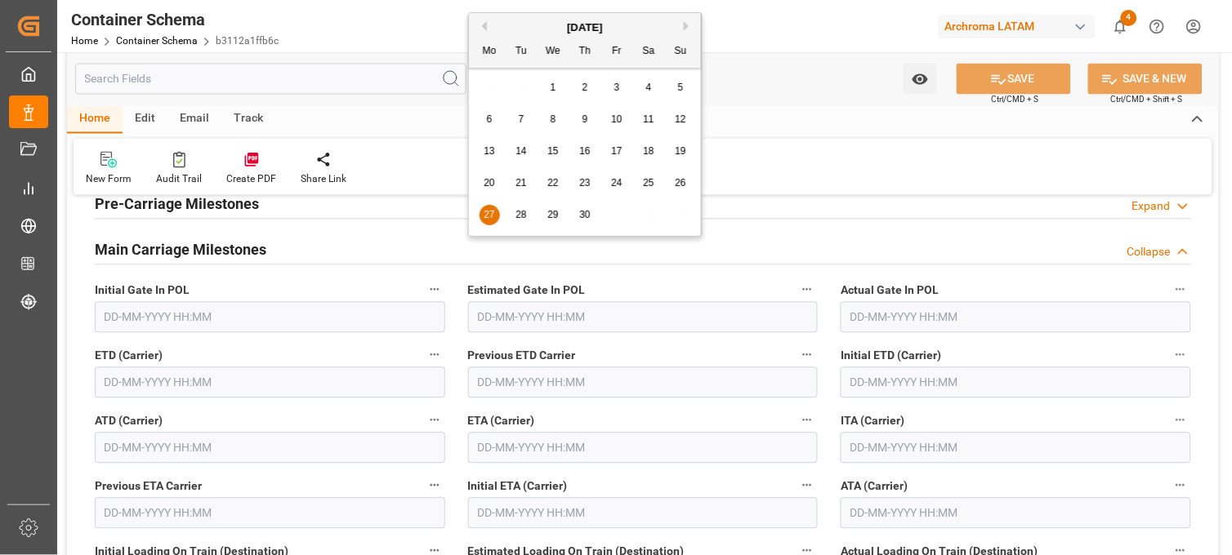
scroll to position [2178, 0]
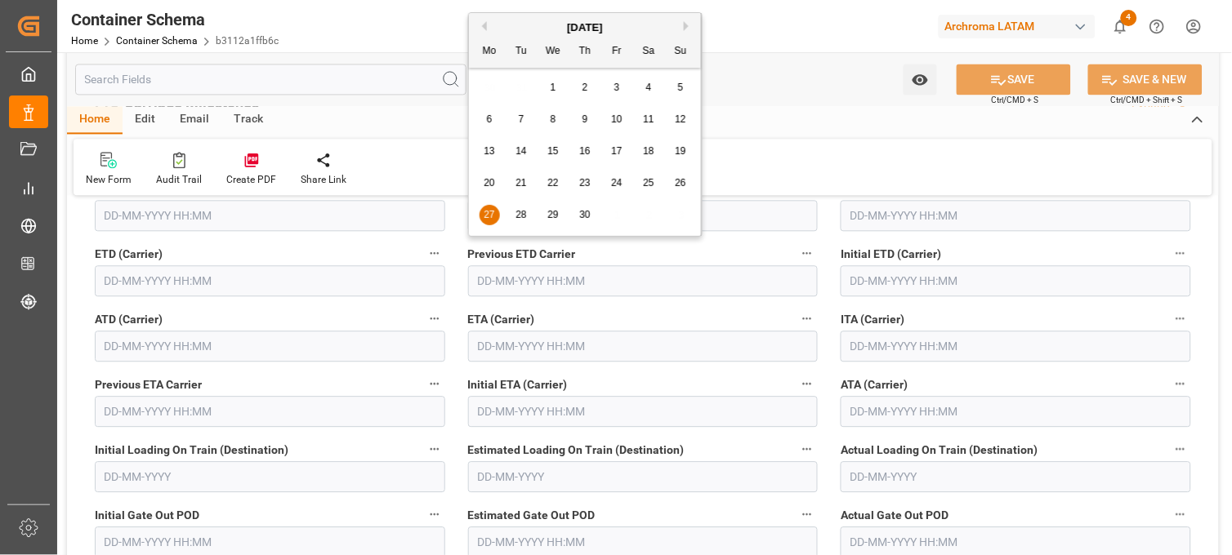
click at [519, 349] on input "text" at bounding box center [643, 346] width 350 height 31
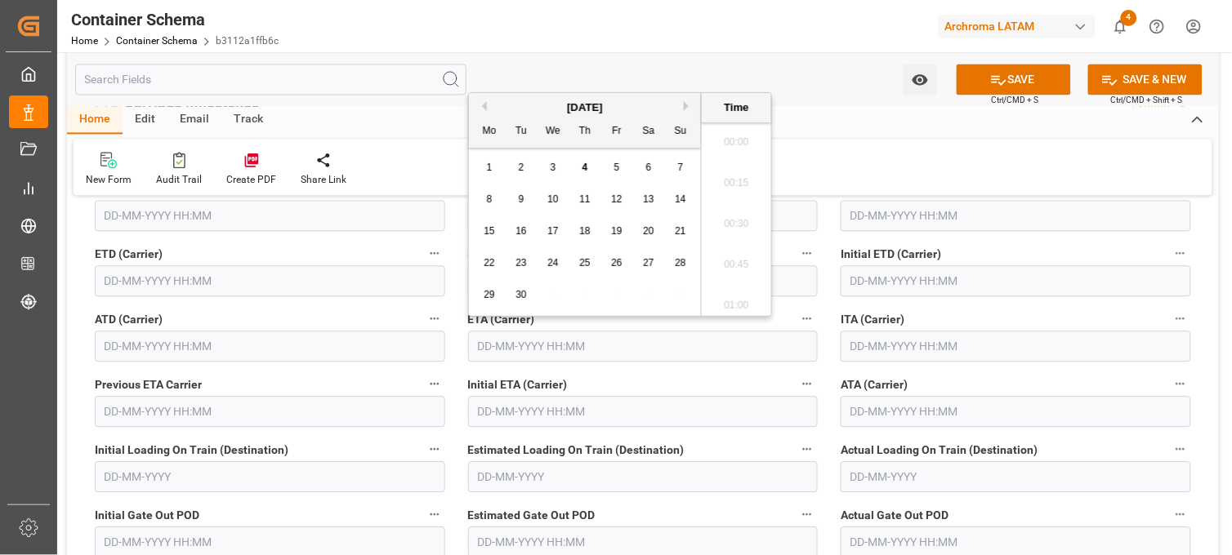
scroll to position [1475, 0]
paste input "[DATE]"
click at [486, 299] on span "27" at bounding box center [489, 294] width 11 height 11
type input "27-11-2023 00:00"
click at [1027, 80] on button "SAVE" at bounding box center [1013, 79] width 114 height 31
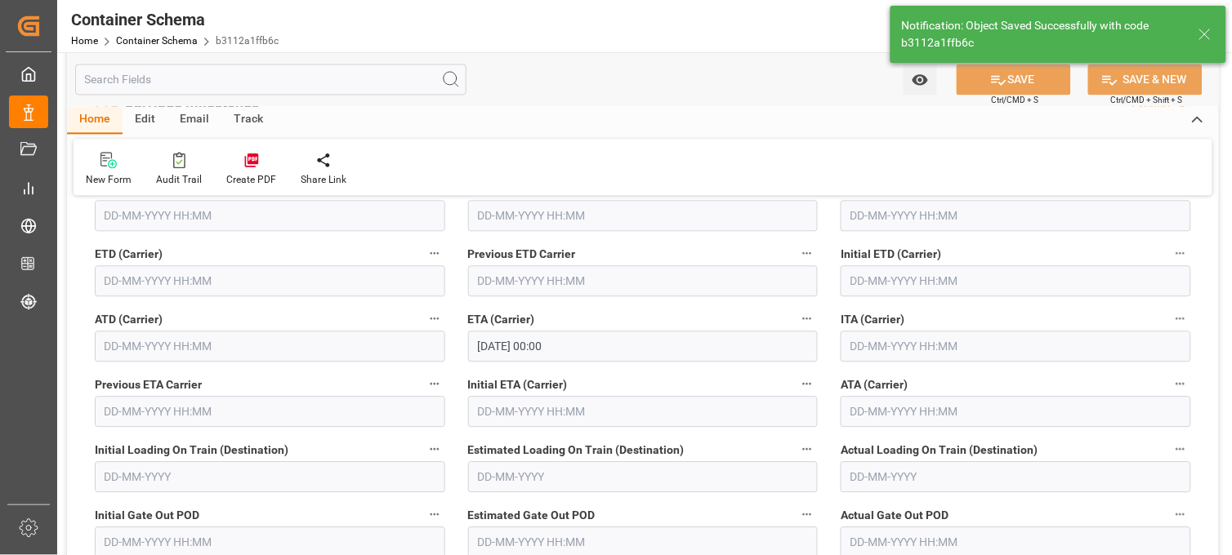
type input "27-11-2023 00:00"
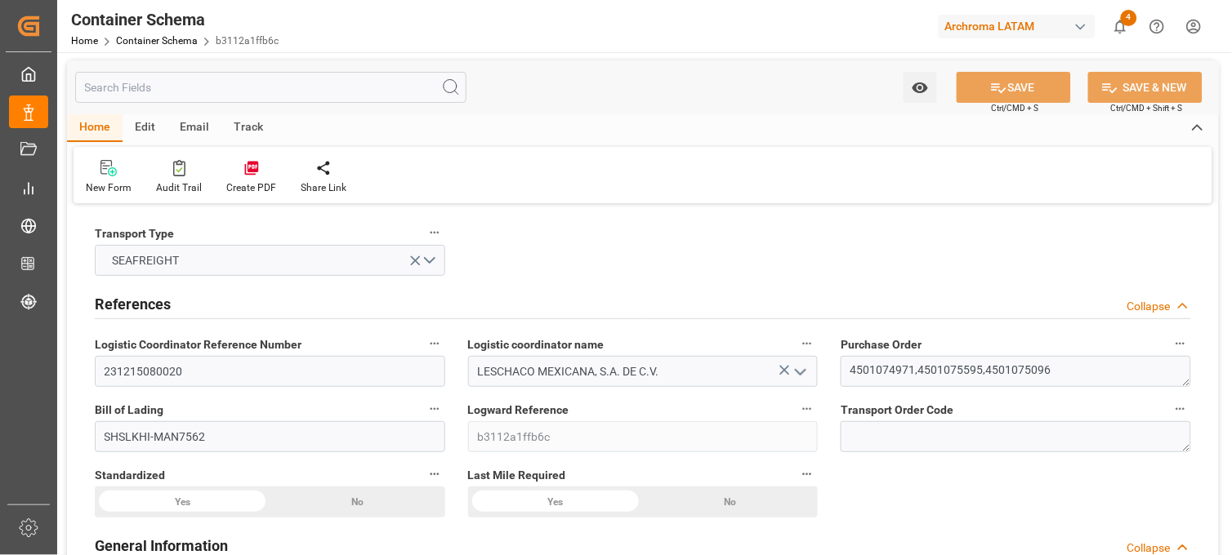
scroll to position [0, 0]
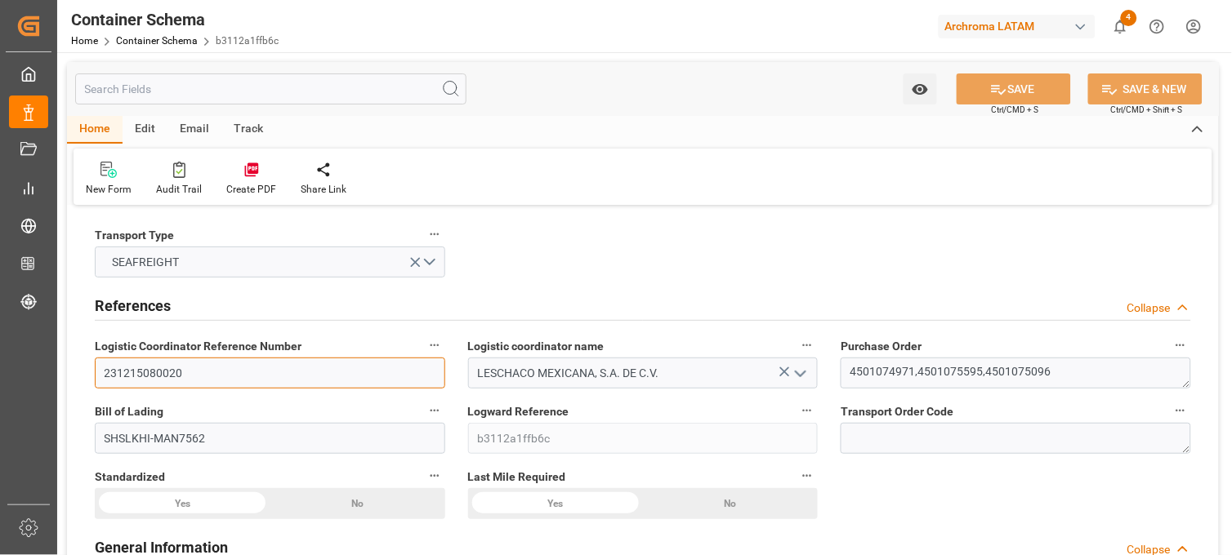
drag, startPoint x: 216, startPoint y: 378, endPoint x: 53, endPoint y: 353, distance: 164.5
click at [53, 353] on div "Created by potrace 1.15, written by Peter Selinger 2001-2017 Created by potrace…" at bounding box center [616, 277] width 1232 height 555
drag, startPoint x: 201, startPoint y: 368, endPoint x: 64, endPoint y: 351, distance: 138.2
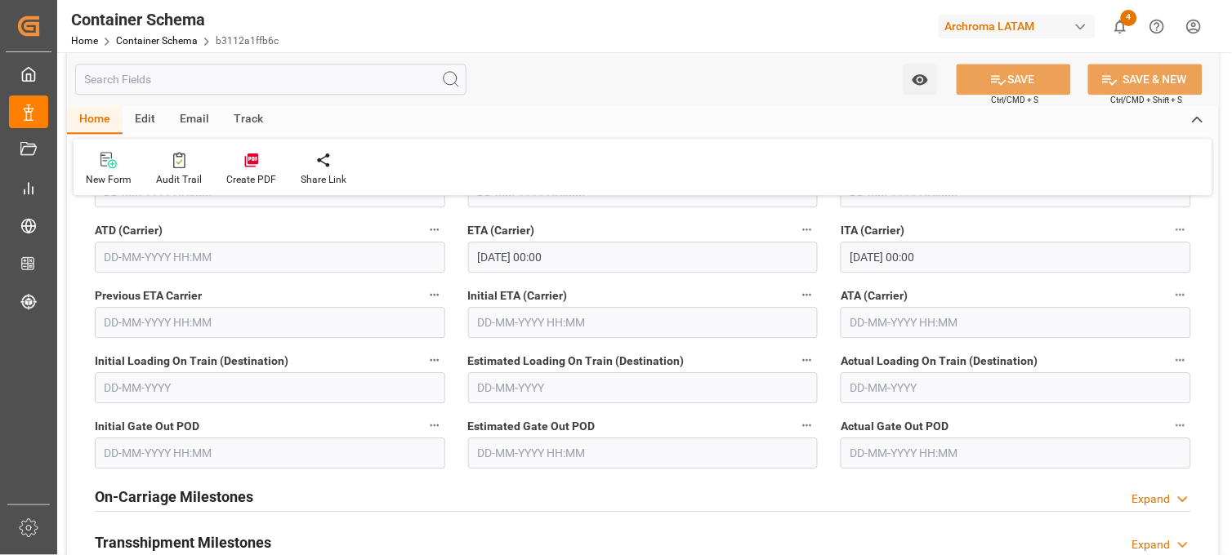
scroll to position [2268, 0]
click at [872, 319] on input "text" at bounding box center [1015, 320] width 350 height 31
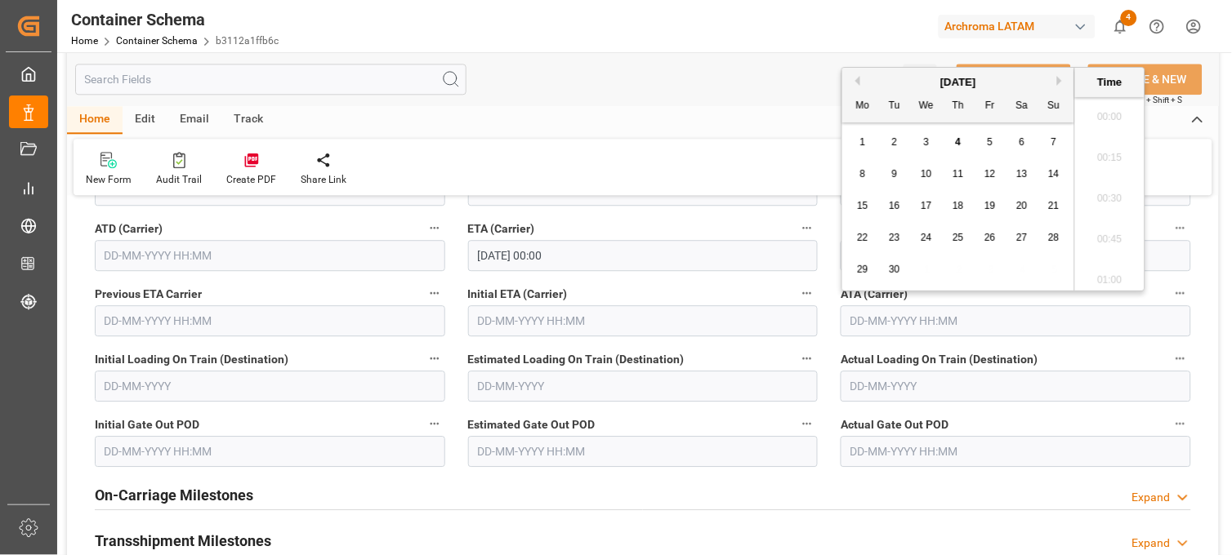
scroll to position [1475, 0]
paste input "11/28/2023"
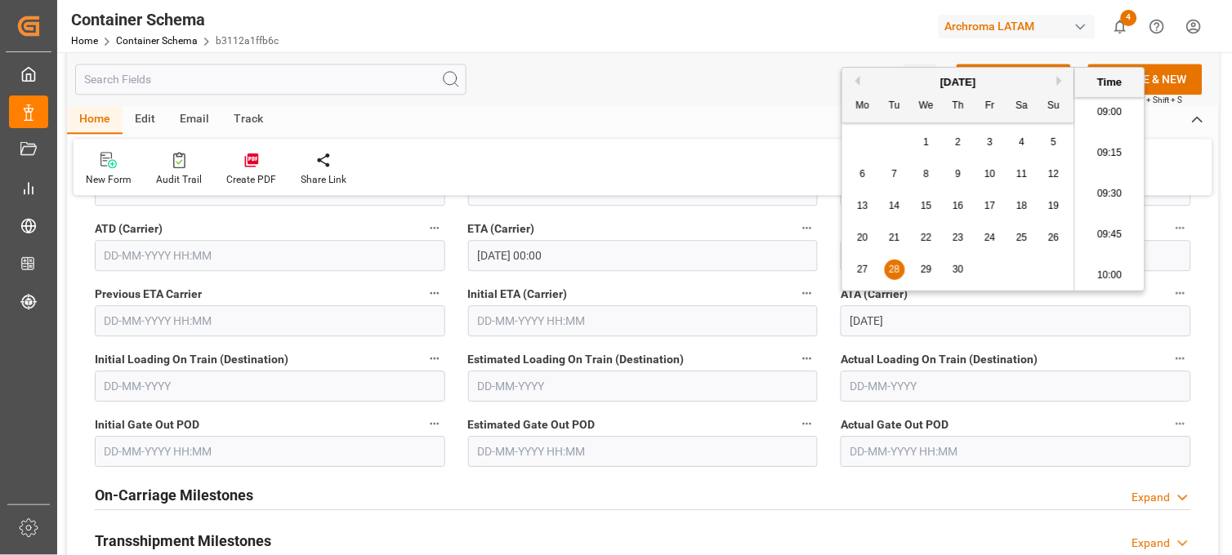
click at [891, 270] on span "28" at bounding box center [894, 269] width 11 height 11
type input "28-11-2023 00:00"
click at [974, 320] on input "28-11-2023 00:00" at bounding box center [1015, 320] width 350 height 31
click at [894, 271] on span "28" at bounding box center [894, 269] width 11 height 11
click at [758, 154] on div "New Form Audit Trail Create PDF Share Link" at bounding box center [643, 167] width 1139 height 56
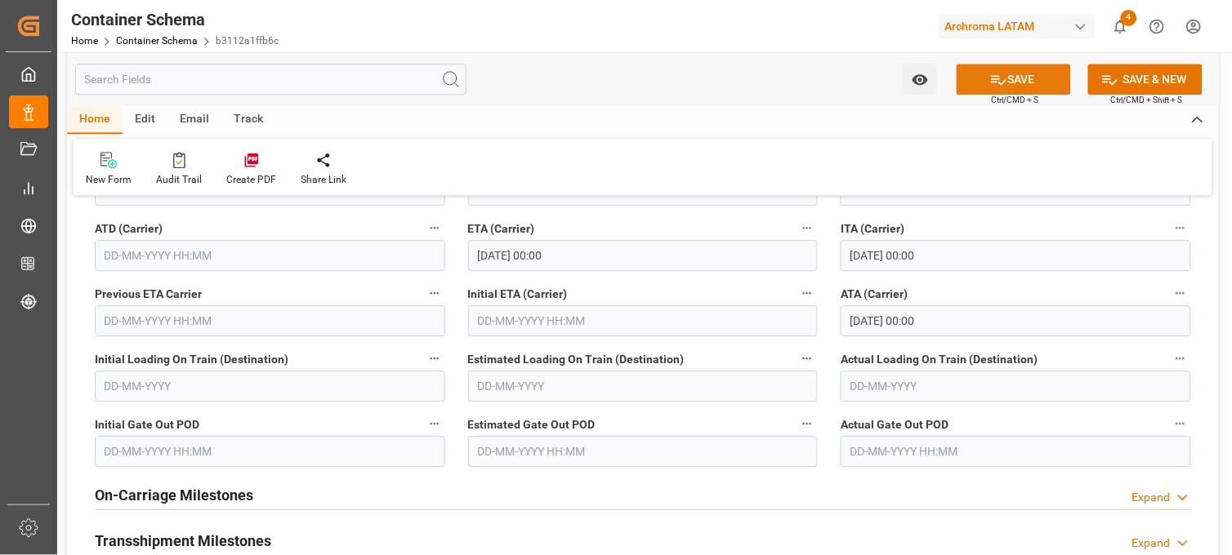
click at [1015, 72] on button "SAVE" at bounding box center [1013, 79] width 114 height 31
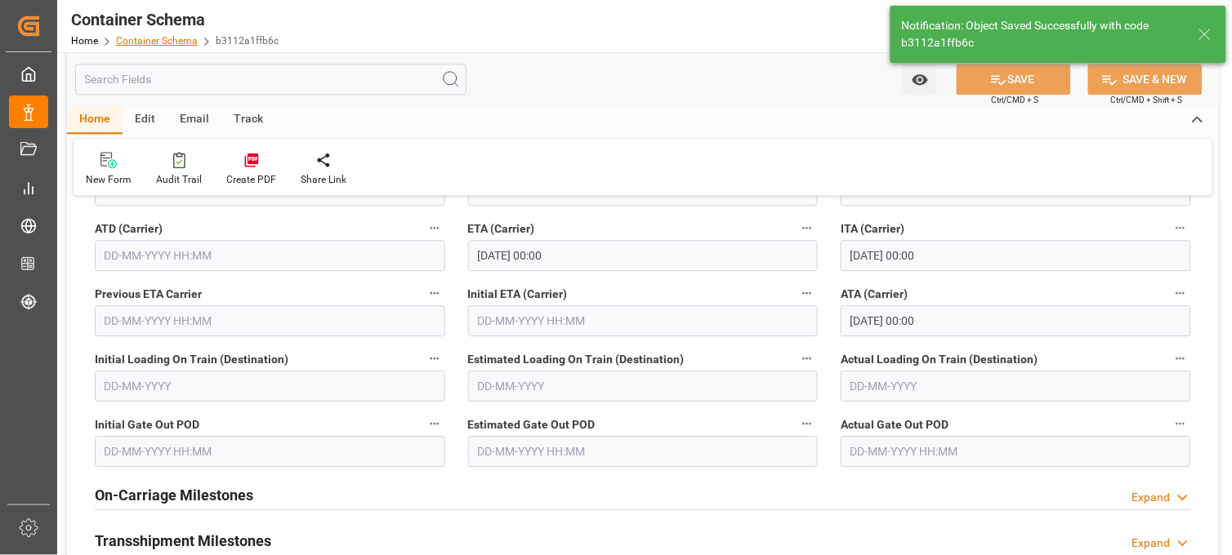
click at [170, 38] on link "Container Schema" at bounding box center [157, 40] width 82 height 11
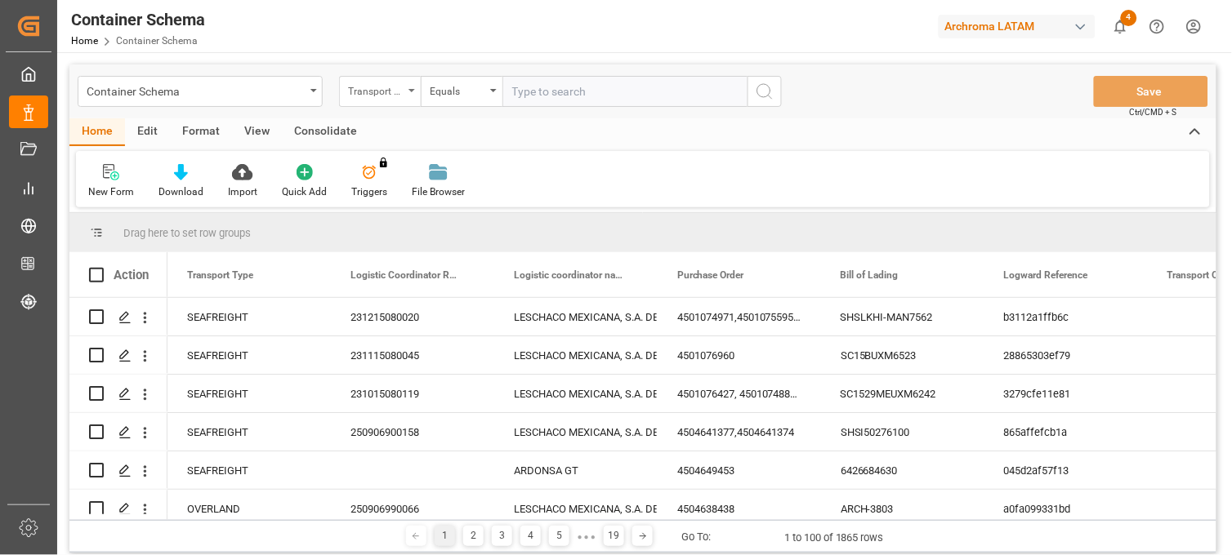
click at [409, 91] on icon "open menu" at bounding box center [411, 90] width 7 height 3
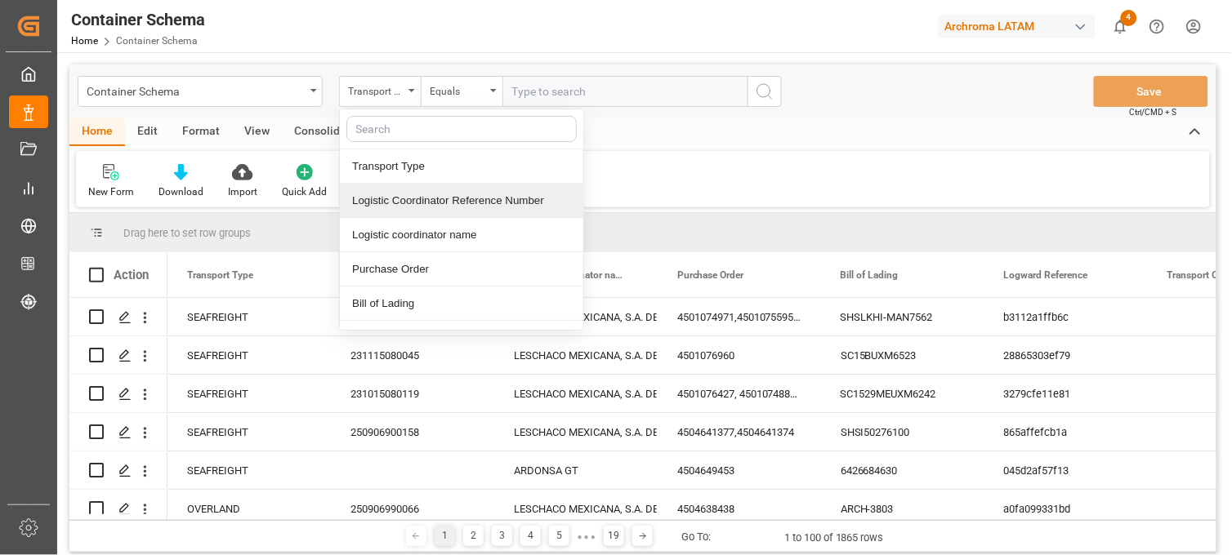
click at [431, 201] on div "Logistic Coordinator Reference Number" at bounding box center [461, 201] width 243 height 34
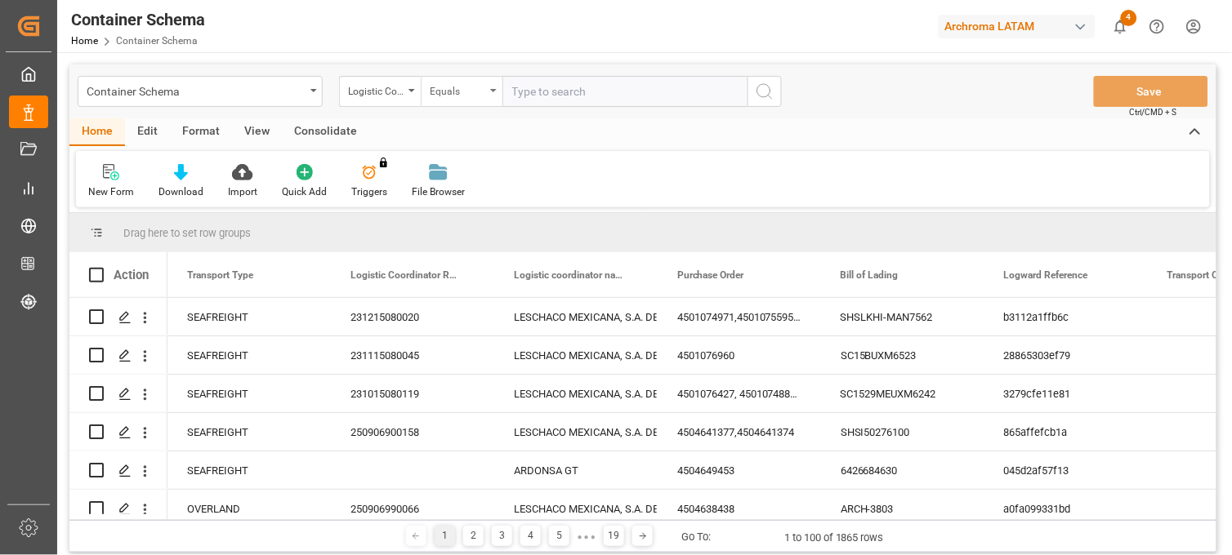
click at [461, 94] on div "Equals" at bounding box center [458, 89] width 56 height 19
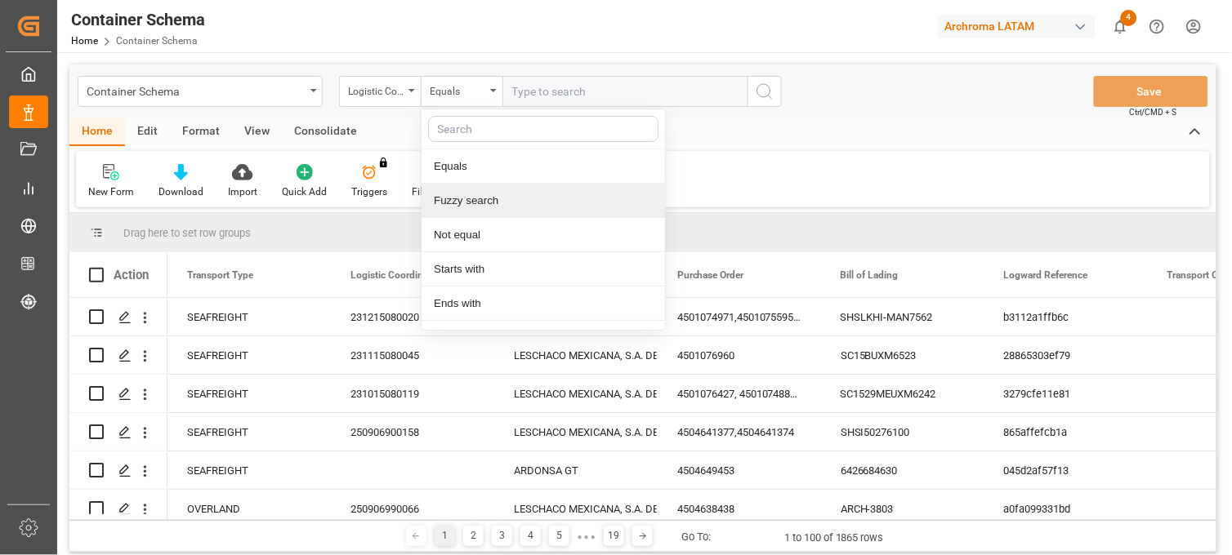
click at [486, 207] on div "Fuzzy search" at bounding box center [542, 201] width 243 height 34
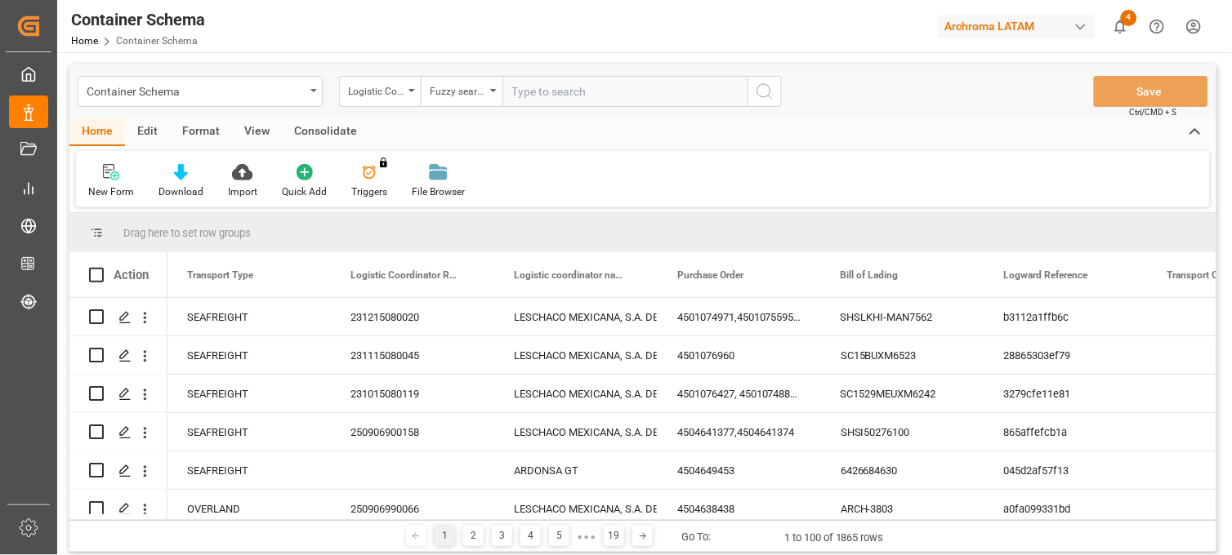
paste input "240806900446"
type input "240806900446"
click at [757, 96] on icon "search button" at bounding box center [765, 92] width 20 height 20
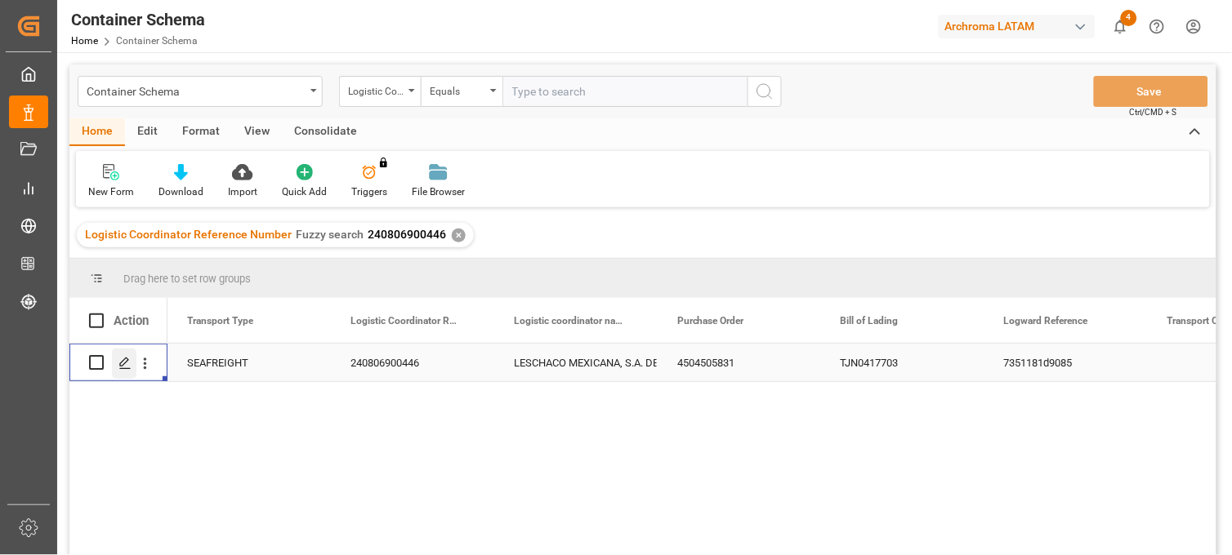
click at [120, 362] on icon "Press SPACE to select this row." at bounding box center [124, 363] width 13 height 13
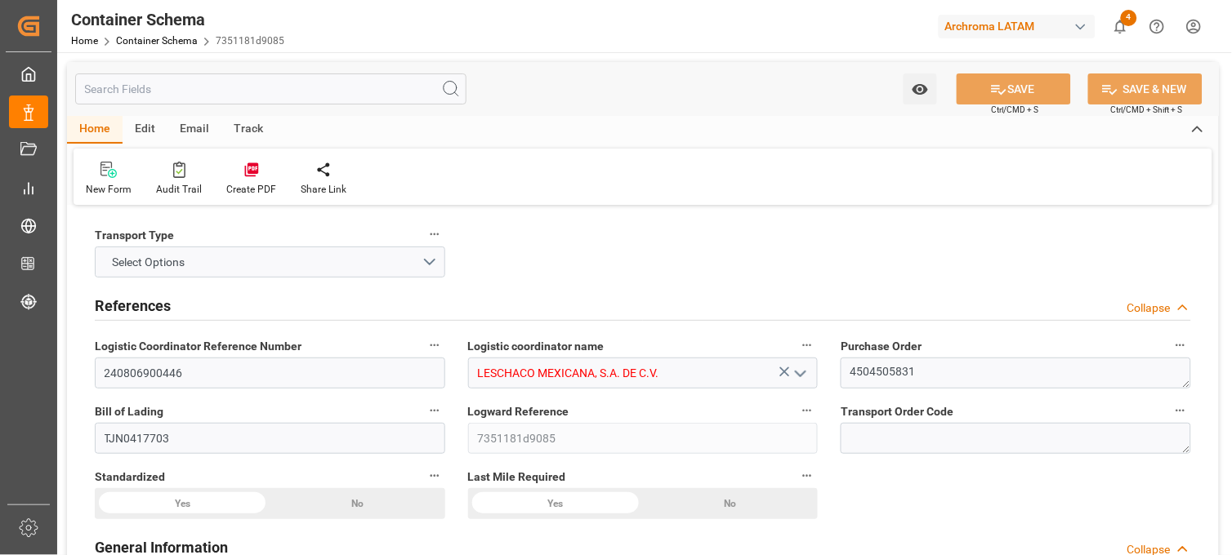
type input "10"
type input "7"
type input "1"
type input "10"
type input "3000"
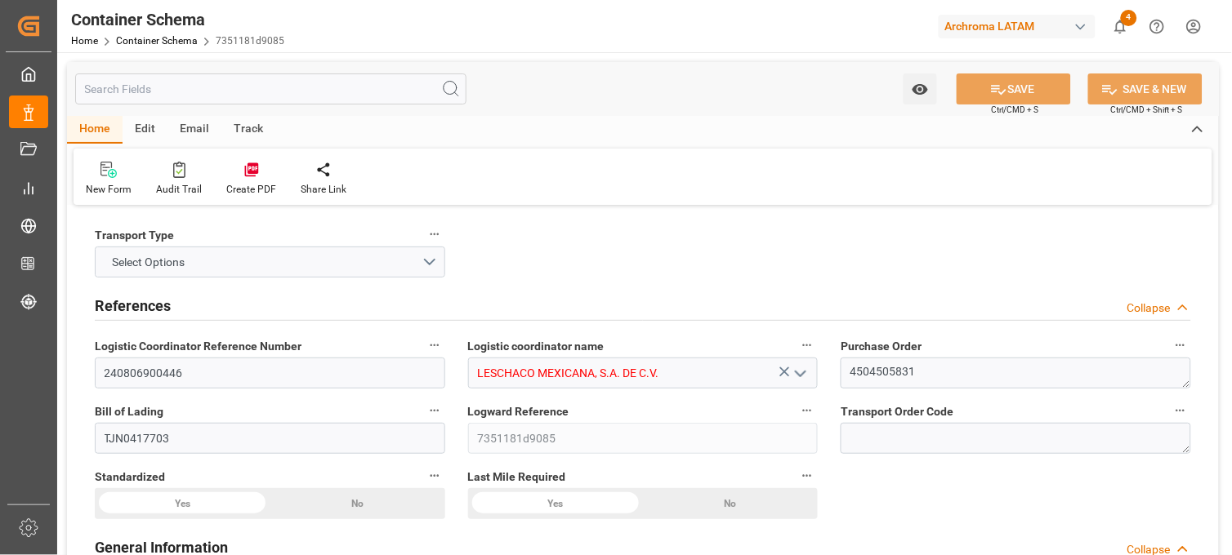
type input "3030"
type input "CMACGM"
type input "CMA CGM Group"
type input "CNTXG"
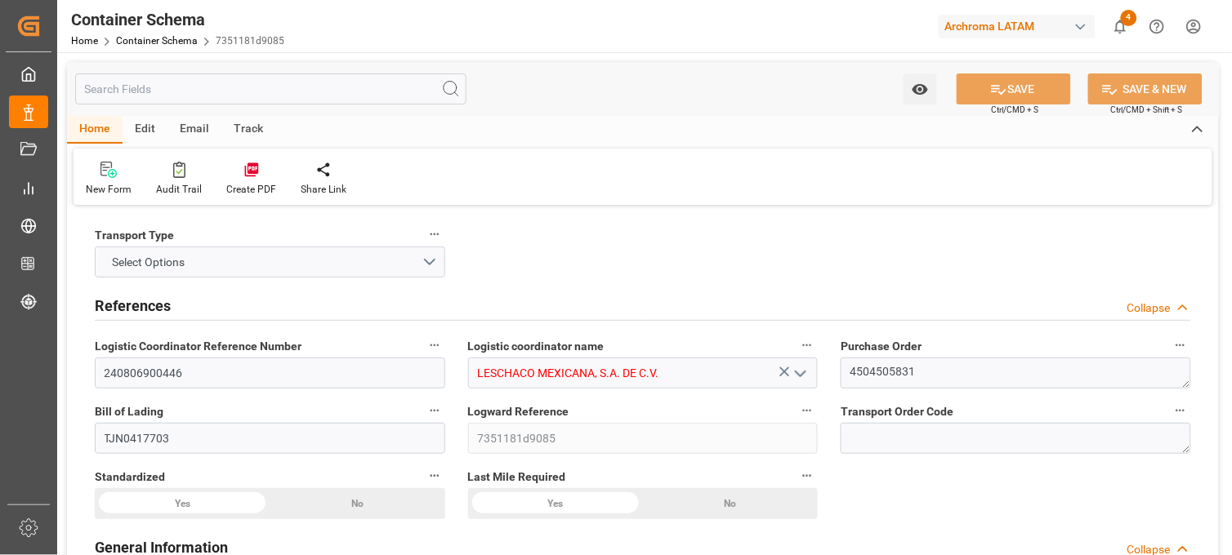
type input "MXZLO"
type input "9334167"
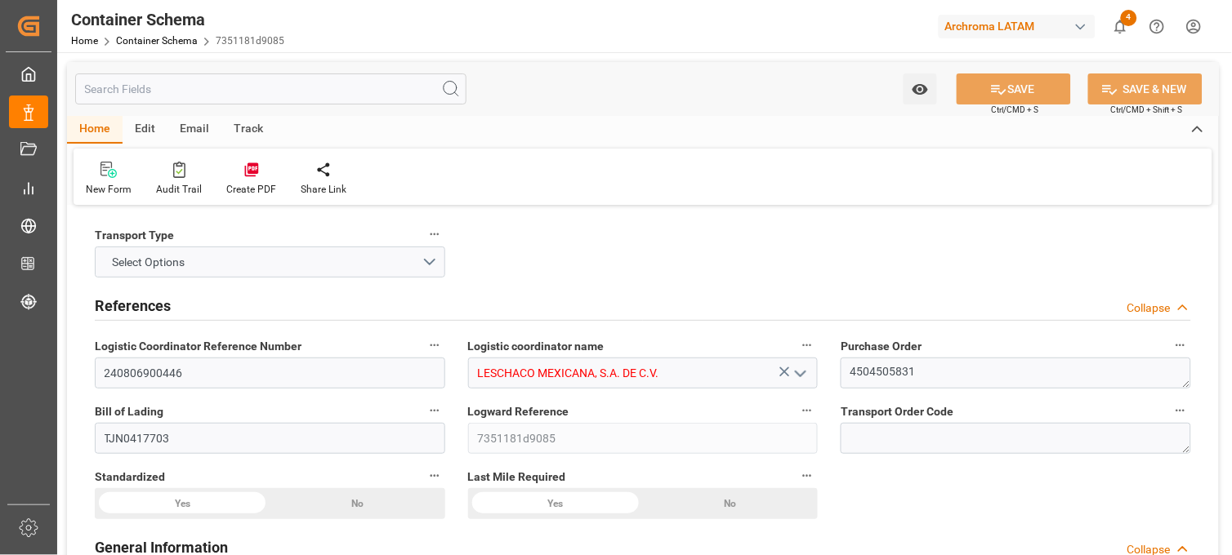
type input "9334167"
type input "30-07-2024 17:30"
type input "10-07-2024"
type input "30-07-2024"
type input "10-08-2024"
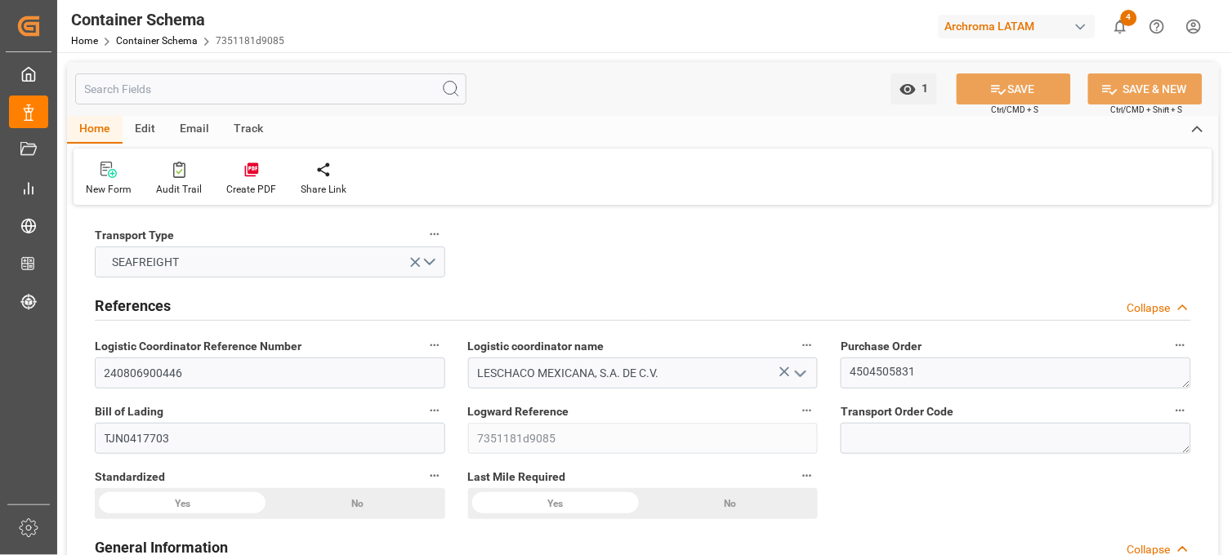
type input "03-07-2024 00:00"
type input "03-07-2024 12:02"
type input "07-07-2024 00:00"
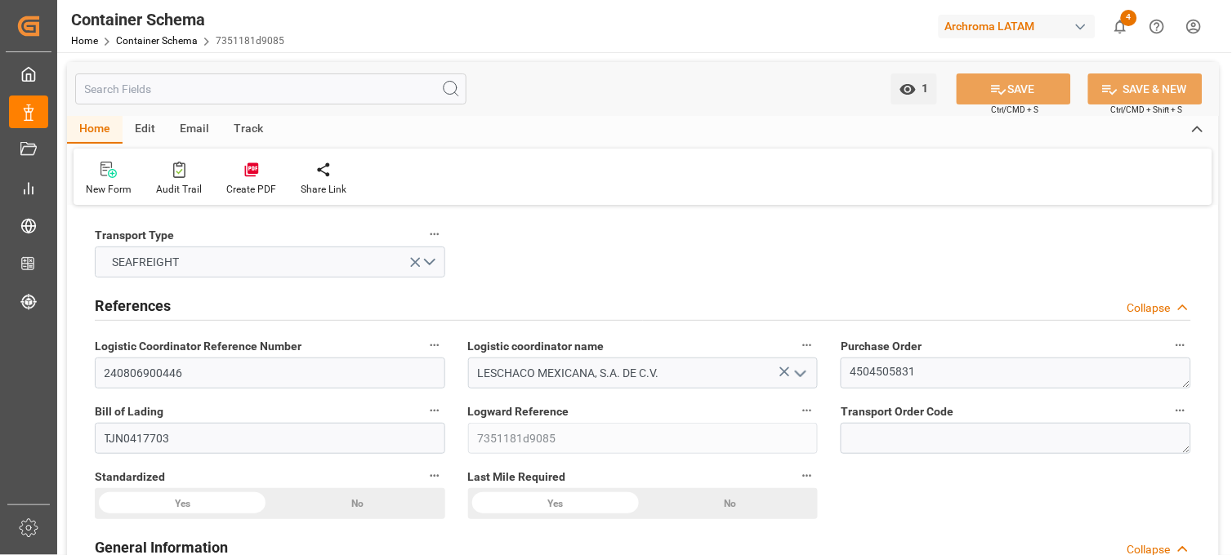
type input "07-07-2024 00:00"
type input "03-08-2024 00:00"
type input "10-08-2024 00:00"
type input "03-08-2024 00:00"
type input "15-08-2024 00:00"
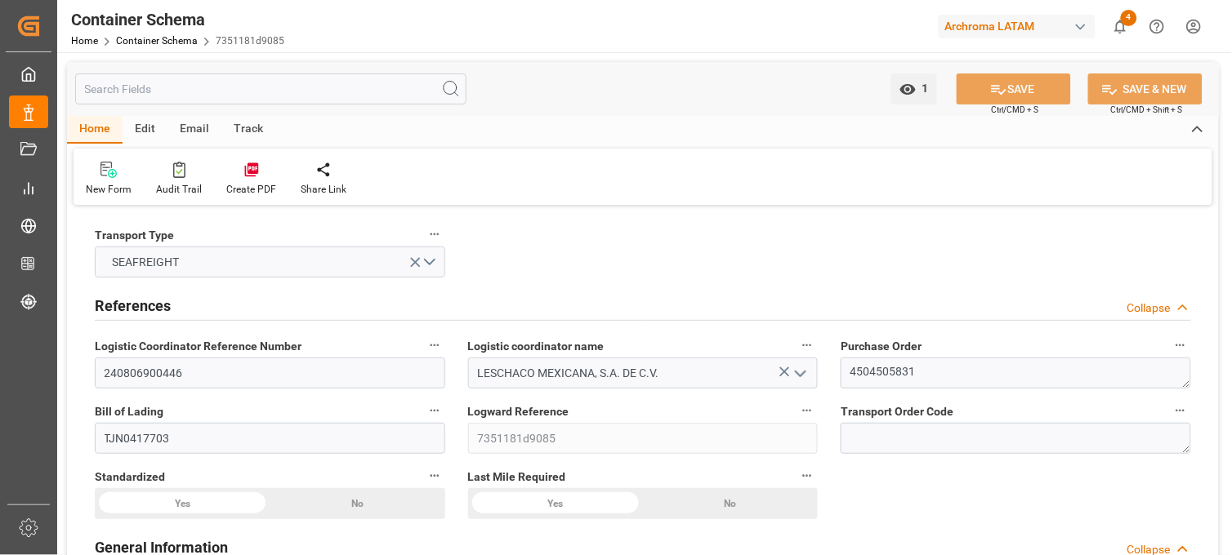
type input "15-08-2024 00:45"
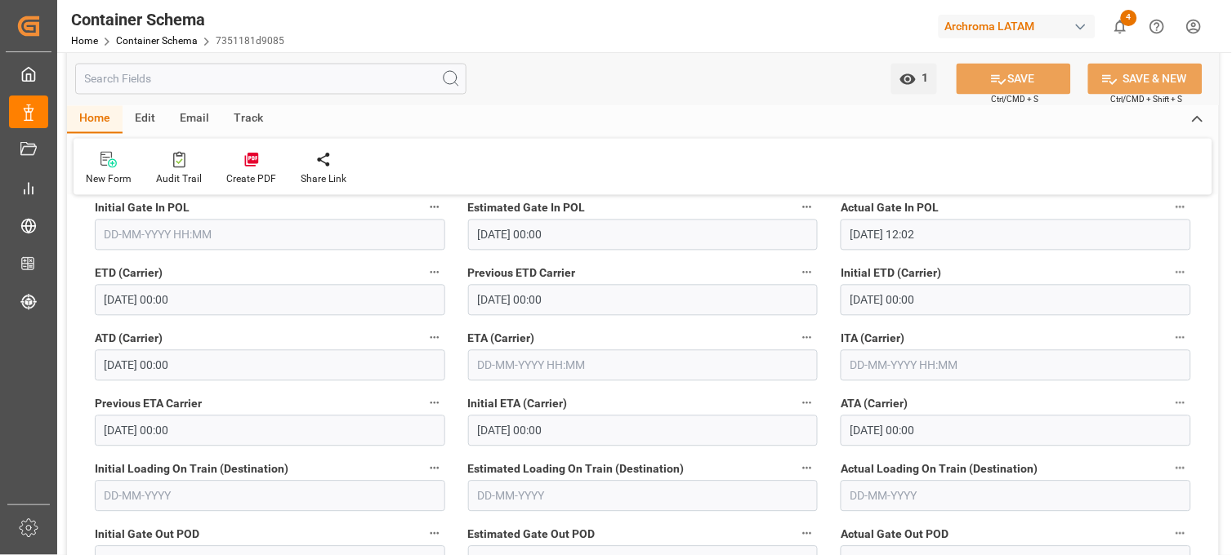
scroll to position [2178, 0]
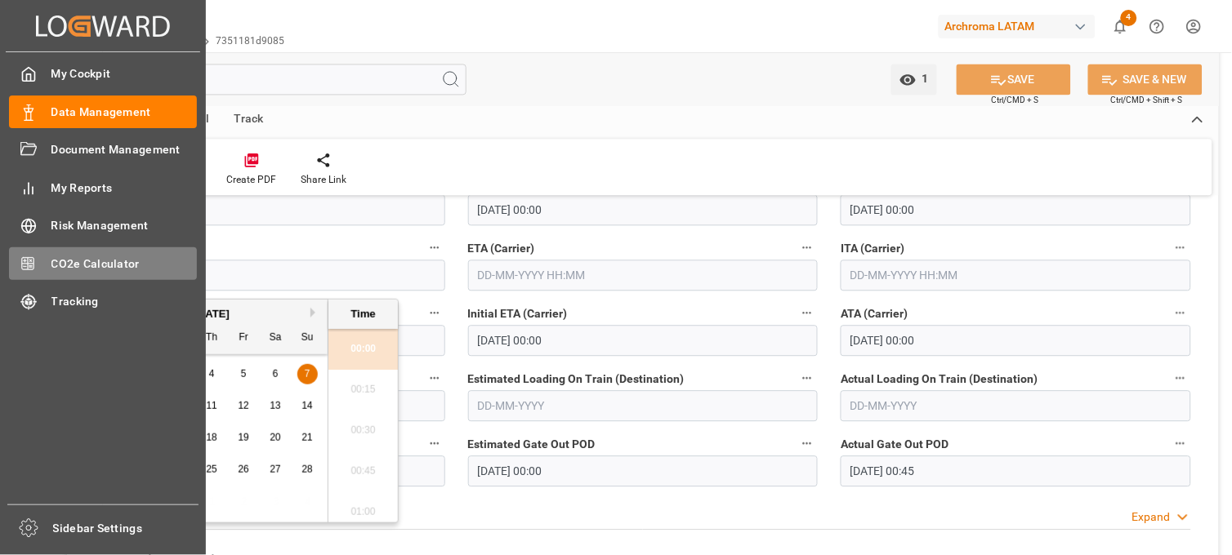
drag, startPoint x: 217, startPoint y: 278, endPoint x: 53, endPoint y: 271, distance: 164.3
click at [53, 271] on div "Created by potrace 1.15, written by Peter Selinger 2001-2017 Created by potrace…" at bounding box center [616, 277] width 1232 height 555
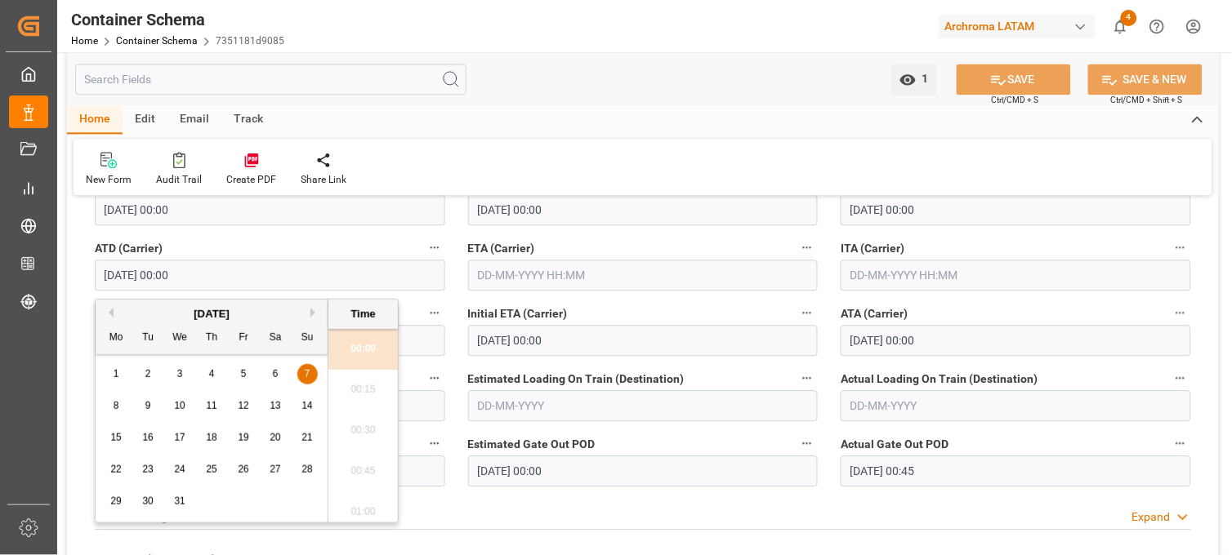
click at [519, 274] on input "text" at bounding box center [643, 275] width 350 height 31
paste input "07-07-2024 00:00"
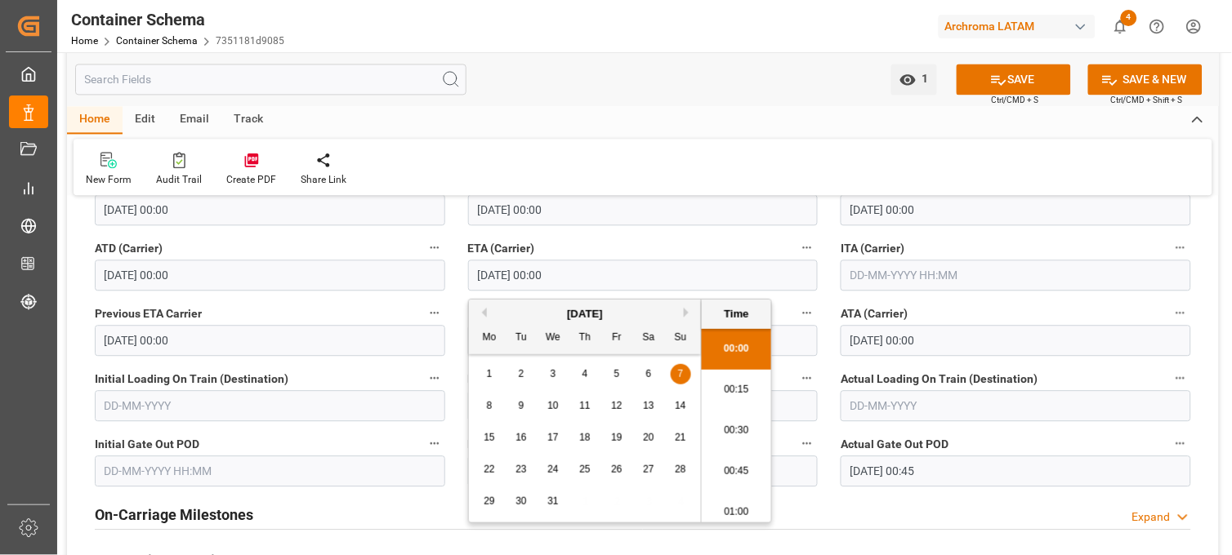
scroll to position [1475, 0]
type input "07-07-2024 00:00"
click at [679, 372] on span "7" at bounding box center [681, 373] width 6 height 11
click at [1038, 79] on button "SAVE" at bounding box center [1013, 79] width 114 height 31
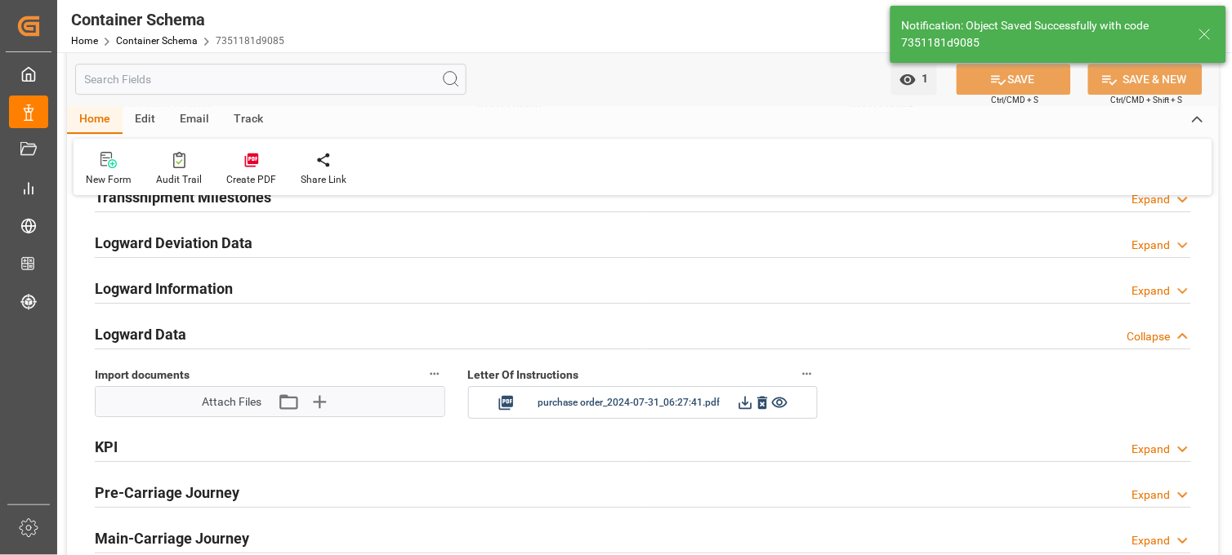
type input "07-07-2024 00:00"
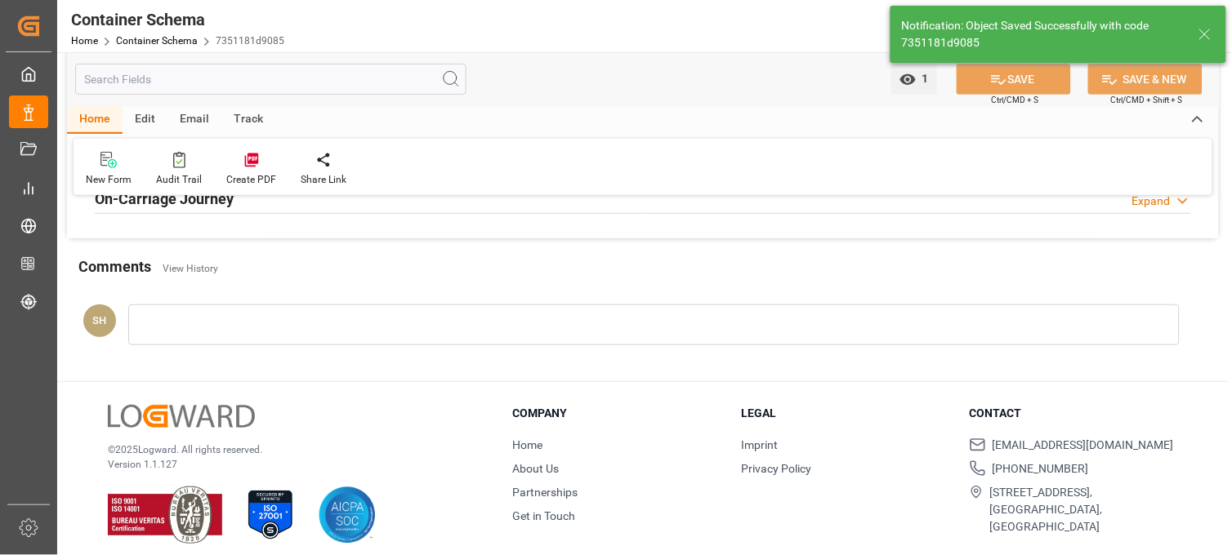
scroll to position [2938, 0]
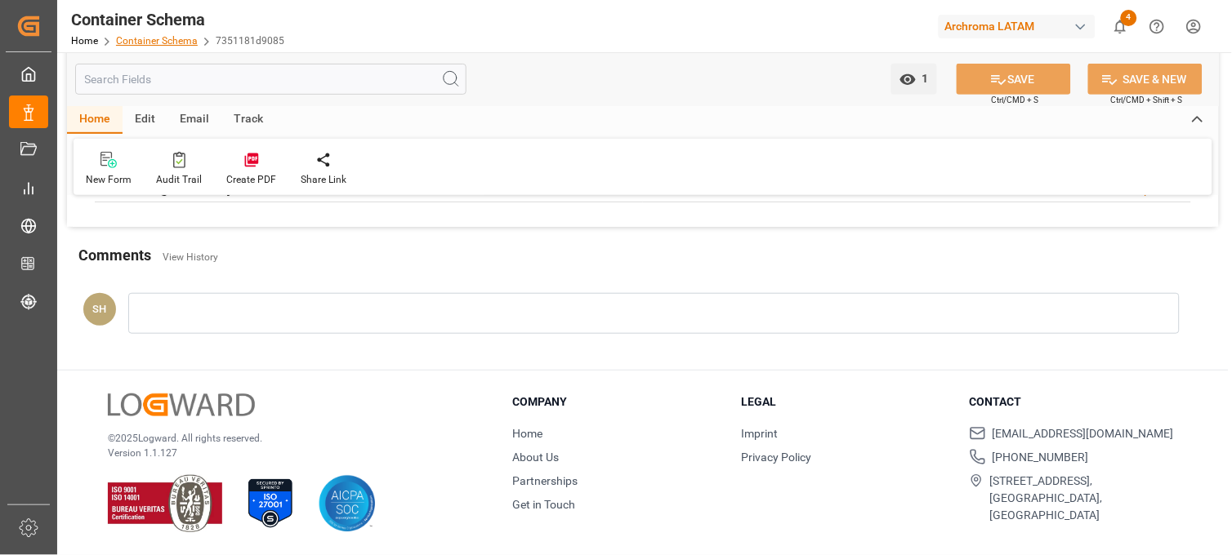
click at [163, 42] on link "Container Schema" at bounding box center [157, 40] width 82 height 11
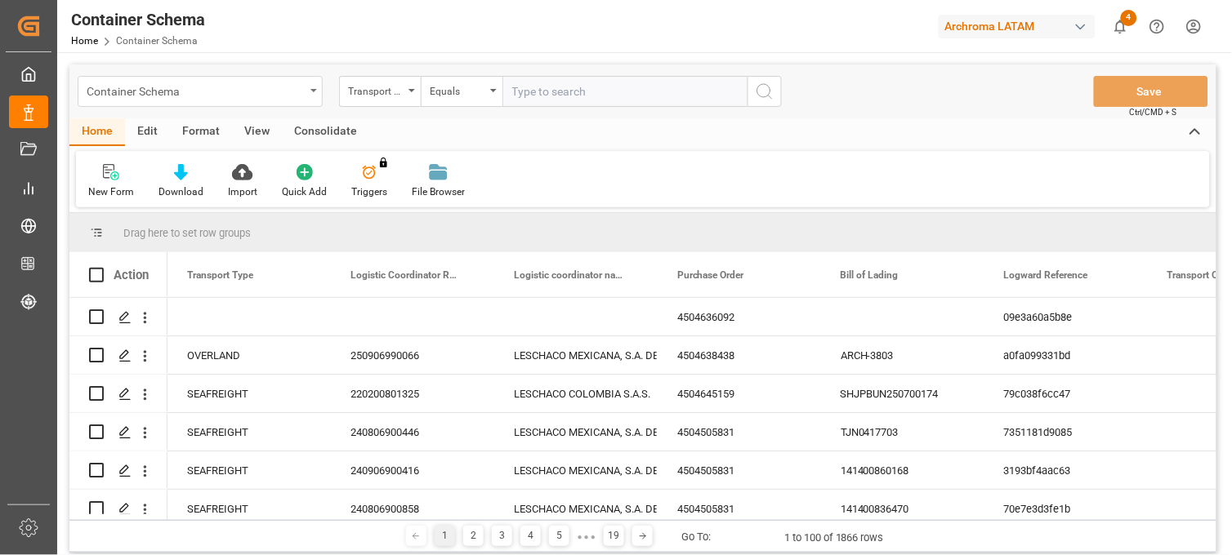
click at [302, 91] on div "Container Schema" at bounding box center [196, 90] width 218 height 20
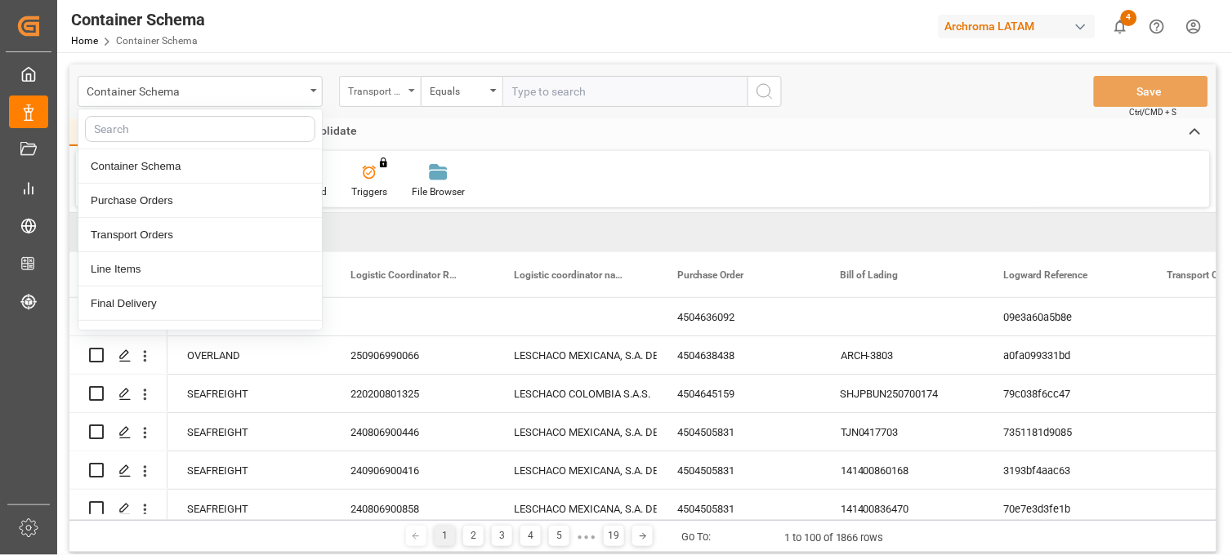
click at [400, 94] on div "Transport Type" at bounding box center [376, 89] width 56 height 19
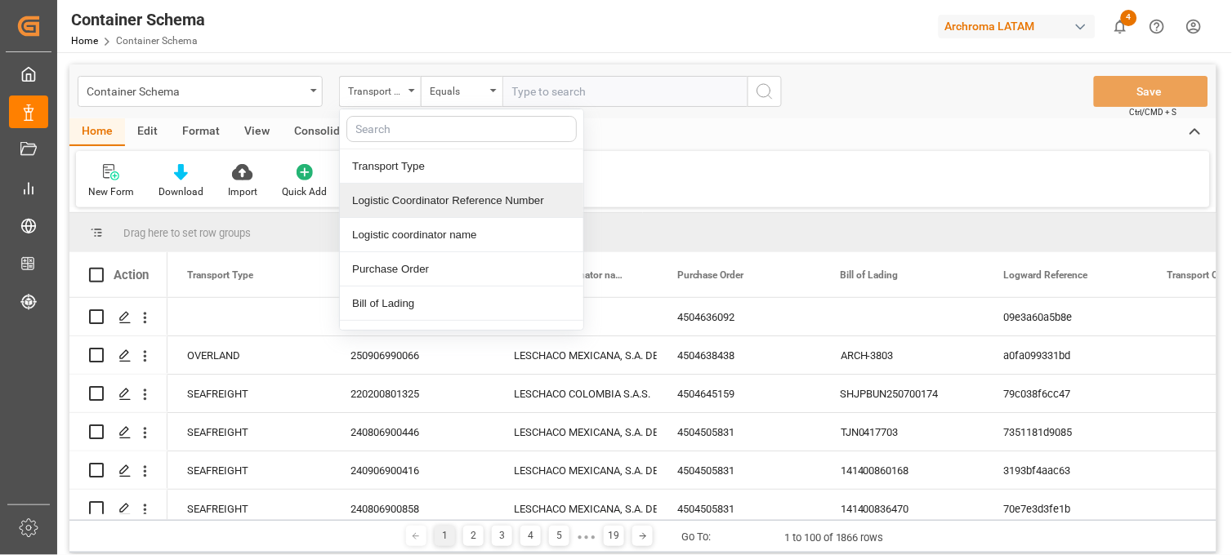
click at [425, 208] on div "Logistic Coordinator Reference Number" at bounding box center [461, 201] width 243 height 34
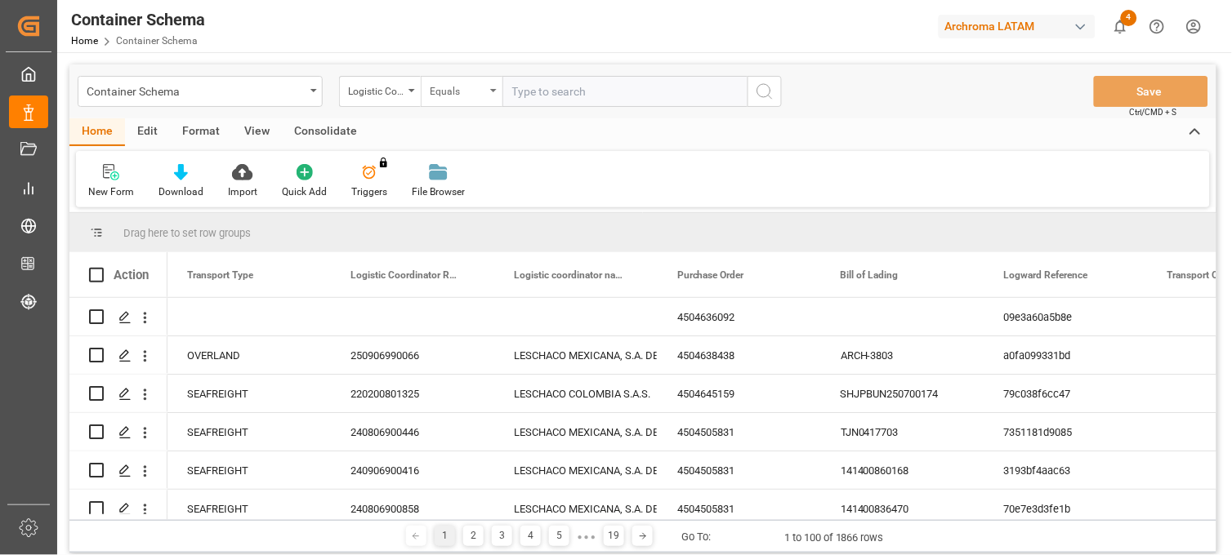
click at [452, 96] on div "Equals" at bounding box center [458, 89] width 56 height 19
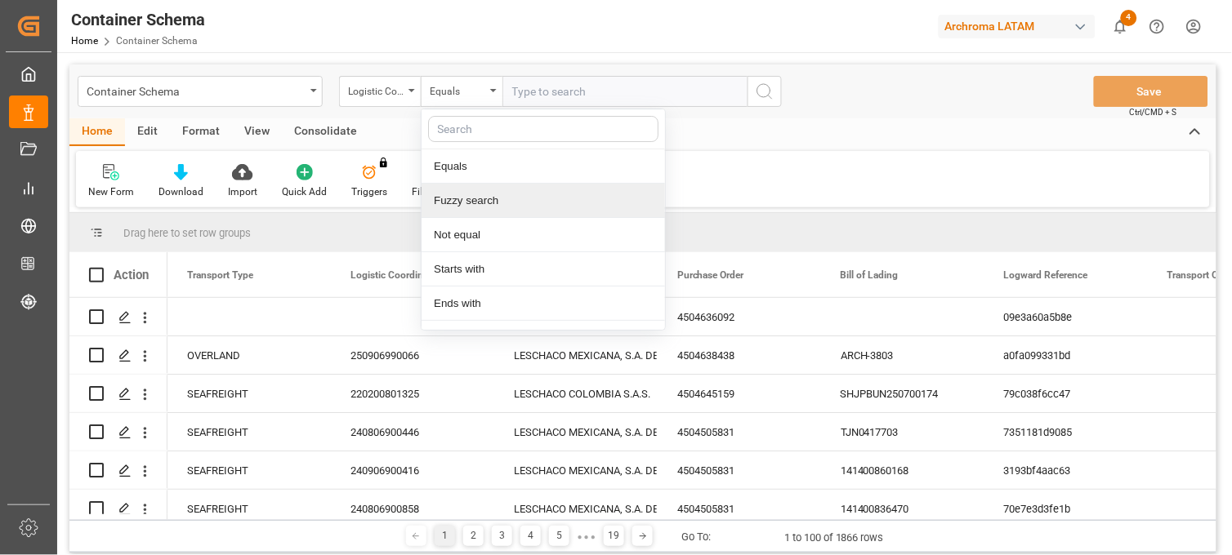
click at [485, 210] on div "Fuzzy search" at bounding box center [542, 201] width 243 height 34
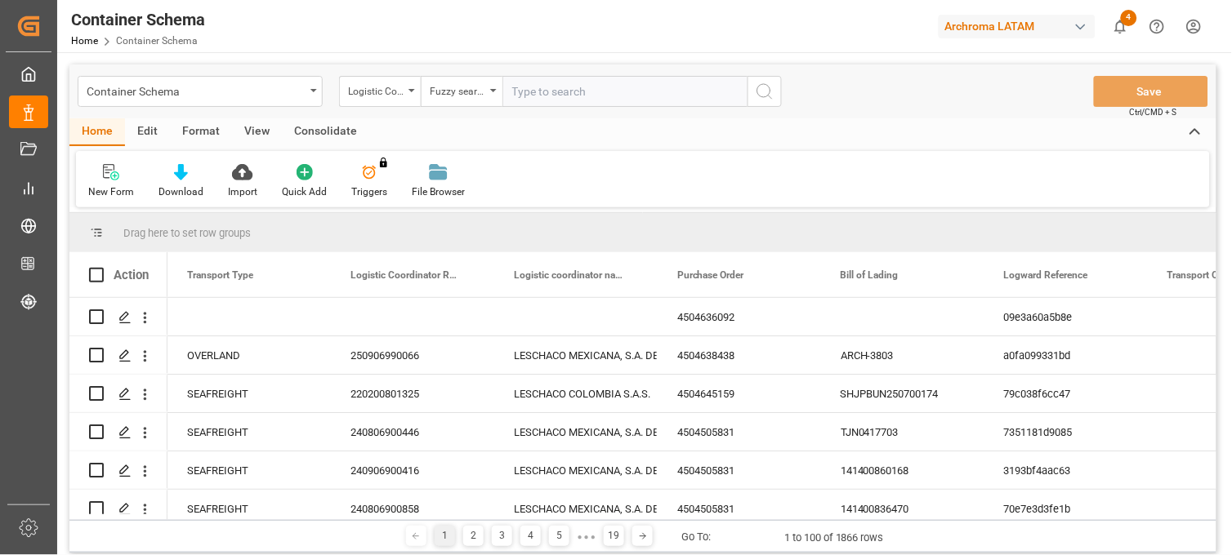
paste input "210200206724"
type input "210200206724"
click at [769, 87] on circle "search button" at bounding box center [763, 90] width 13 height 13
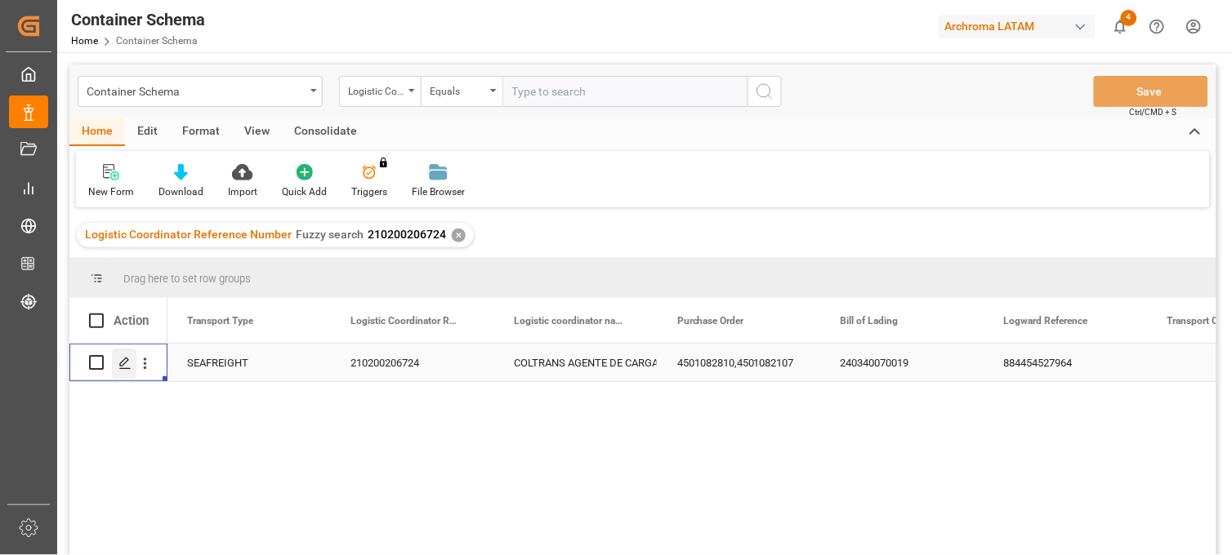
click at [124, 365] on icon "Press SPACE to select this row." at bounding box center [124, 363] width 13 height 13
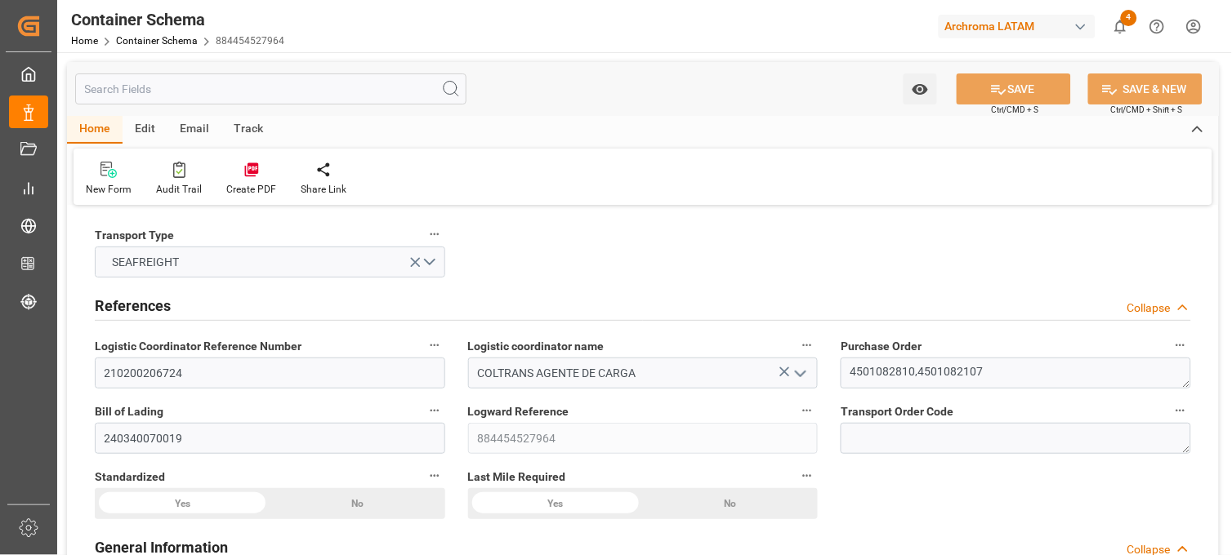
type input "0"
type input "2"
type input "3"
type input "2215"
type input "2348.705"
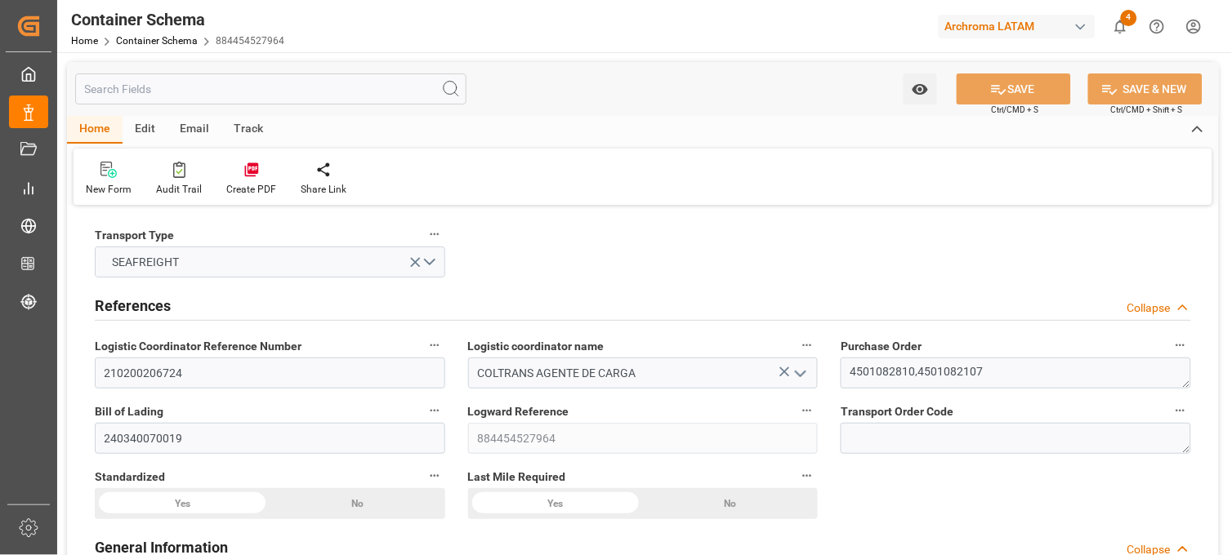
type input "ONE"
type input "Ocean Network Express"
type input "BRSSZ"
type input "COCTG"
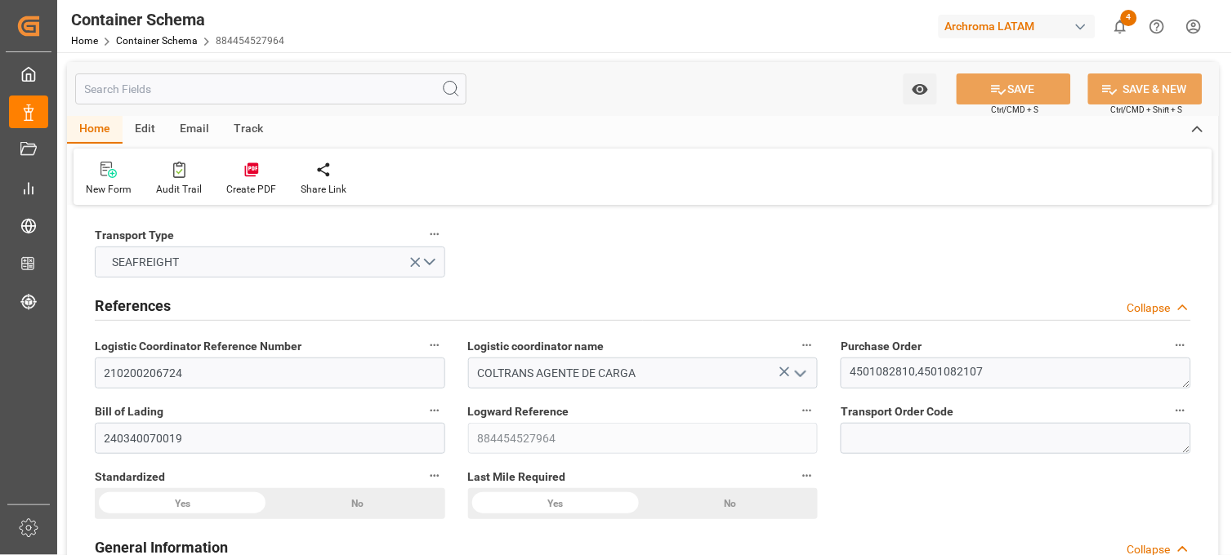
type input "COCTG"
type input "9629380"
type input "15-03-2024 00:00"
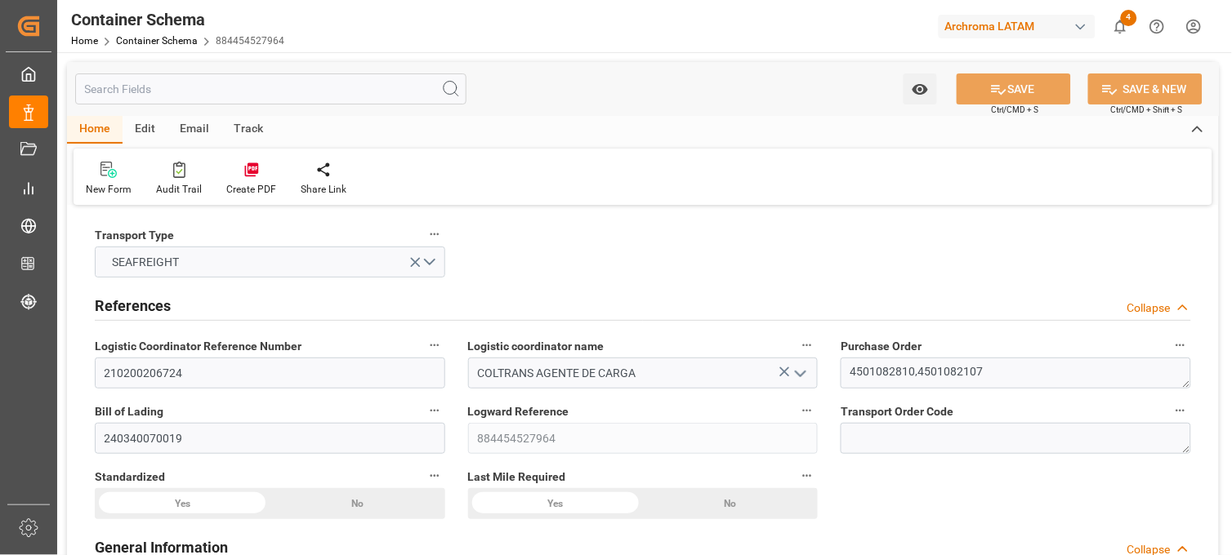
type input "14-03-2024"
type input "20-03-2024"
type input "05-03-2024 00:00"
type input "11-03-2024 00:00"
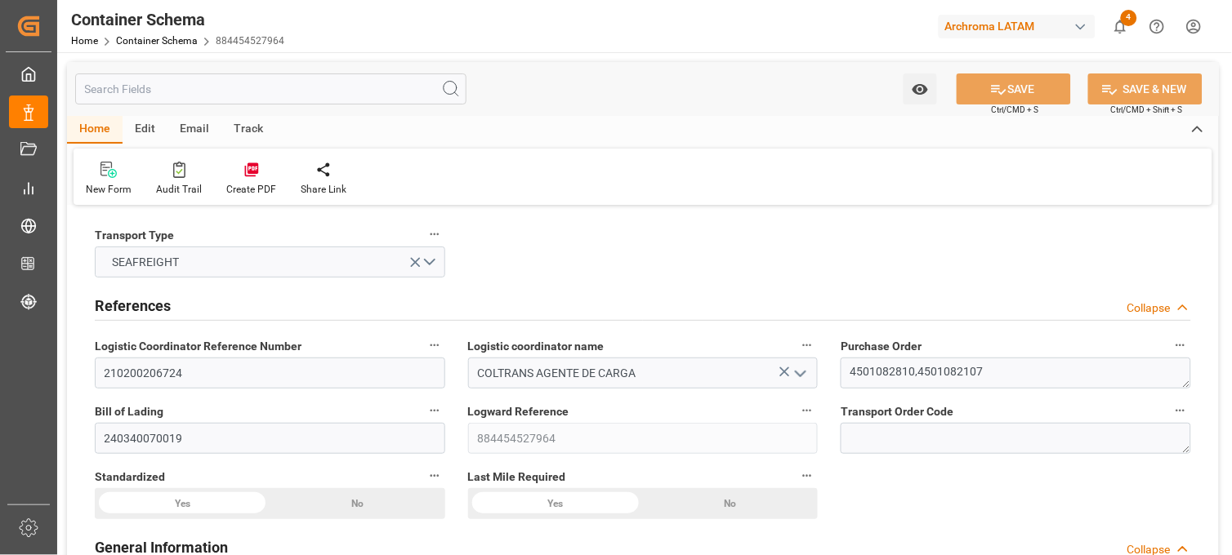
type input "11-03-2024 00:00"
type input "24-03-2024 00:00"
type input "20-03-2024 00:00"
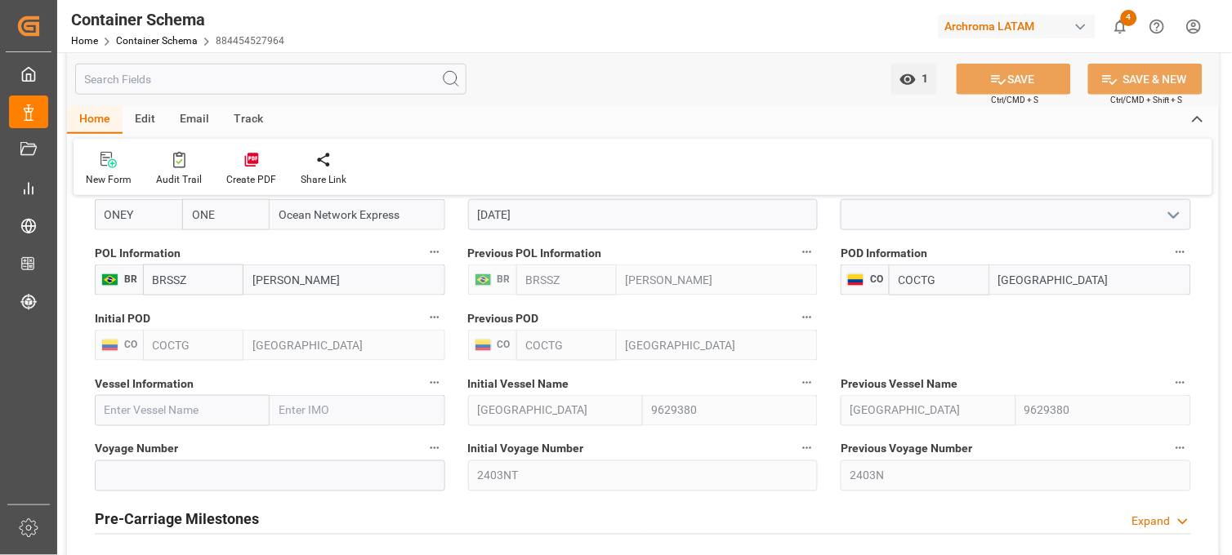
scroll to position [1634, 0]
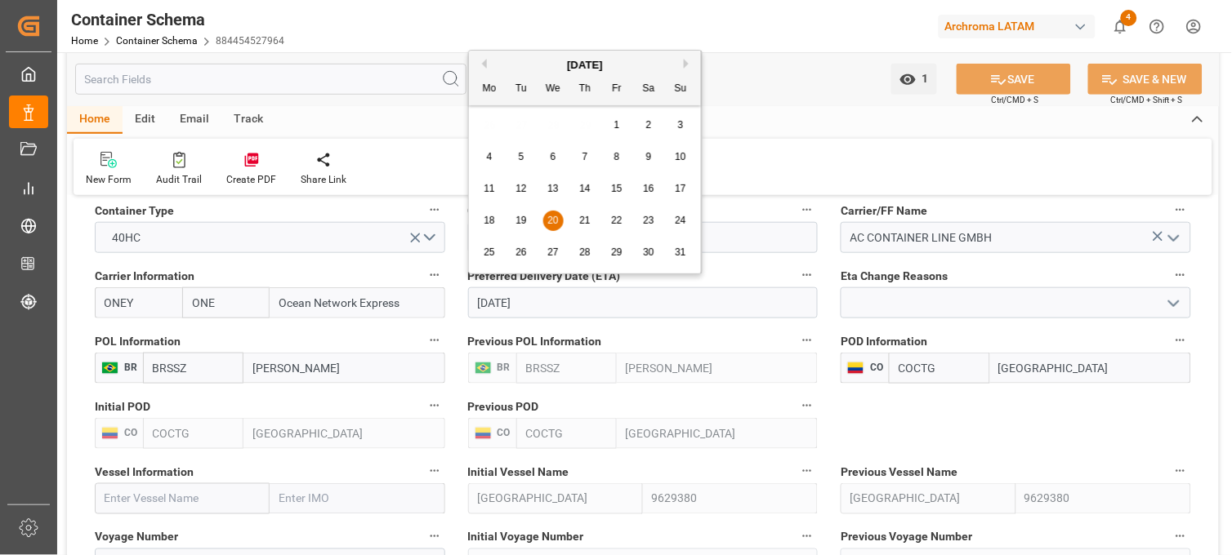
drag, startPoint x: 556, startPoint y: 304, endPoint x: 462, endPoint y: 304, distance: 93.9
click at [462, 304] on div "Preferred Delivery Date (ETA) 20-03-2024" at bounding box center [643, 291] width 373 height 65
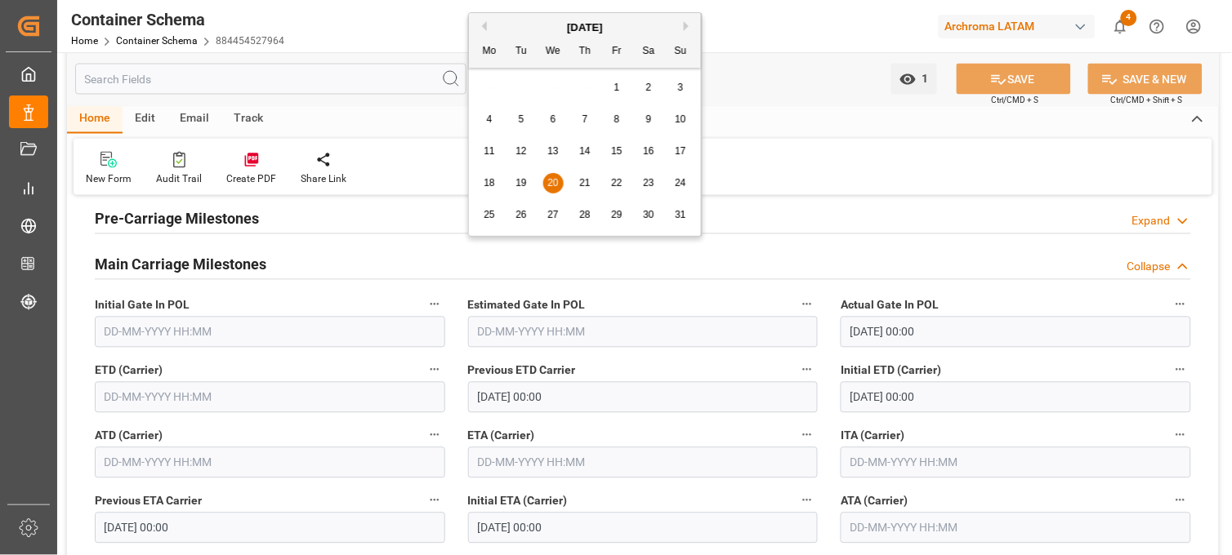
scroll to position [2178, 0]
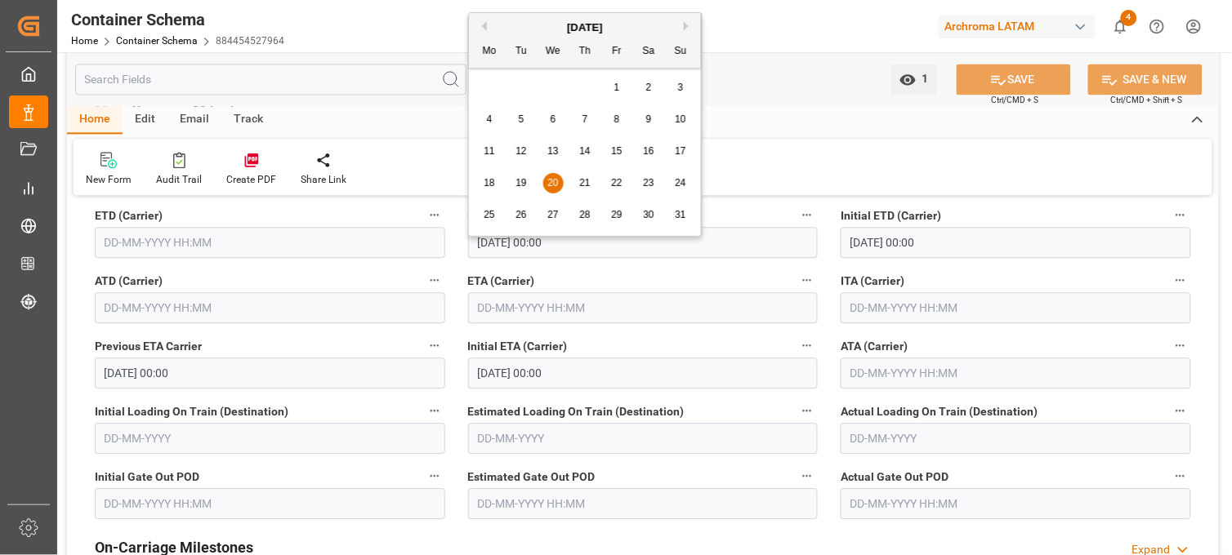
click at [507, 308] on input "text" at bounding box center [643, 307] width 350 height 31
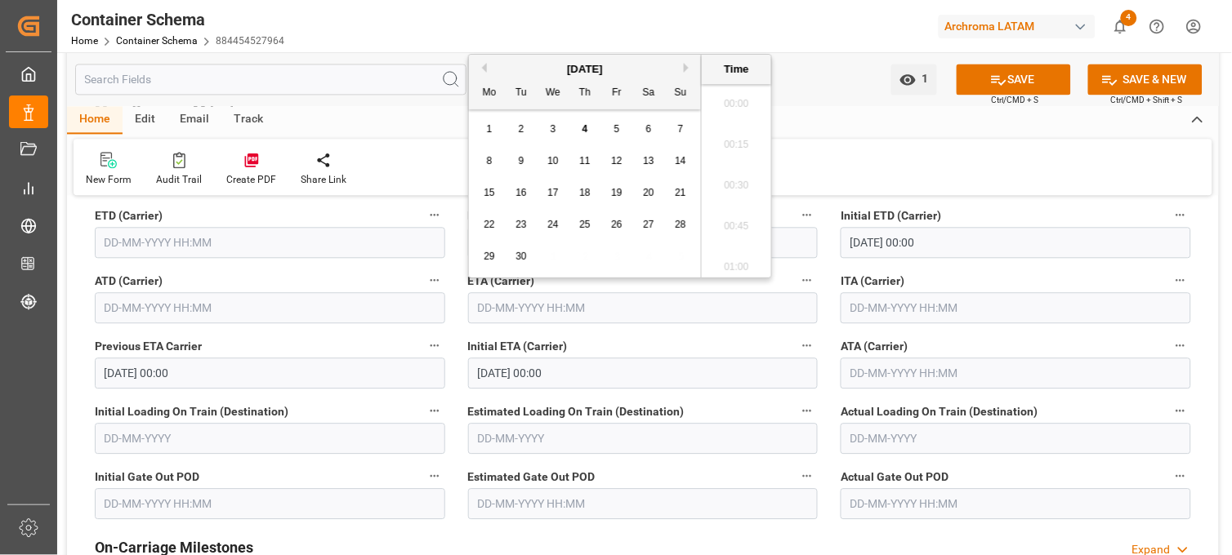
scroll to position [1475, 0]
paste input "20-03-2024"
click at [552, 222] on span "20" at bounding box center [552, 224] width 11 height 11
type input "20-03-2024 00:00"
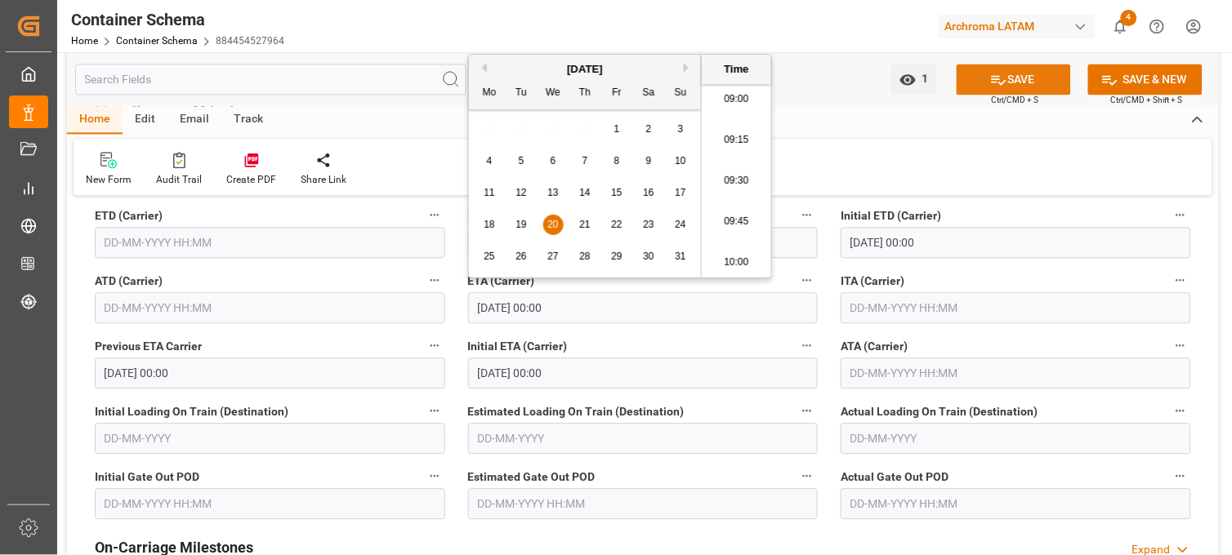
click at [1051, 85] on button "SAVE" at bounding box center [1013, 79] width 114 height 31
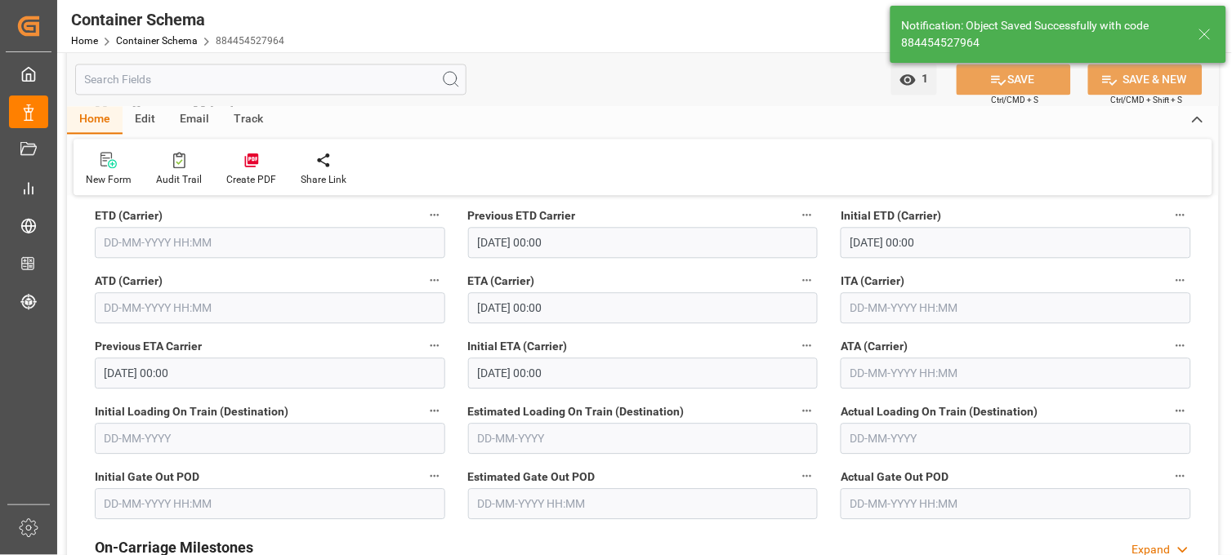
type input "20-03-2024 00:00"
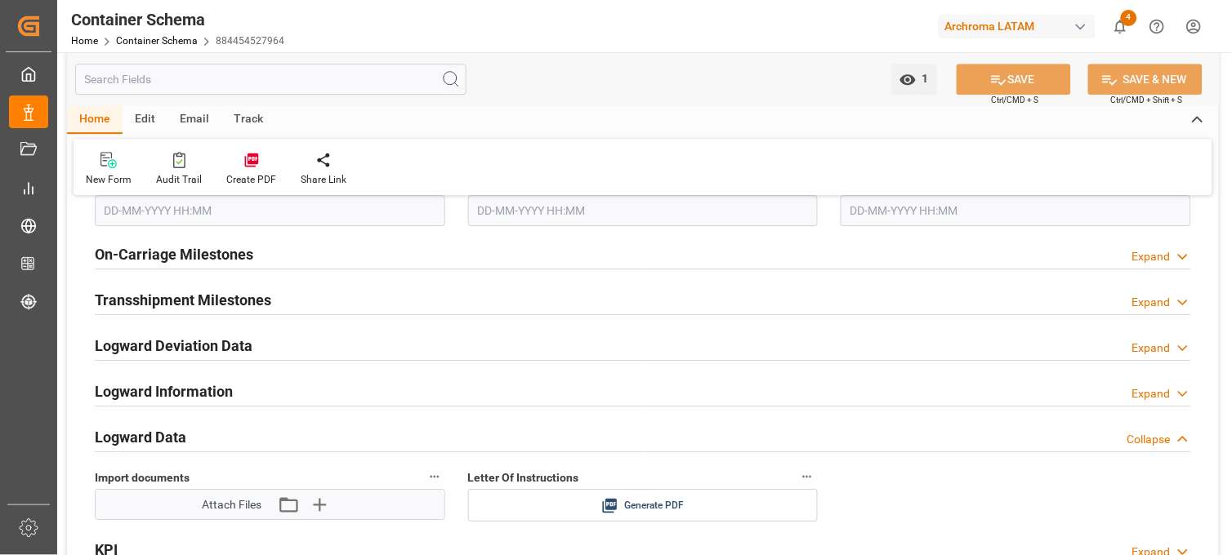
scroll to position [2428, 0]
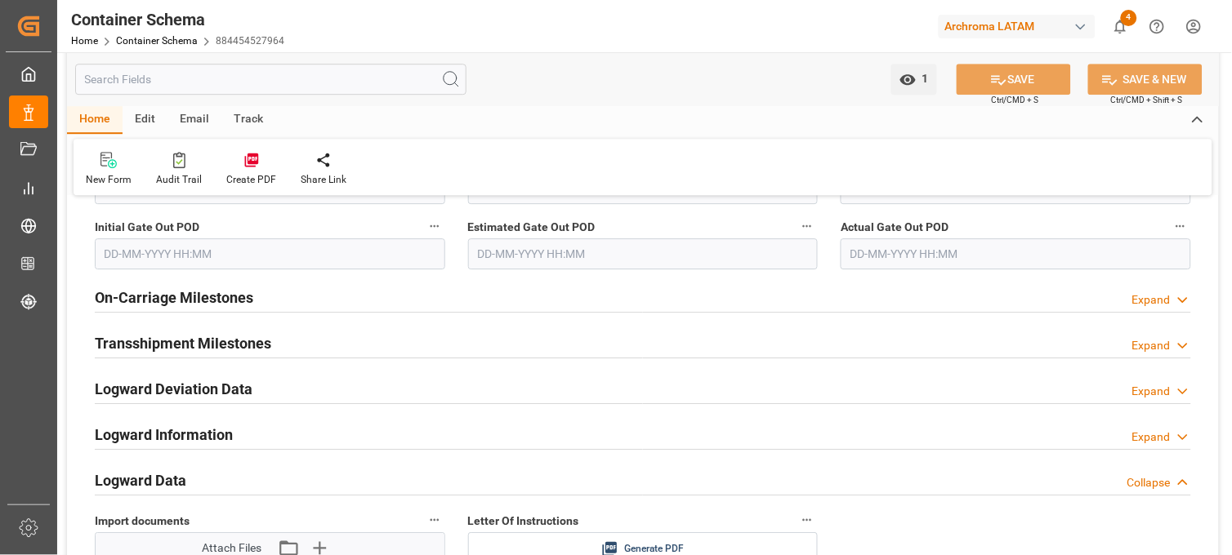
click at [1180, 302] on icon at bounding box center [1183, 300] width 16 height 17
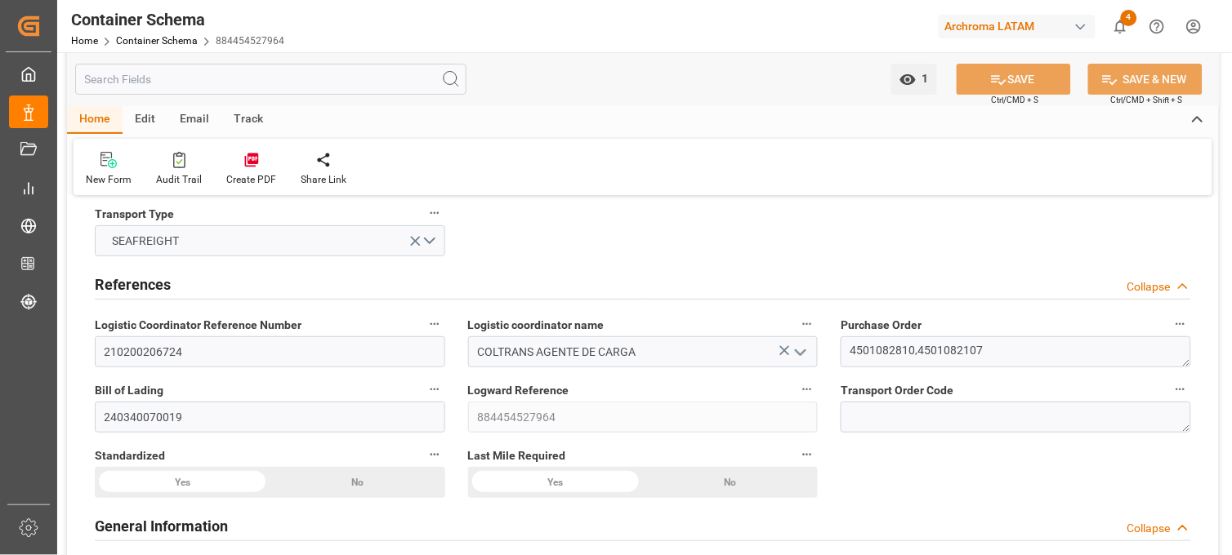
scroll to position [0, 0]
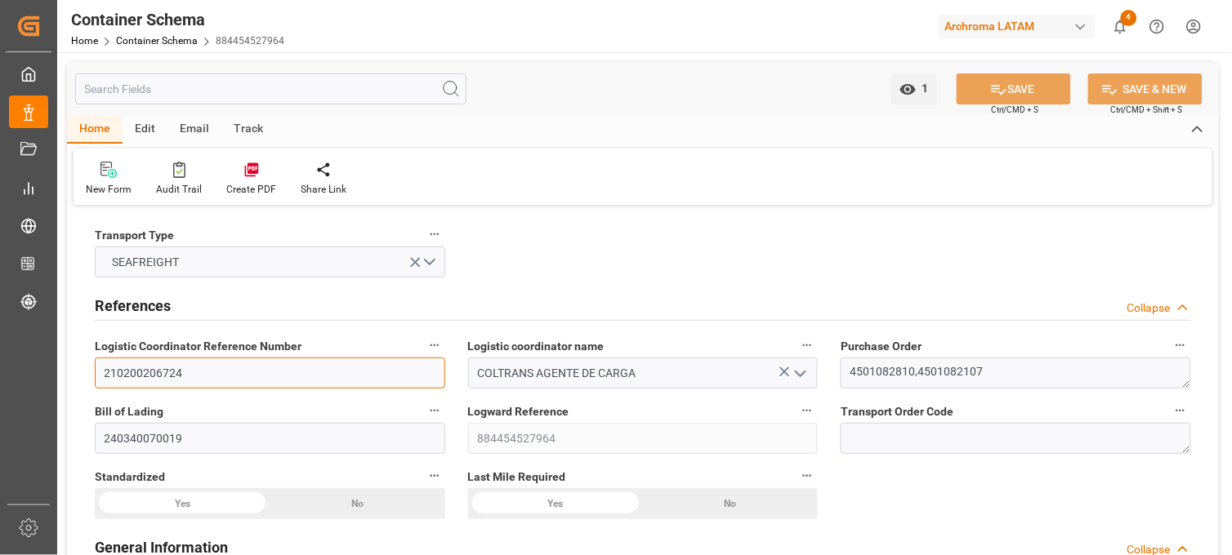
click at [198, 368] on input "210200206724" at bounding box center [270, 373] width 350 height 31
drag, startPoint x: 204, startPoint y: 369, endPoint x: 60, endPoint y: 359, distance: 144.9
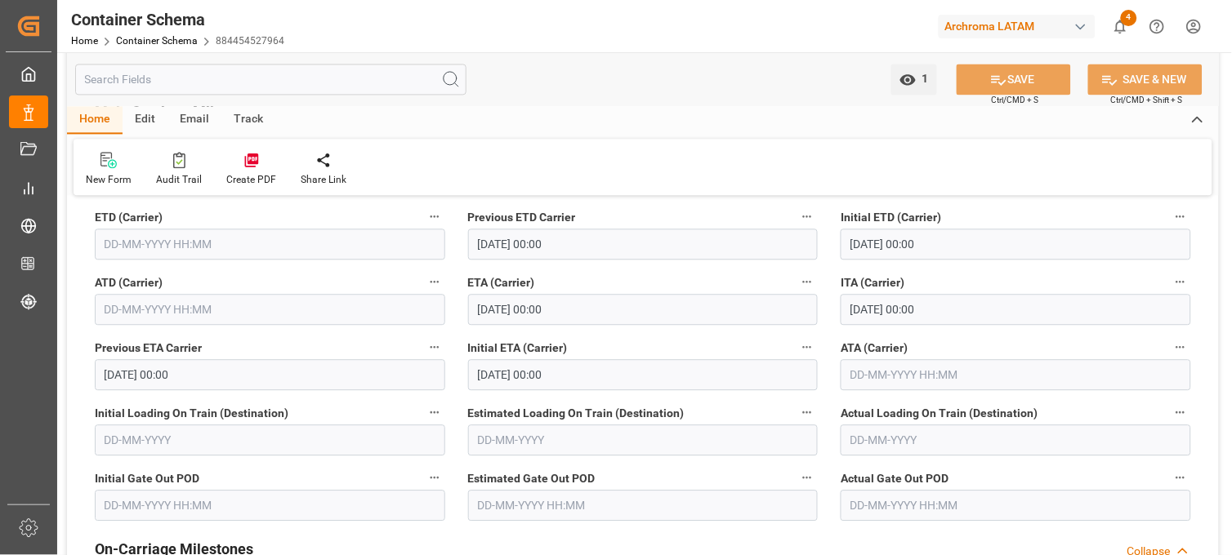
scroll to position [2178, 0]
drag, startPoint x: 931, startPoint y: 347, endPoint x: 836, endPoint y: 341, distance: 95.0
click at [836, 341] on div "ATA (Carrier)" at bounding box center [1015, 361] width 373 height 65
click at [161, 43] on link "Container Schema" at bounding box center [157, 40] width 82 height 11
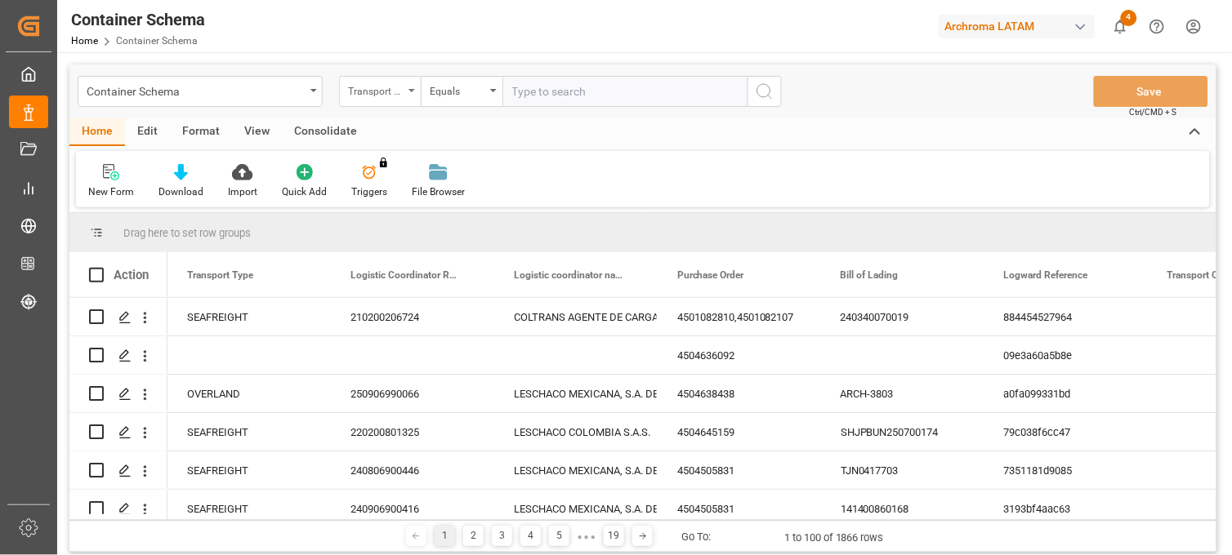
click at [403, 90] on div "Transport Type" at bounding box center [380, 91] width 82 height 31
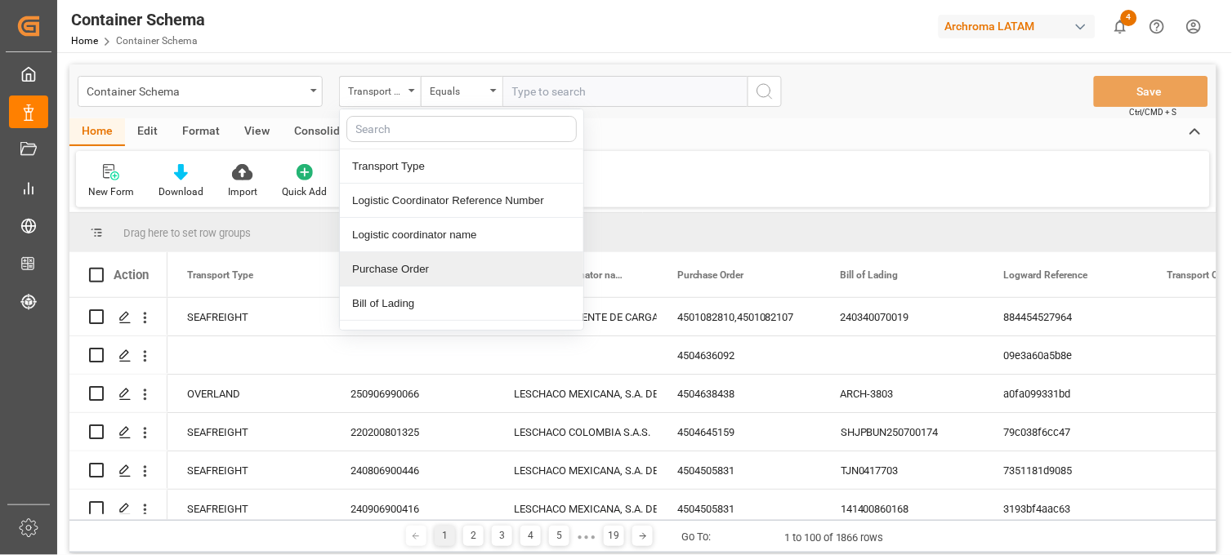
click at [421, 274] on div "Purchase Order" at bounding box center [461, 269] width 243 height 34
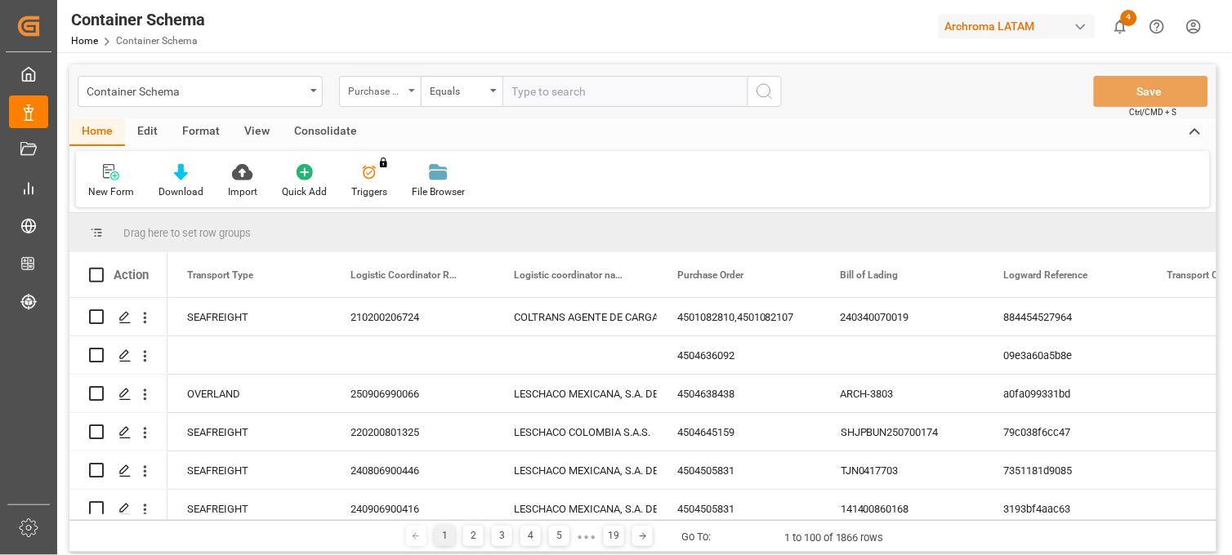
click at [381, 87] on div "Purchase Order" at bounding box center [376, 89] width 56 height 19
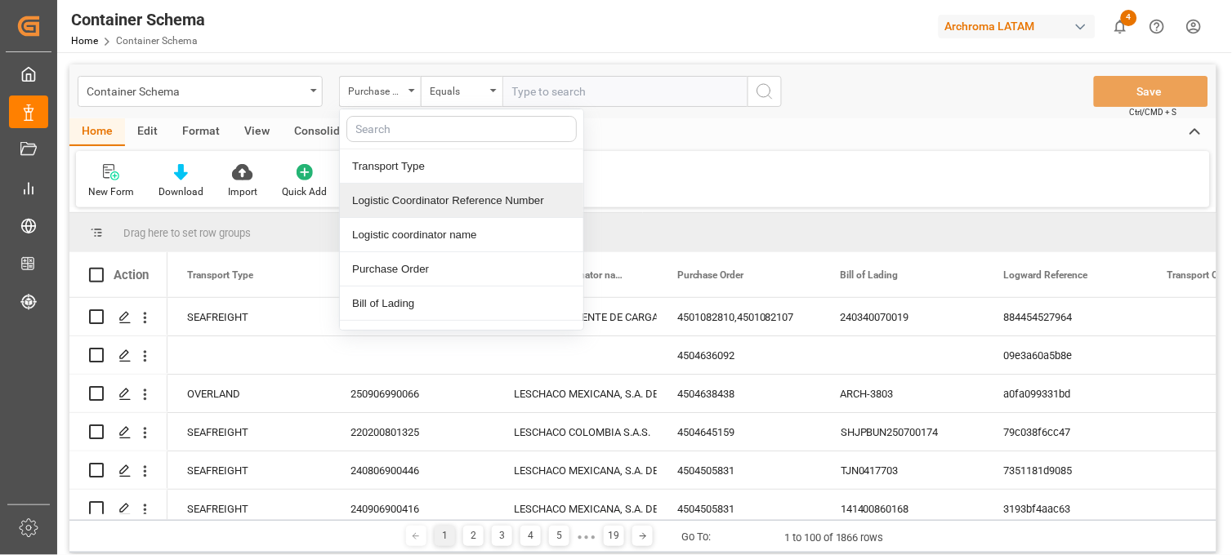
click at [387, 200] on div "Logistic Coordinator Reference Number" at bounding box center [461, 201] width 243 height 34
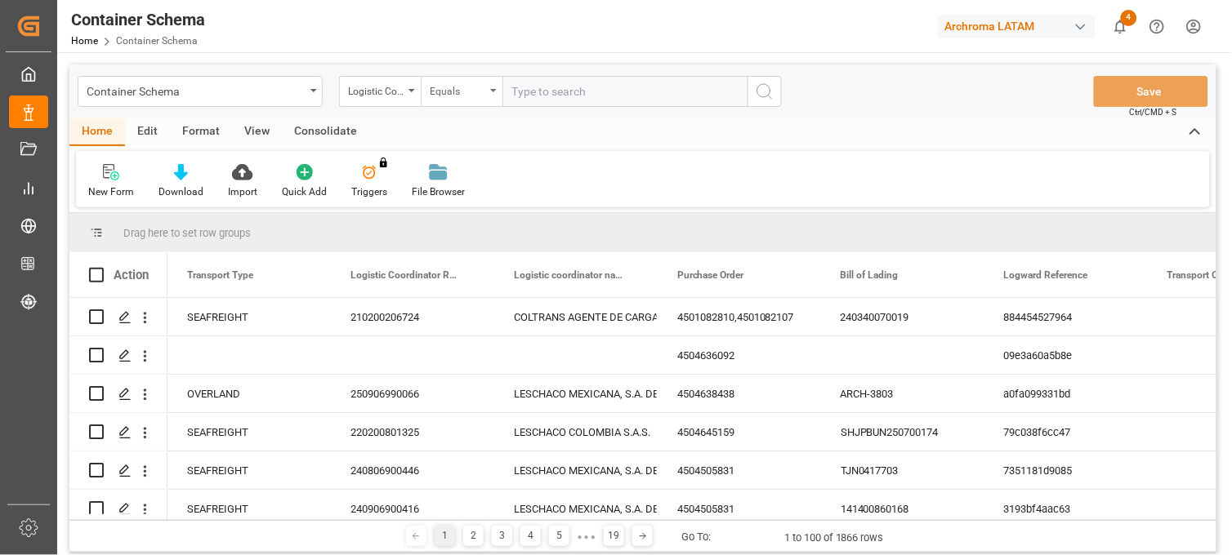
click at [479, 88] on div "Equals" at bounding box center [458, 89] width 56 height 19
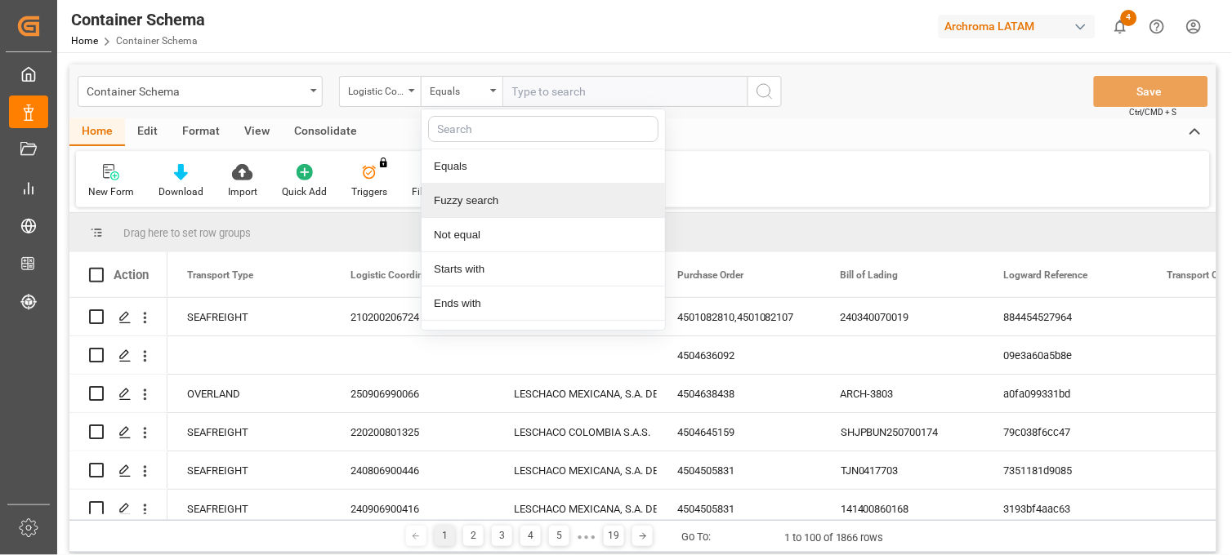
click at [493, 206] on div "Fuzzy search" at bounding box center [542, 201] width 243 height 34
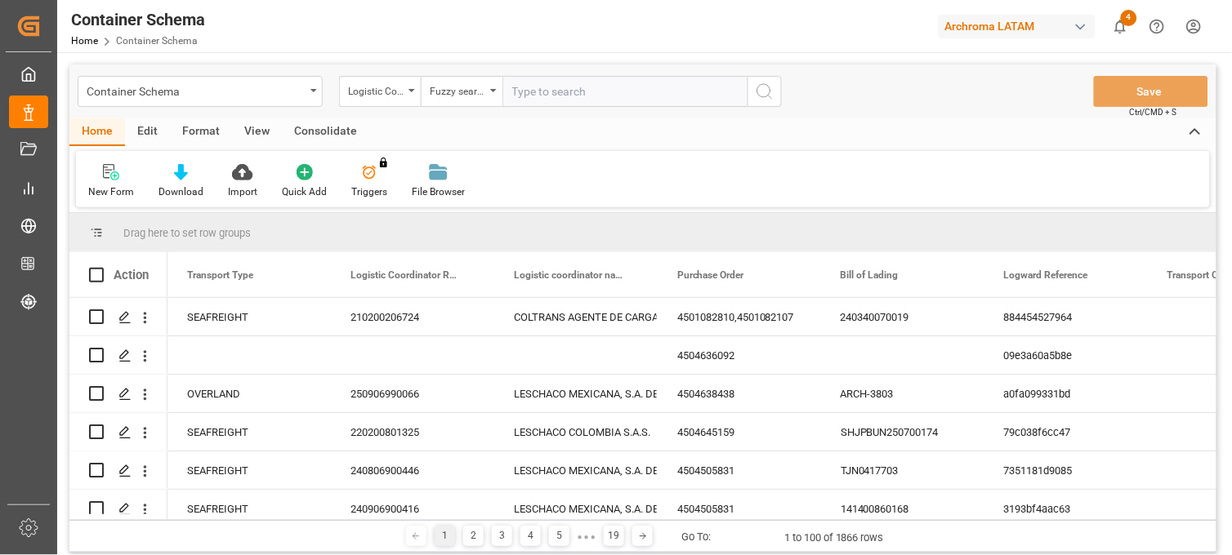
paste input "210200403425"
type input "210200403425"
click at [768, 88] on icon "search button" at bounding box center [765, 92] width 20 height 20
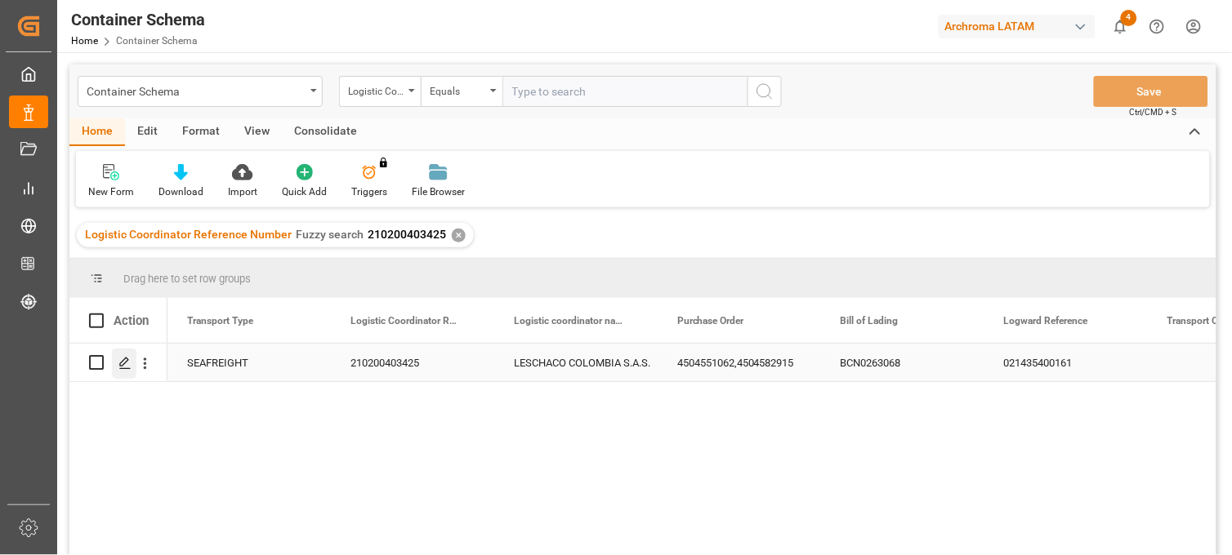
click at [123, 361] on icon "Press SPACE to select this row." at bounding box center [124, 363] width 13 height 13
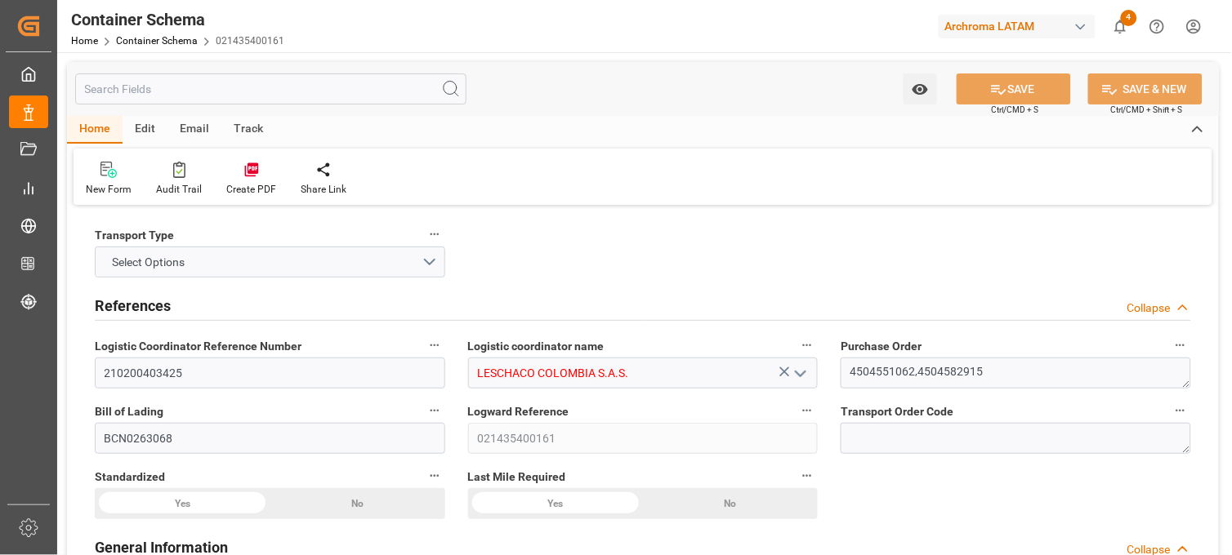
type input "0"
type input "7"
type input "2"
type input "13"
type input "17200"
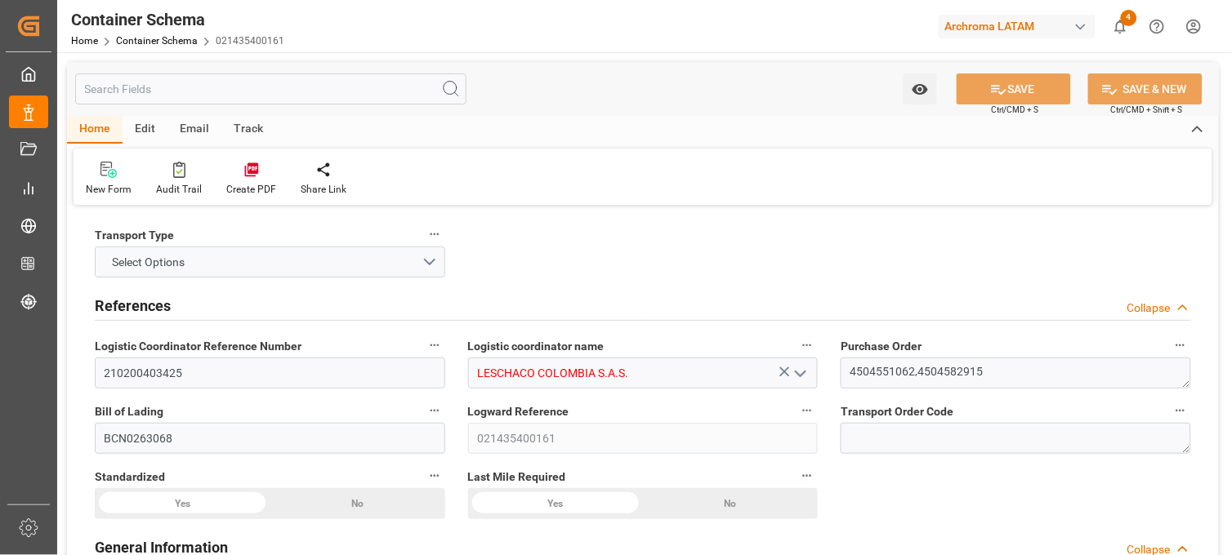
type input "18223"
type input "MSC"
type input "Mediterranean Shipping Company"
type input "ESBCN"
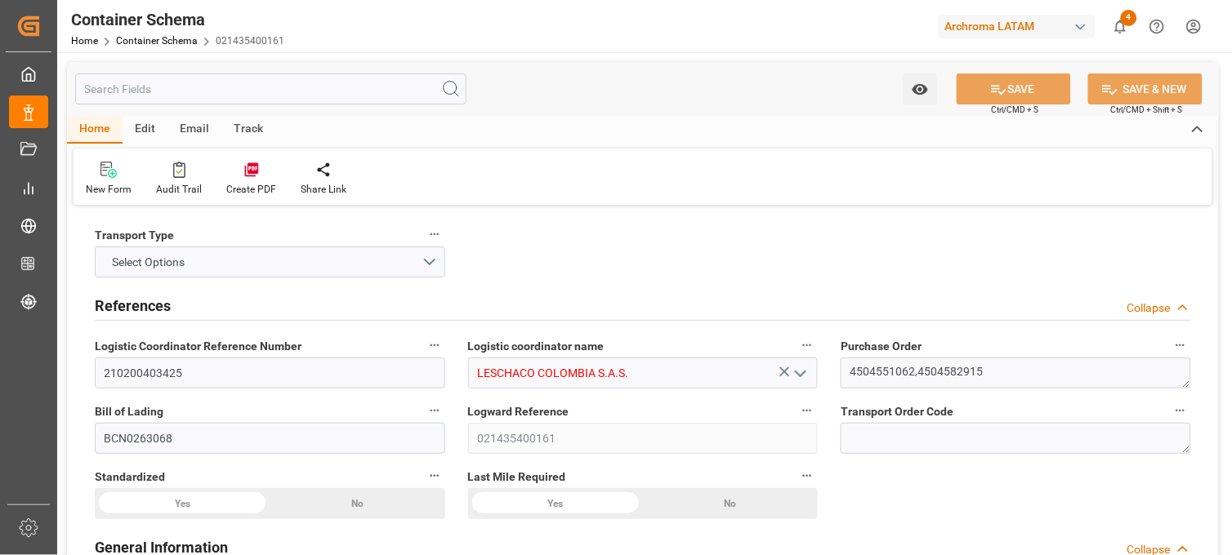
type input "COCTG"
type input "9704960"
type input "21-03-2025 14:30"
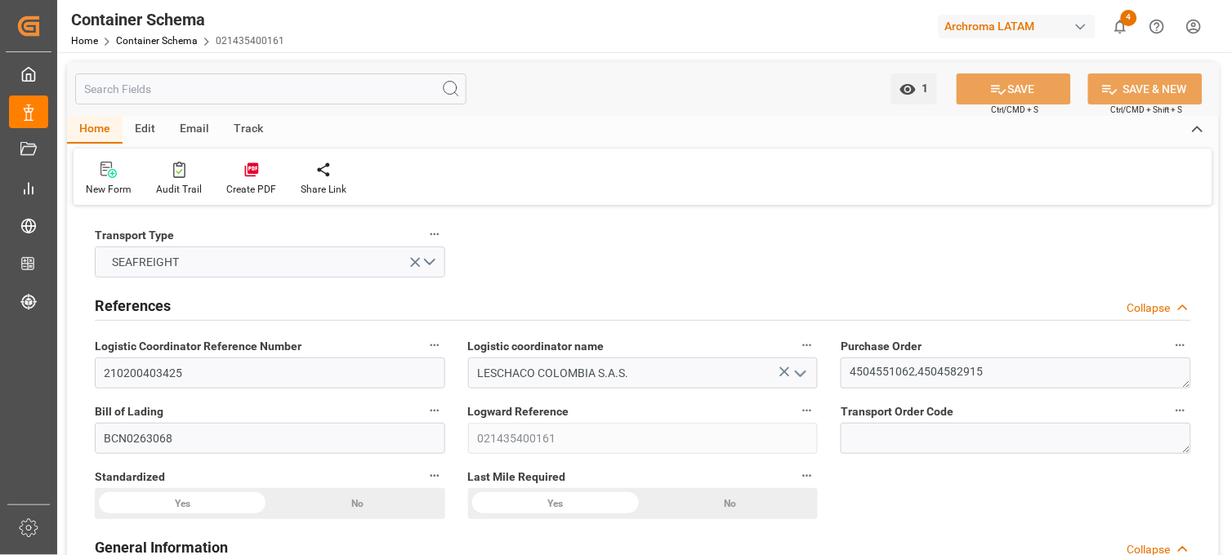
type input "[DATE]"
type input "19-04-2025"
type input "17-03-2025 11:00"
type input "20-03-2025 00:00"
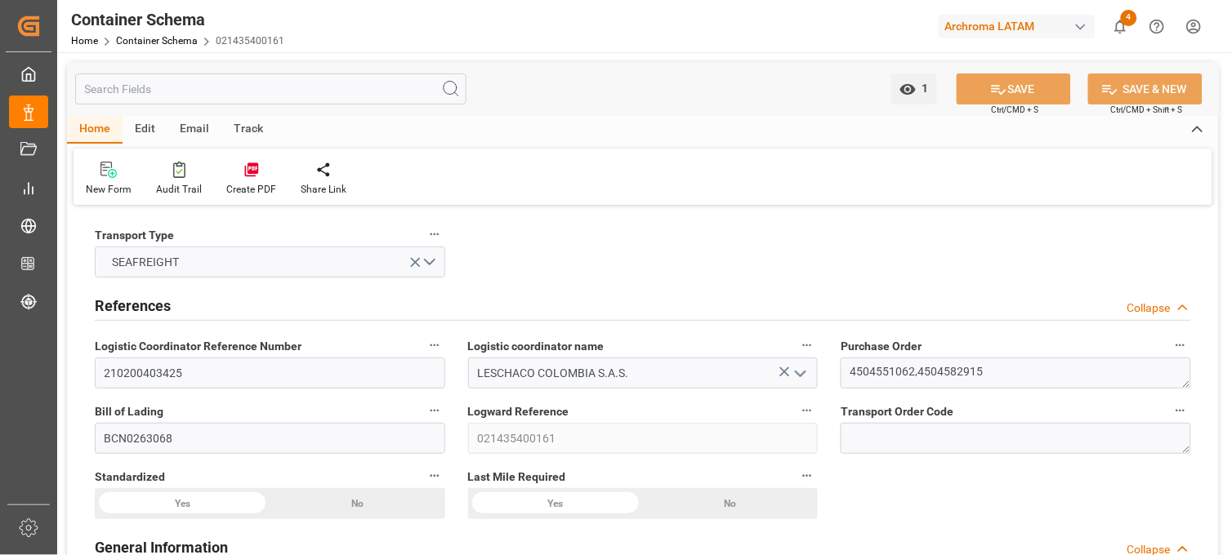
type input "21-04-2025 00:00"
type input "10-06-2025 00:00"
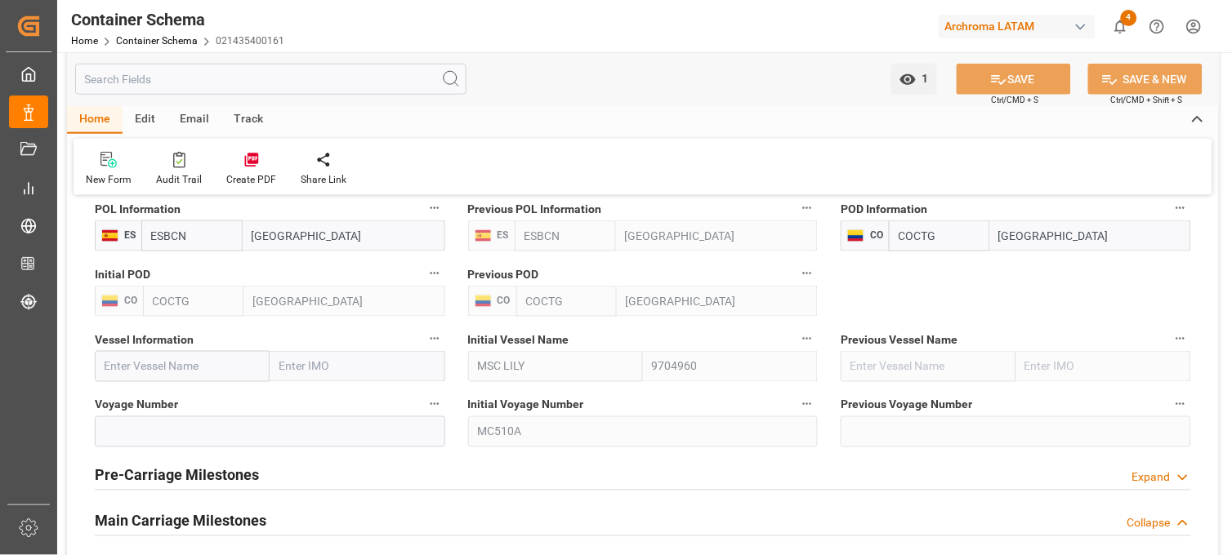
scroll to position [1634, 0]
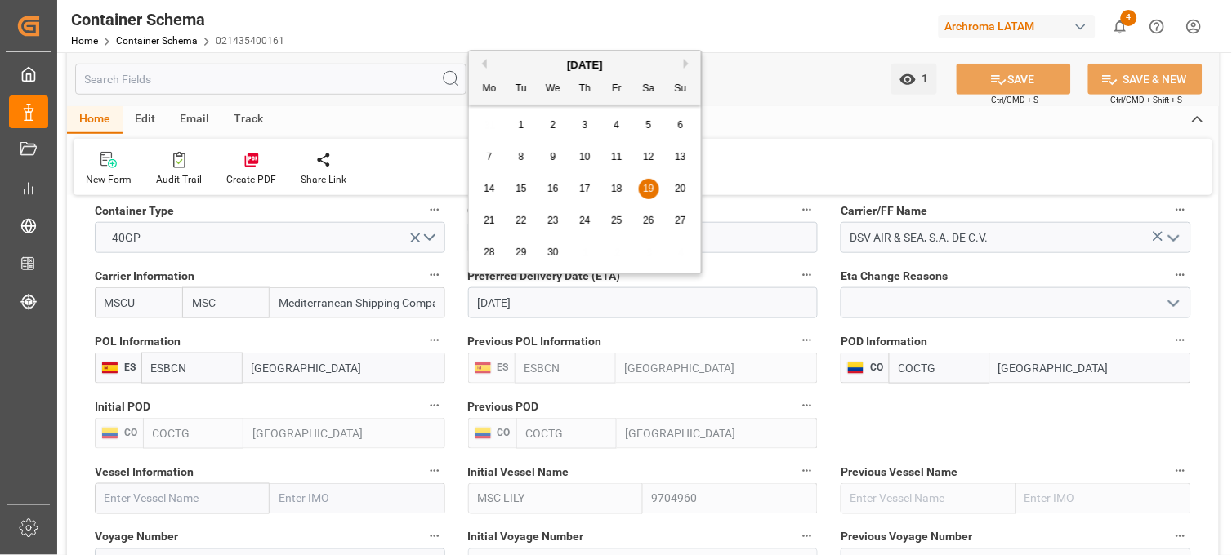
drag, startPoint x: 549, startPoint y: 301, endPoint x: 444, endPoint y: 297, distance: 105.4
click at [444, 297] on div "Transport Type SEAFREIGHT References Collapse Logistic Coordinator Reference Nu…" at bounding box center [643, 70] width 1152 height 2988
click at [782, 169] on div "New Form Audit Trail Create PDF Share Link" at bounding box center [643, 167] width 1139 height 56
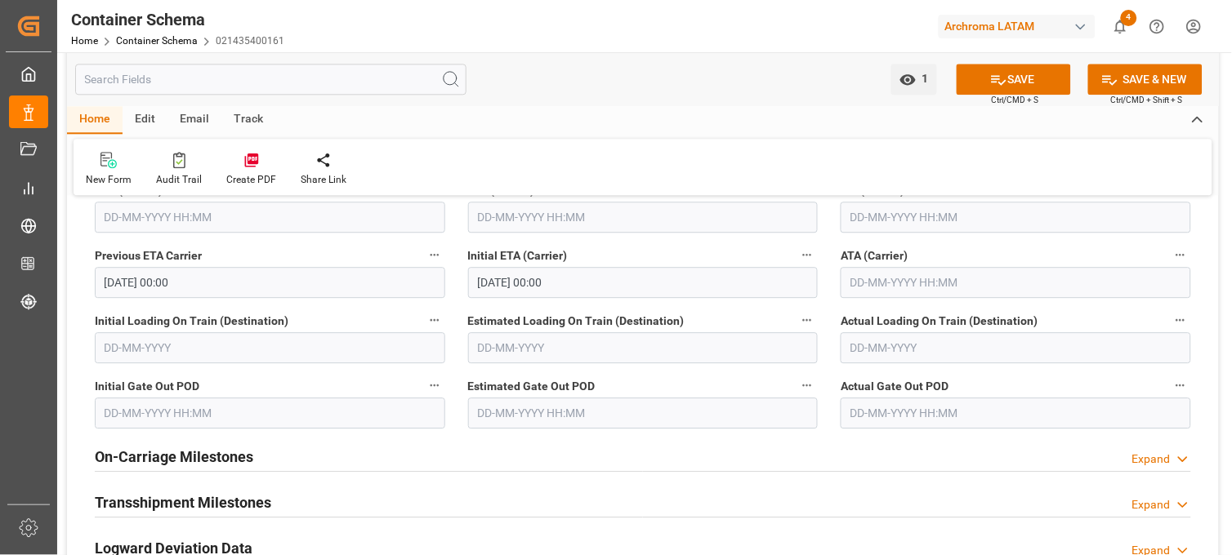
scroll to position [2178, 0]
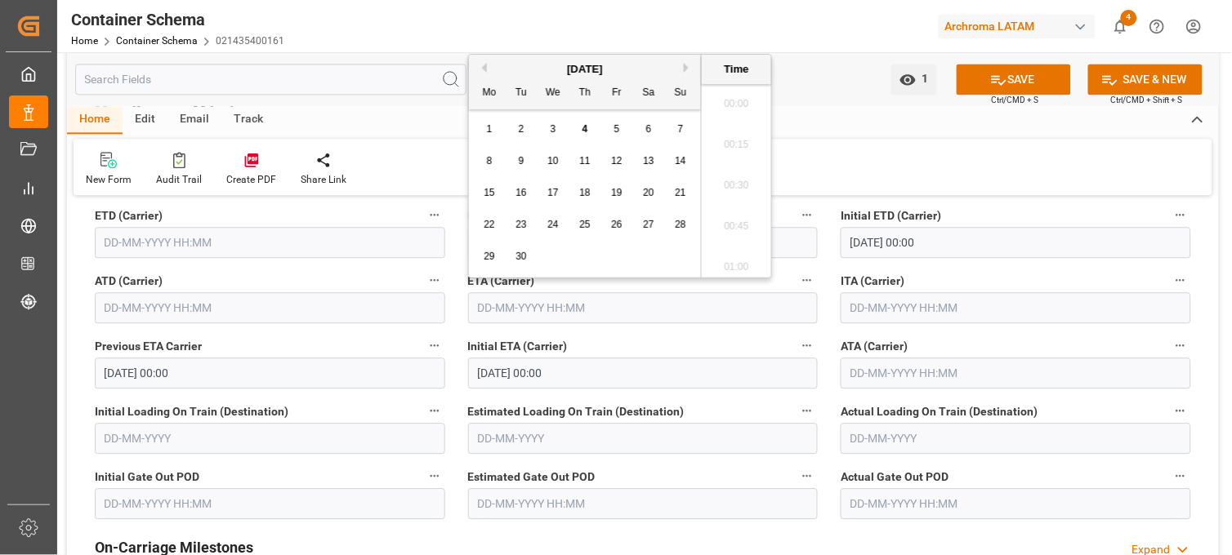
click at [523, 302] on input "text" at bounding box center [643, 307] width 350 height 31
paste input "19-04-2025"
click at [648, 189] on span "19" at bounding box center [648, 192] width 11 height 11
type input "19-04-2025 00:00"
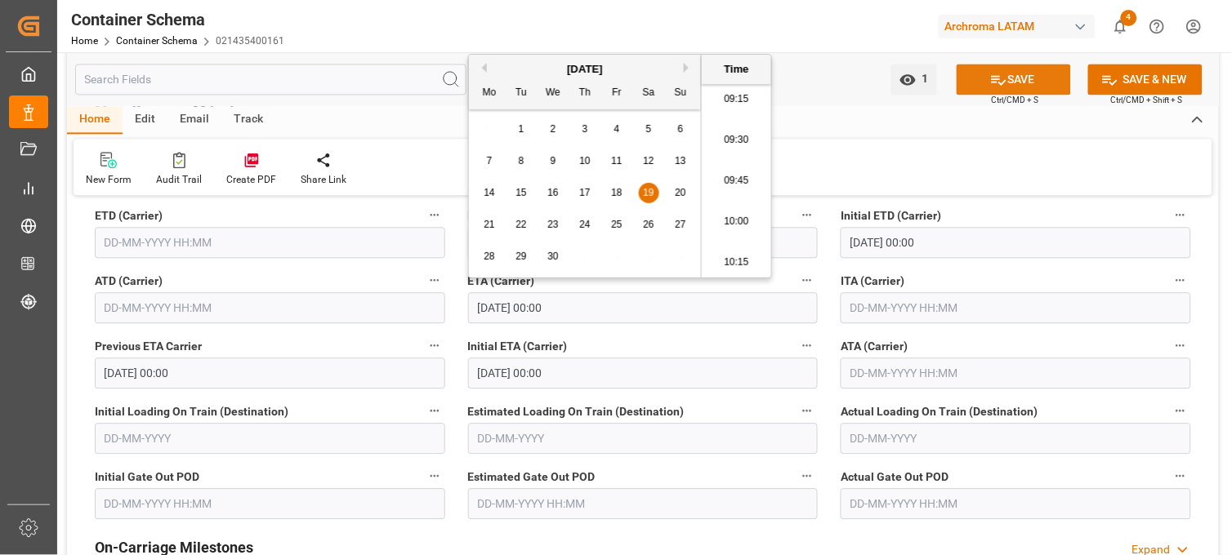
click at [1035, 78] on button "SAVE" at bounding box center [1013, 79] width 114 height 31
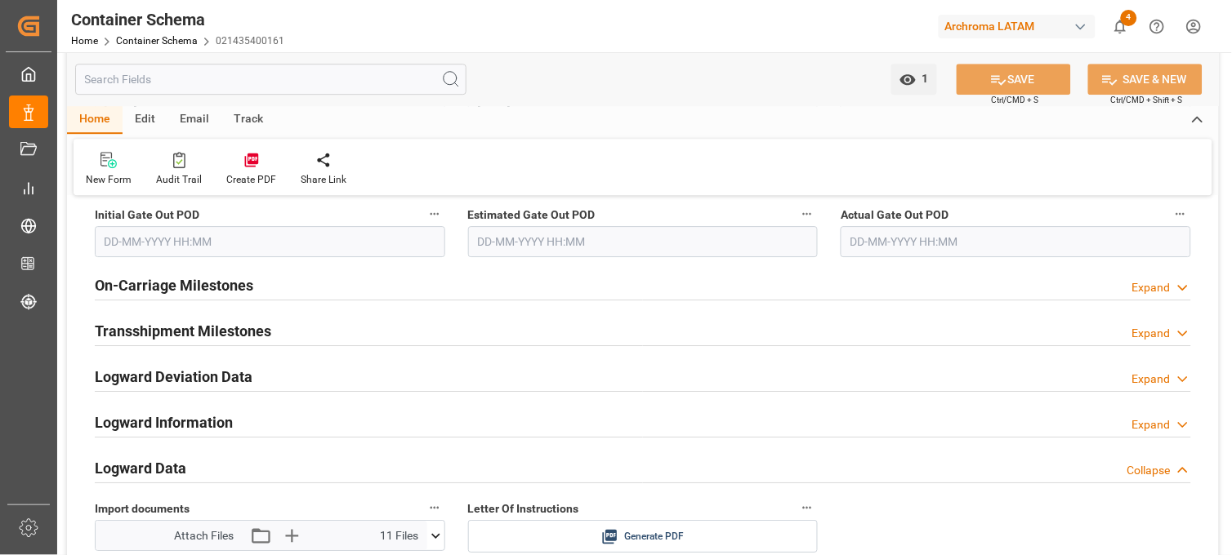
scroll to position [2450, 0]
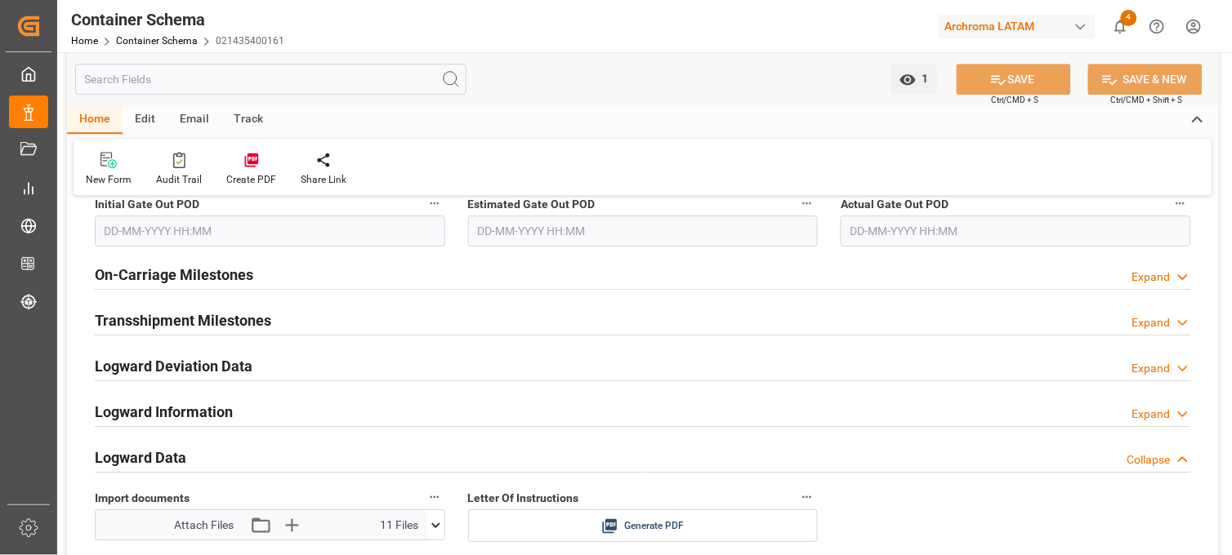
click at [1178, 279] on icon at bounding box center [1183, 277] width 16 height 17
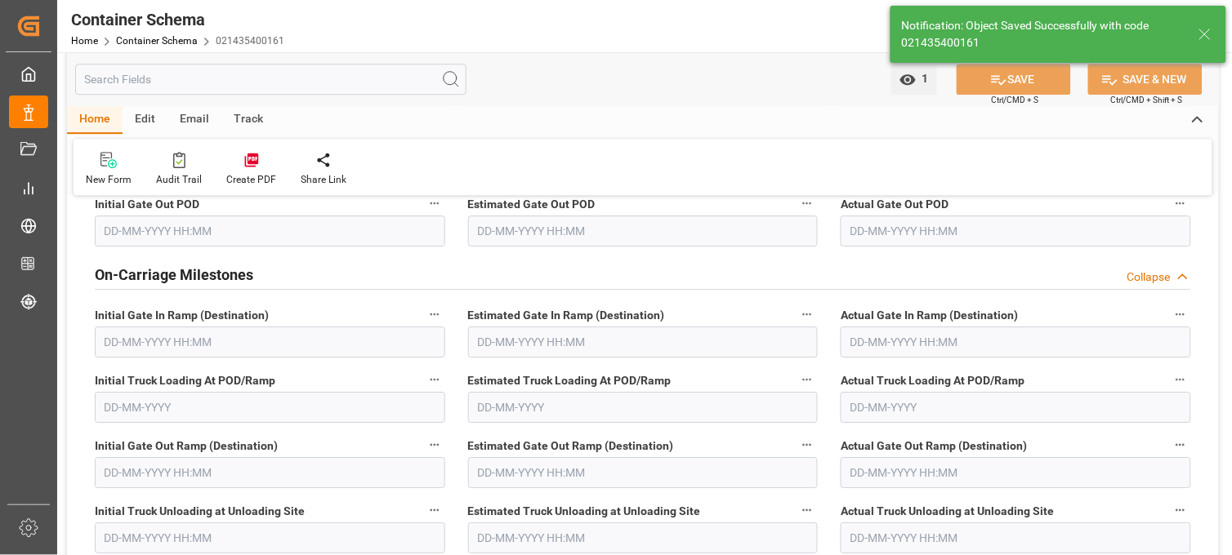
type input "19-04-2025 00:00"
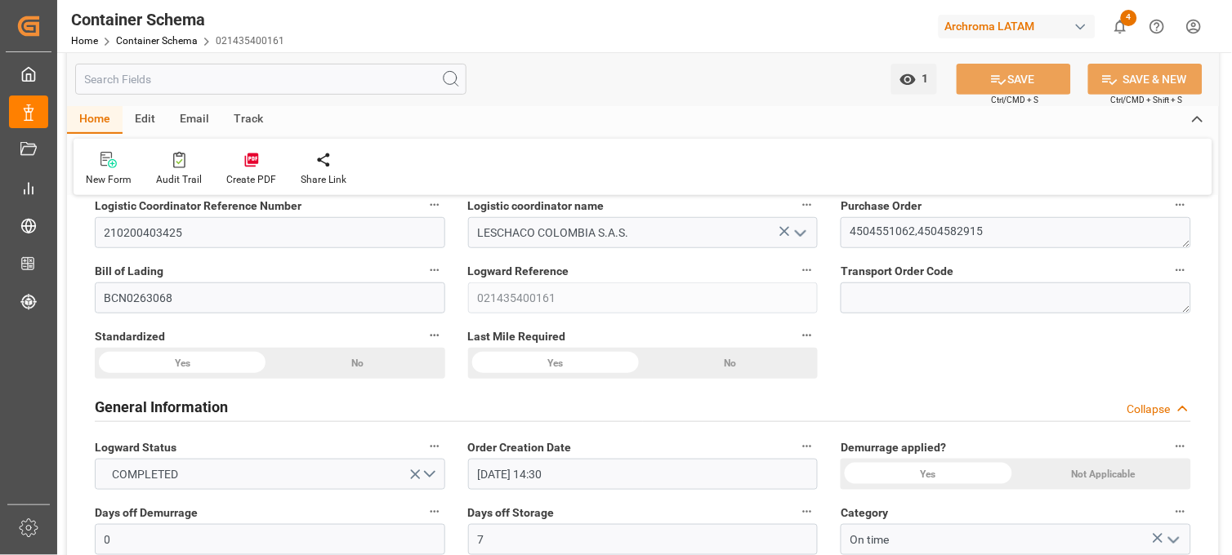
scroll to position [0, 0]
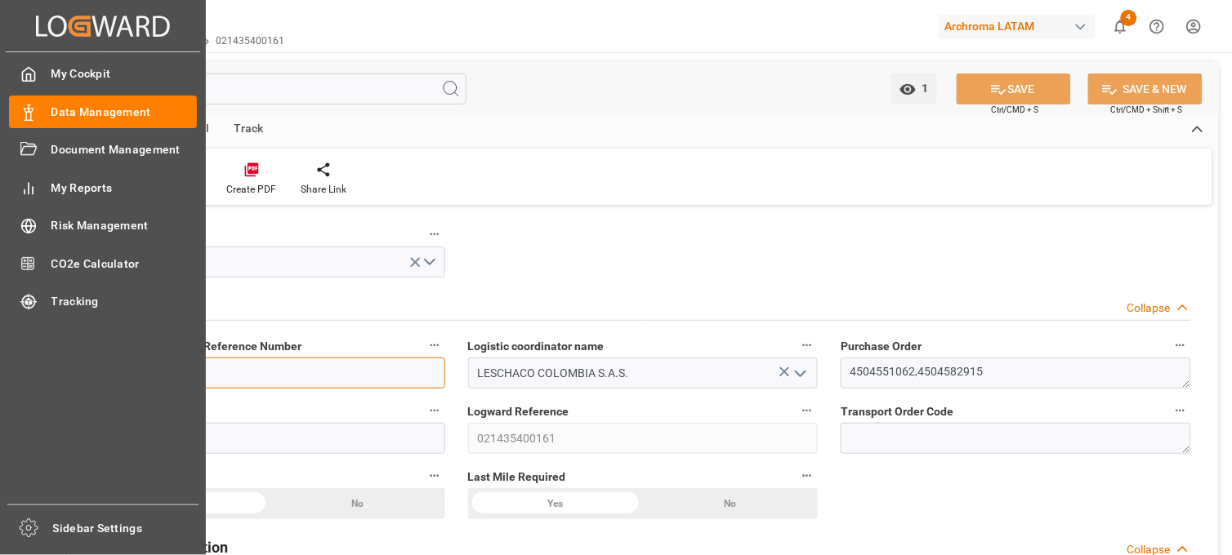
drag, startPoint x: 221, startPoint y: 378, endPoint x: 42, endPoint y: 355, distance: 180.3
click at [42, 355] on div "Created by potrace 1.15, written by Peter Selinger 2001-2017 Created by potrace…" at bounding box center [616, 277] width 1232 height 555
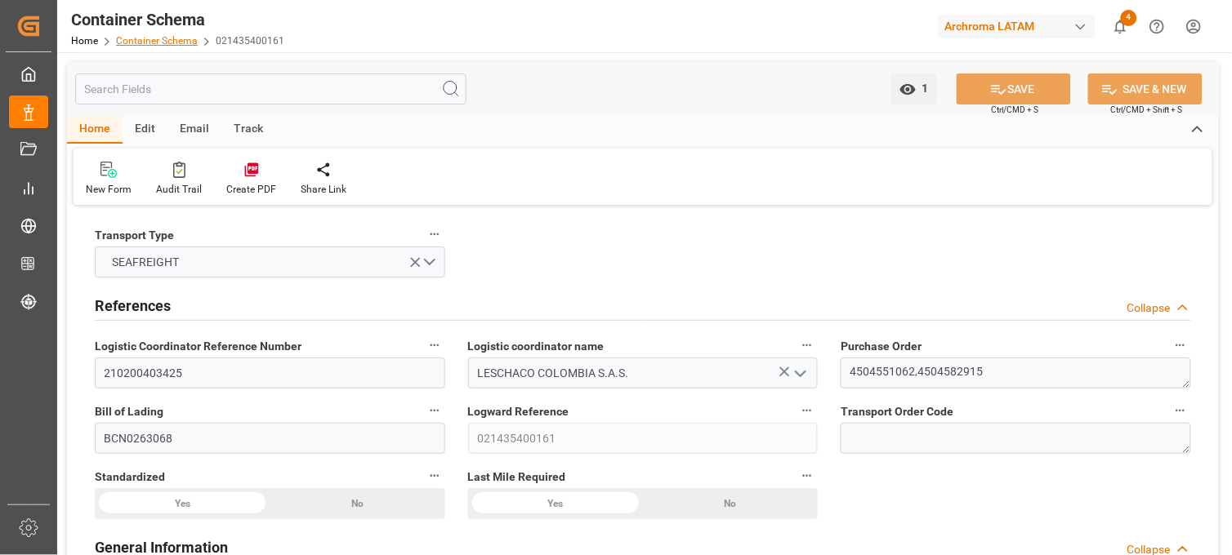
click at [165, 43] on link "Container Schema" at bounding box center [157, 40] width 82 height 11
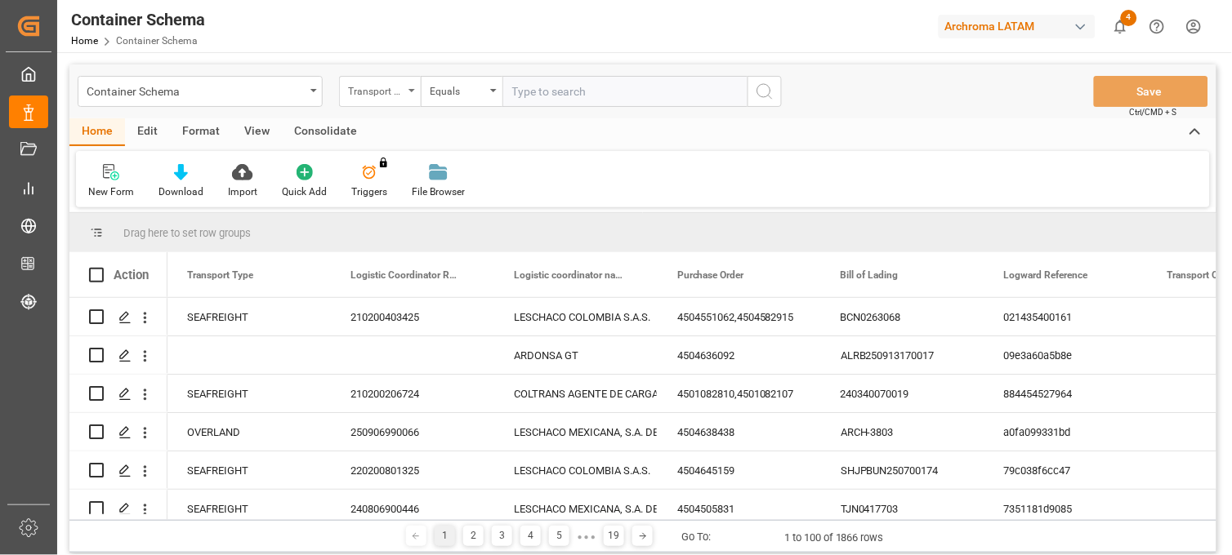
click at [390, 93] on div "Transport Type" at bounding box center [376, 89] width 56 height 19
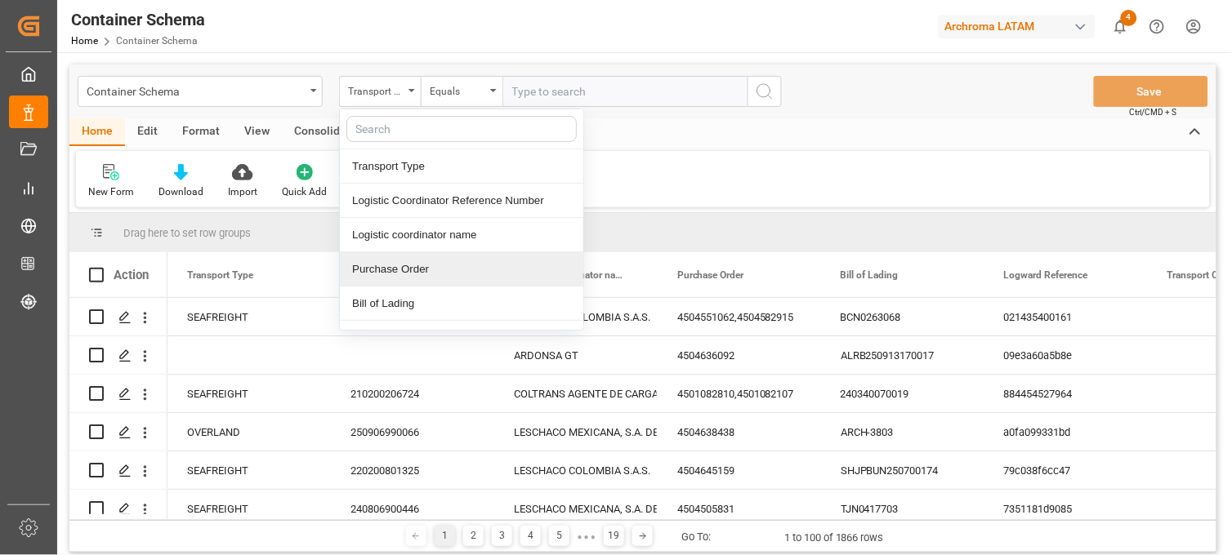
click at [406, 271] on div "Purchase Order" at bounding box center [461, 269] width 243 height 34
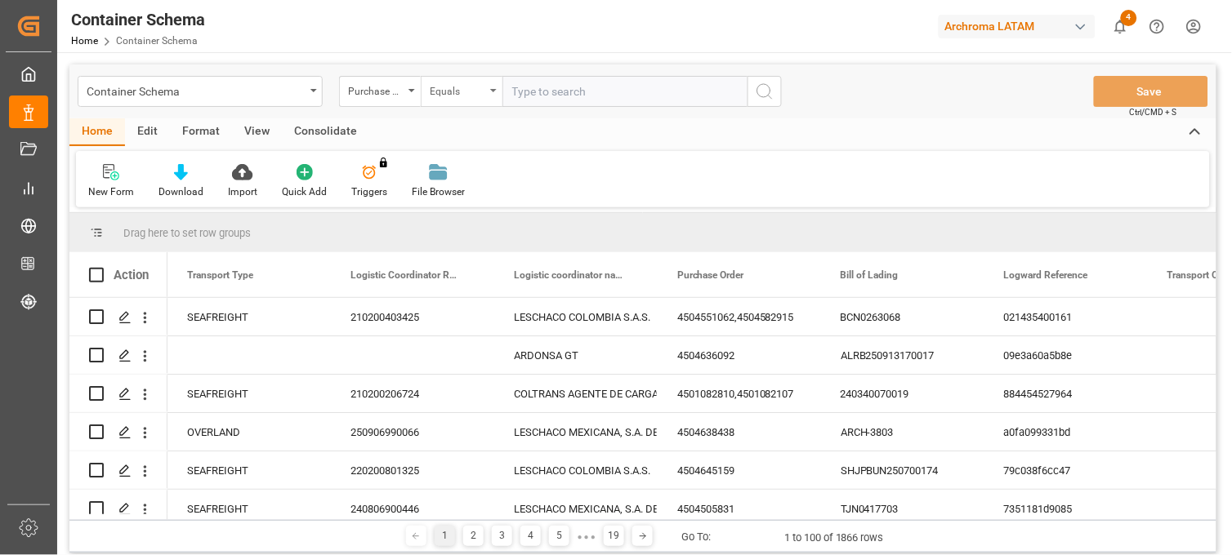
click at [478, 80] on div "Equals" at bounding box center [458, 89] width 56 height 19
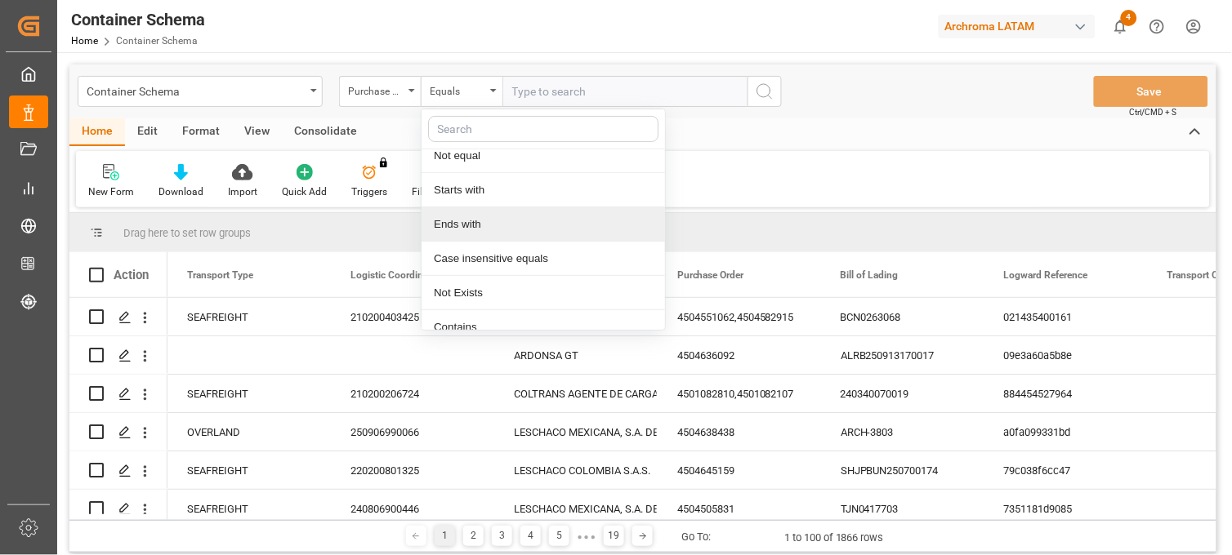
scroll to position [94, 0]
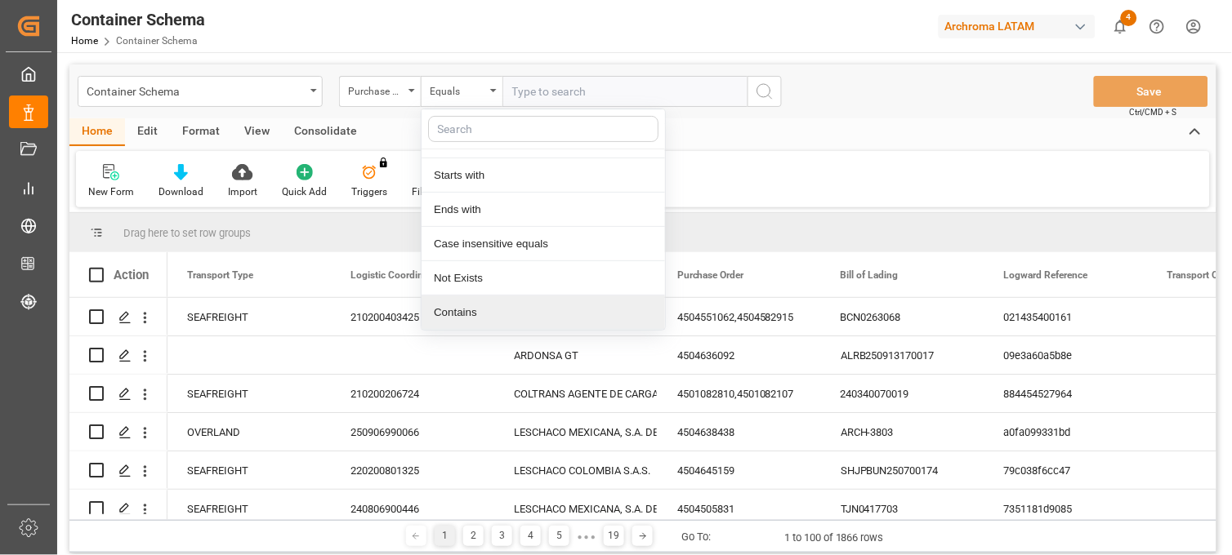
click at [474, 312] on div "Contains" at bounding box center [542, 313] width 243 height 34
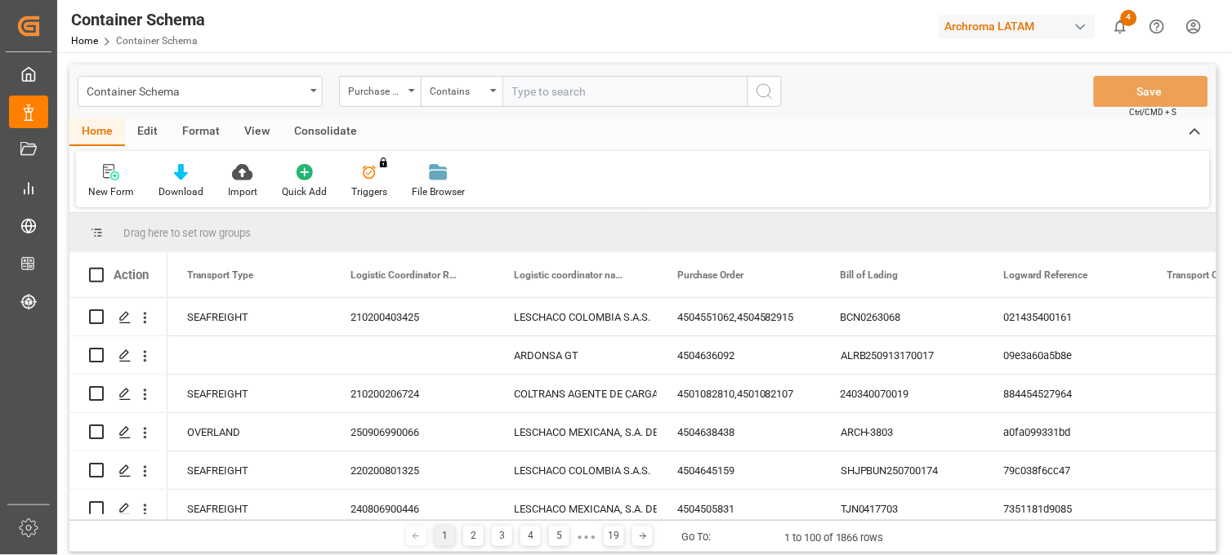
paste input "4504640206,4504655504"
type input "4504640206,4504655504"
click at [765, 94] on icon "search button" at bounding box center [765, 92] width 20 height 20
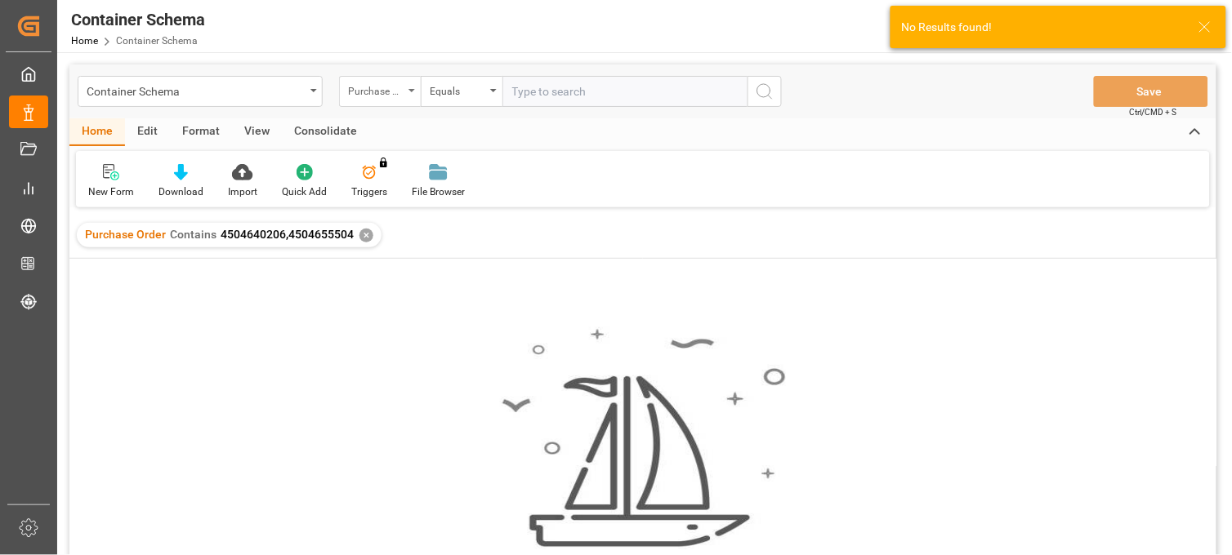
click at [408, 91] on div "Purchase Order" at bounding box center [380, 91] width 82 height 31
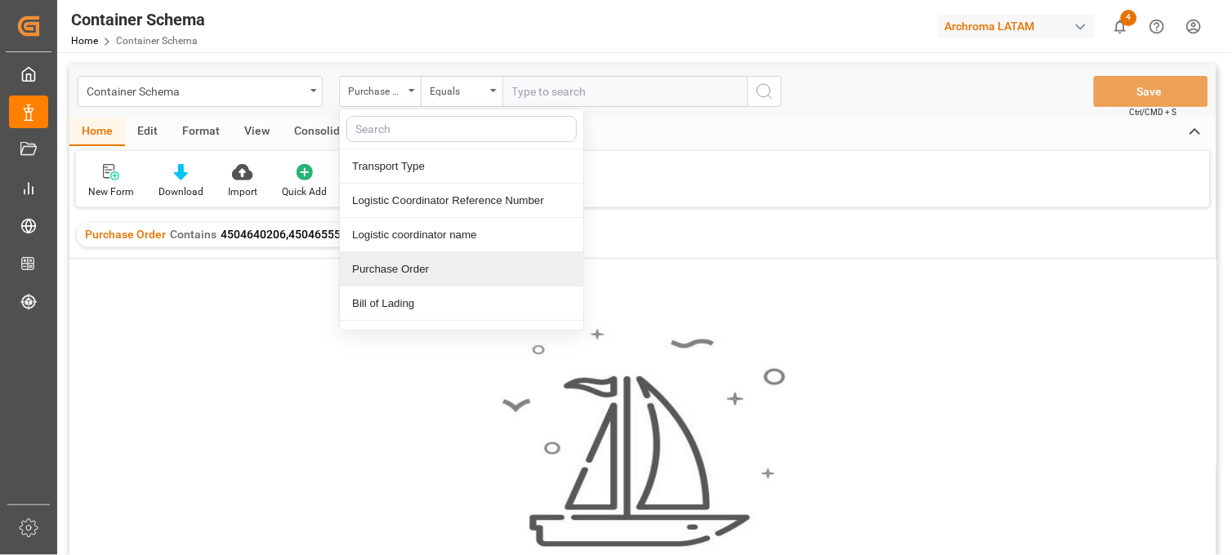
click at [392, 279] on div "Purchase Order" at bounding box center [461, 269] width 243 height 34
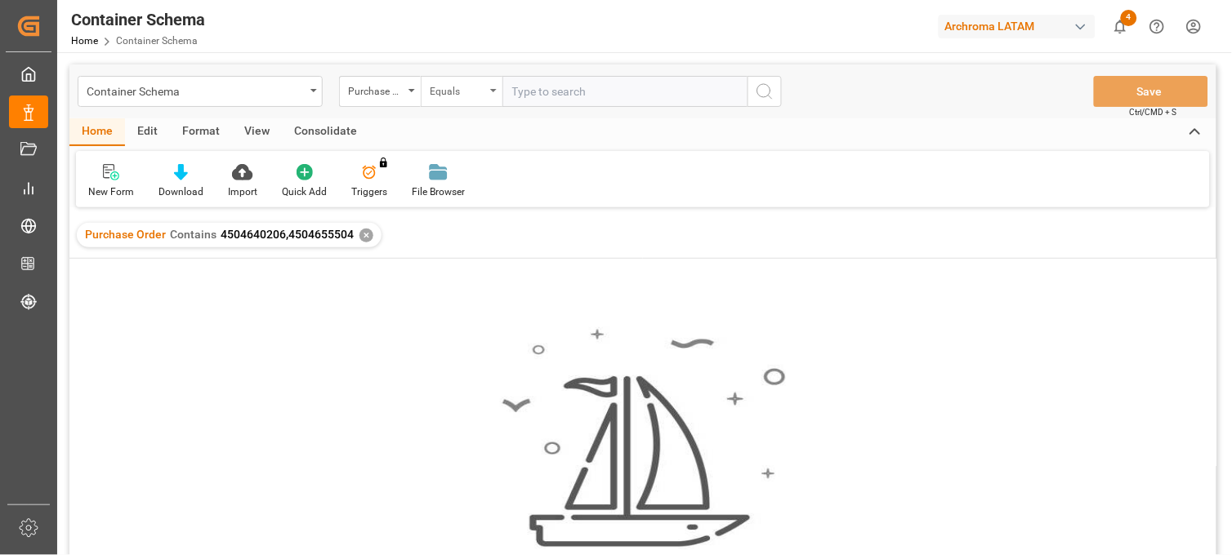
click at [471, 93] on div "Equals" at bounding box center [458, 89] width 56 height 19
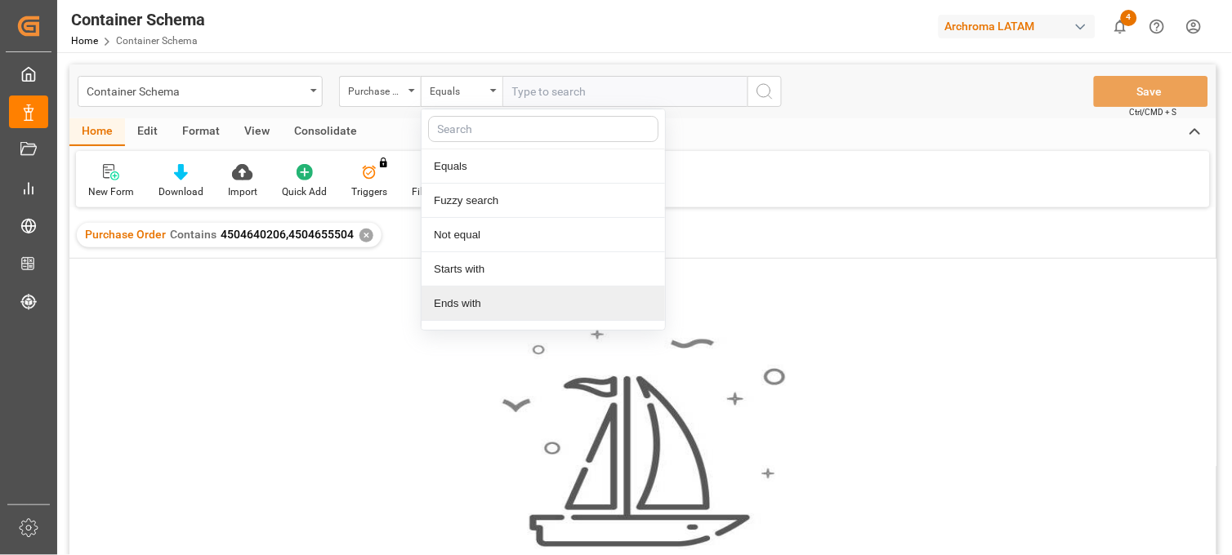
scroll to position [94, 0]
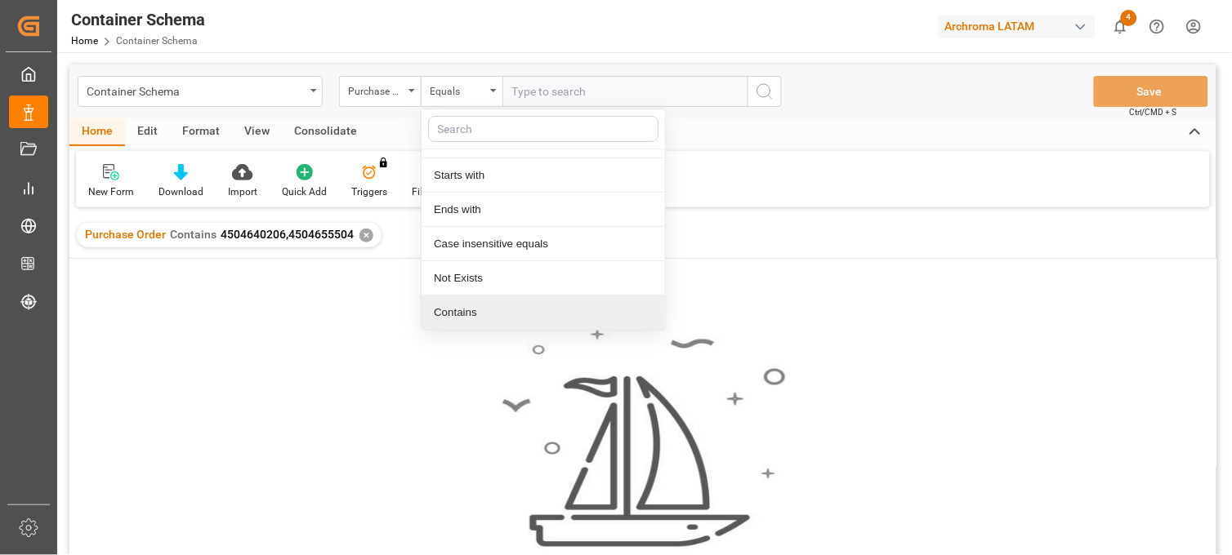
click at [474, 316] on div "Contains" at bounding box center [542, 313] width 243 height 34
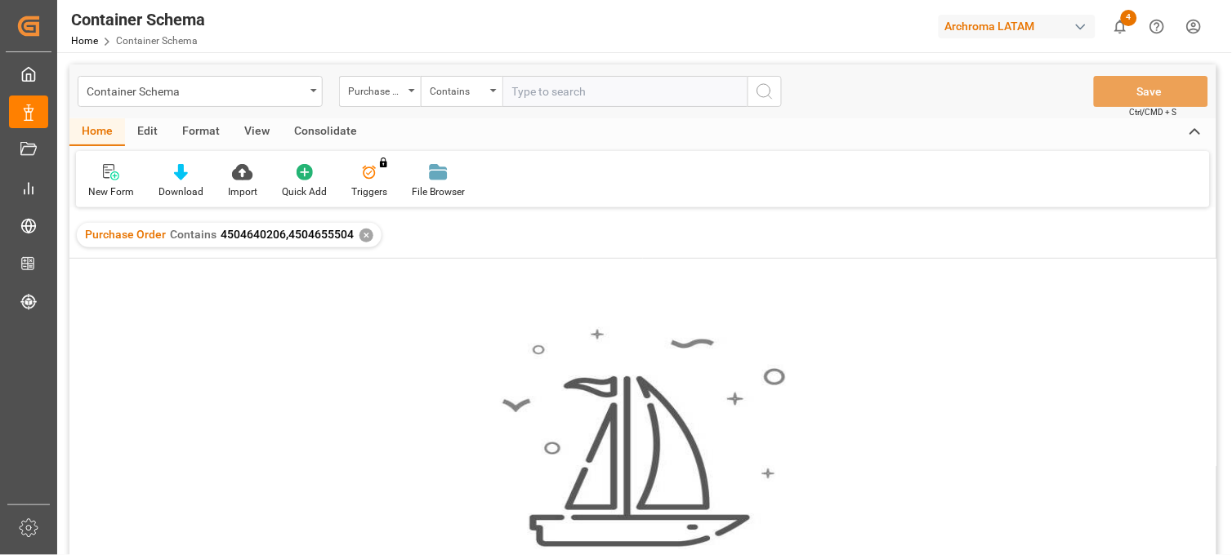
click at [364, 234] on div "✕" at bounding box center [366, 236] width 14 height 14
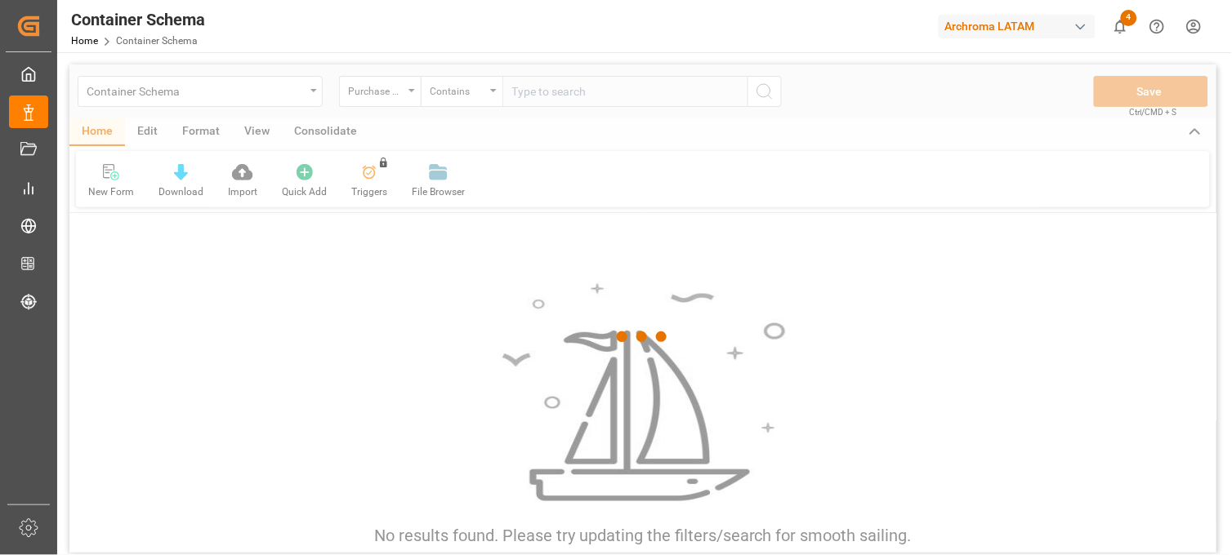
click at [537, 96] on div at bounding box center [642, 338] width 1147 height 546
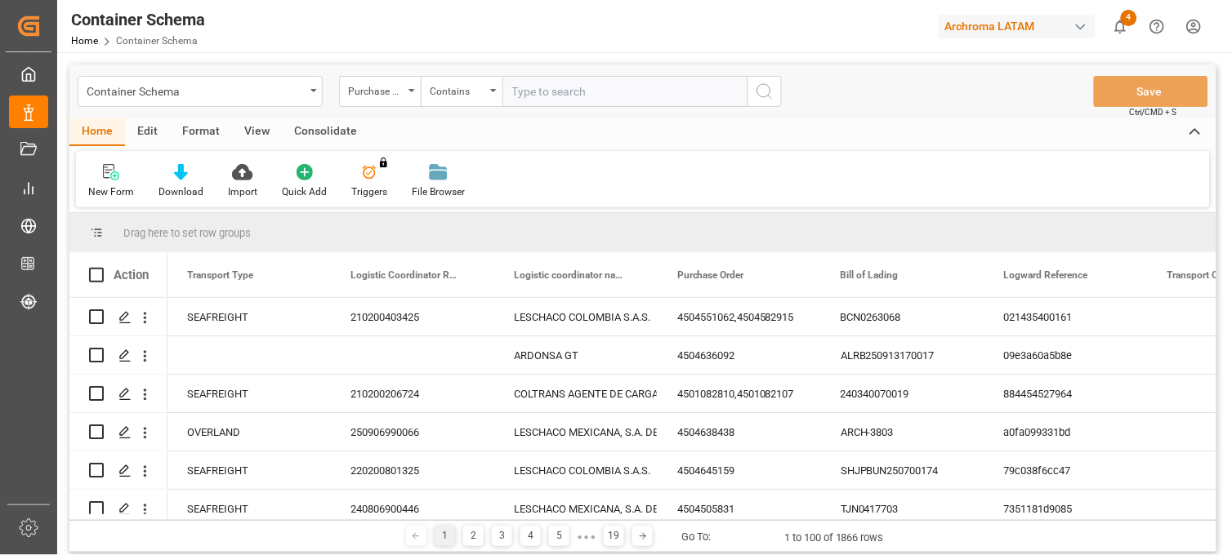
click at [533, 95] on input "text" at bounding box center [624, 91] width 245 height 31
paste input "4504640206,4504655504"
click at [512, 86] on input "4504640206,4504655504" at bounding box center [624, 91] width 245 height 31
click at [576, 91] on input "4504640206,4504655504" at bounding box center [624, 91] width 245 height 31
click at [662, 95] on input "4504640206,4504655504" at bounding box center [624, 91] width 245 height 31
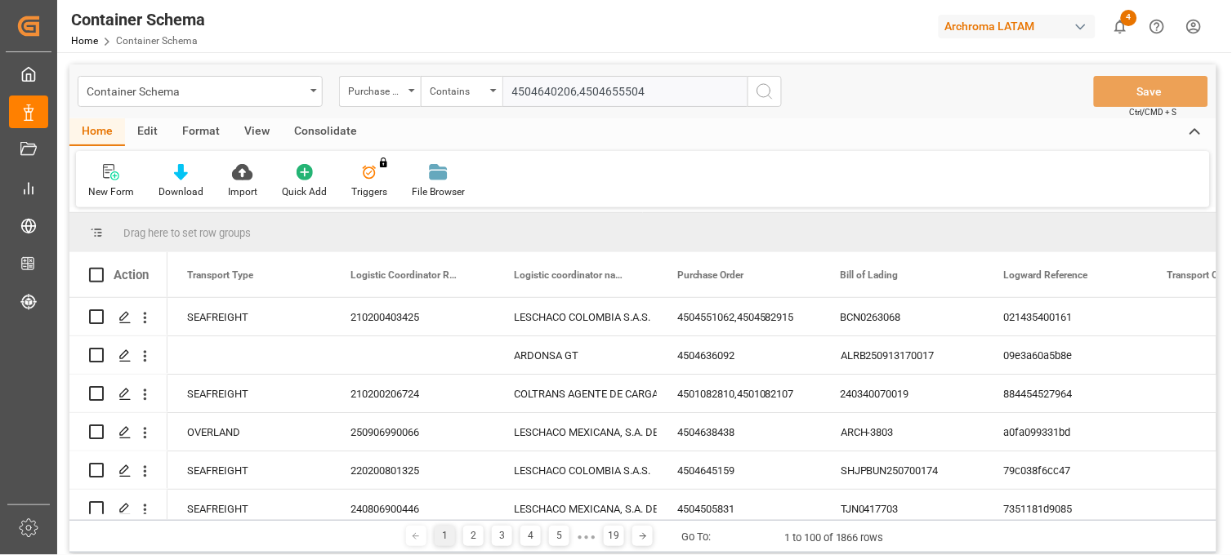
type input "4504640206,4504655504"
drag, startPoint x: 751, startPoint y: 90, endPoint x: 754, endPoint y: 98, distance: 8.5
click at [751, 91] on button "search button" at bounding box center [764, 91] width 34 height 31
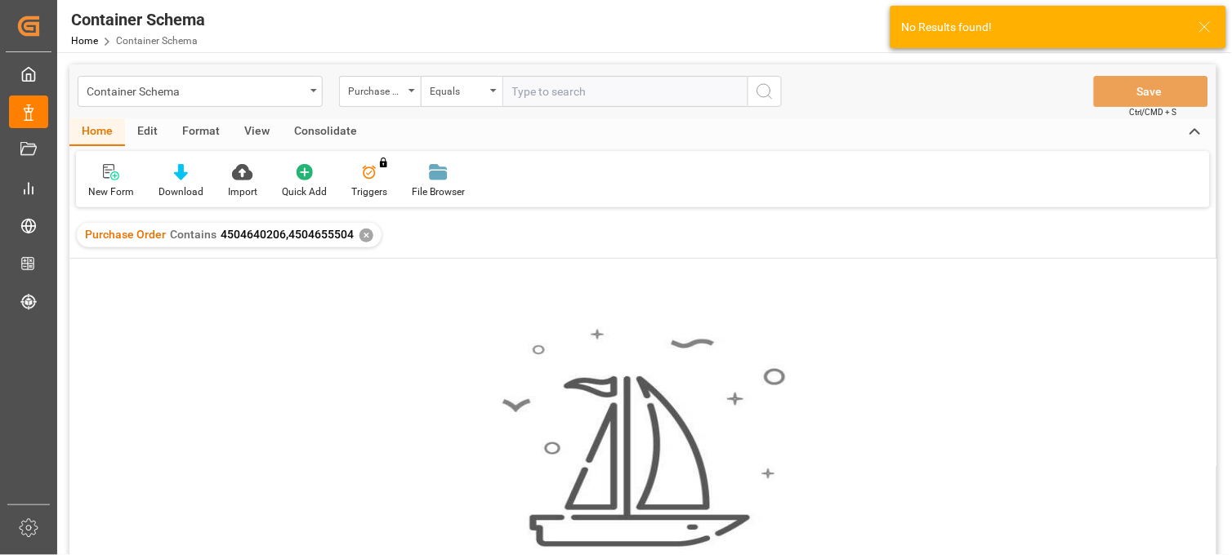
click at [363, 237] on div "✕" at bounding box center [366, 236] width 14 height 14
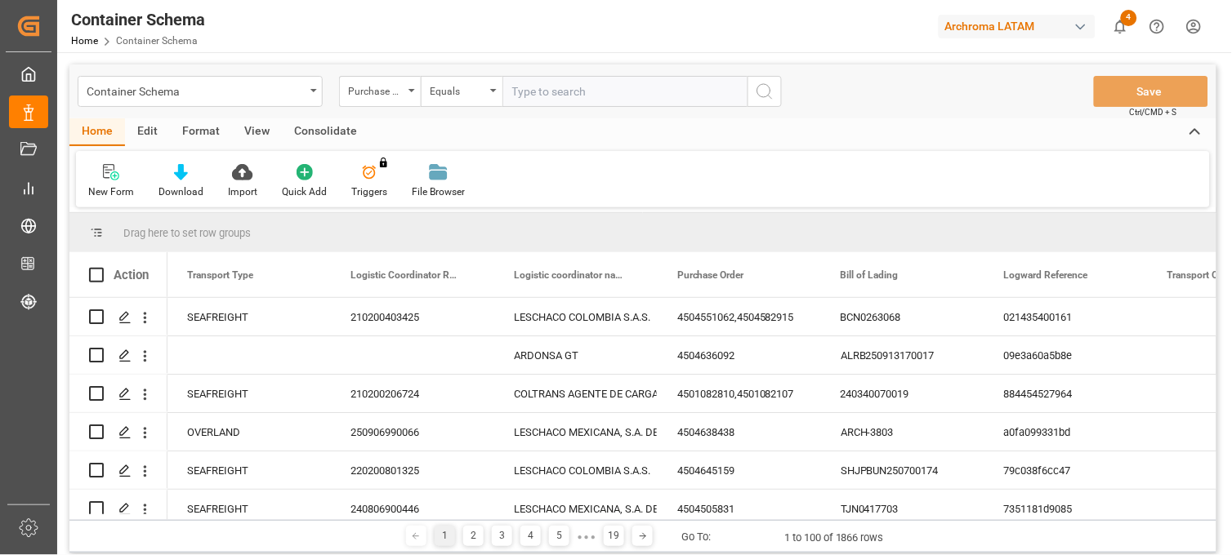
click at [517, 91] on input "text" at bounding box center [624, 91] width 245 height 31
paste input "4504640206,4504655504"
drag, startPoint x: 577, startPoint y: 90, endPoint x: 690, endPoint y: 94, distance: 112.8
click at [690, 94] on input "4504640206,4504655504" at bounding box center [624, 91] width 245 height 31
type input "4504640206"
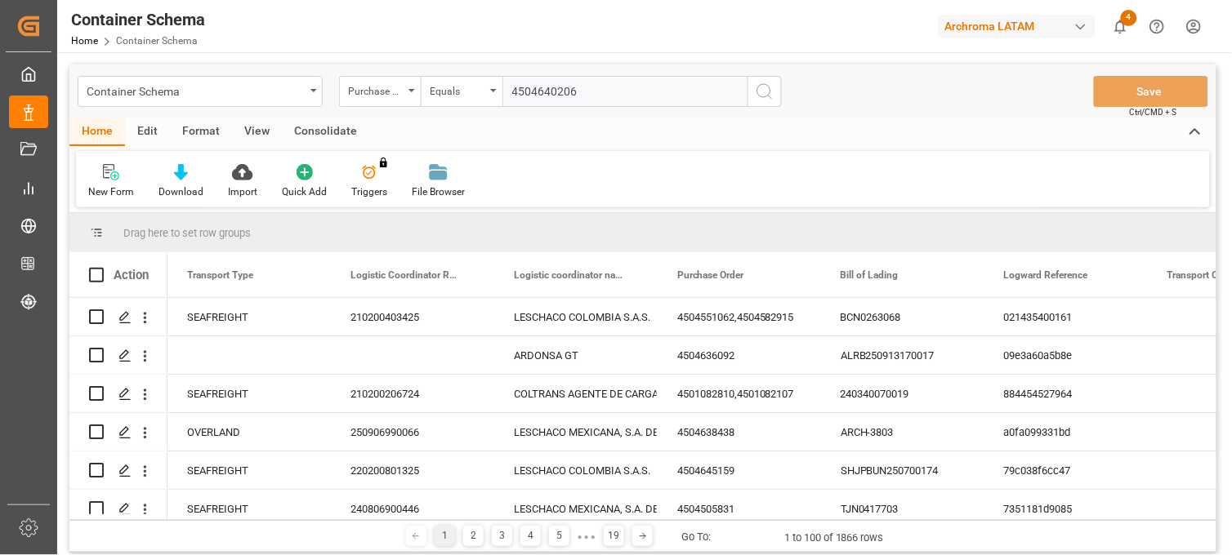
click at [760, 92] on icon "search button" at bounding box center [765, 92] width 20 height 20
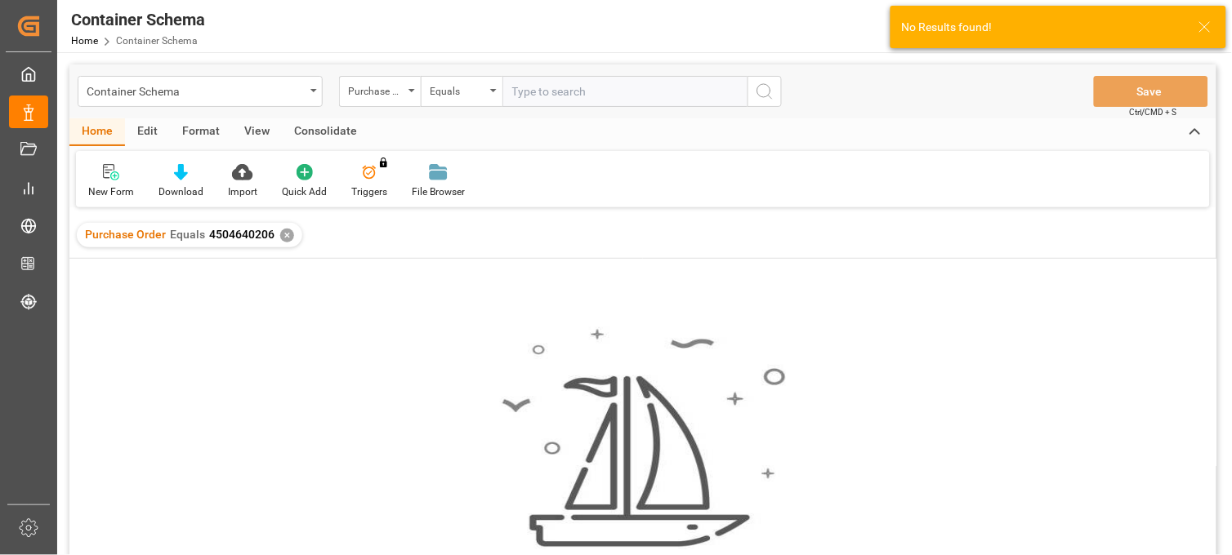
click at [283, 237] on div "✕" at bounding box center [287, 236] width 14 height 14
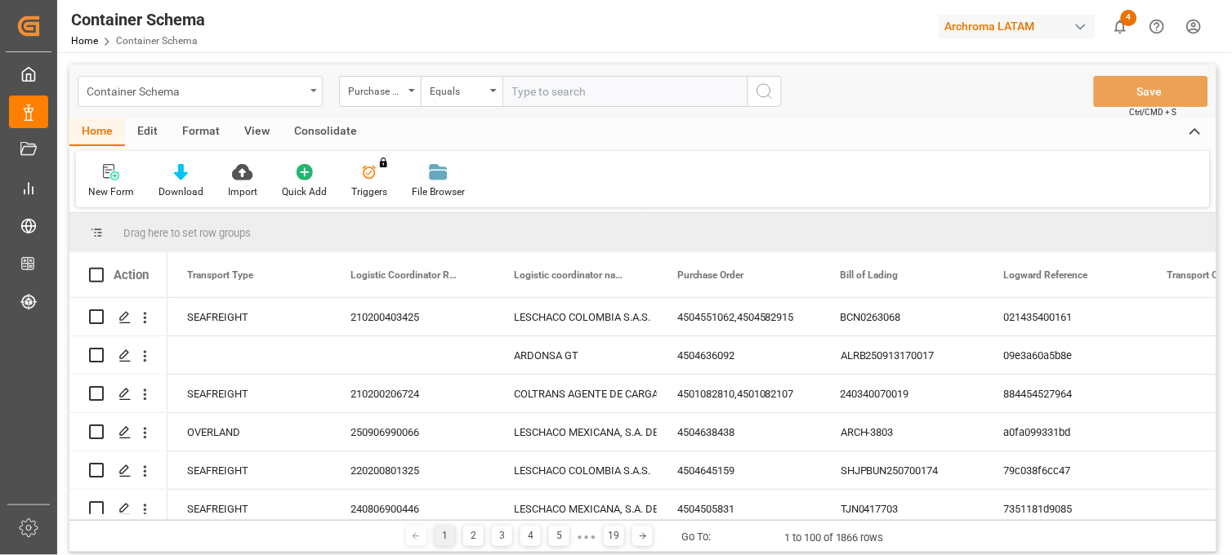
click at [305, 88] on div "Container Schema" at bounding box center [200, 91] width 245 height 31
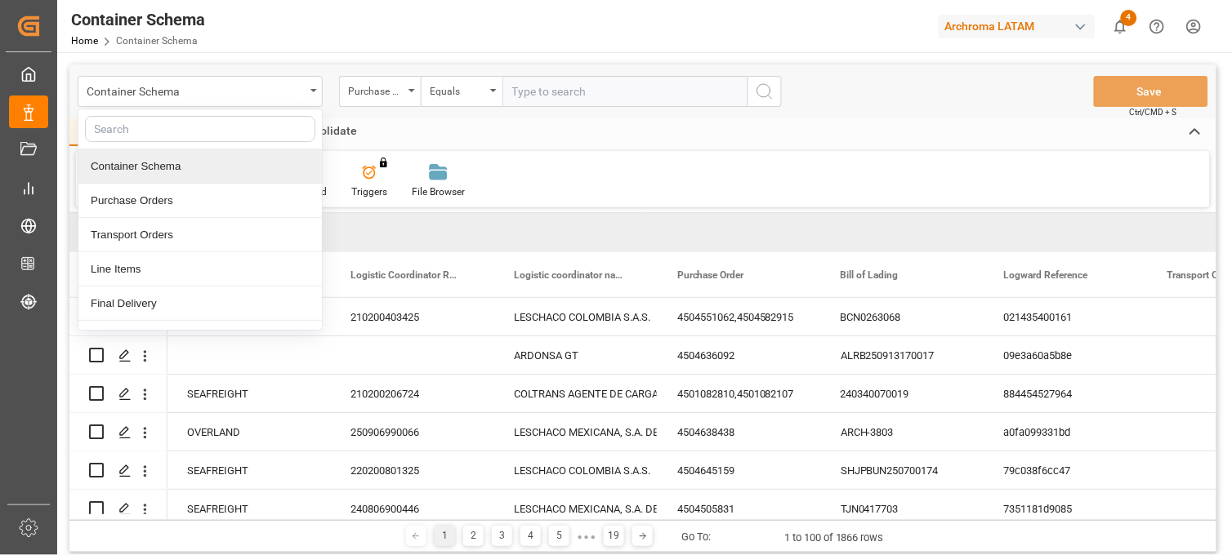
click at [156, 150] on div "Container Schema" at bounding box center [199, 166] width 243 height 34
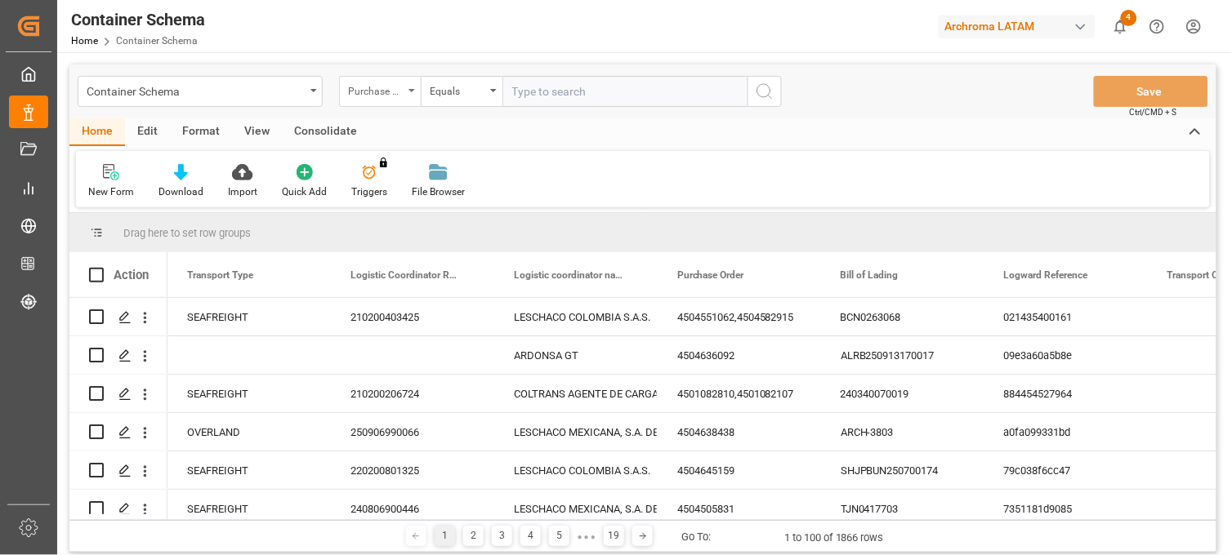
click at [401, 85] on div "Purchase Order" at bounding box center [376, 89] width 56 height 19
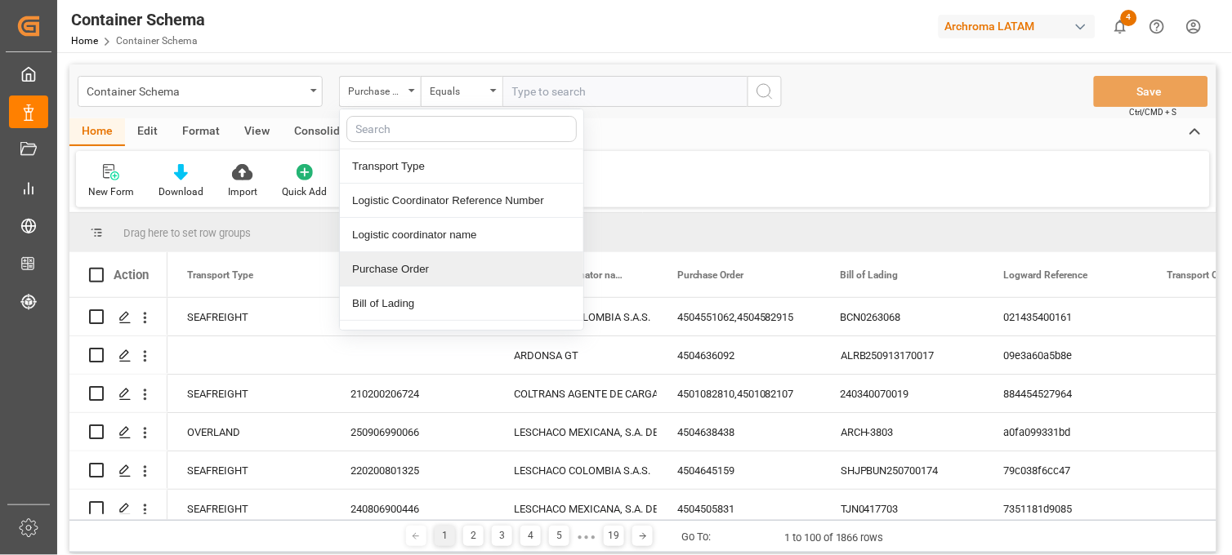
click at [390, 274] on div "Purchase Order" at bounding box center [461, 269] width 243 height 34
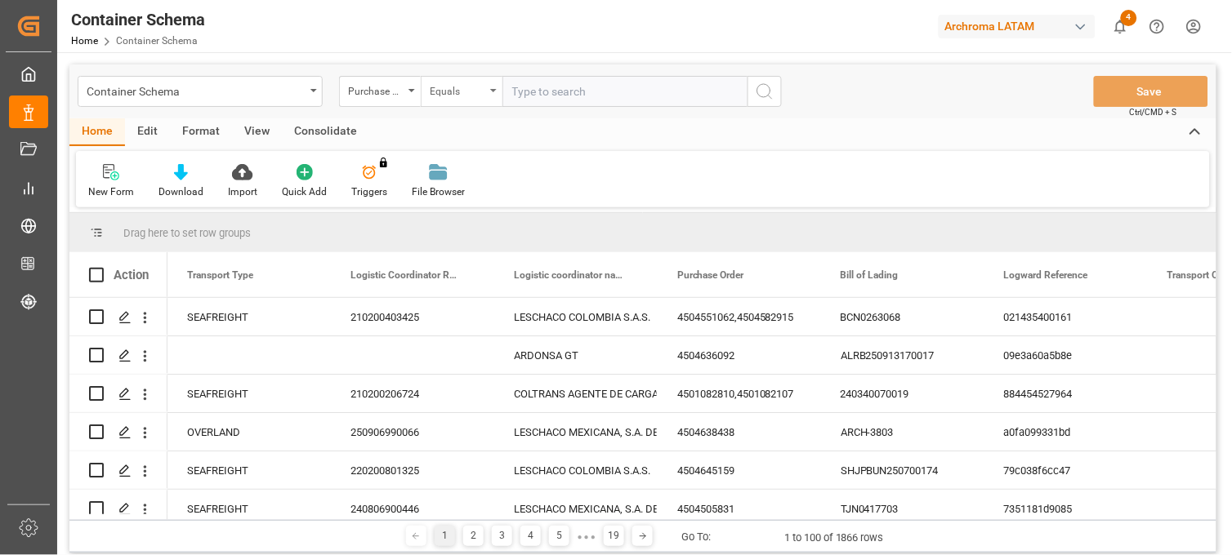
click at [467, 100] on div "Equals" at bounding box center [462, 91] width 82 height 31
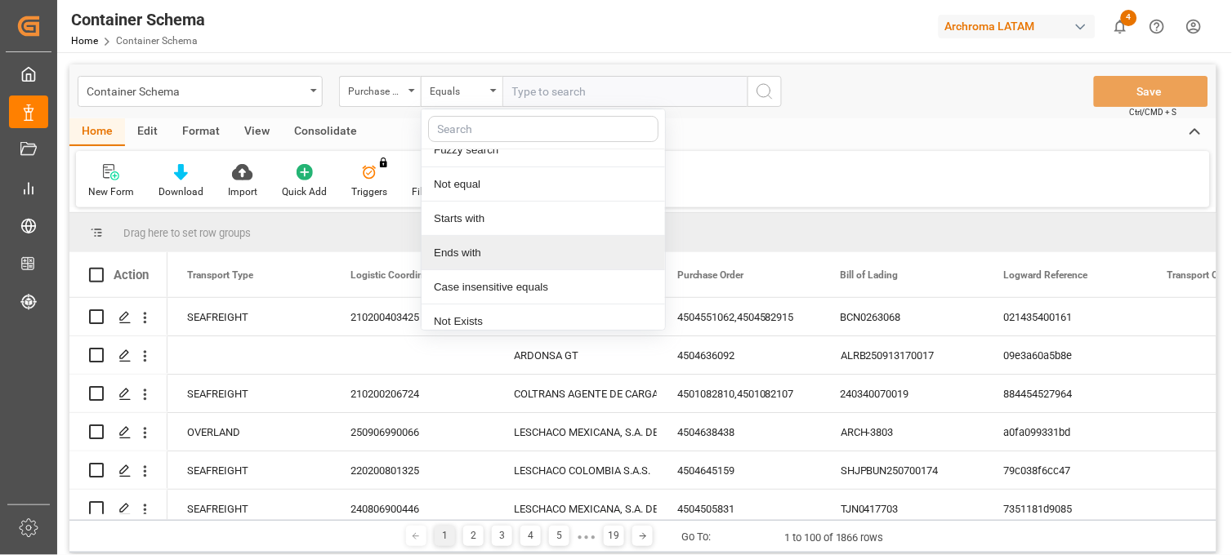
scroll to position [94, 0]
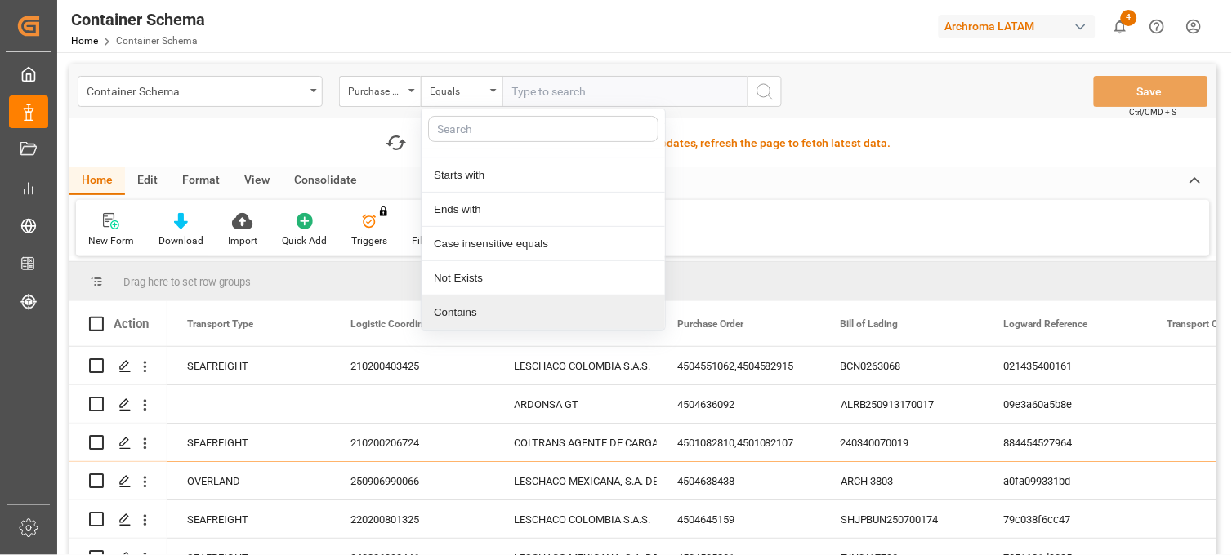
click at [482, 319] on div "Contains" at bounding box center [542, 313] width 243 height 34
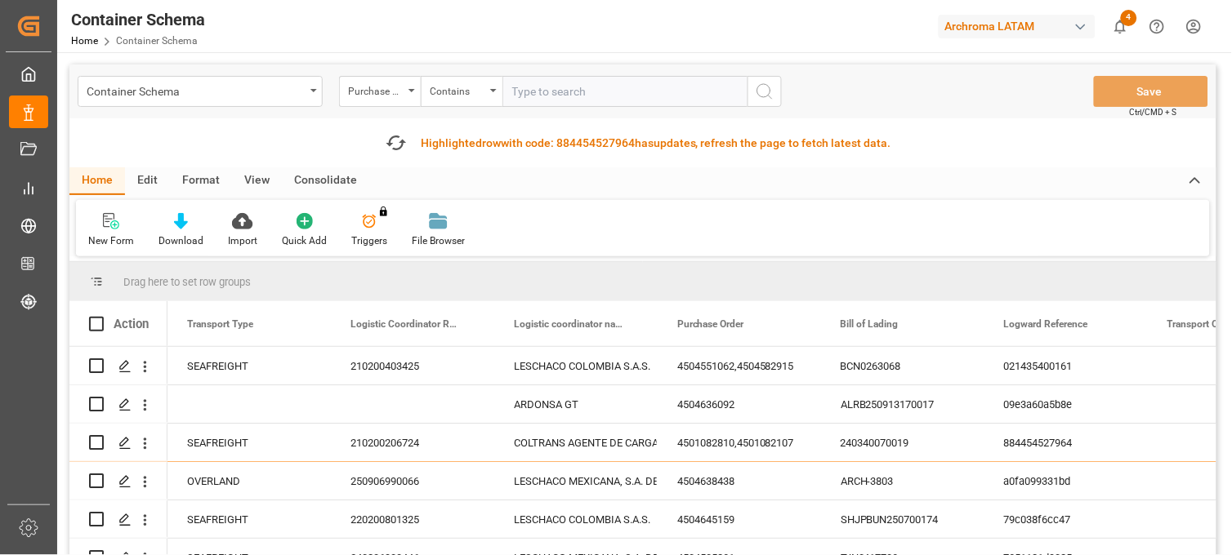
paste input "4504640206,4504655504"
drag, startPoint x: 576, startPoint y: 93, endPoint x: 684, endPoint y: 100, distance: 108.1
click at [684, 100] on input "4504640206,4504655504" at bounding box center [624, 91] width 245 height 31
type input "4504640206"
click at [760, 90] on icon "search button" at bounding box center [765, 92] width 20 height 20
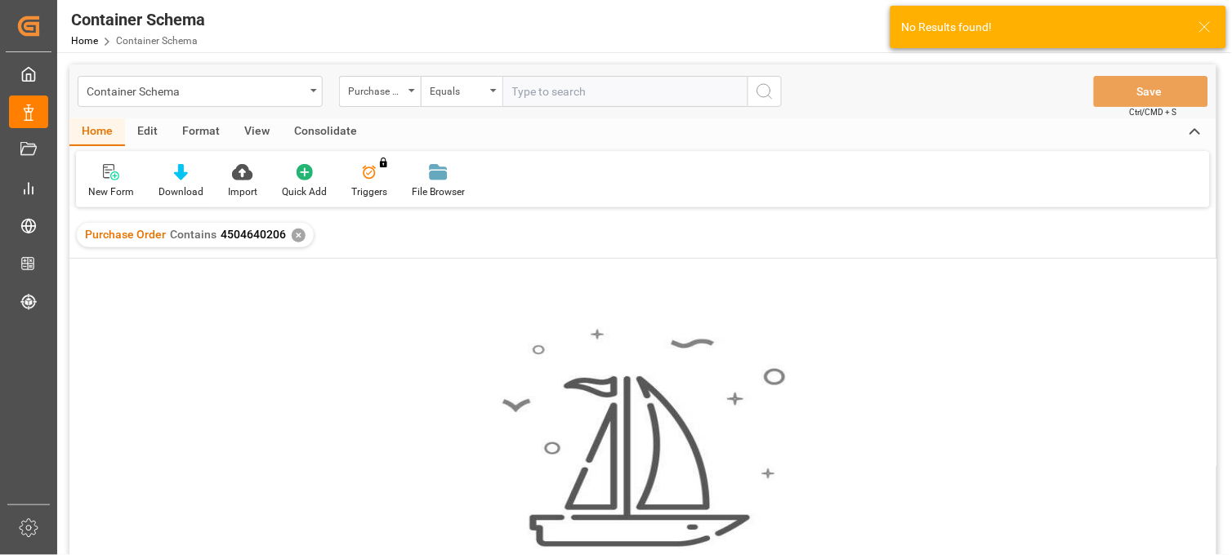
click at [295, 235] on div "✕" at bounding box center [299, 236] width 14 height 14
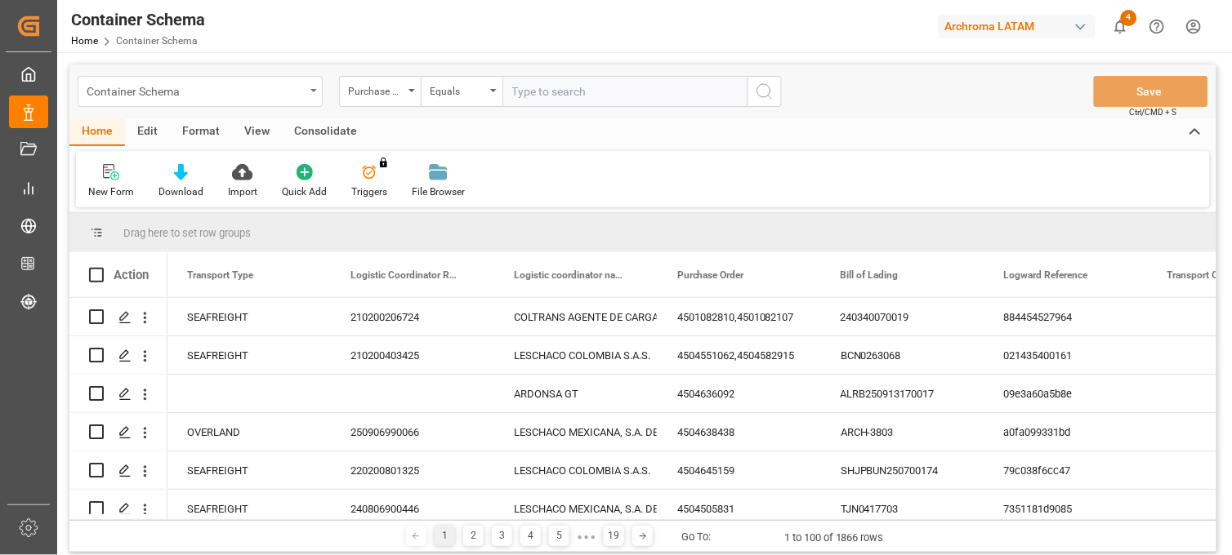
click at [302, 90] on div "Container Schema" at bounding box center [196, 90] width 218 height 20
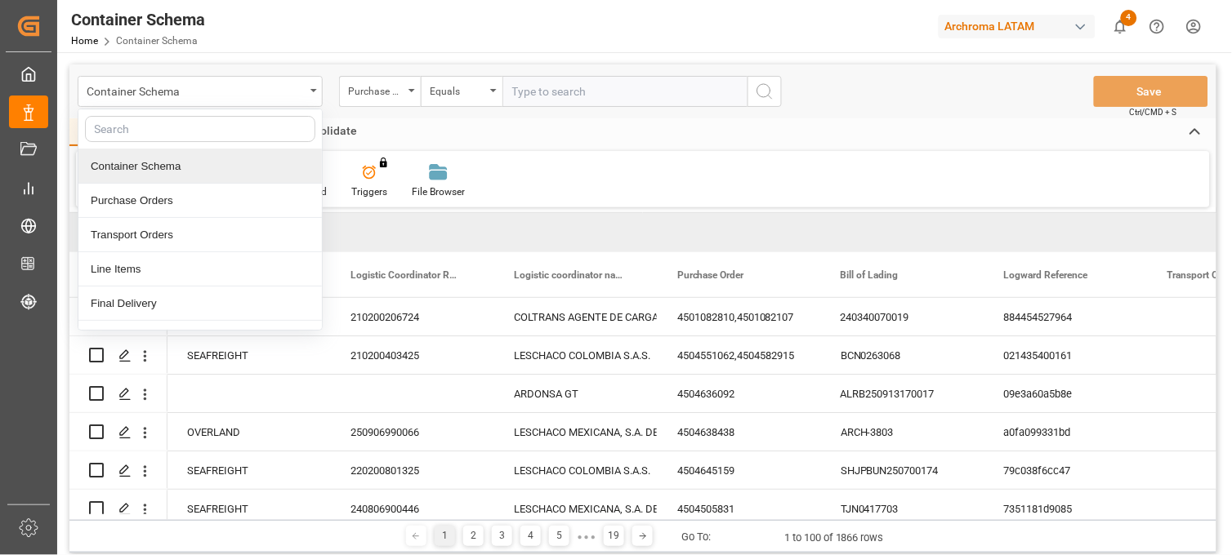
click at [176, 163] on div "Container Schema" at bounding box center [199, 166] width 243 height 34
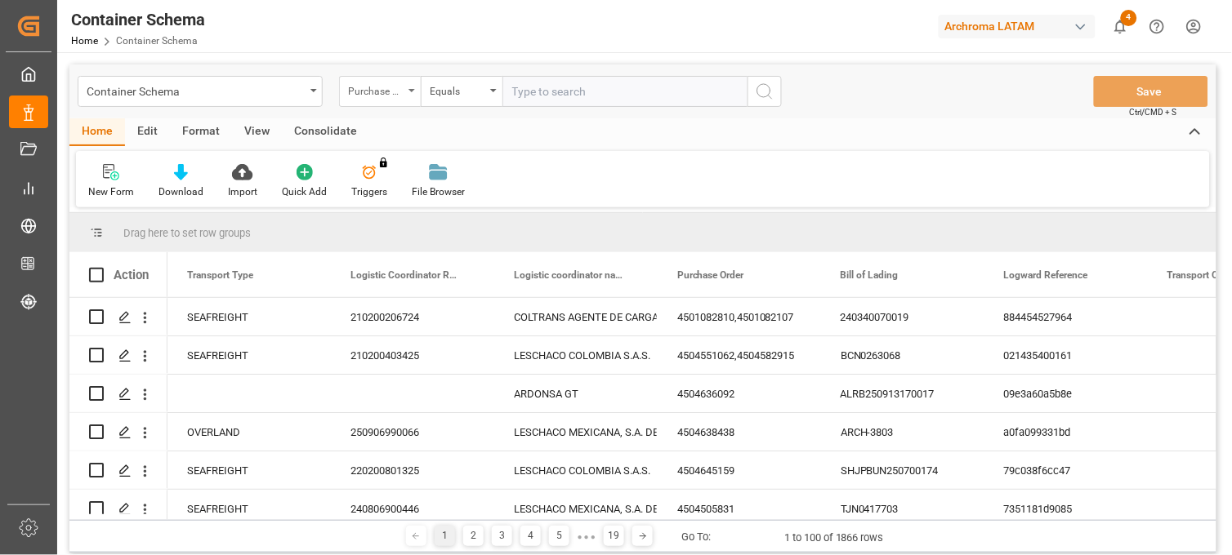
click at [394, 93] on div "Purchase Order" at bounding box center [376, 89] width 56 height 19
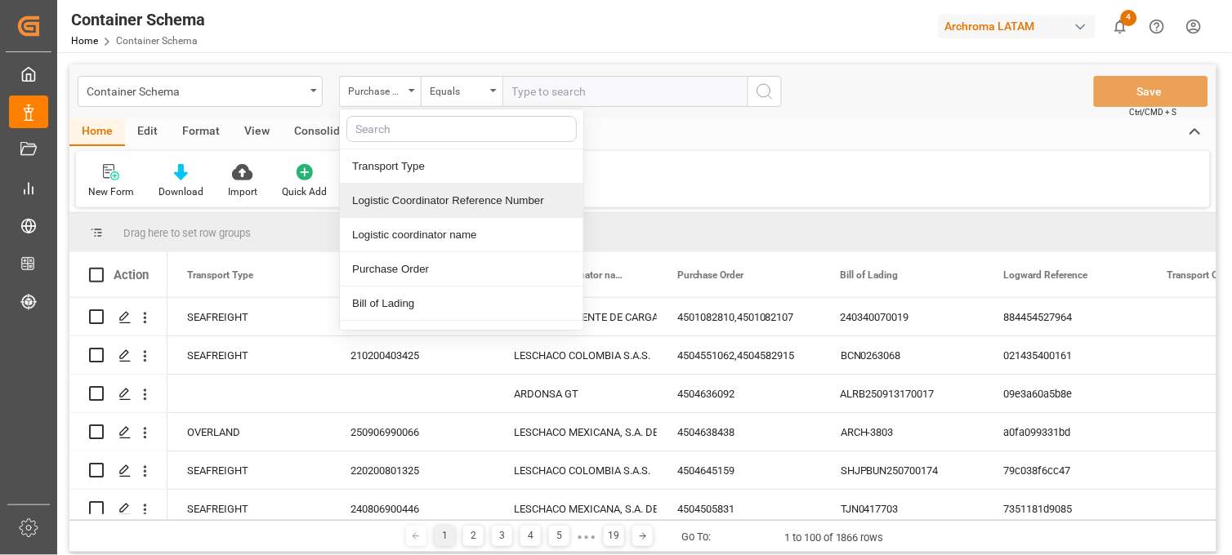
click at [433, 202] on div "Logistic Coordinator Reference Number" at bounding box center [461, 201] width 243 height 34
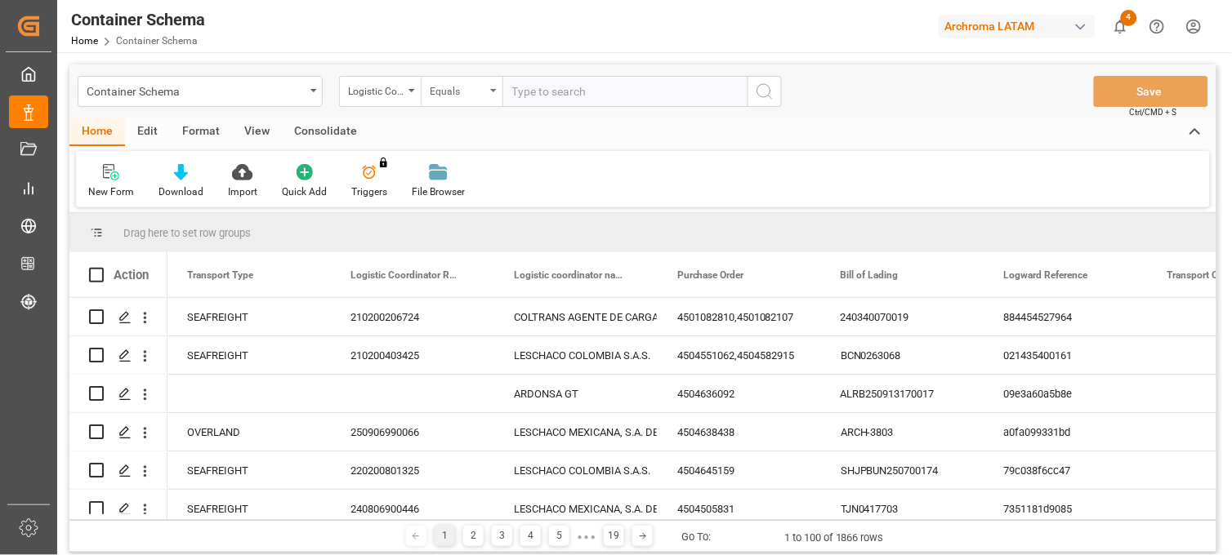
click at [480, 84] on div "Equals" at bounding box center [458, 89] width 56 height 19
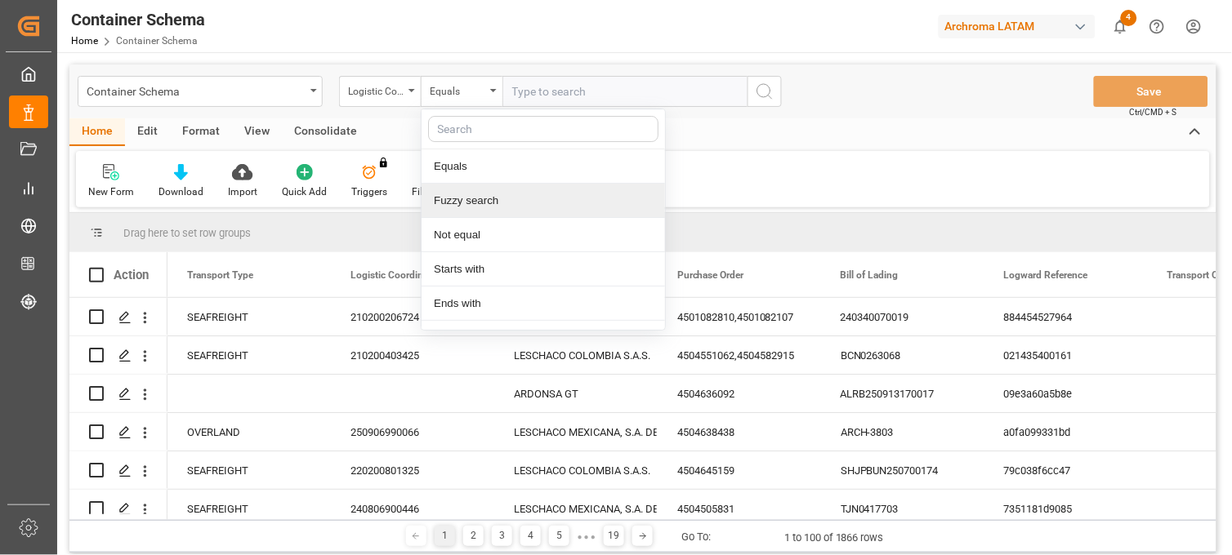
click at [503, 201] on div "Fuzzy search" at bounding box center [542, 201] width 243 height 34
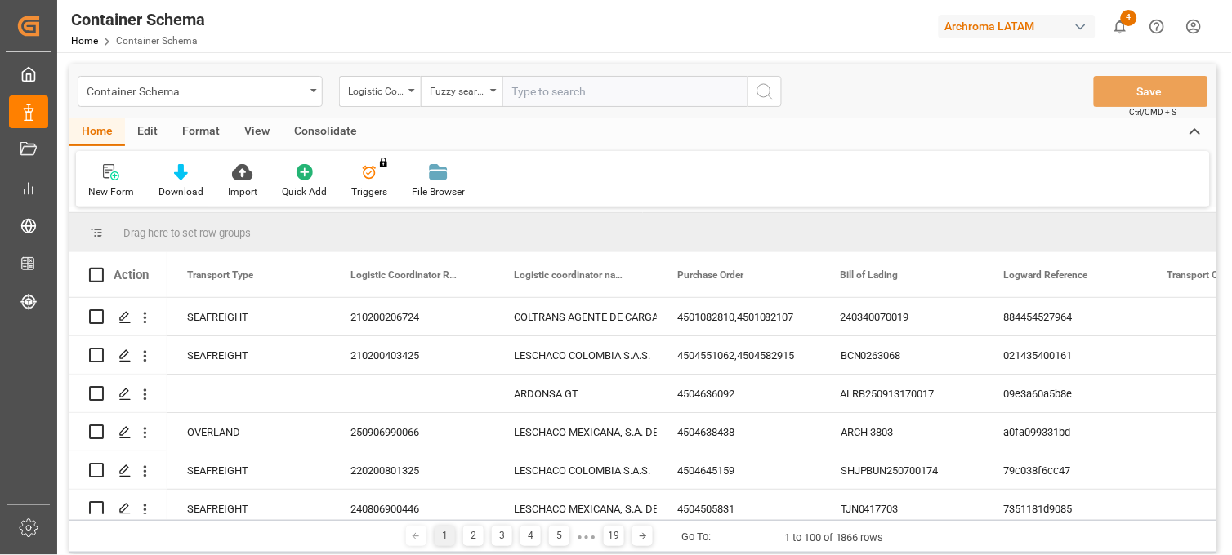
paste input "210200805725"
type input "210200805725"
click at [760, 92] on icon "search button" at bounding box center [765, 92] width 20 height 20
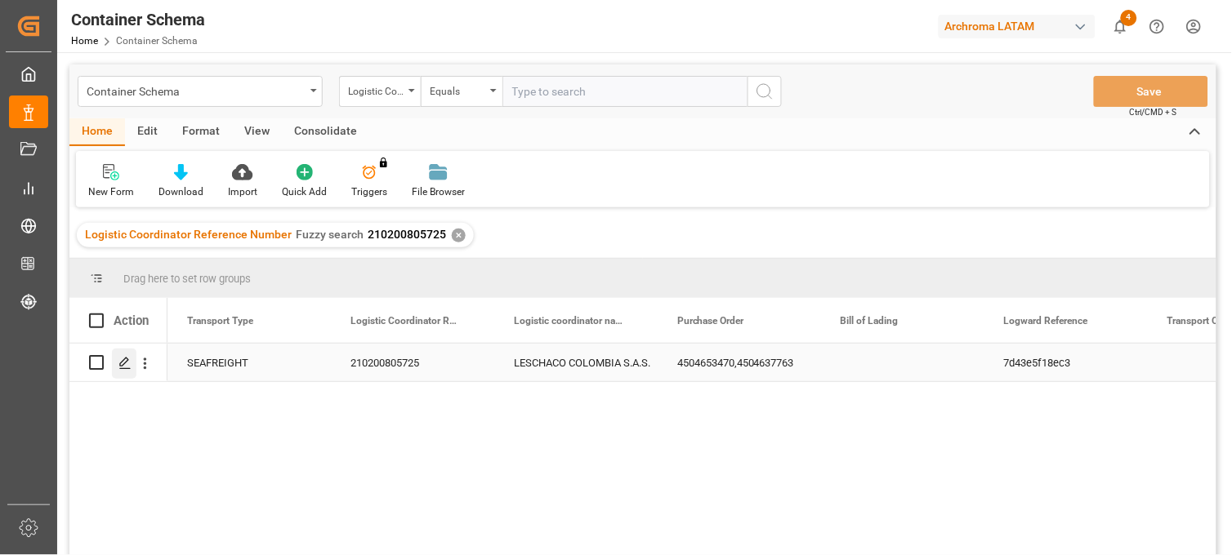
click at [127, 368] on line "Press SPACE to select this row." at bounding box center [125, 368] width 10 height 0
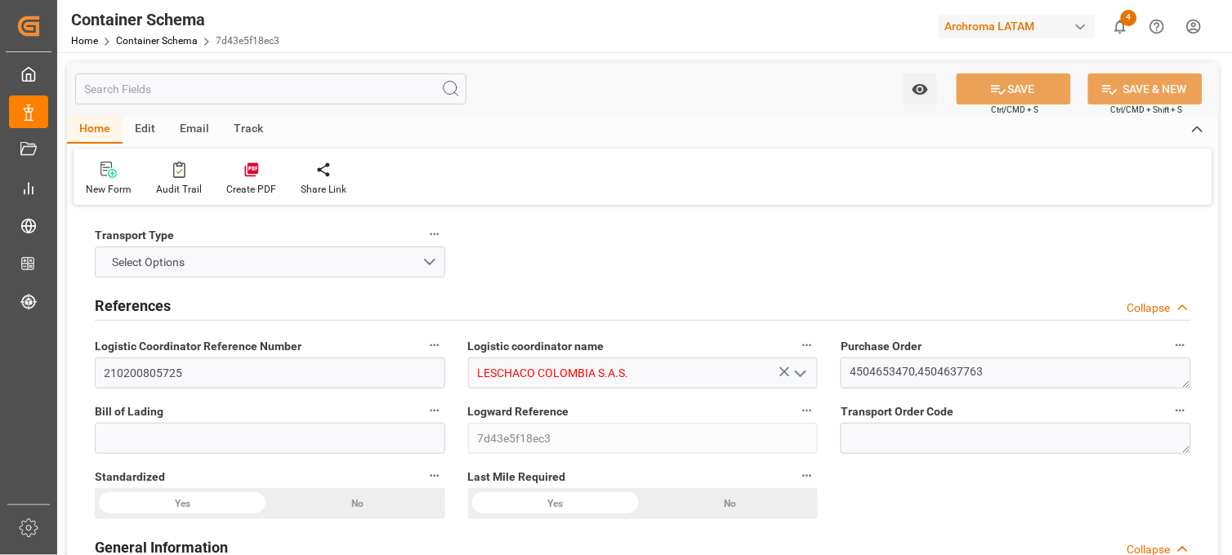
type input "0"
type input "3"
type input "2"
type input "6"
type input "1100"
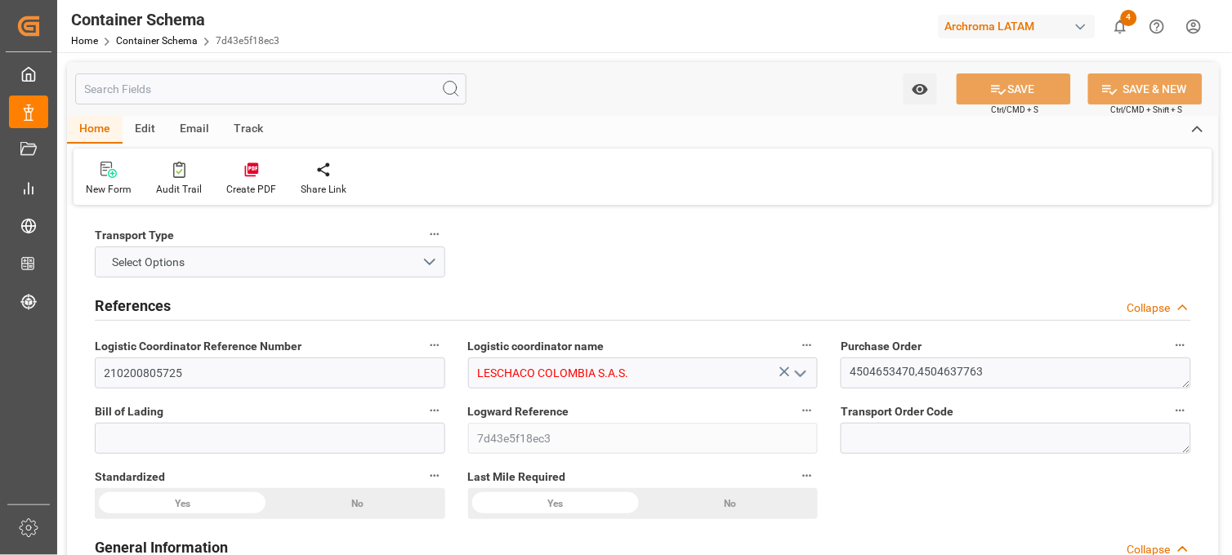
type input "1174.4"
type input "15-08-2025 16:30"
type input "[DATE]"
type input "30-08-2025 00:00"
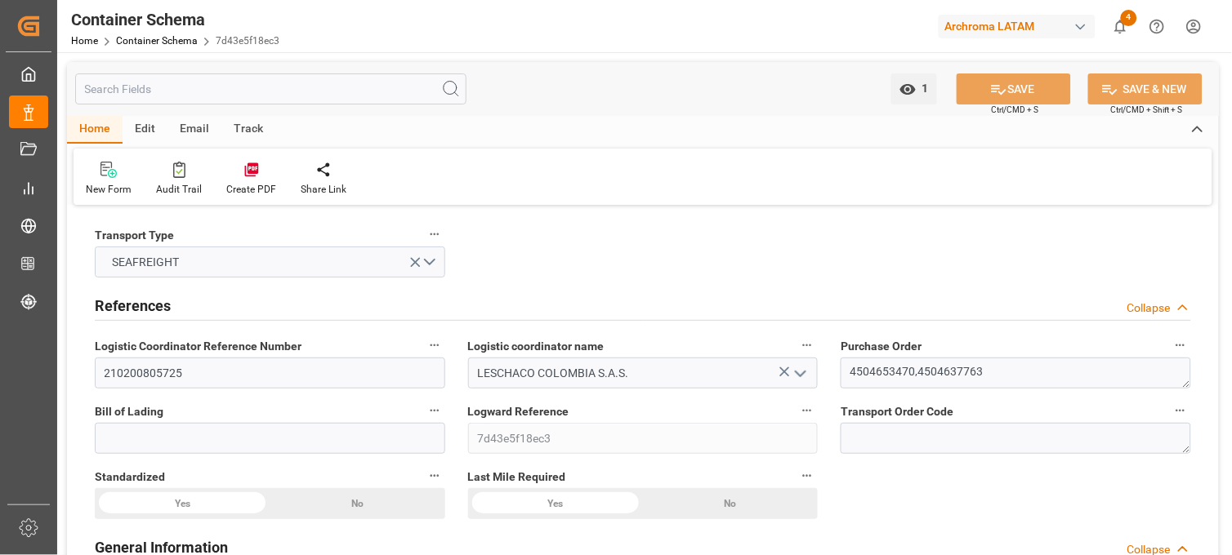
type input "30-08-2025 00:00"
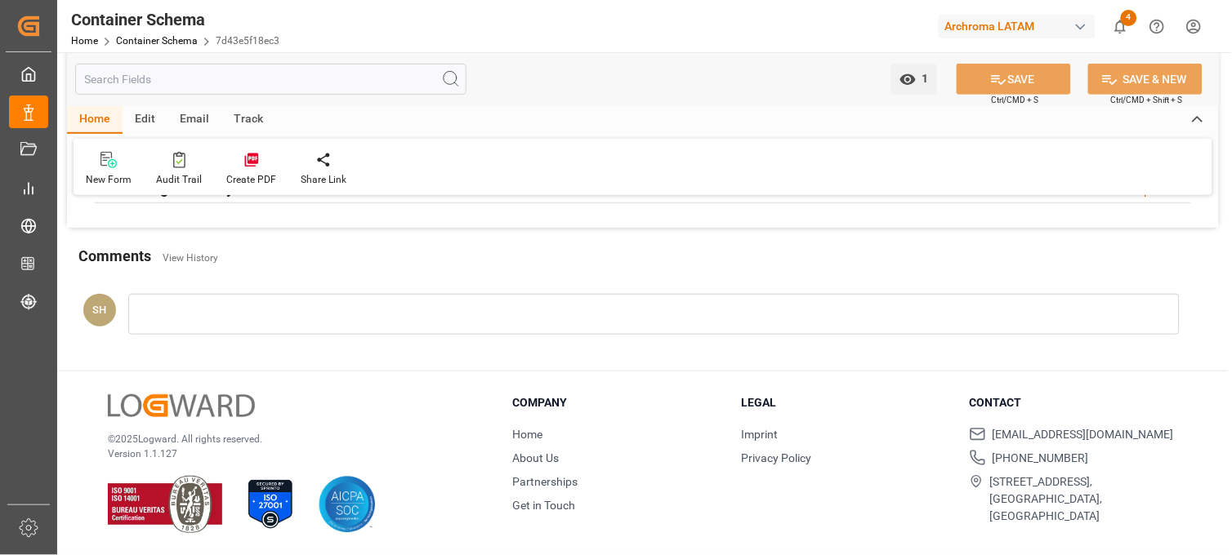
scroll to position [2971, 0]
click at [173, 42] on link "Container Schema" at bounding box center [157, 40] width 82 height 11
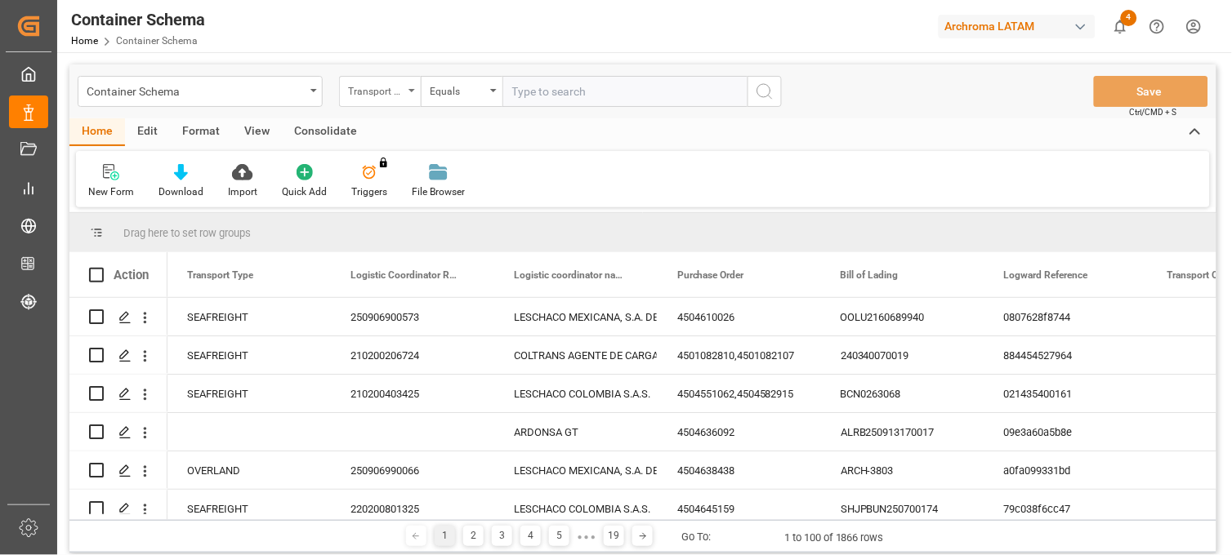
click at [403, 91] on div "Transport Type" at bounding box center [380, 91] width 82 height 31
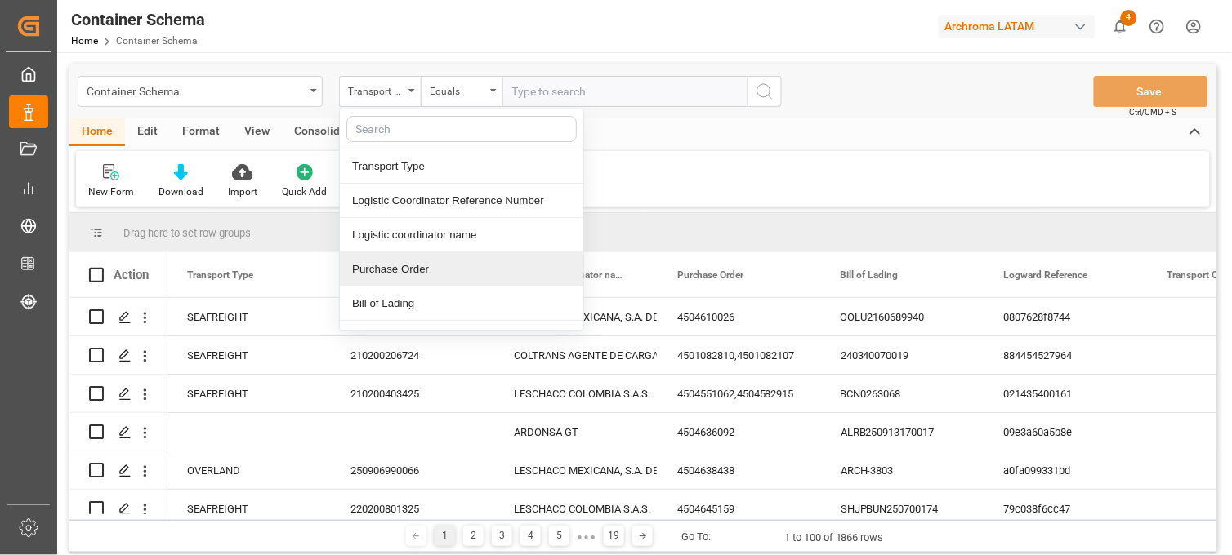
click at [411, 274] on div "Purchase Order" at bounding box center [461, 269] width 243 height 34
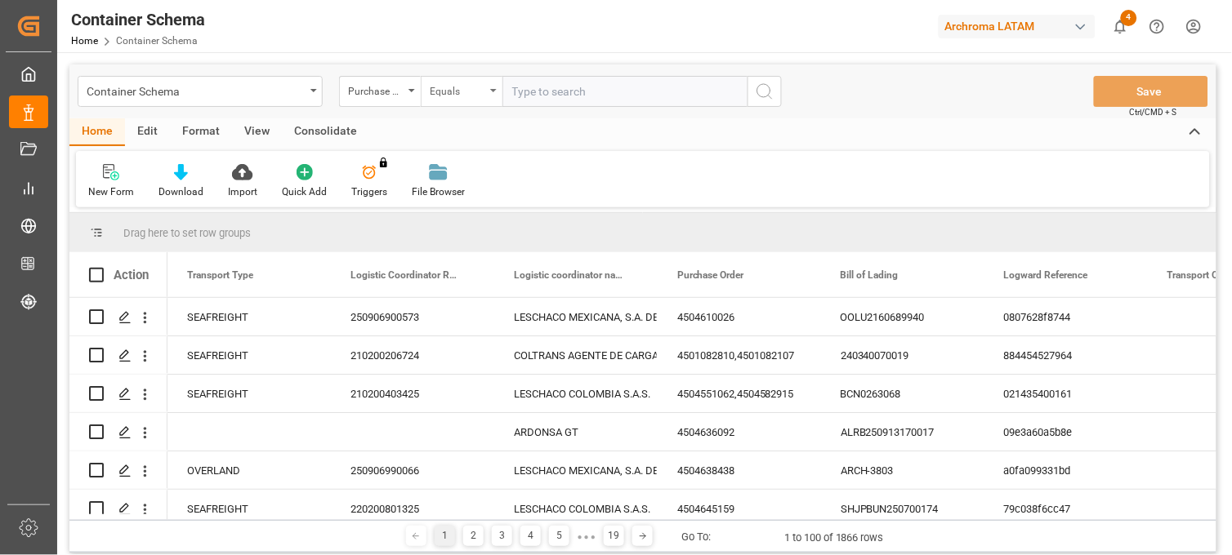
click at [476, 91] on div "Equals" at bounding box center [458, 89] width 56 height 19
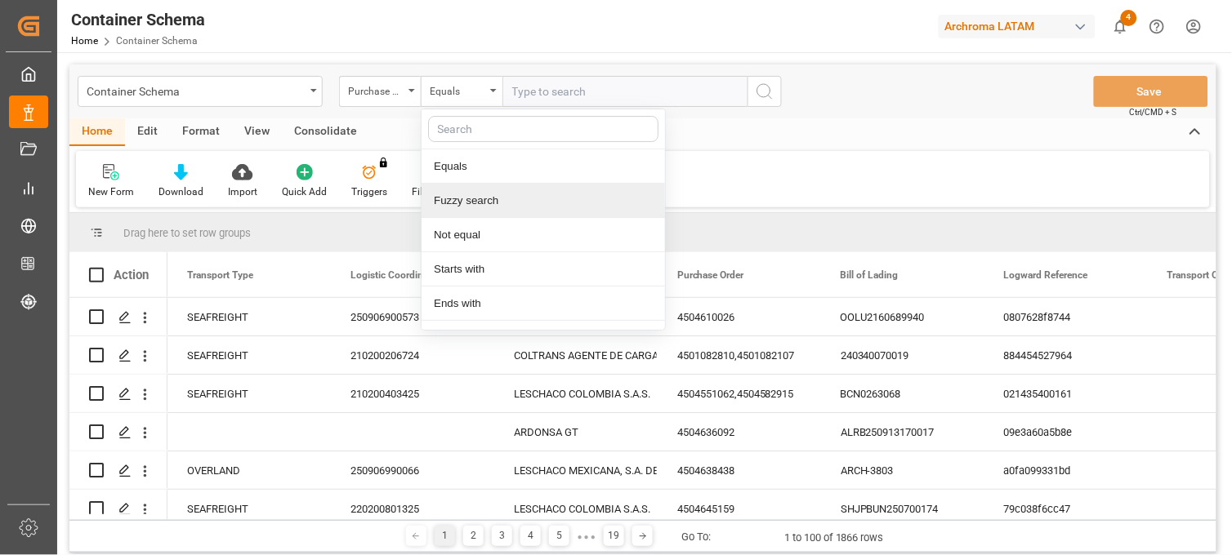
click at [484, 204] on div "Fuzzy search" at bounding box center [542, 201] width 243 height 34
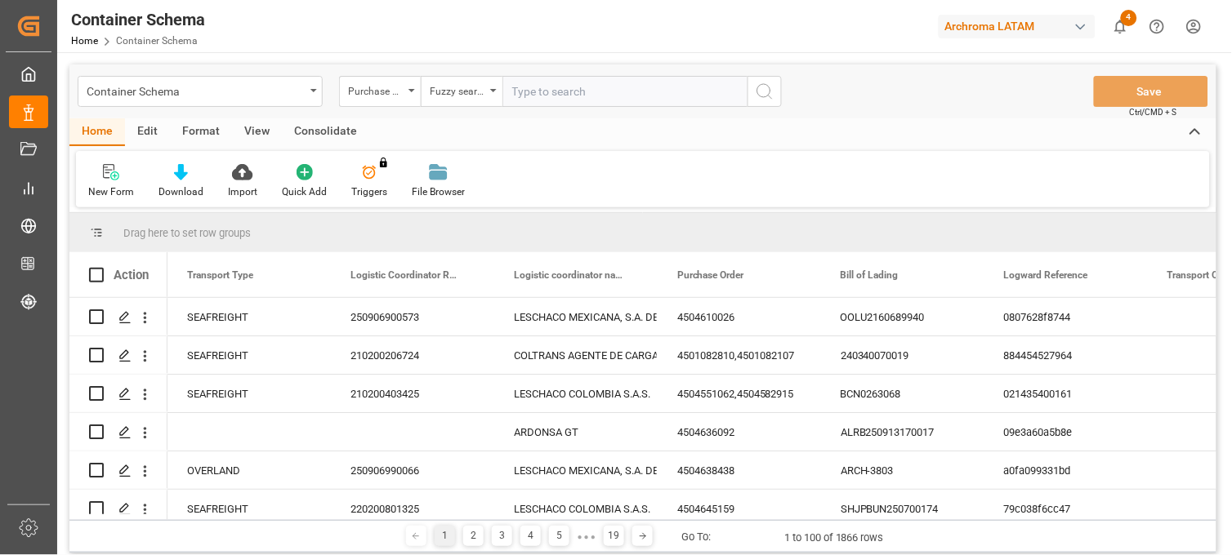
paste input "4504655401"
type input "4504655401"
click at [760, 94] on icon "search button" at bounding box center [765, 92] width 20 height 20
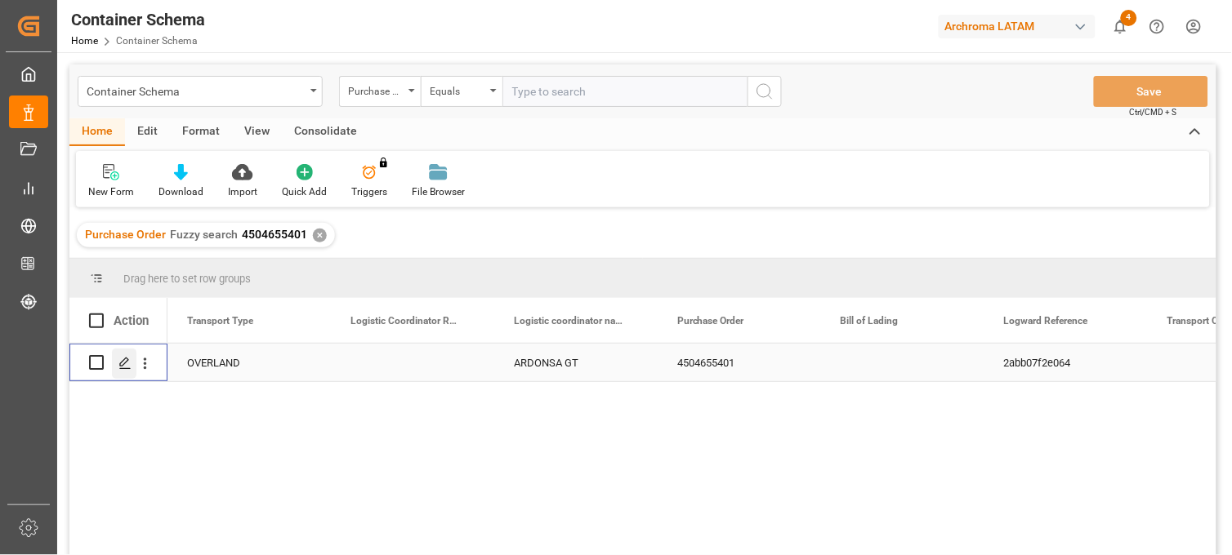
click at [123, 365] on polygon "Press SPACE to select this row." at bounding box center [124, 362] width 8 height 8
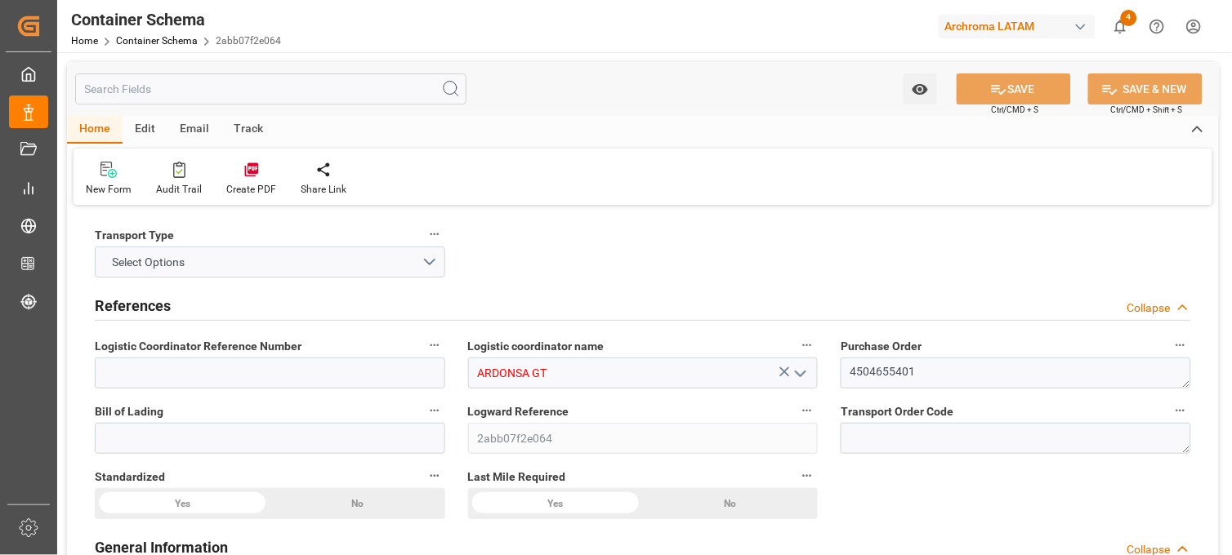
type input "0"
type input "1"
type input "6"
type input "4000"
type input "4599.96"
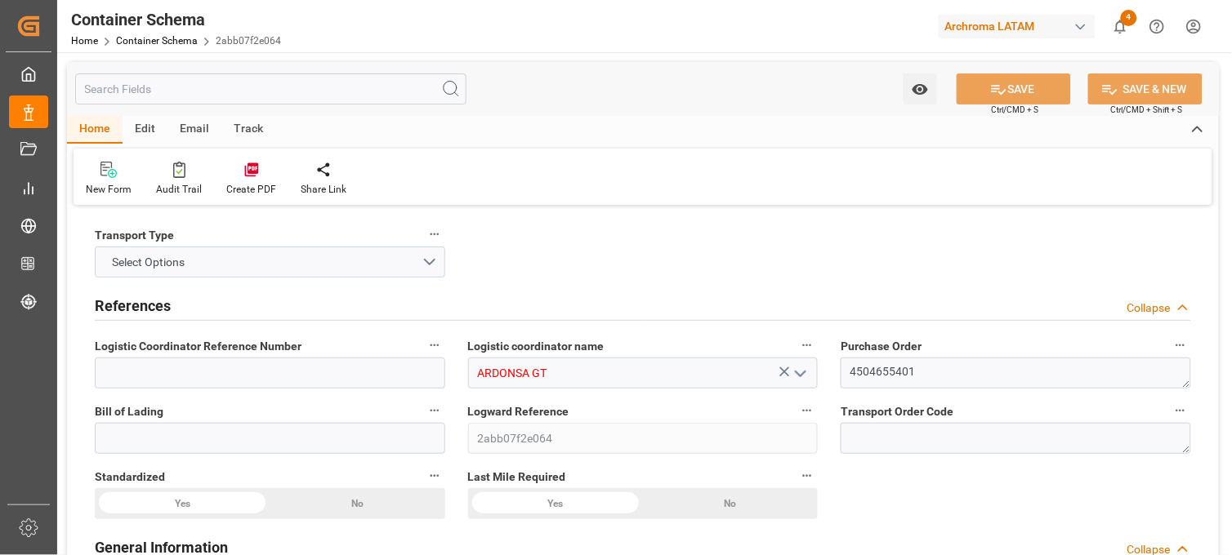
type input "MXZMF"
type input "28-08-2025 12:00"
type input "[DATE]"
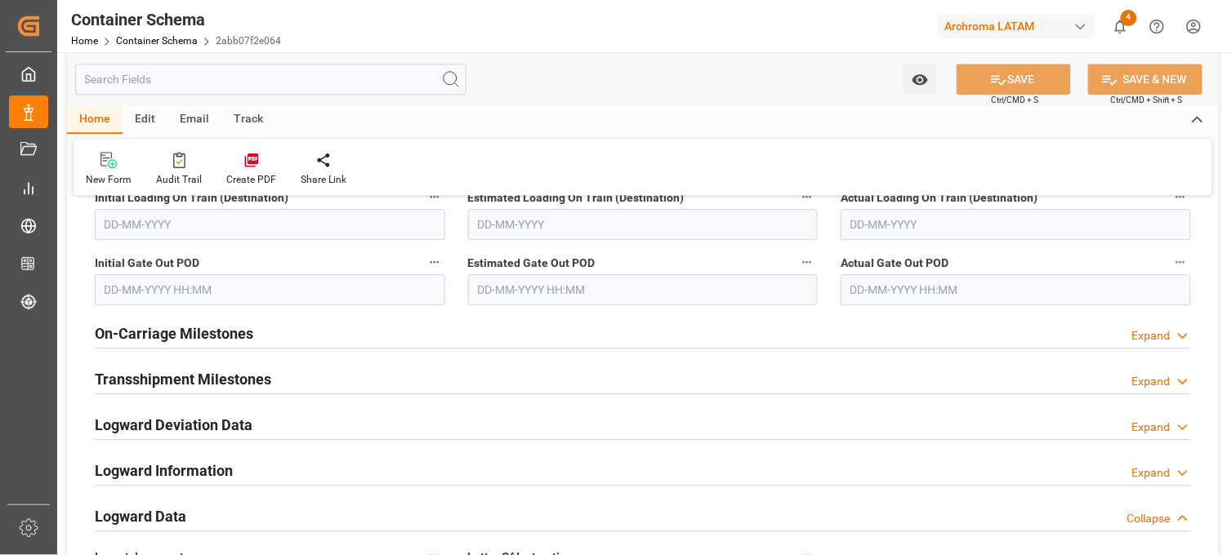
scroll to position [2450, 0]
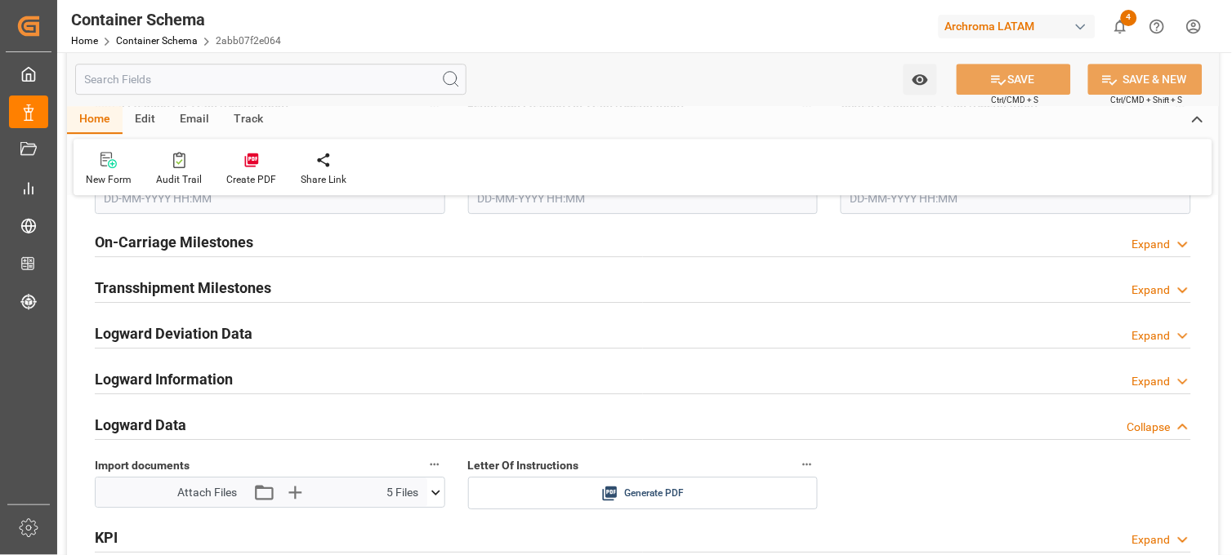
click at [435, 494] on icon at bounding box center [435, 492] width 9 height 5
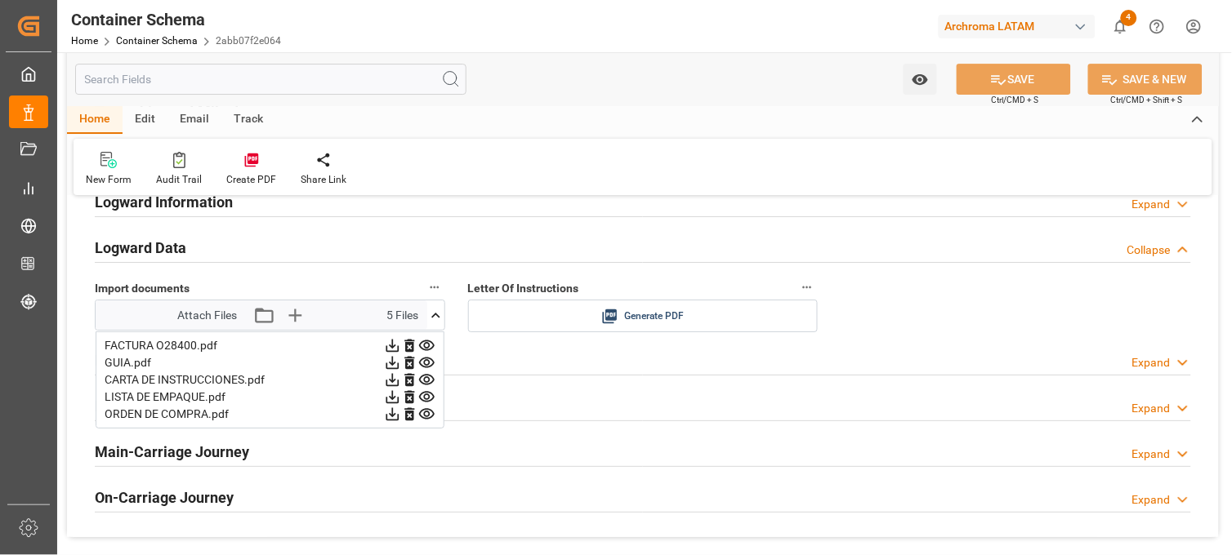
scroll to position [2632, 0]
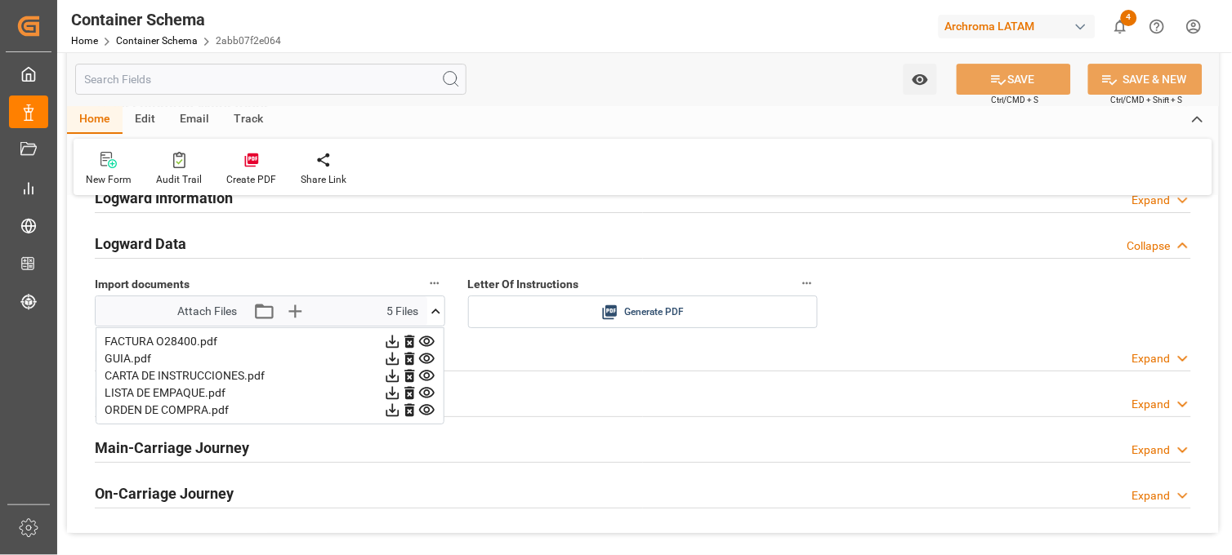
click at [426, 357] on icon at bounding box center [426, 358] width 17 height 17
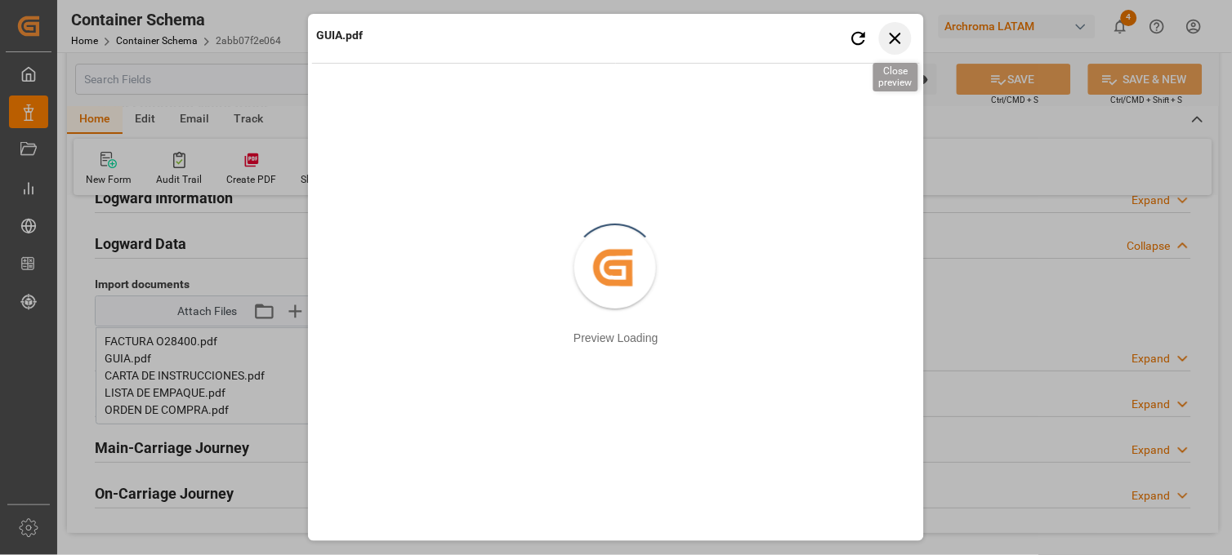
click at [898, 36] on icon "button" at bounding box center [894, 38] width 11 height 11
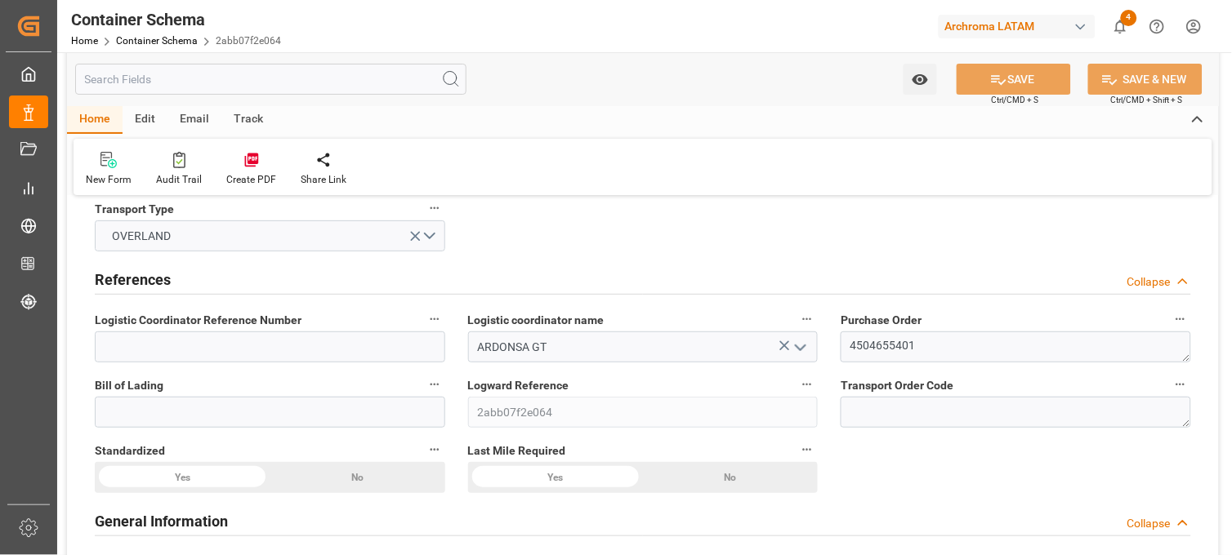
scroll to position [0, 0]
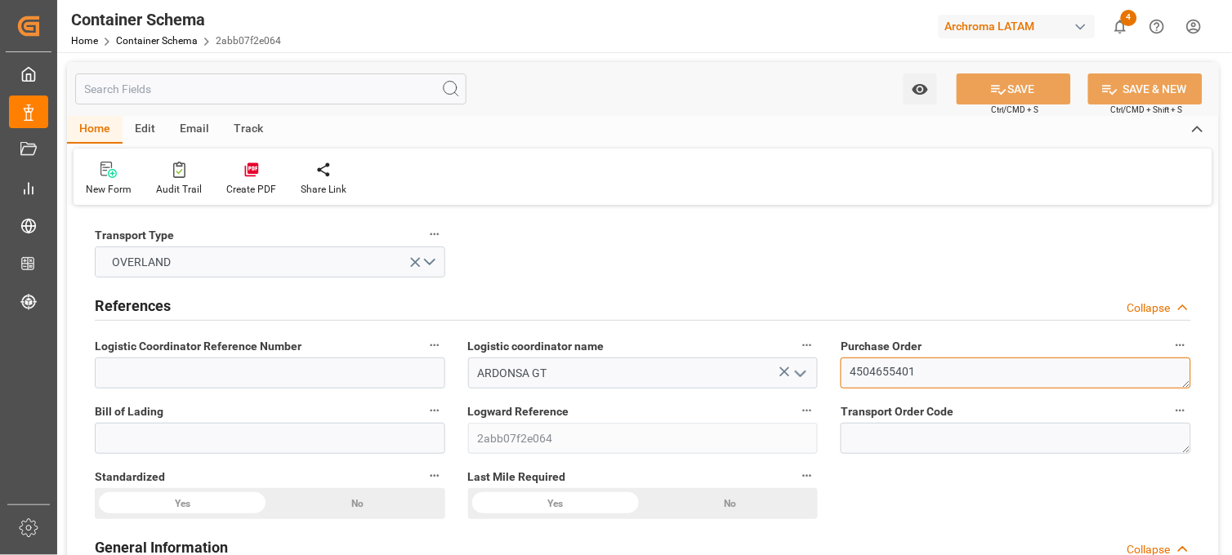
drag, startPoint x: 878, startPoint y: 381, endPoint x: 787, endPoint y: 377, distance: 91.5
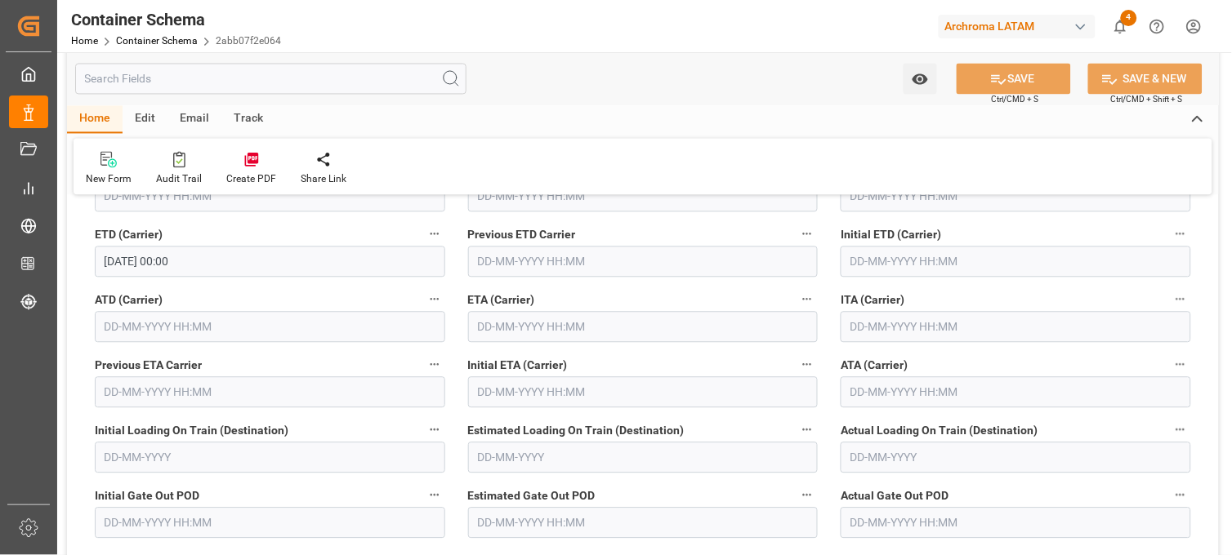
scroll to position [2178, 0]
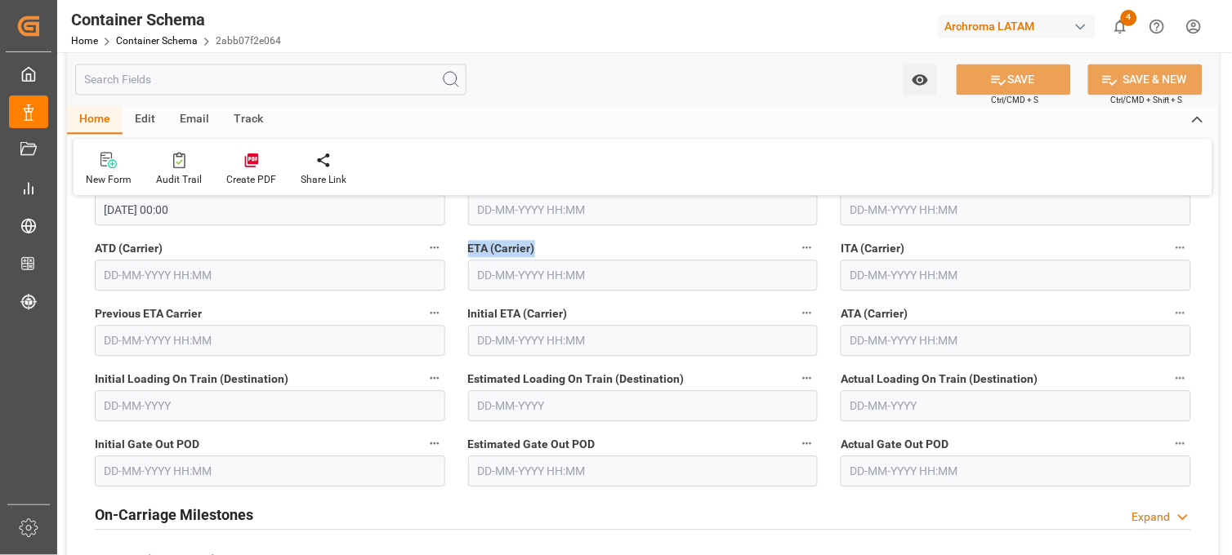
drag, startPoint x: 466, startPoint y: 250, endPoint x: 550, endPoint y: 255, distance: 83.5
click at [550, 255] on div "ETA (Carrier)" at bounding box center [643, 263] width 373 height 65
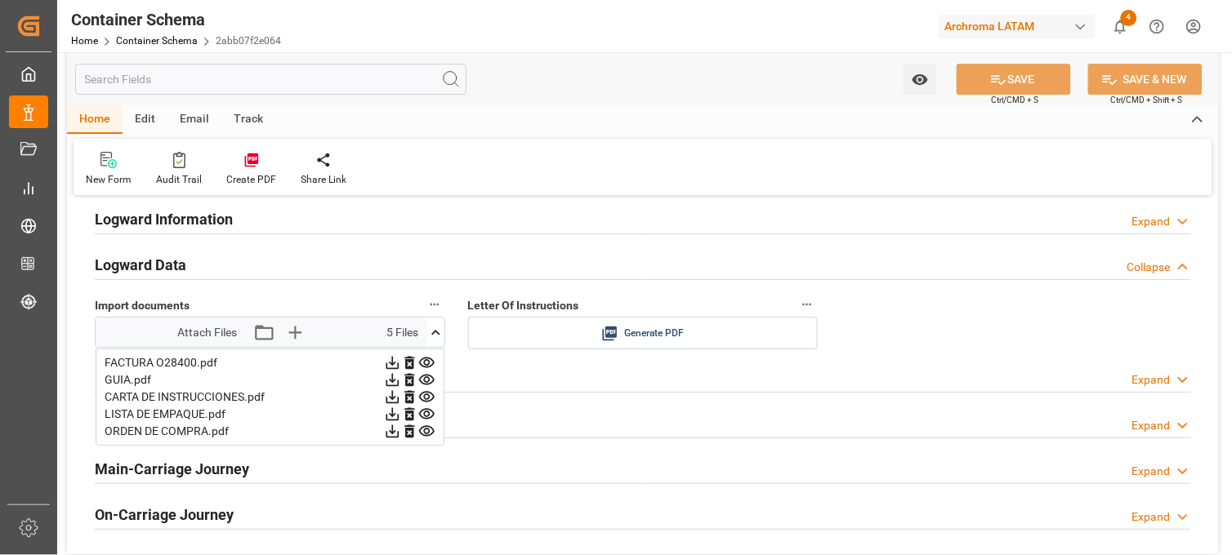
scroll to position [2632, 0]
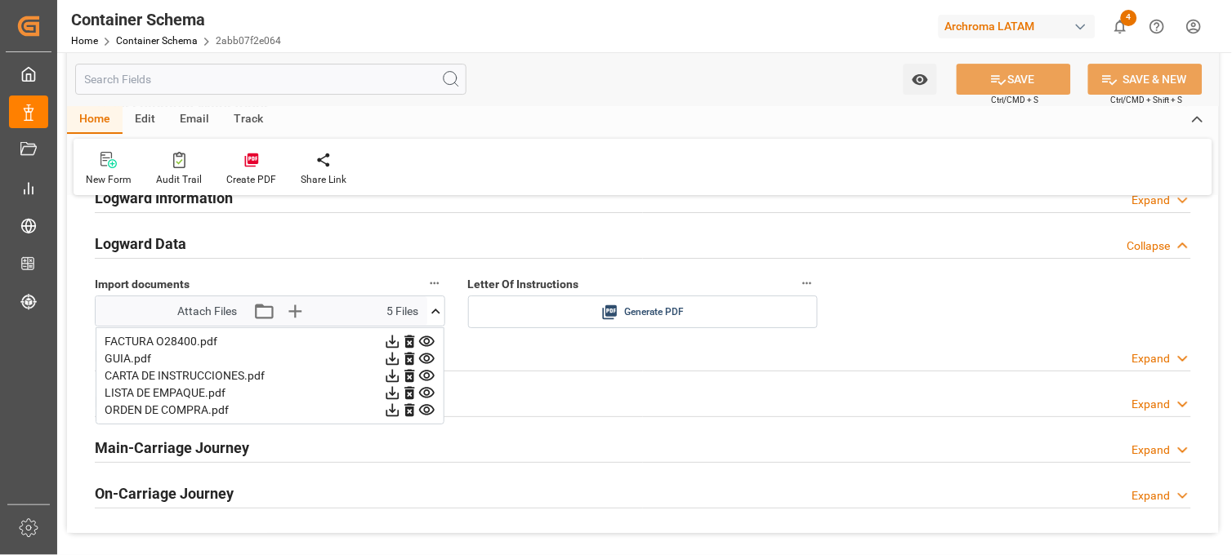
click at [428, 360] on icon at bounding box center [427, 359] width 16 height 11
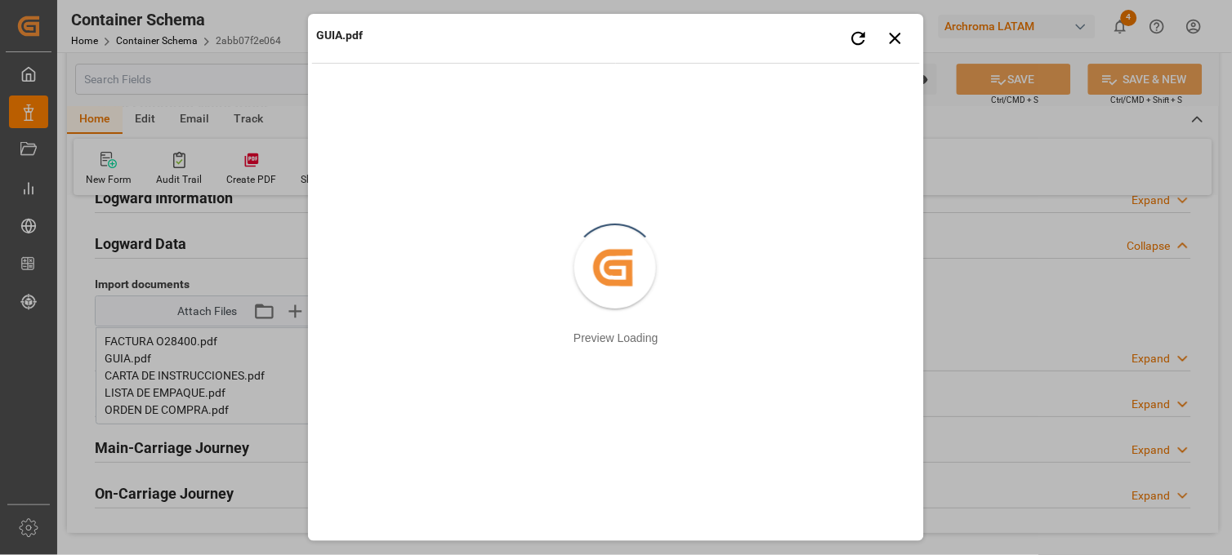
click at [997, 158] on div "GUIA.pdf Retry Close preview Created by potrace 1.15, written by Peter Selinger…" at bounding box center [616, 277] width 1232 height 555
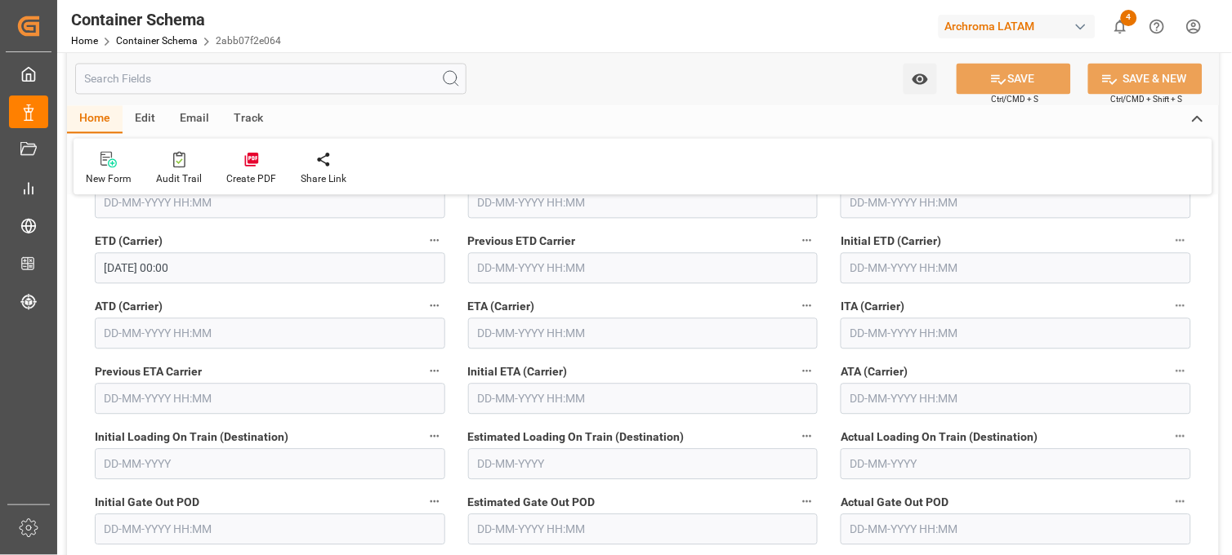
scroll to position [2087, 0]
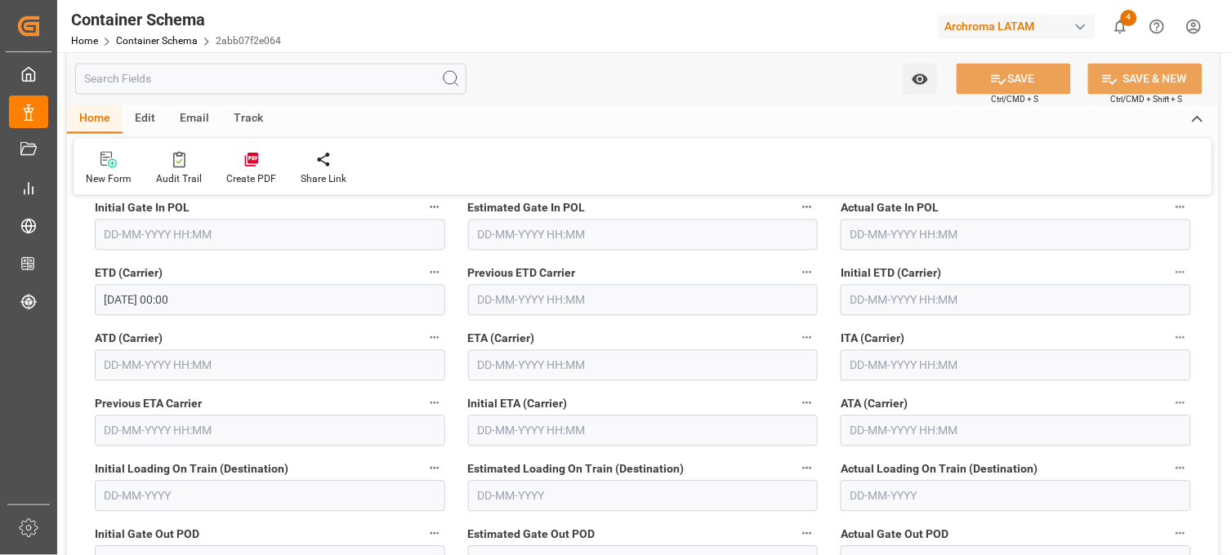
click at [117, 297] on input "26-08-2025 00:00" at bounding box center [270, 300] width 350 height 31
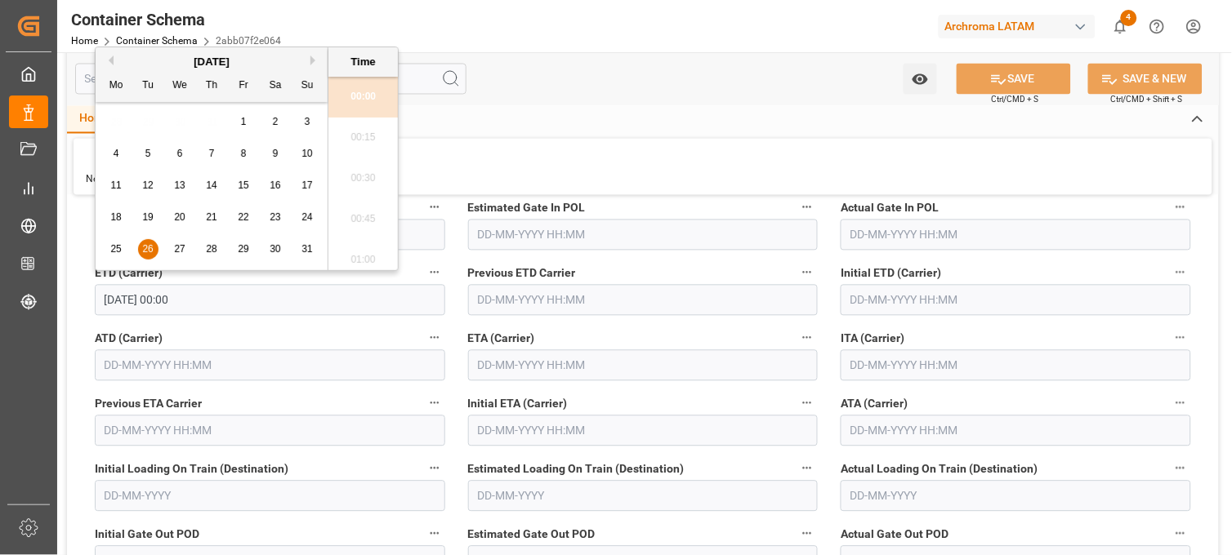
click at [185, 249] on span "27" at bounding box center [179, 248] width 11 height 11
type input "27-08-2025 00:00"
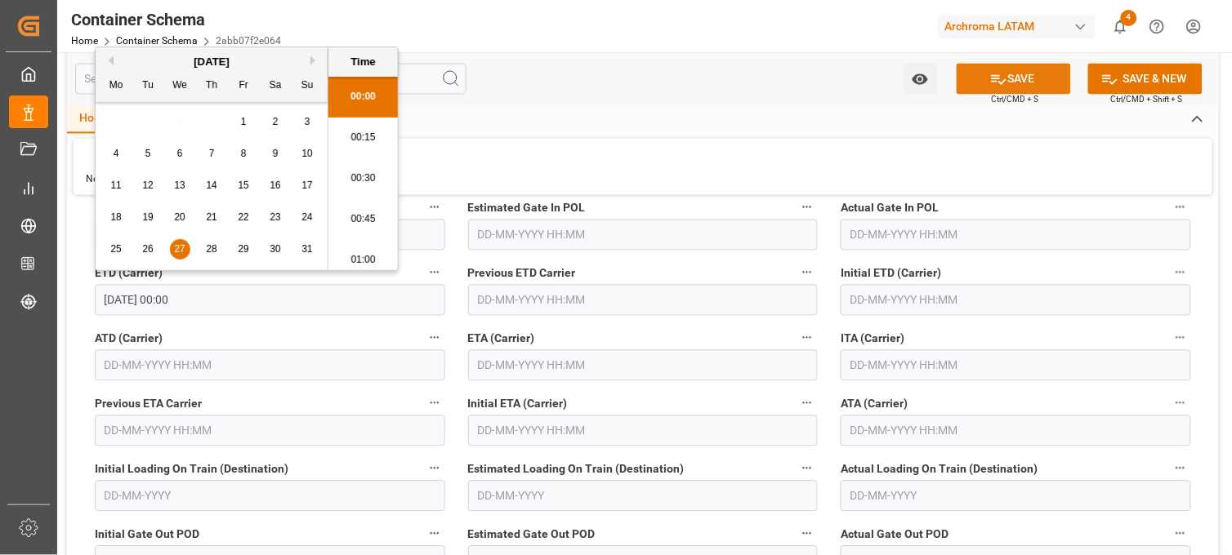
click at [1019, 79] on button "SAVE" at bounding box center [1013, 79] width 114 height 31
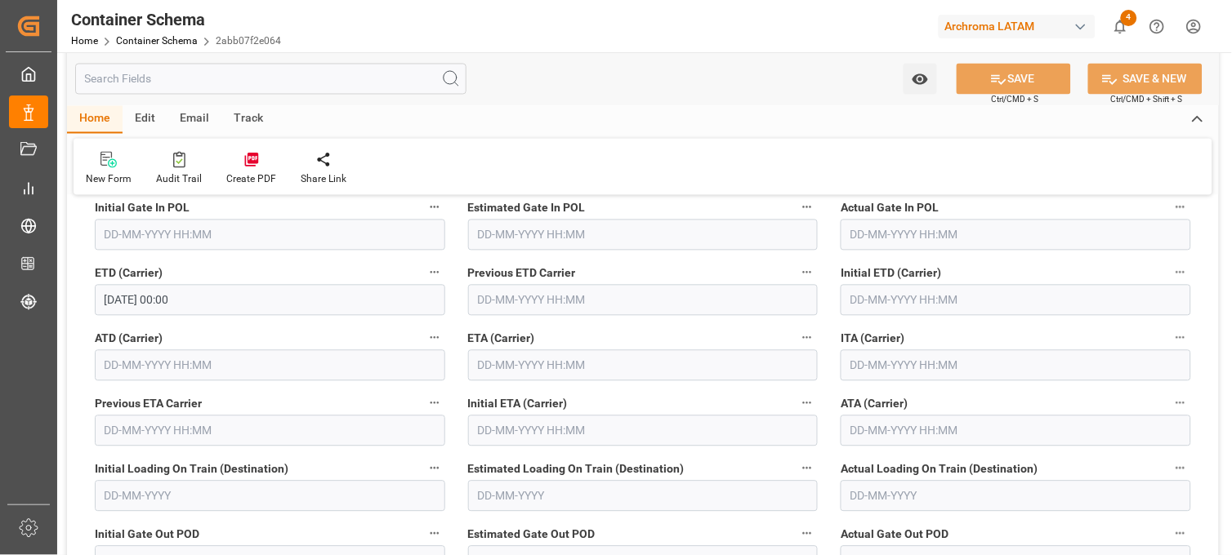
scroll to position [2359, 0]
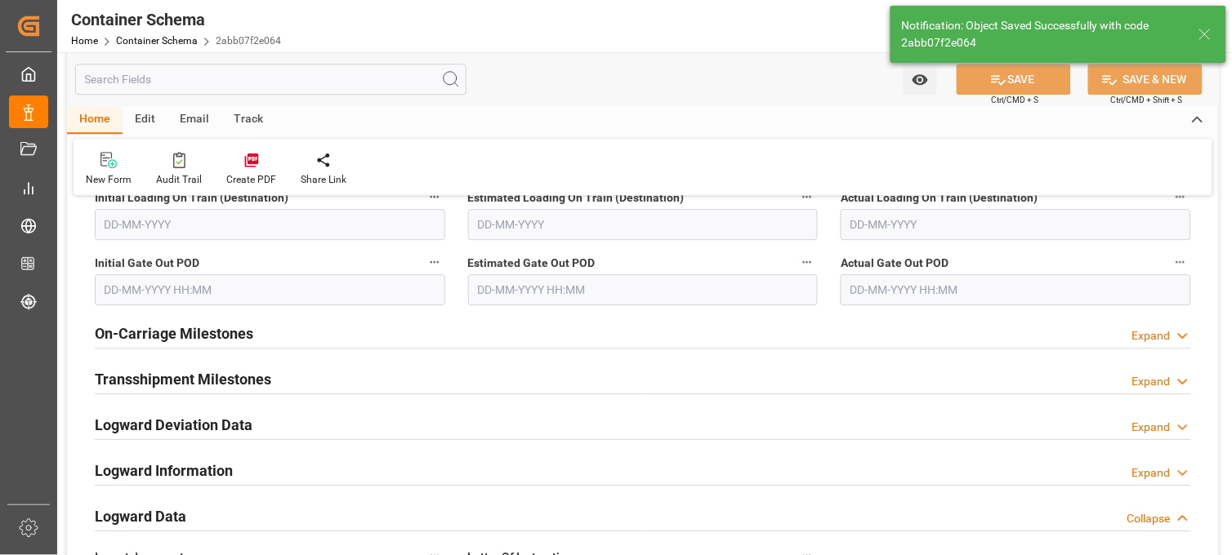
type input "26-08-2025 00:00"
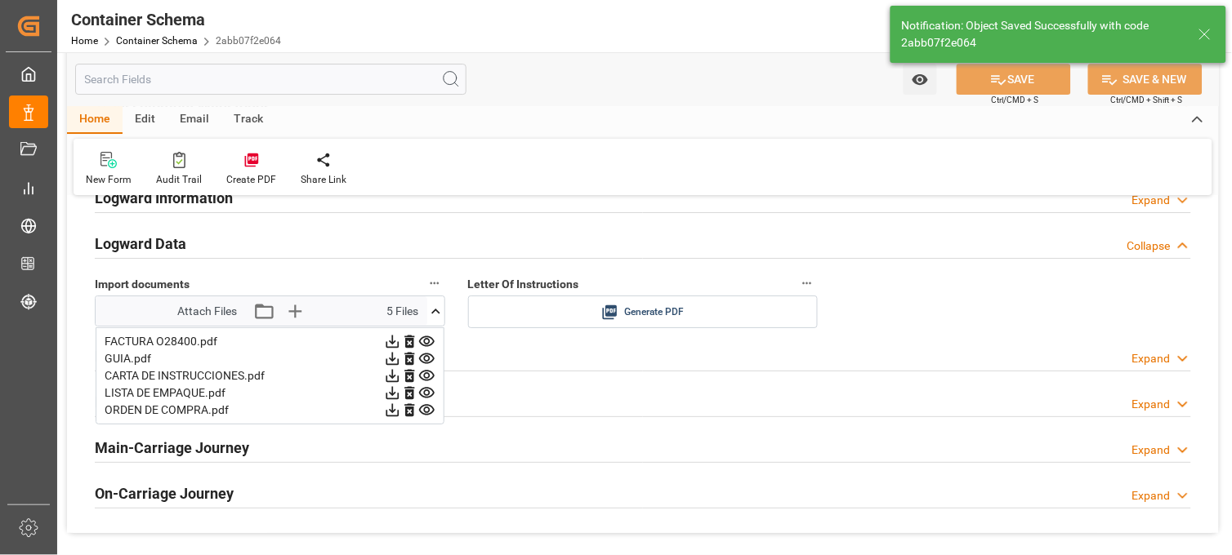
click at [426, 353] on icon at bounding box center [426, 358] width 17 height 17
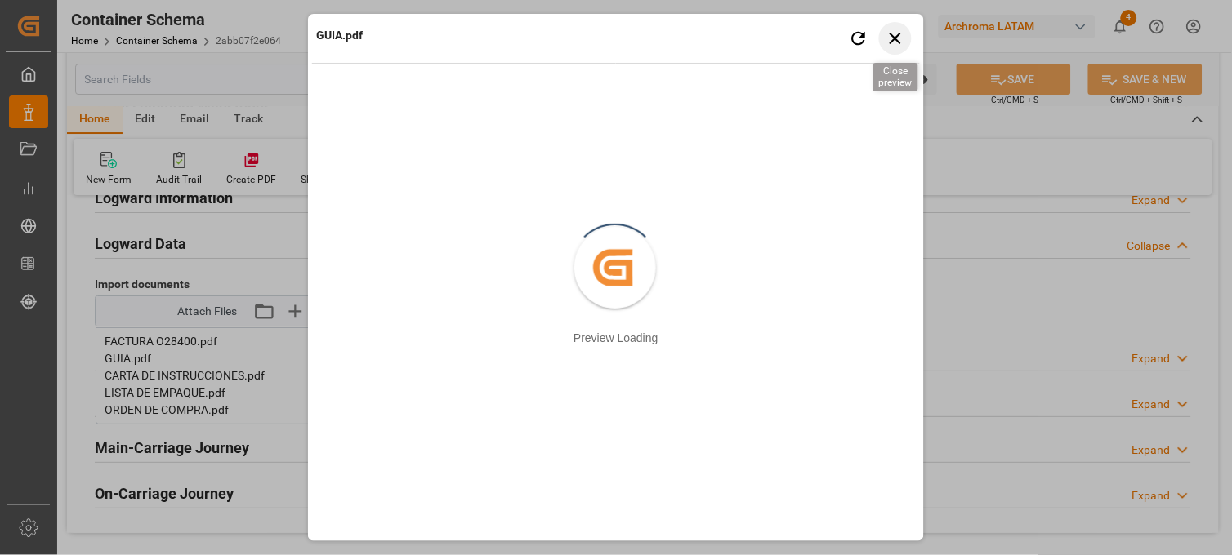
click at [902, 34] on icon "button" at bounding box center [895, 38] width 20 height 20
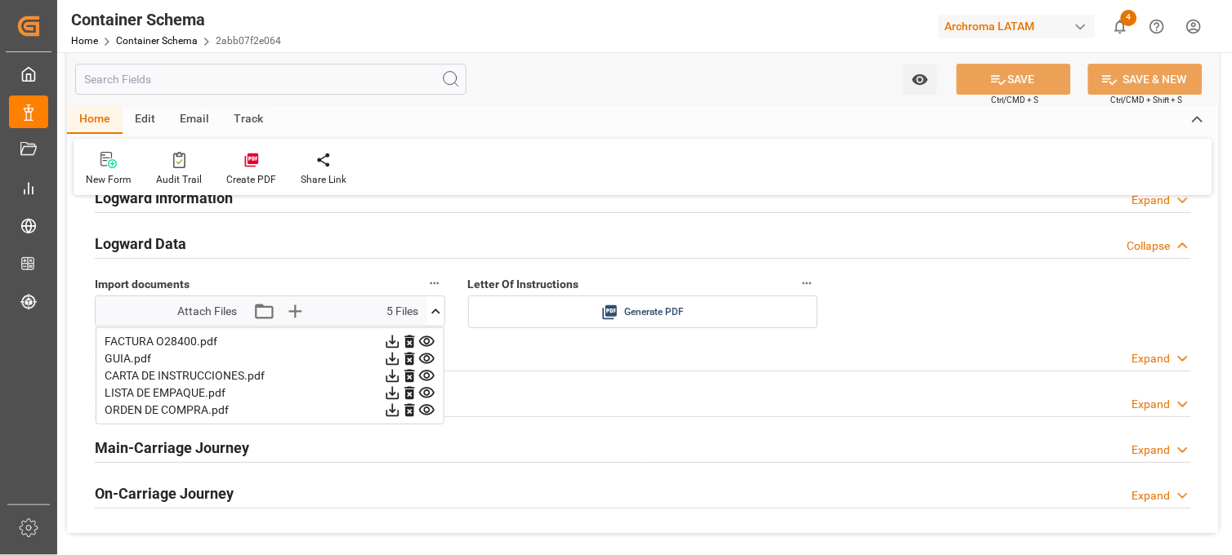
click at [570, 230] on div "Logward Data Collapse" at bounding box center [643, 242] width 1096 height 31
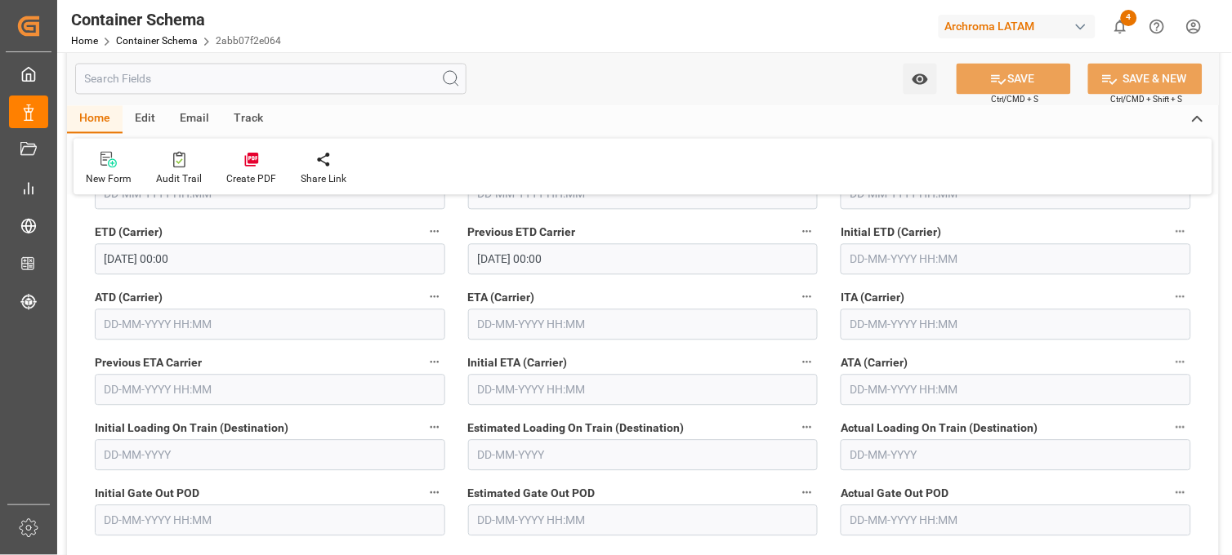
scroll to position [2087, 0]
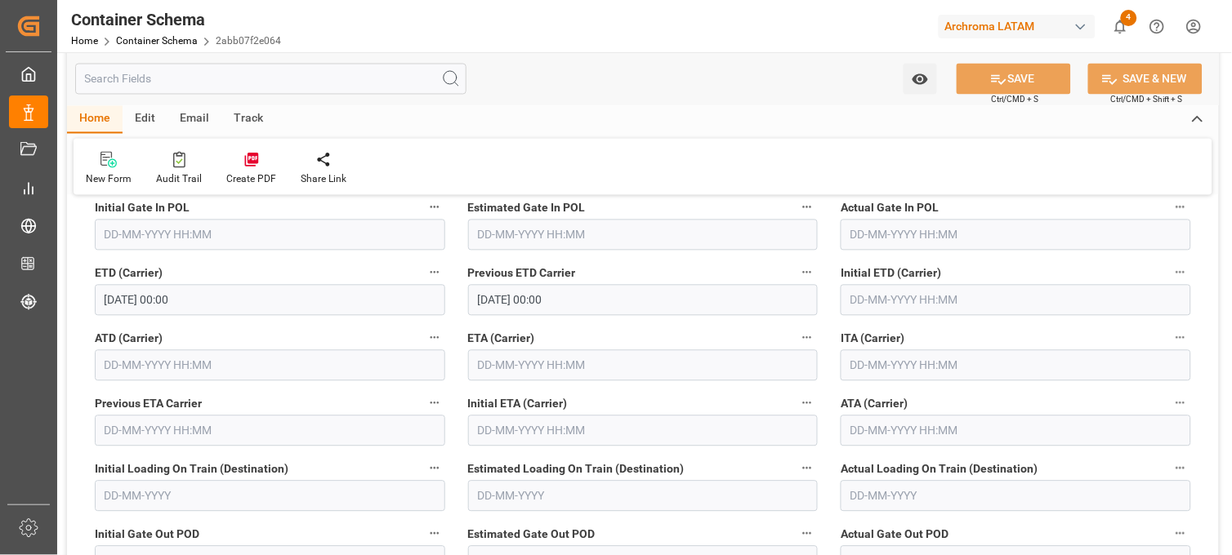
click at [516, 363] on input "text" at bounding box center [643, 365] width 350 height 31
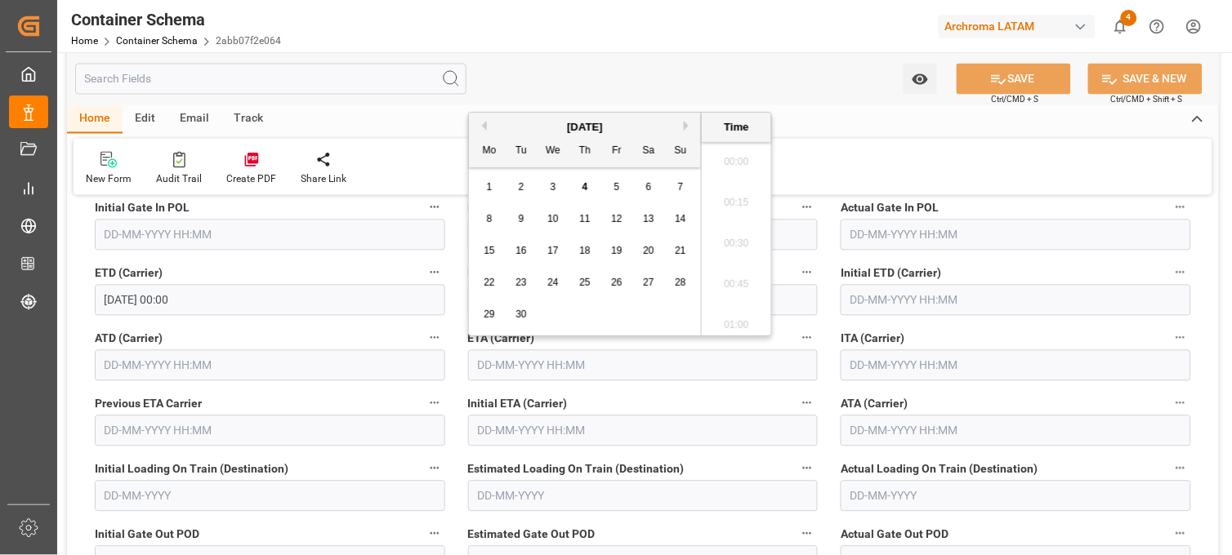
scroll to position [1516, 0]
click at [518, 313] on span "30" at bounding box center [520, 314] width 11 height 11
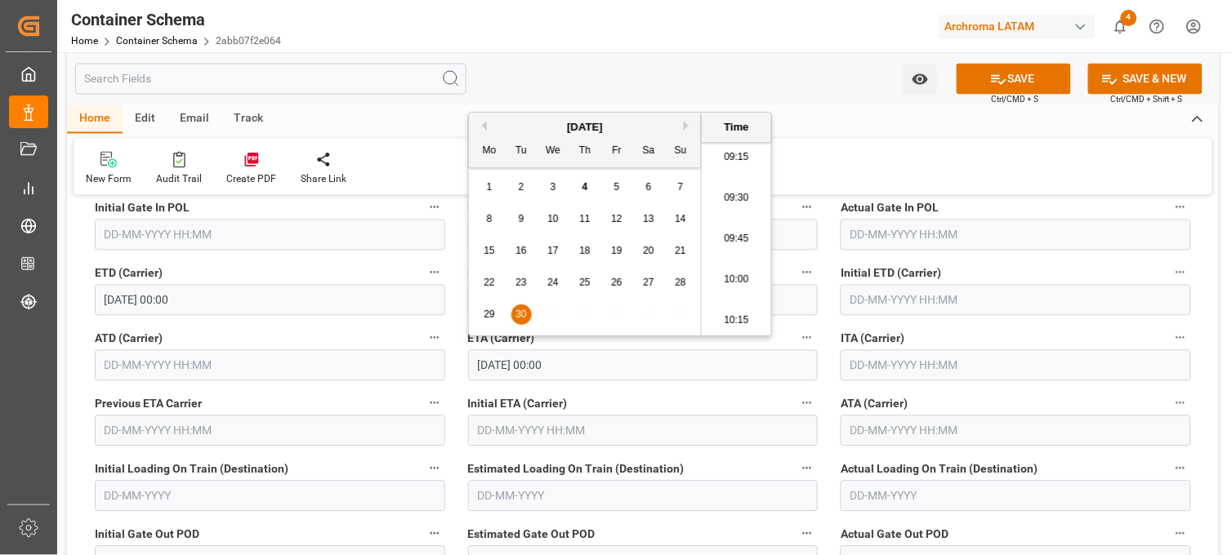
click at [480, 124] on button "Previous Month" at bounding box center [482, 126] width 10 height 10
click at [649, 313] on span "30" at bounding box center [648, 314] width 11 height 11
type input "30-08-2025 00:00"
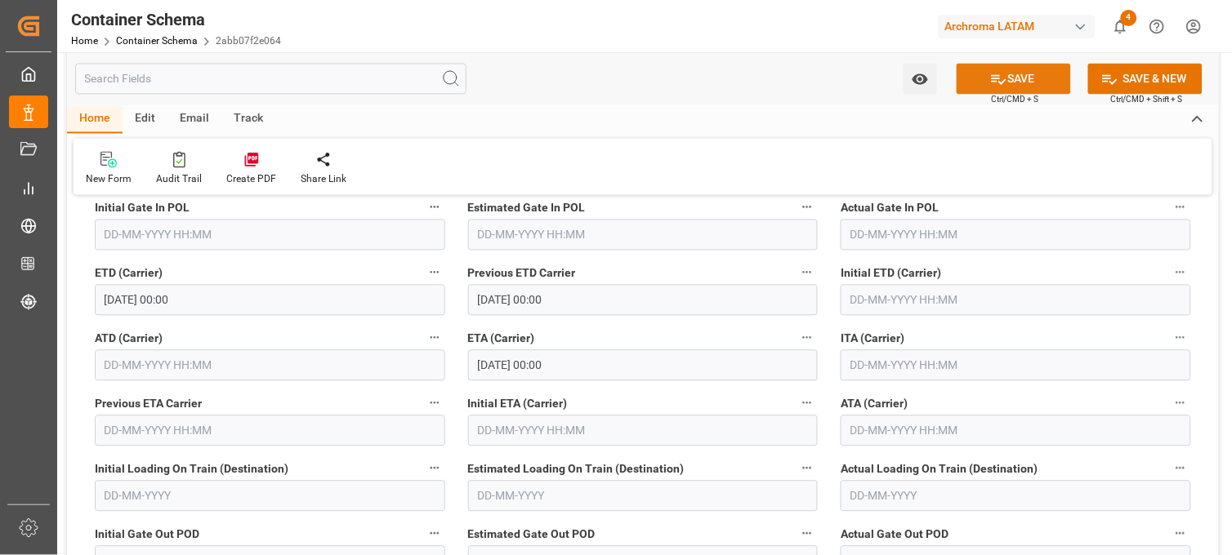
click at [1034, 82] on button "SAVE" at bounding box center [1013, 79] width 114 height 31
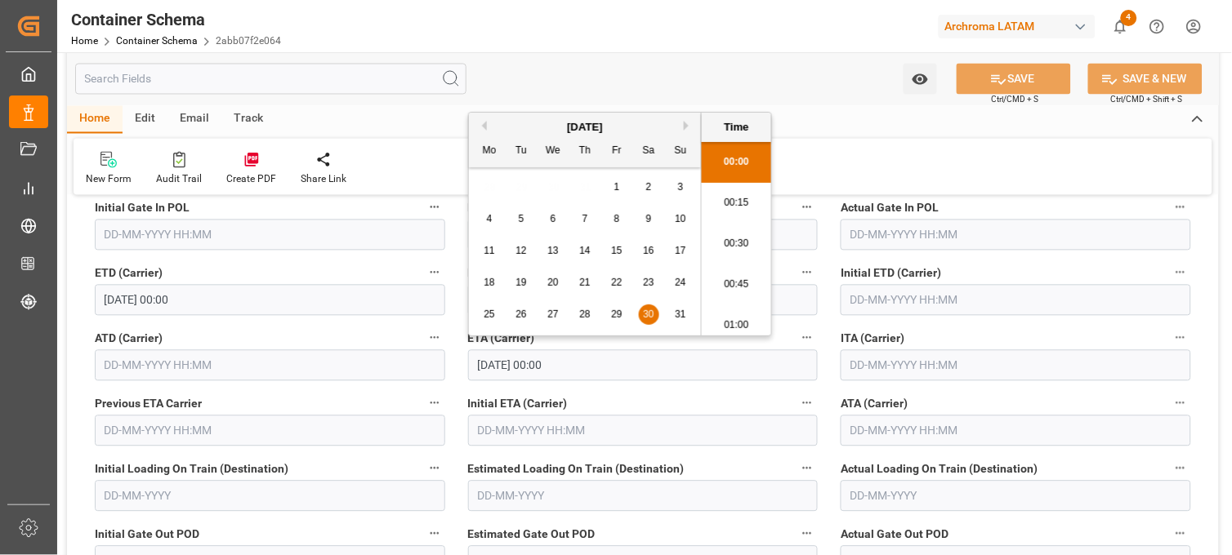
drag, startPoint x: 591, startPoint y: 364, endPoint x: 442, endPoint y: 357, distance: 148.8
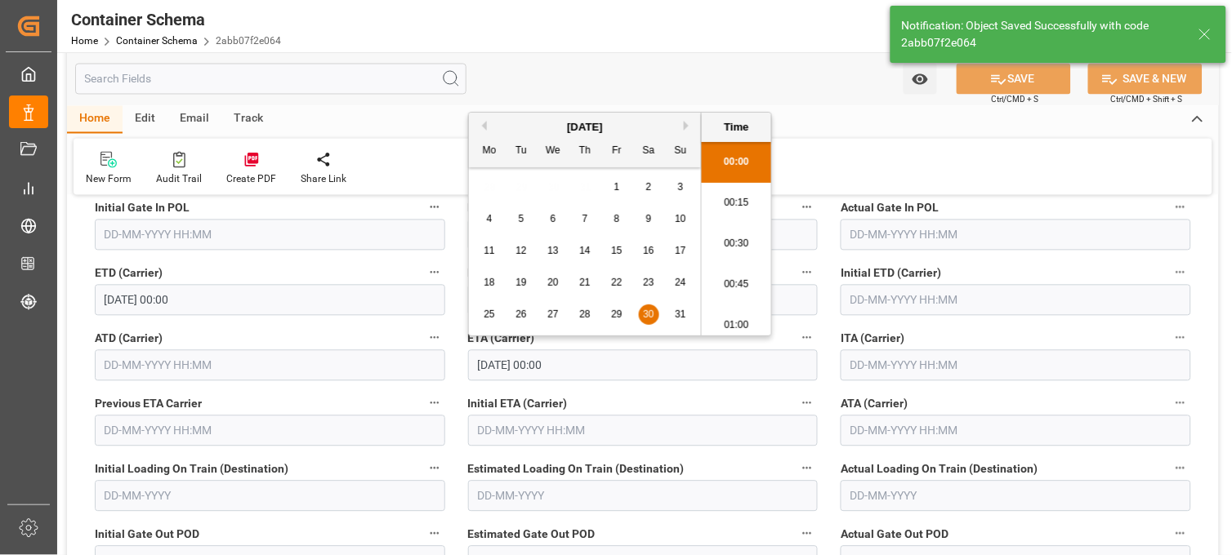
click at [860, 430] on input "text" at bounding box center [1015, 431] width 350 height 31
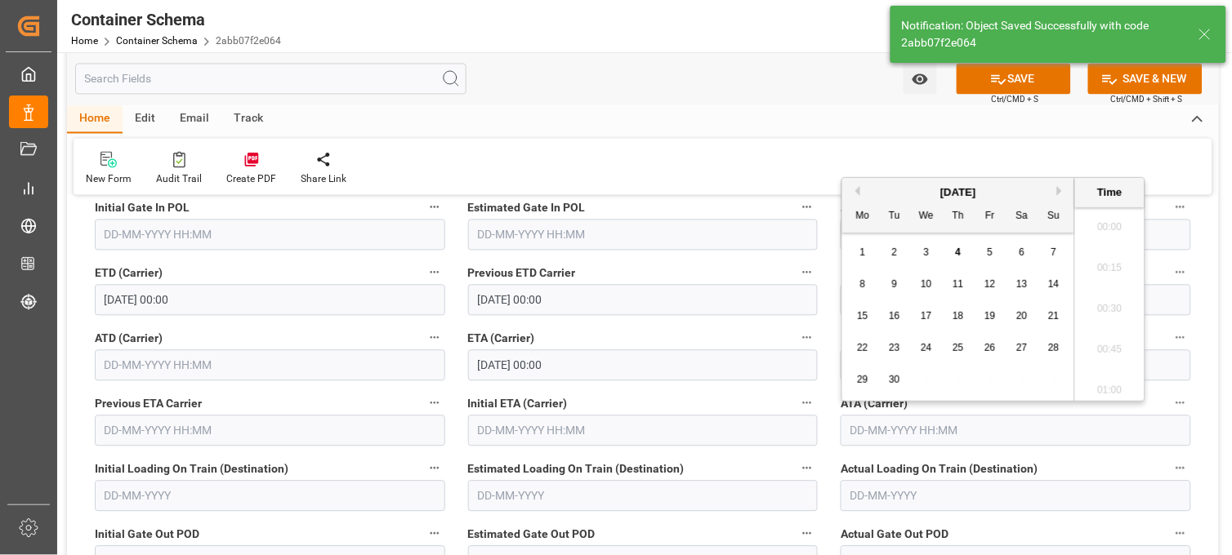
type input "30-08-2025 00:00"
paste input "30-08-2025 00:00"
type input "30-08-2025 00:00"
click at [1022, 74] on button "SAVE" at bounding box center [1013, 79] width 114 height 31
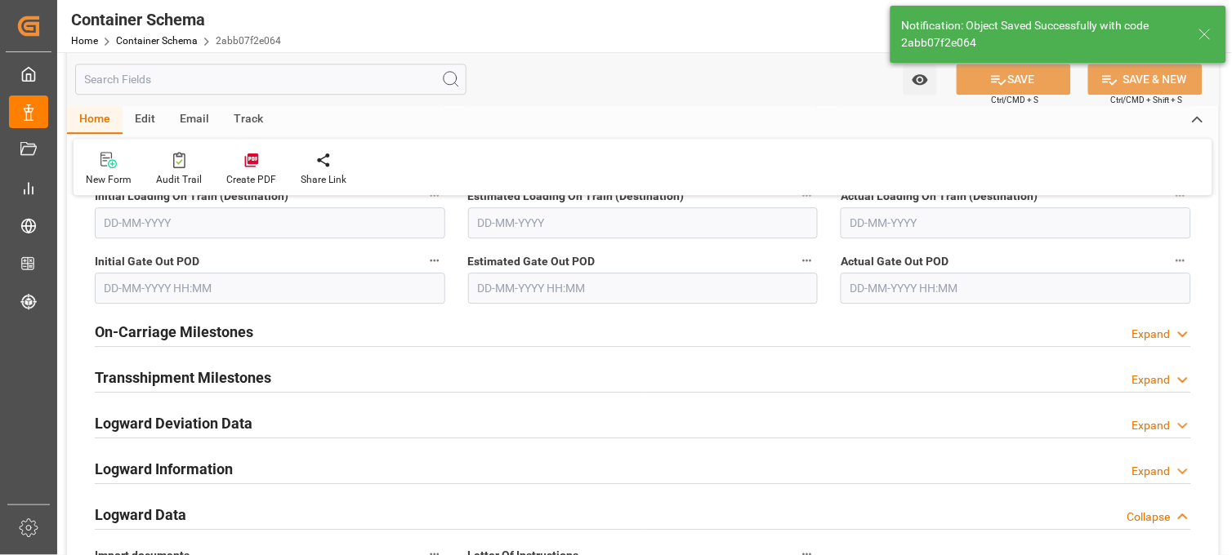
scroll to position [2359, 0]
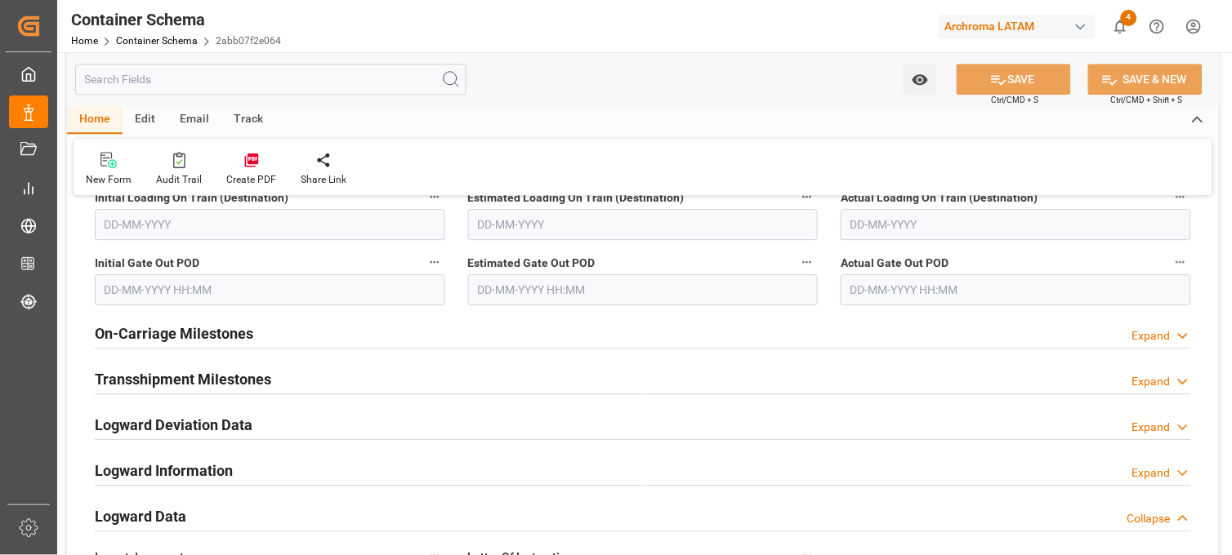
click at [1180, 337] on icon at bounding box center [1183, 336] width 16 height 17
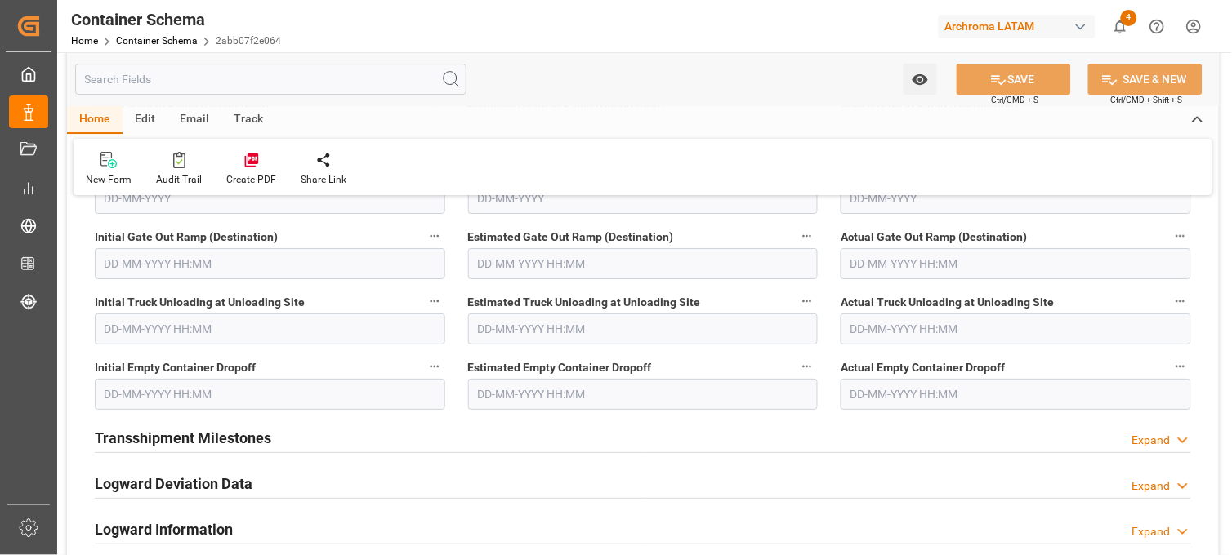
scroll to position [2632, 0]
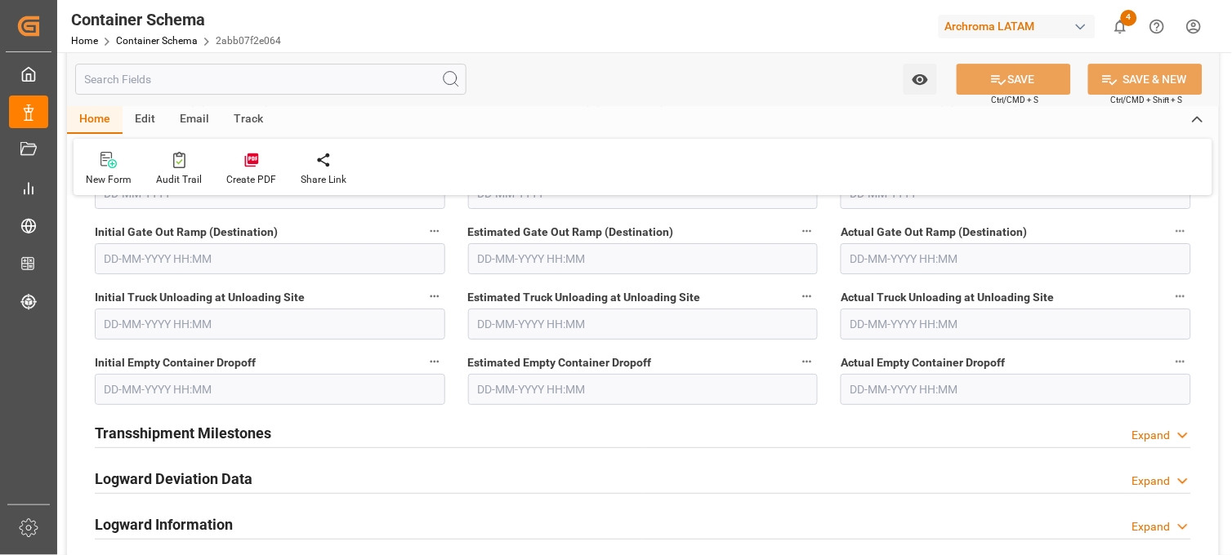
click at [878, 394] on input "text" at bounding box center [1015, 389] width 350 height 31
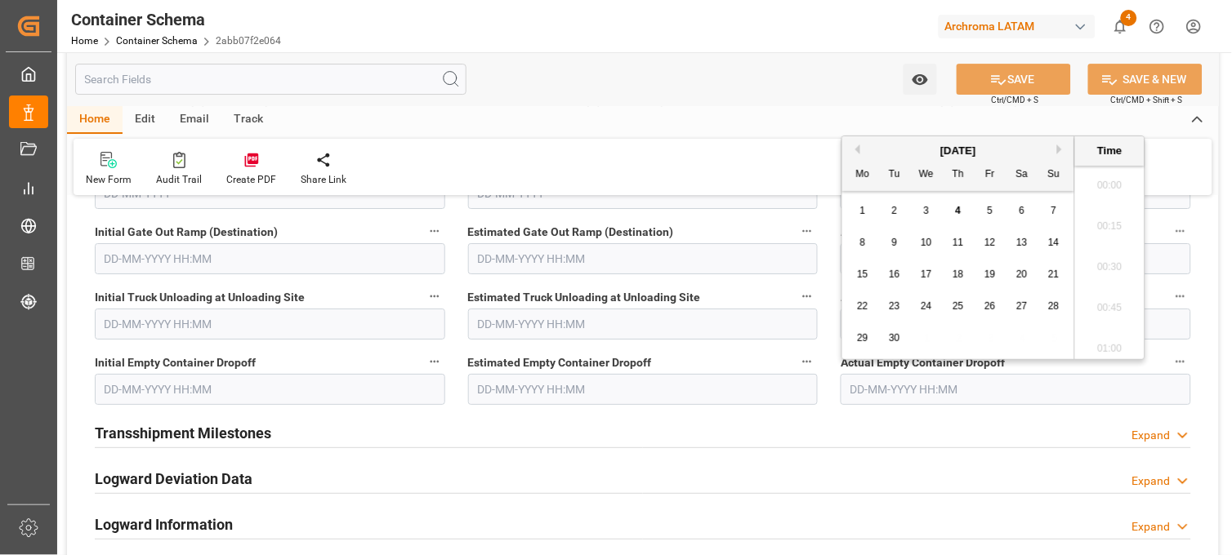
scroll to position [1516, 0]
paste input "30-08-2025 00:00"
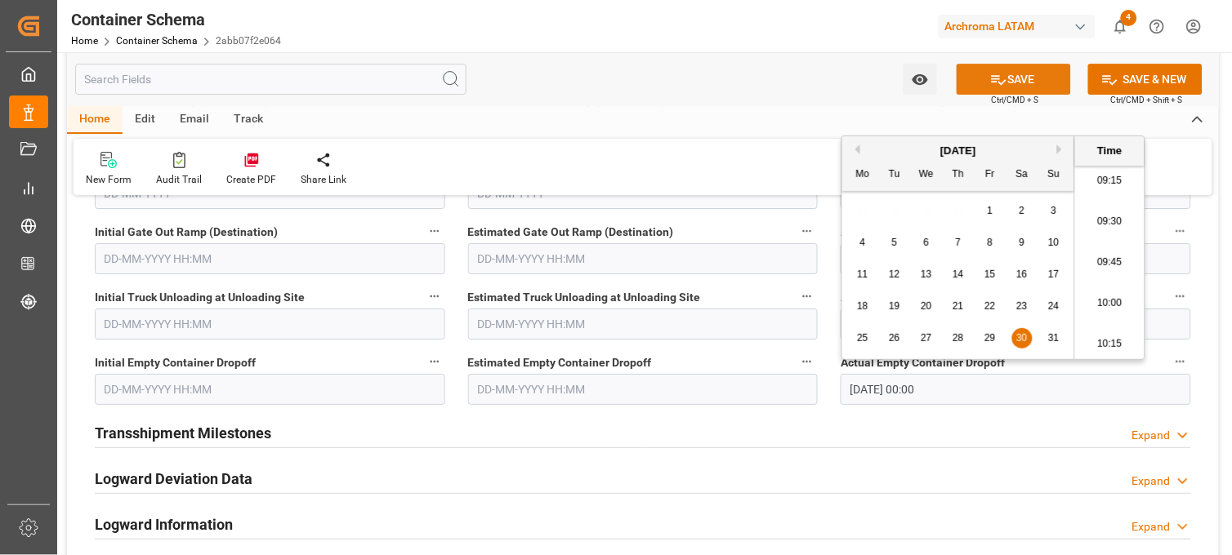
type input "30-08-2025 00:00"
click at [1030, 82] on button "SAVE" at bounding box center [1013, 79] width 114 height 31
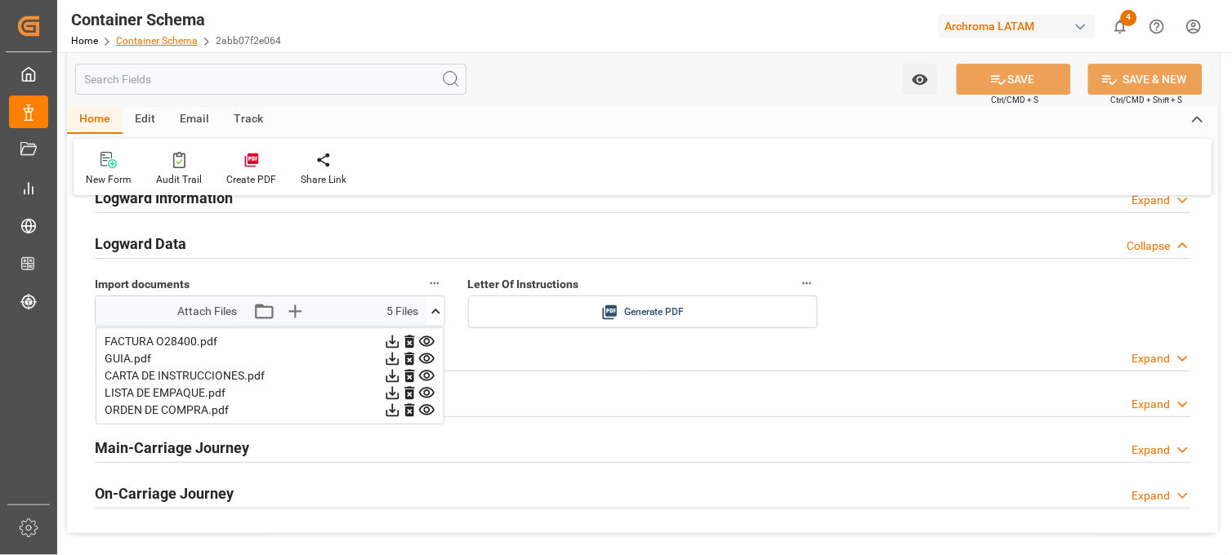
click at [172, 45] on link "Container Schema" at bounding box center [157, 40] width 82 height 11
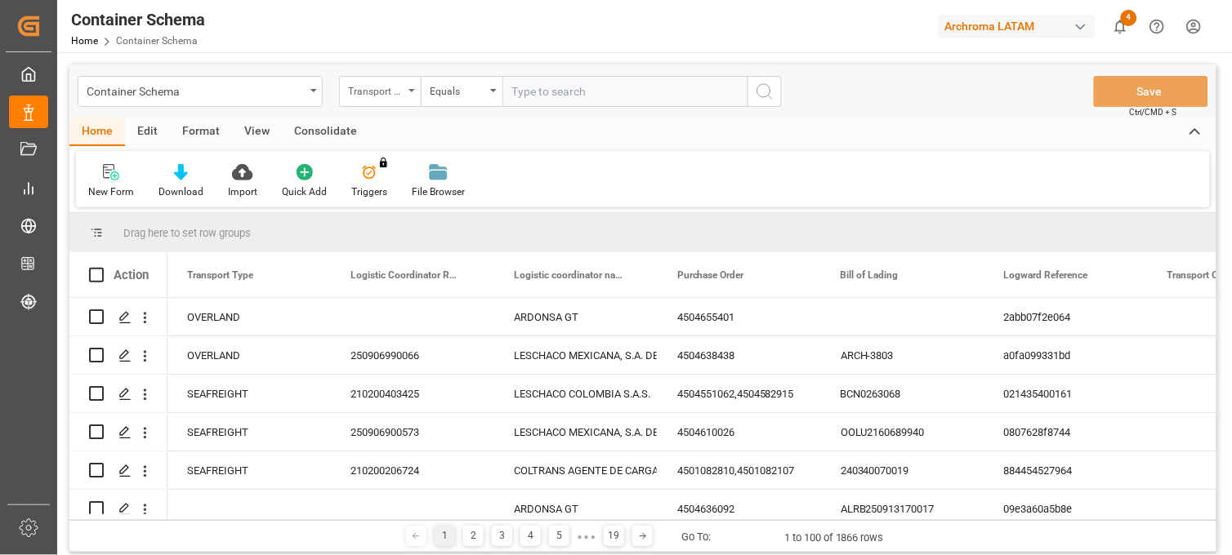
click at [403, 94] on div "Transport Type" at bounding box center [376, 89] width 56 height 19
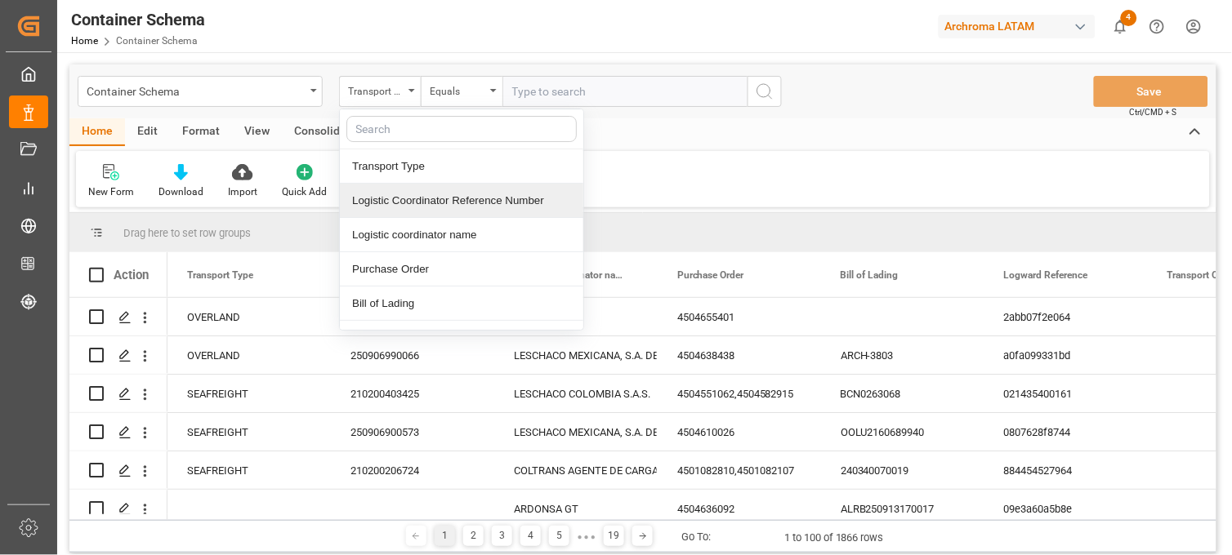
click at [442, 199] on div "Logistic Coordinator Reference Number" at bounding box center [461, 201] width 243 height 34
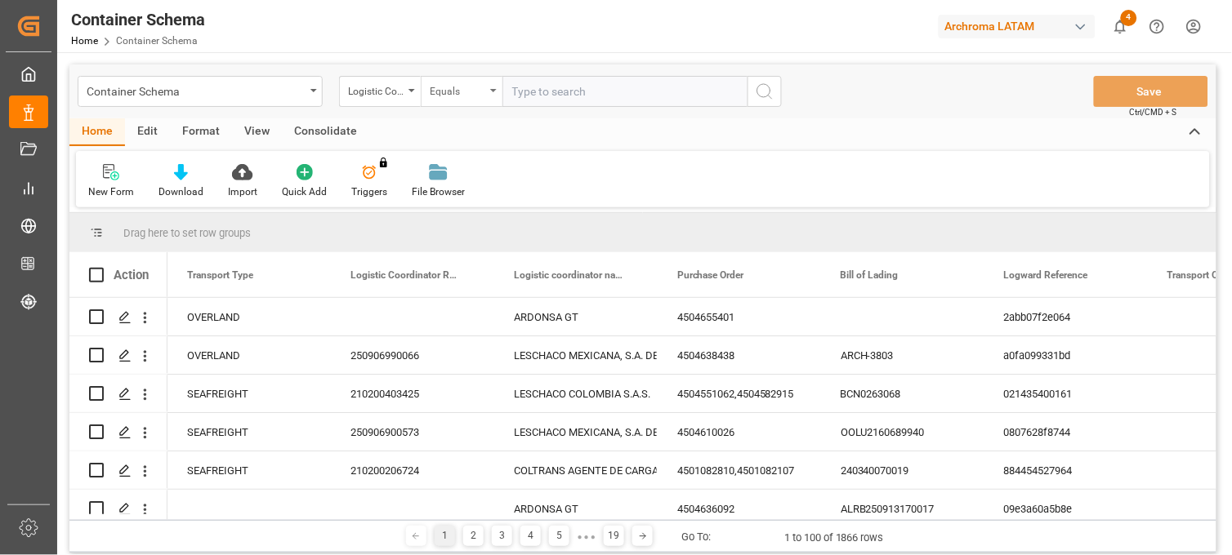
click at [463, 87] on div "Equals" at bounding box center [458, 89] width 56 height 19
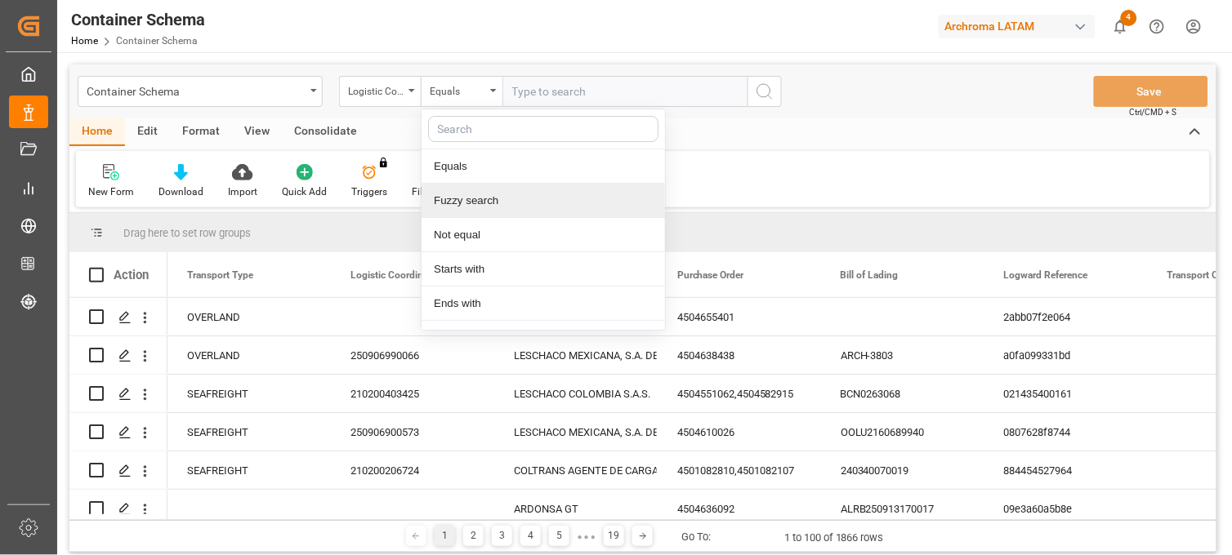
click at [502, 208] on div "Fuzzy search" at bounding box center [542, 201] width 243 height 34
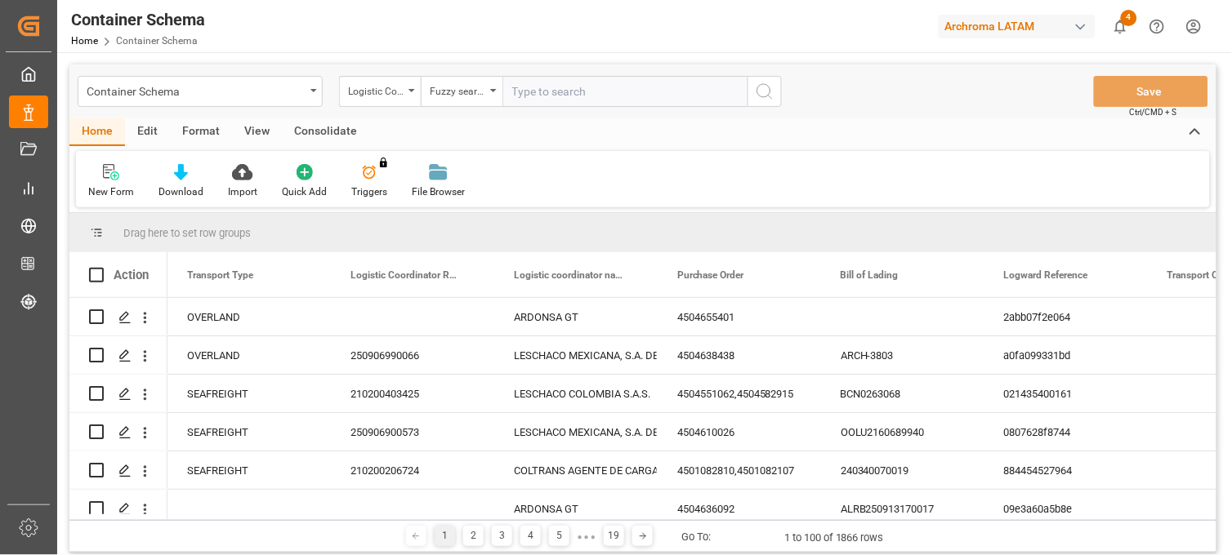
paste input "210200805725"
type input "210200805725"
click at [765, 94] on icon "search button" at bounding box center [765, 92] width 20 height 20
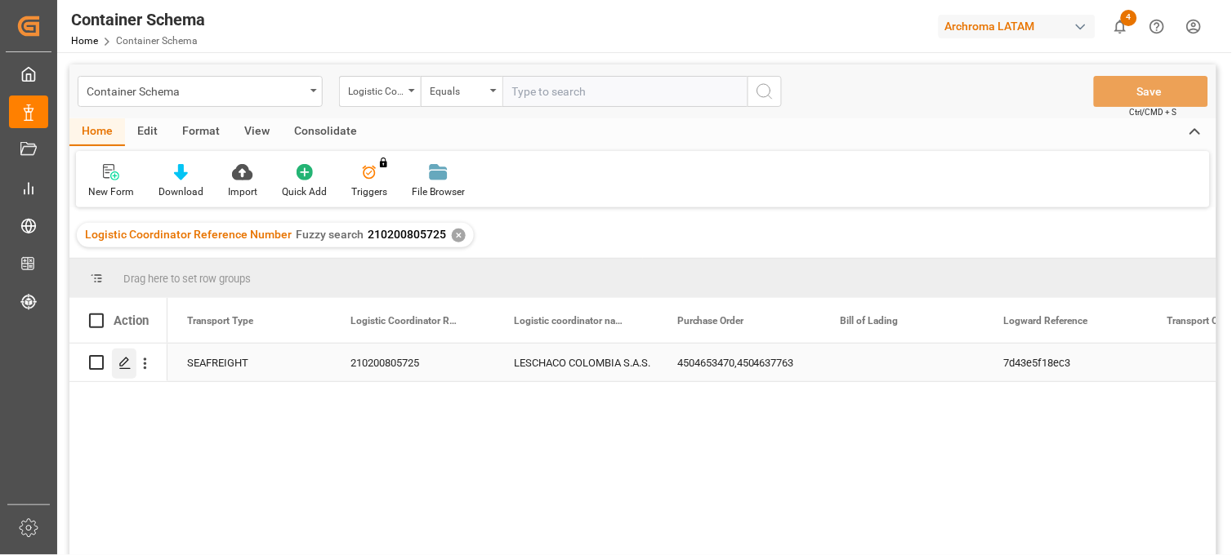
click at [125, 365] on icon "Press SPACE to select this row." at bounding box center [124, 363] width 13 height 13
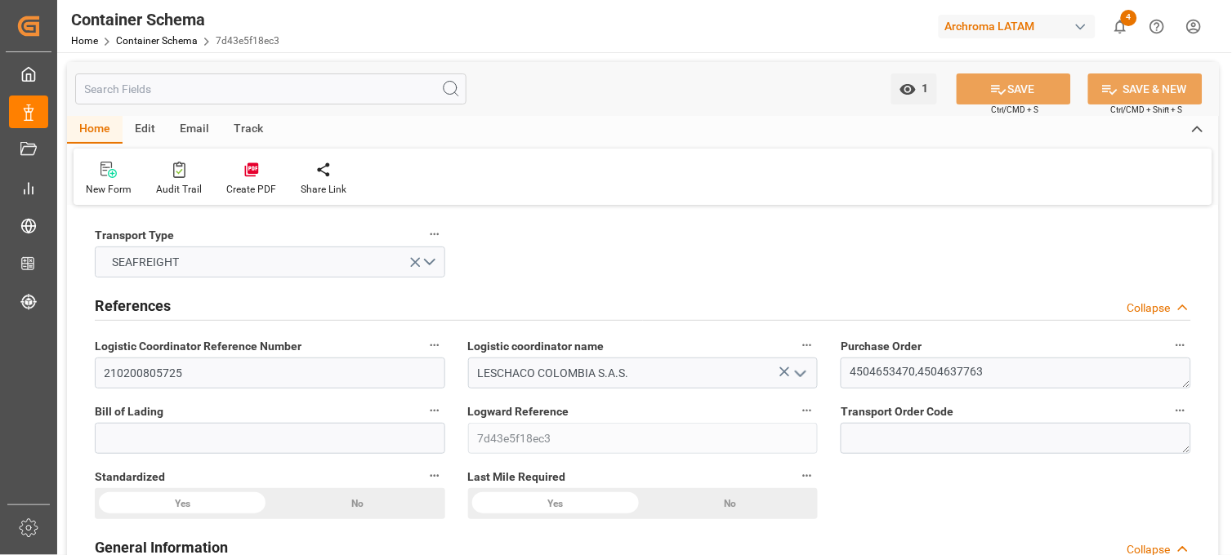
type input "0"
type input "3"
type input "2"
type input "6"
type input "1100"
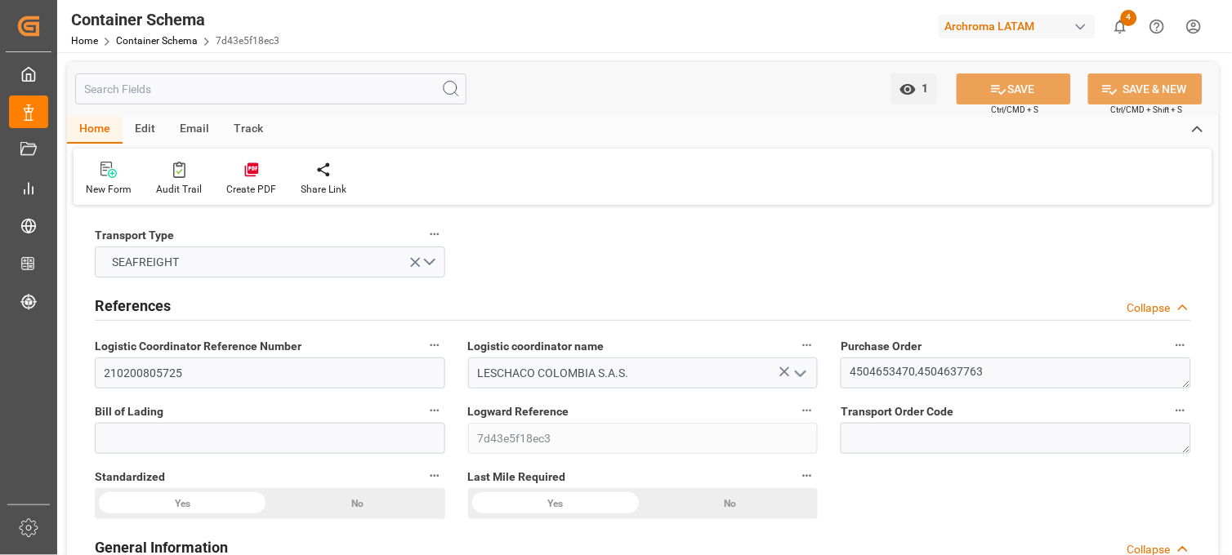
type input "1174.4"
type input "15-08-2025 16:30"
type input "[DATE]"
type input "30-08-2025 00:00"
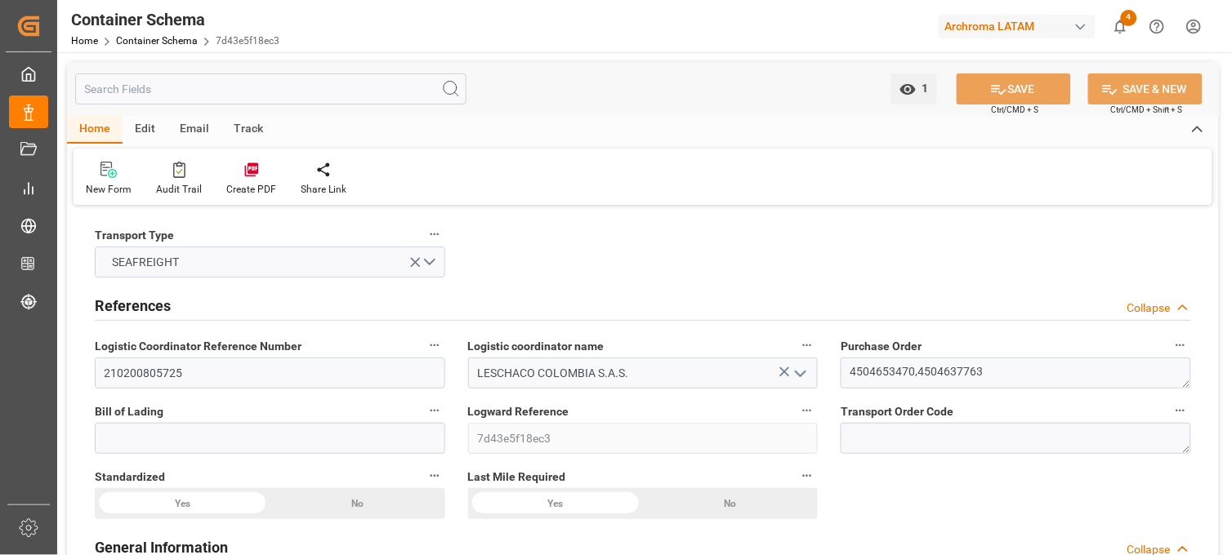
type input "30-08-2025 00:00"
drag, startPoint x: 216, startPoint y: 376, endPoint x: 46, endPoint y: 360, distance: 171.4
click at [46, 360] on div "Created by potrace 1.15, written by Peter Selinger 2001-2017 Created by potrace…" at bounding box center [616, 277] width 1232 height 555
click at [159, 39] on link "Container Schema" at bounding box center [157, 40] width 82 height 11
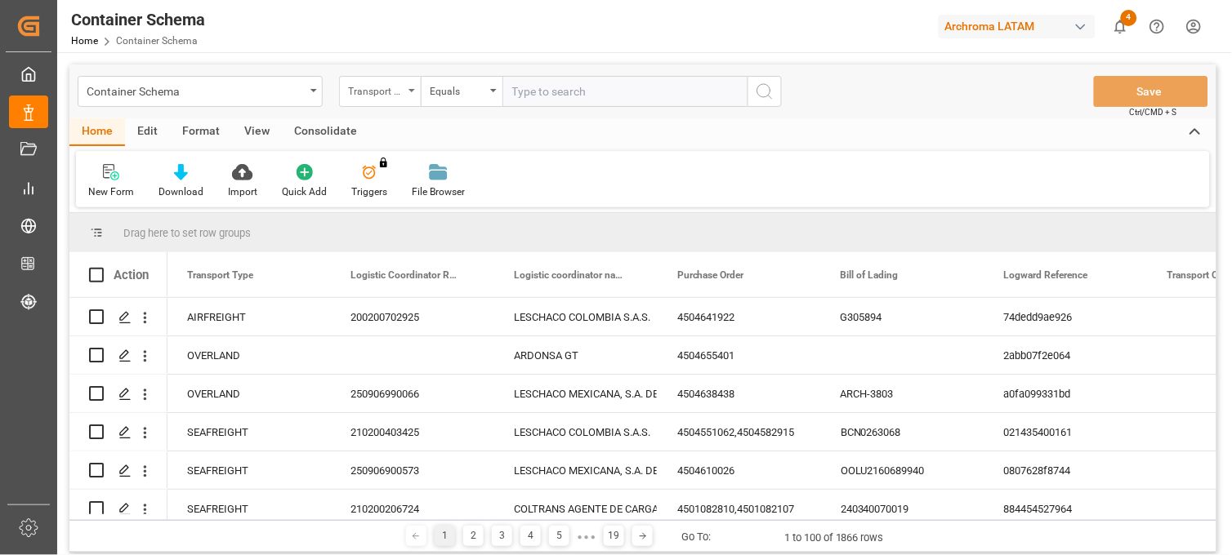
click at [394, 96] on div "Transport Type" at bounding box center [376, 89] width 56 height 19
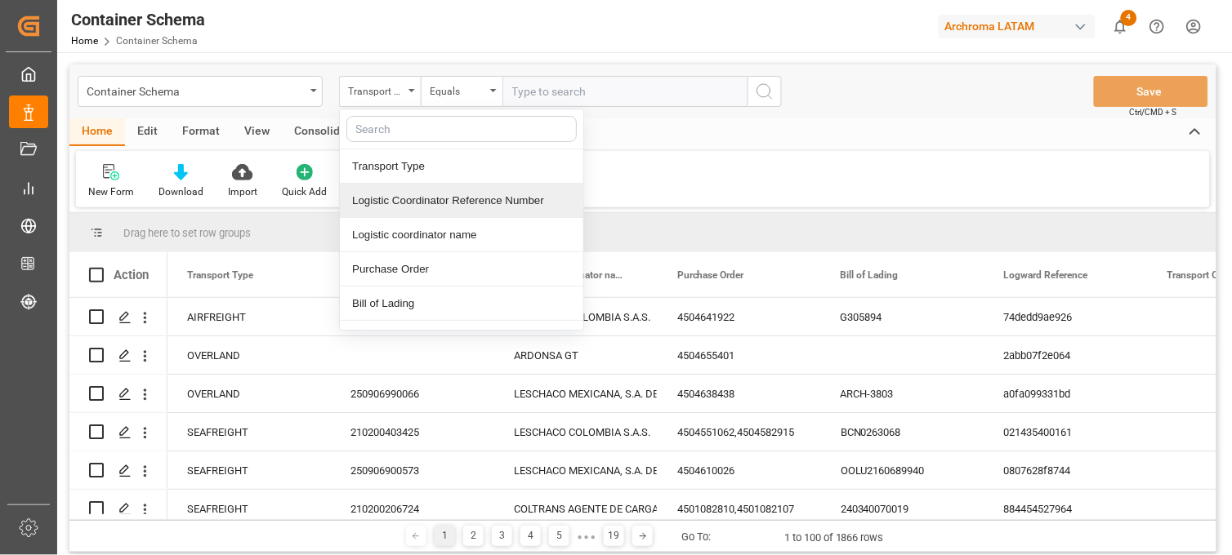
click at [415, 202] on div "Logistic Coordinator Reference Number" at bounding box center [461, 201] width 243 height 34
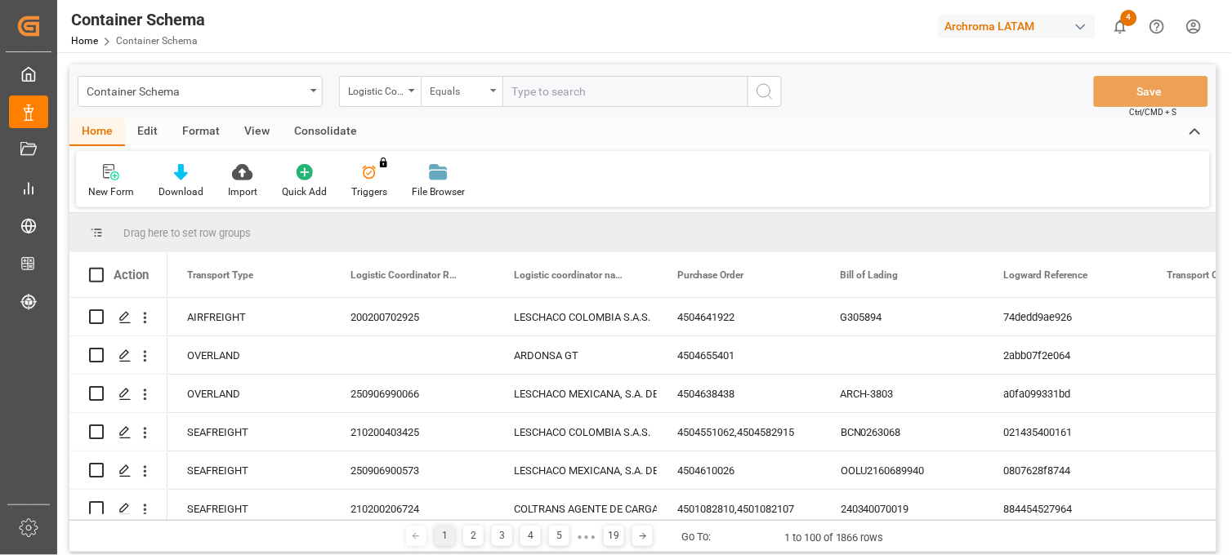
click at [469, 90] on div "Equals" at bounding box center [458, 89] width 56 height 19
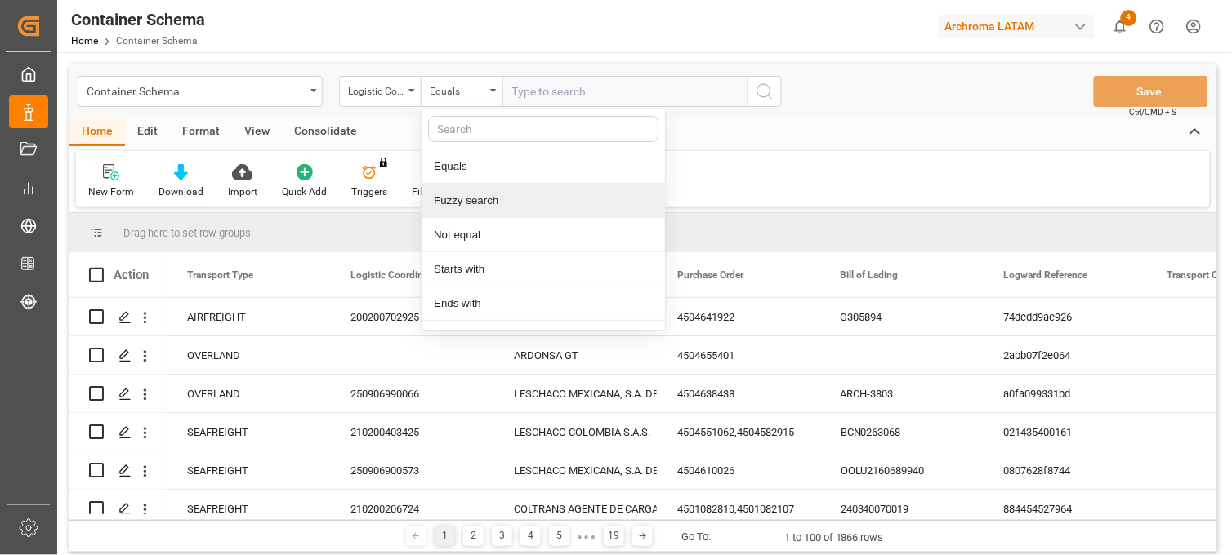
click at [486, 207] on div "Fuzzy search" at bounding box center [542, 201] width 243 height 34
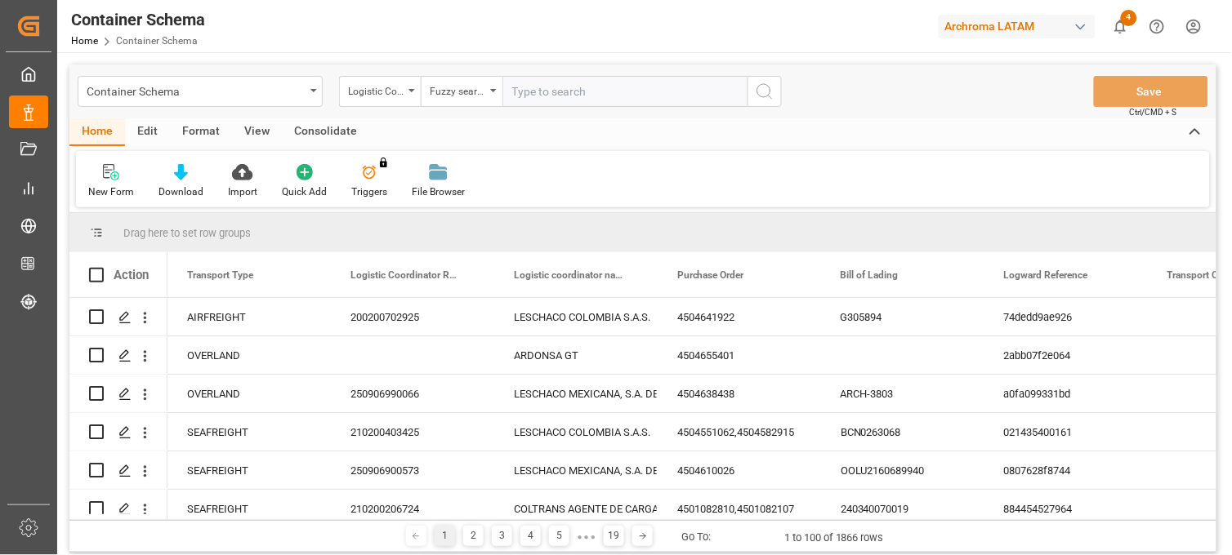
paste input "210200403425"
type input "210200403425"
click at [761, 91] on icon "search button" at bounding box center [765, 92] width 20 height 20
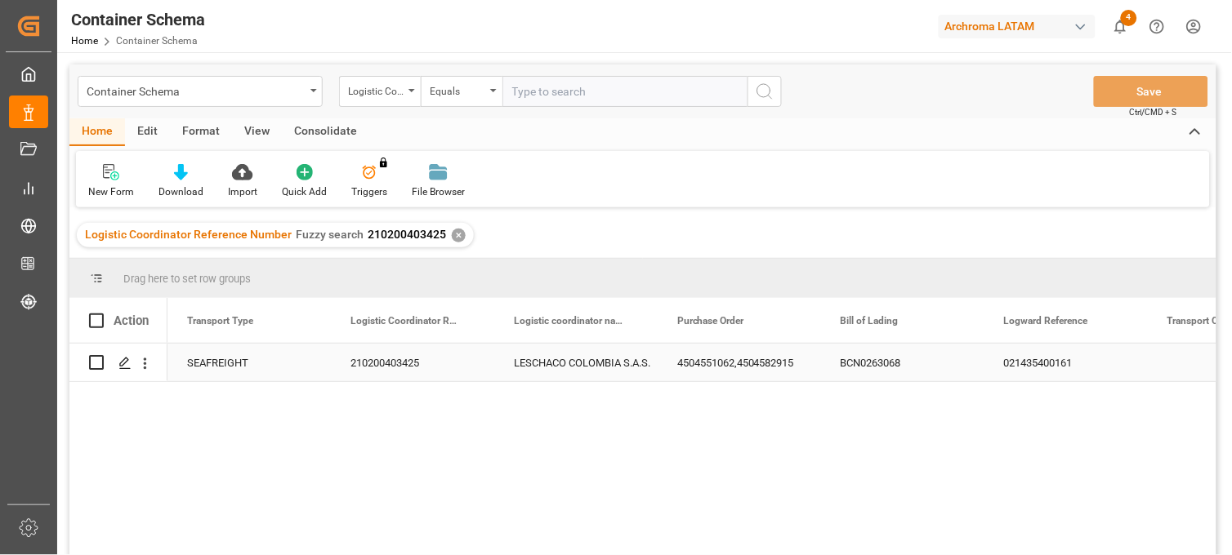
click at [762, 357] on div "4504551062,4504582915" at bounding box center [739, 363] width 163 height 38
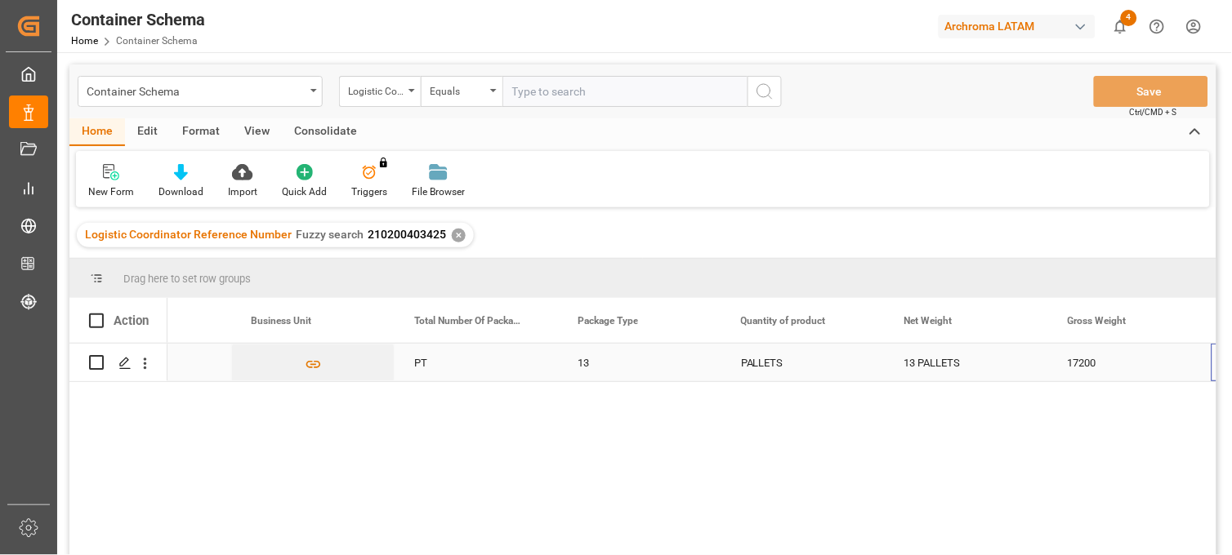
scroll to position [0, 4510]
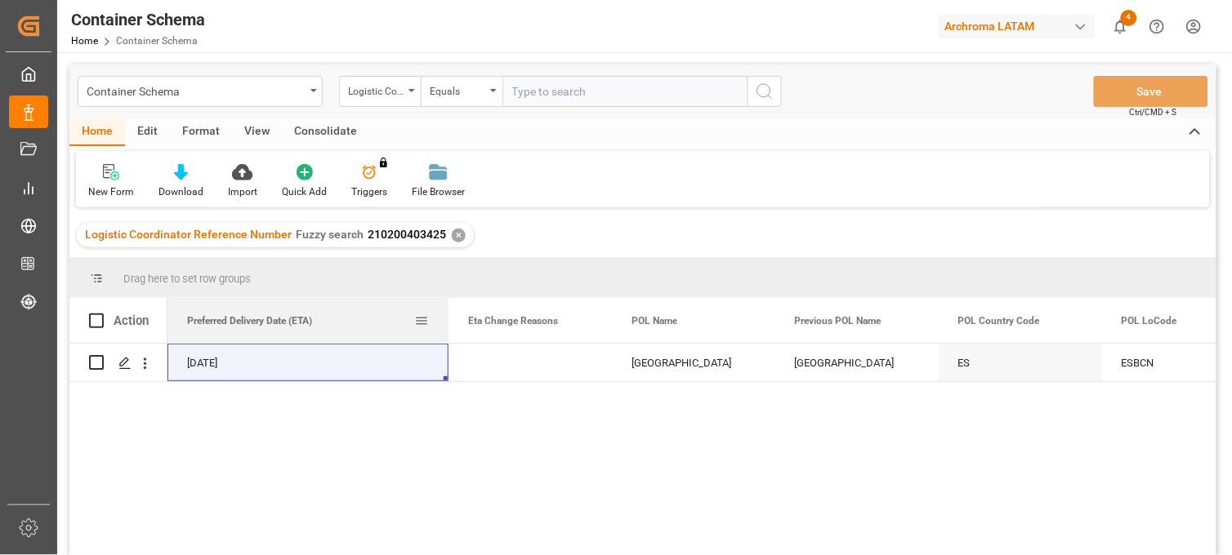
drag, startPoint x: 329, startPoint y: 315, endPoint x: 447, endPoint y: 315, distance: 117.6
click at [447, 315] on div at bounding box center [448, 320] width 7 height 45
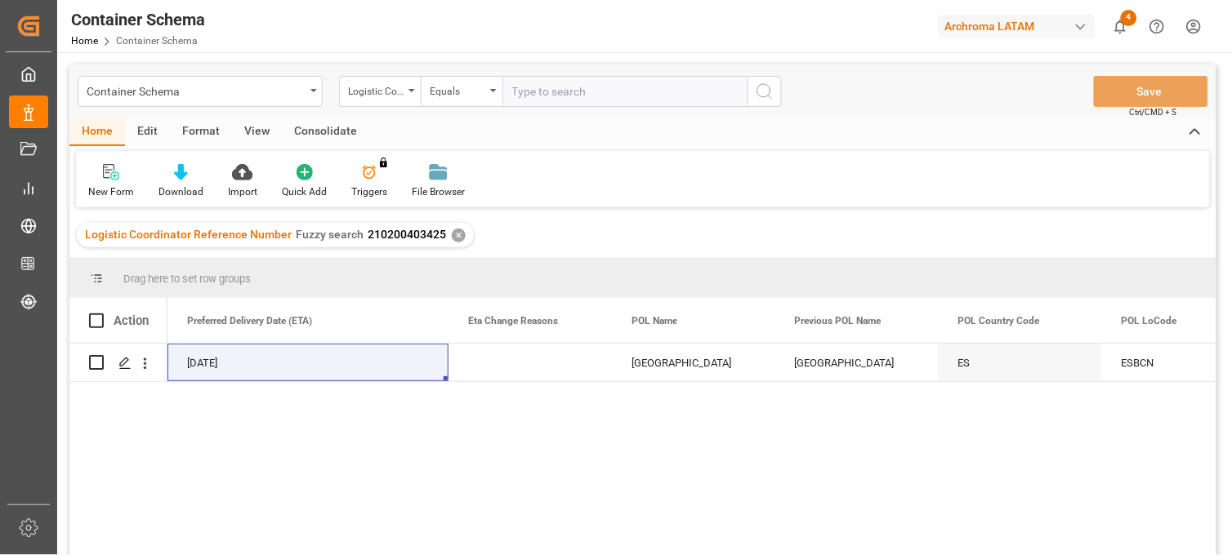
click at [452, 234] on div "✕" at bounding box center [459, 236] width 14 height 14
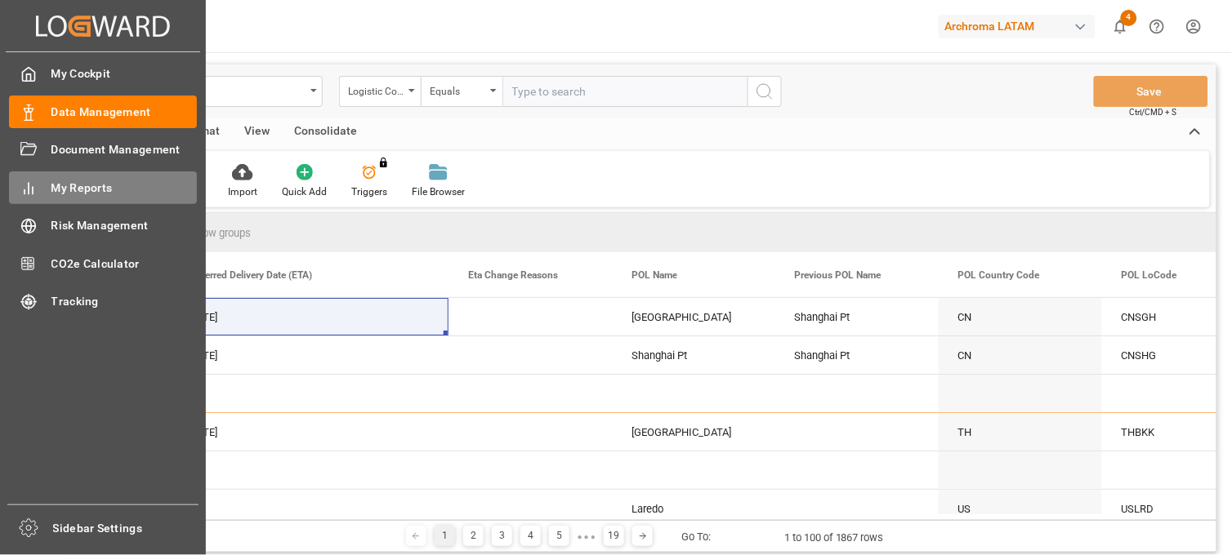
click at [120, 182] on span "My Reports" at bounding box center [124, 188] width 146 height 17
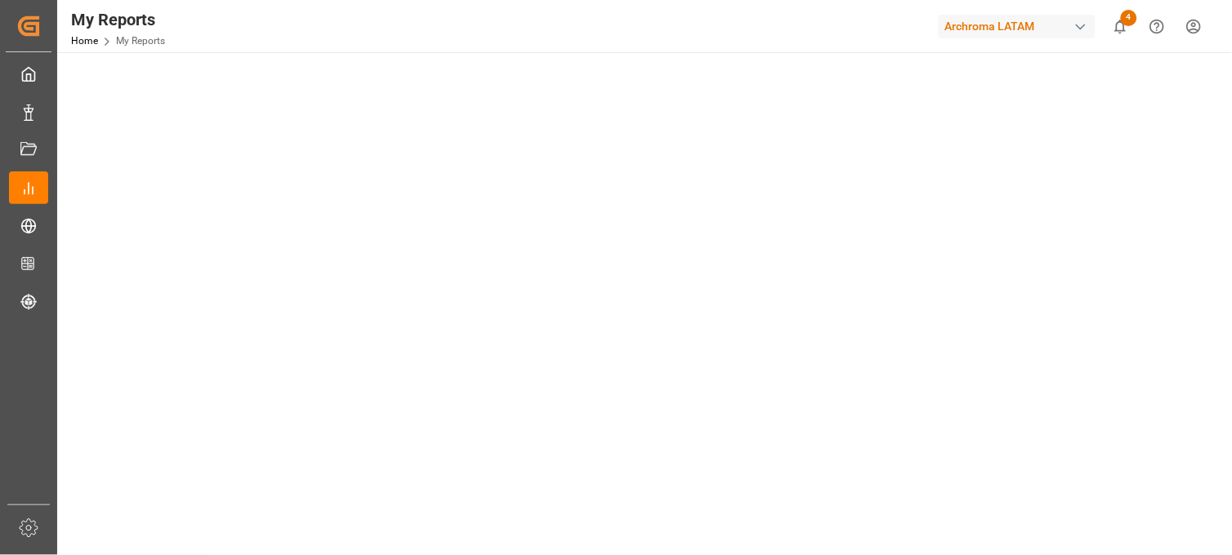
scroll to position [544, 0]
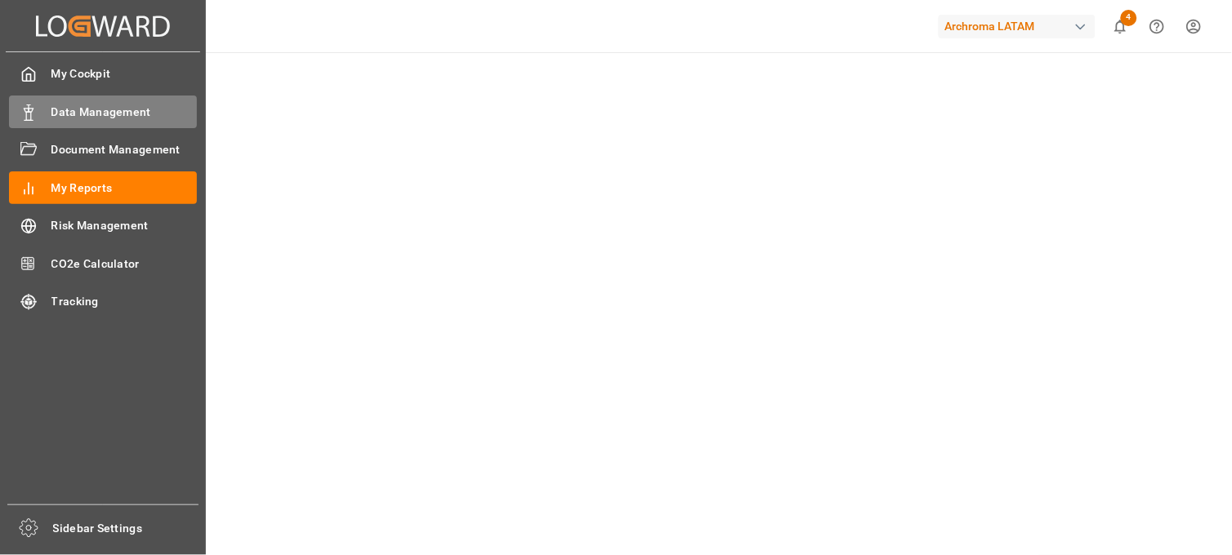
click at [109, 111] on span "Data Management" at bounding box center [124, 112] width 146 height 17
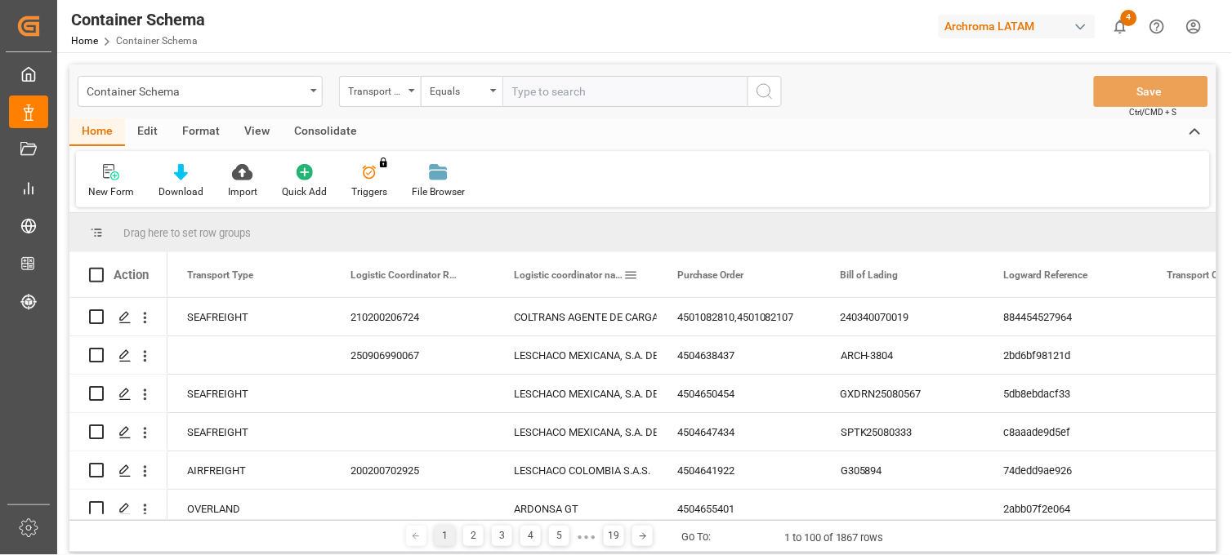
click at [533, 280] on span "Logistic coordinator name" at bounding box center [568, 275] width 109 height 11
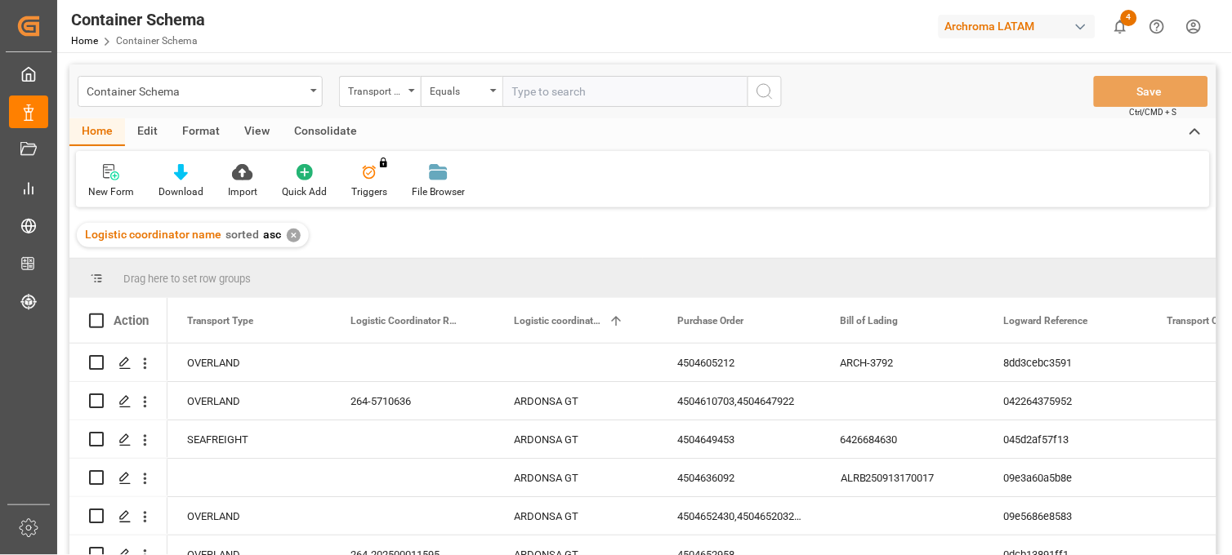
click at [290, 234] on div "✕" at bounding box center [294, 236] width 14 height 14
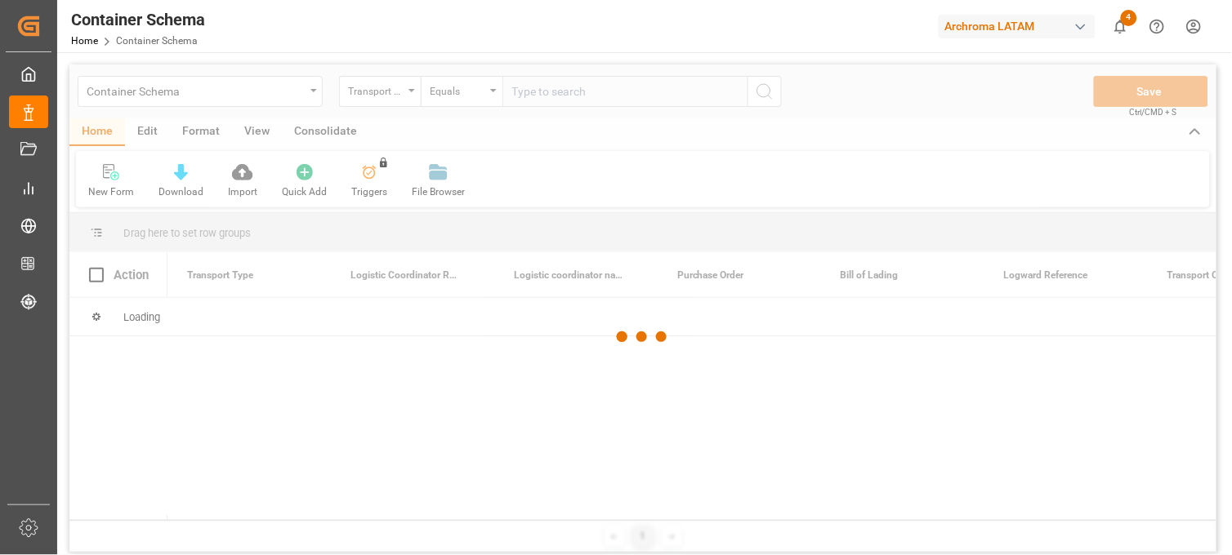
click at [136, 288] on div at bounding box center [642, 338] width 1147 height 546
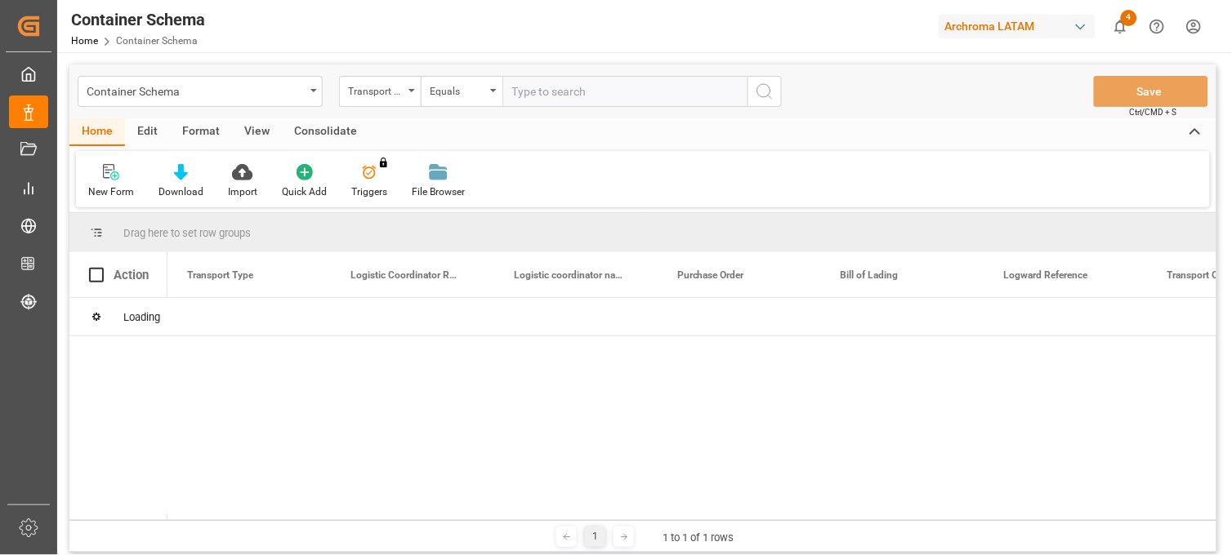
click at [134, 287] on div "Action" at bounding box center [118, 274] width 98 height 45
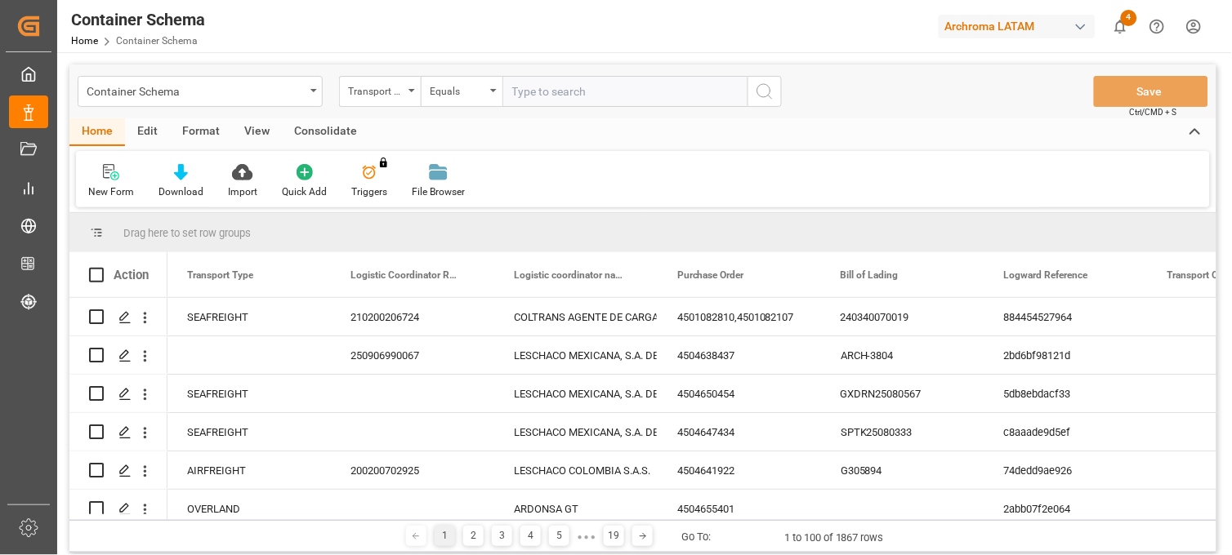
click at [133, 281] on div "Action" at bounding box center [131, 275] width 35 height 15
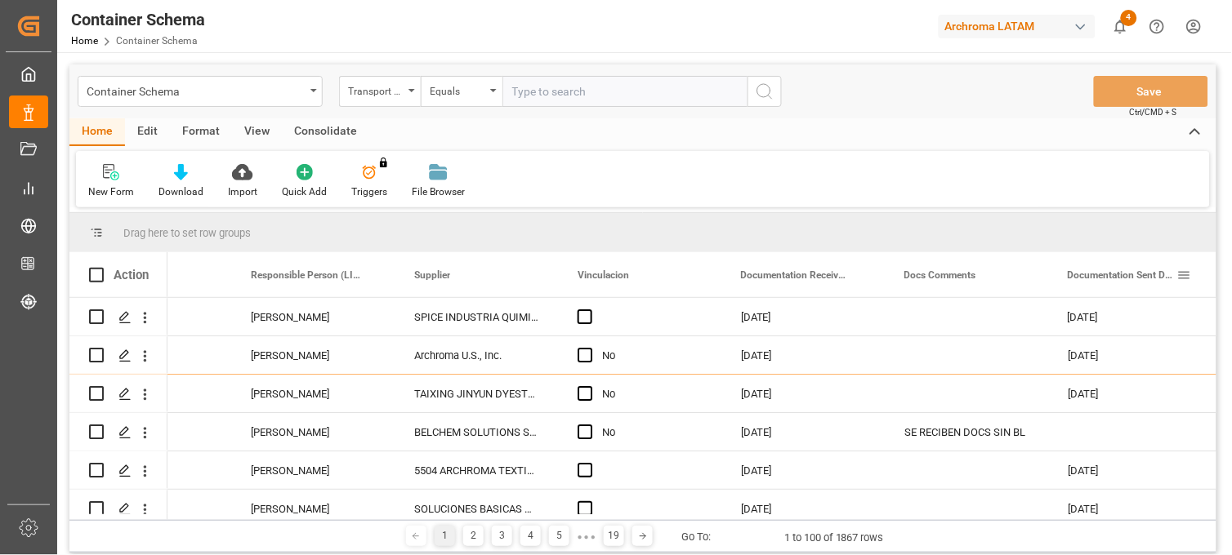
scroll to position [0, 2550]
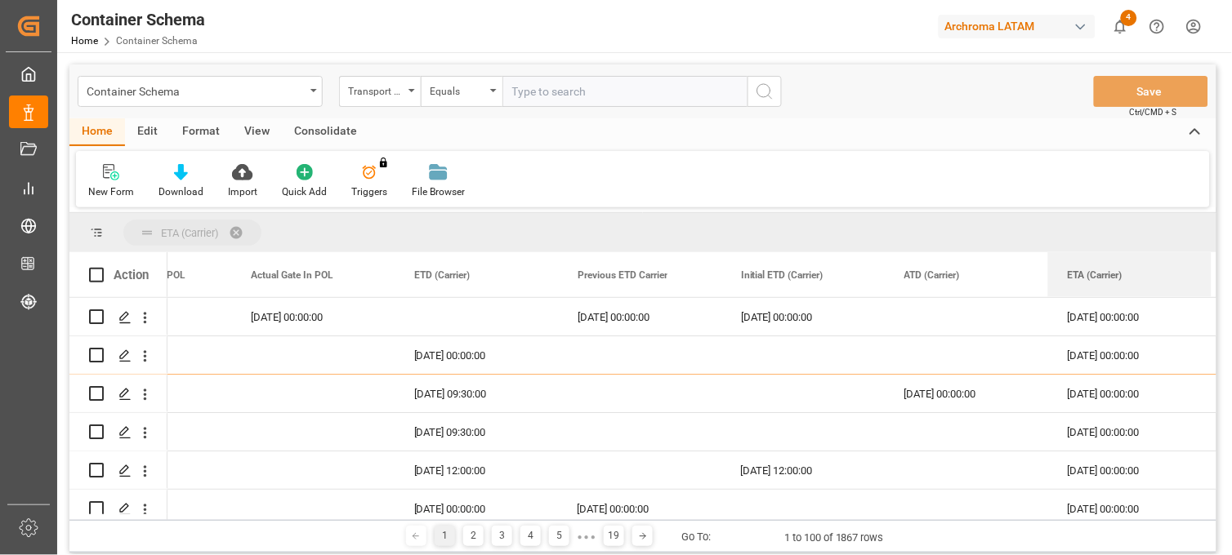
drag, startPoint x: 1084, startPoint y: 276, endPoint x: 1030, endPoint y: 238, distance: 66.2
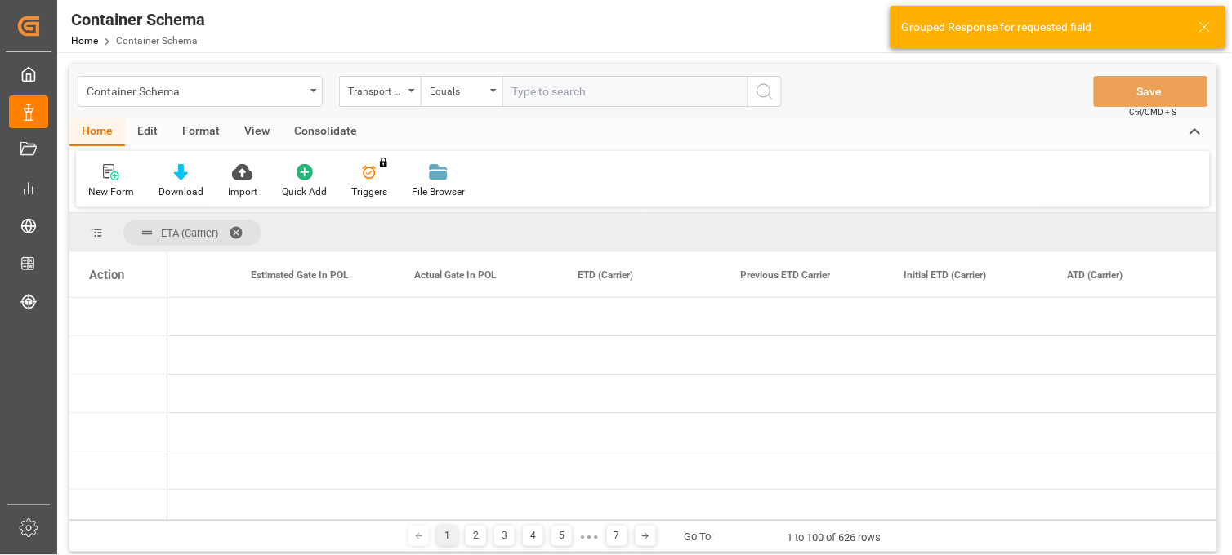
click at [110, 276] on div "Action" at bounding box center [106, 275] width 35 height 15
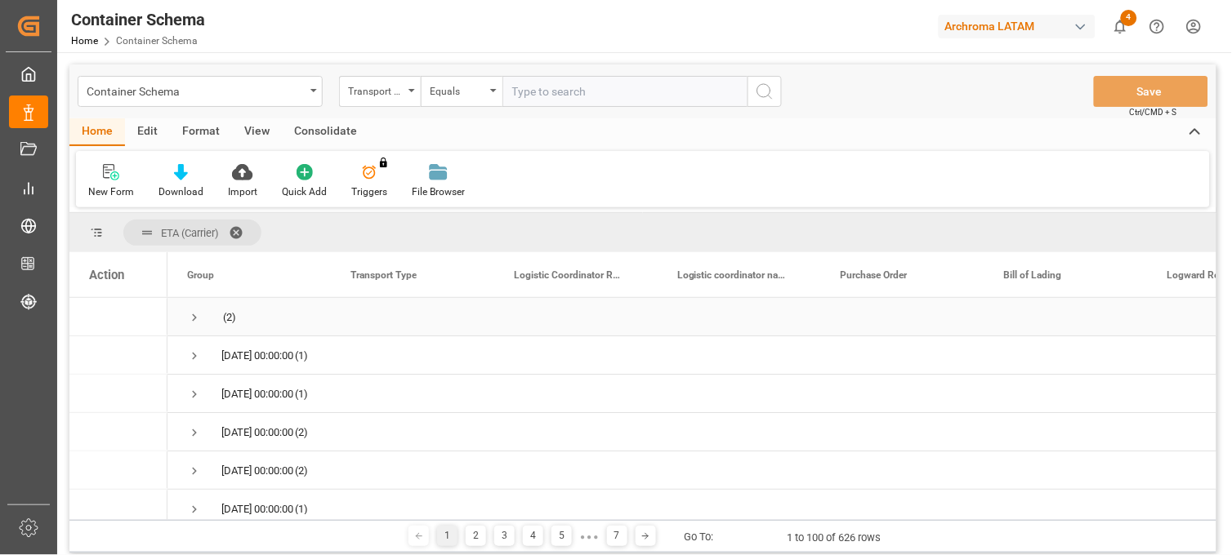
click at [193, 314] on span "Press SPACE to select this row." at bounding box center [194, 317] width 15 height 15
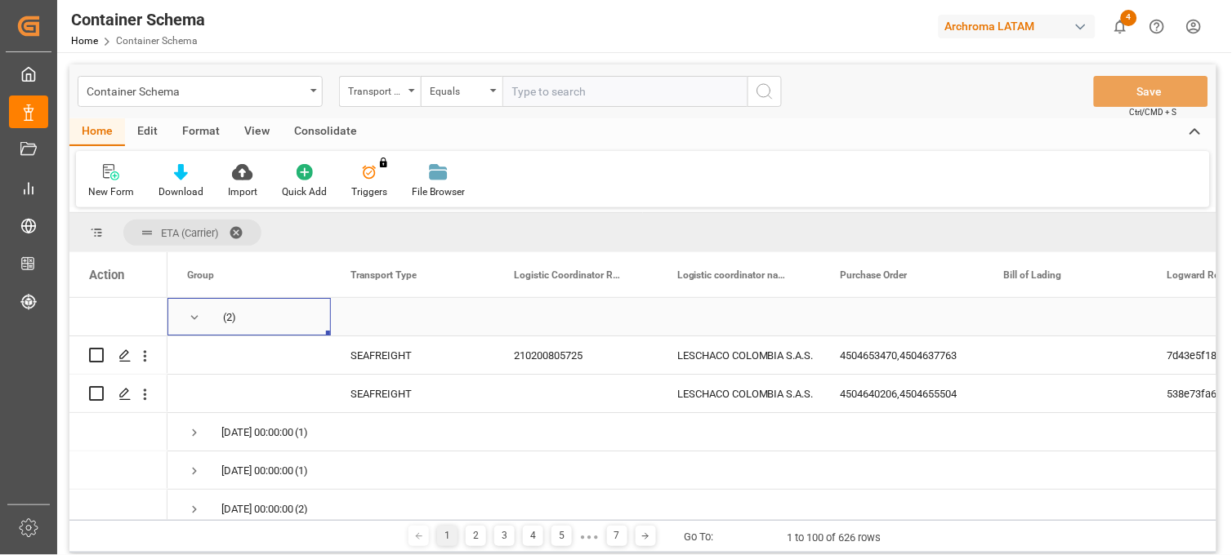
click at [192, 320] on span "Press SPACE to select this row." at bounding box center [194, 317] width 15 height 15
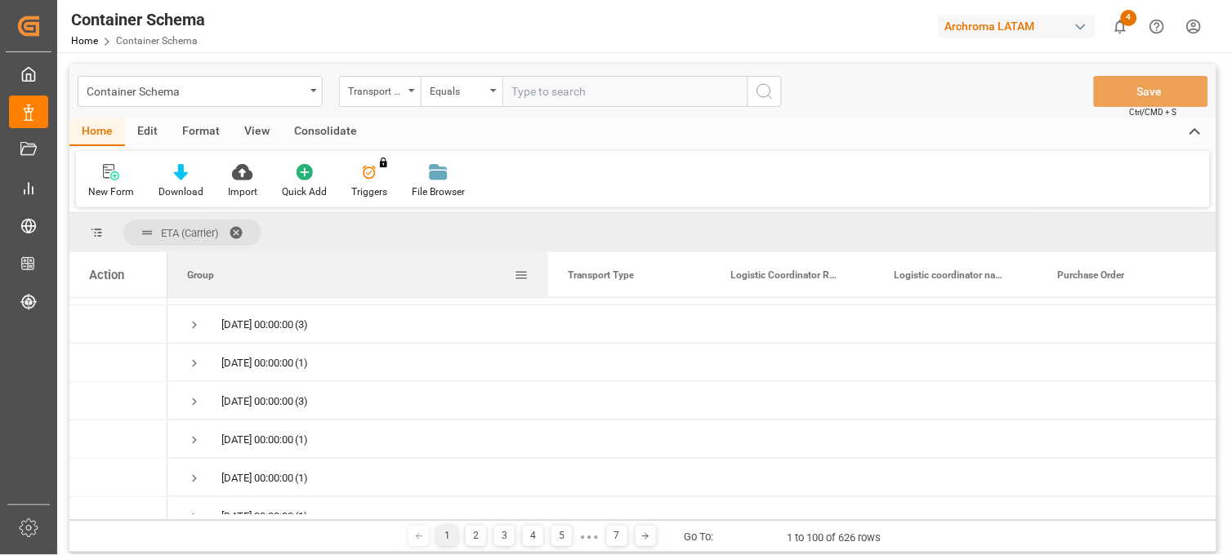
drag, startPoint x: 328, startPoint y: 272, endPoint x: 546, endPoint y: 274, distance: 218.1
click at [546, 274] on div at bounding box center [548, 274] width 7 height 45
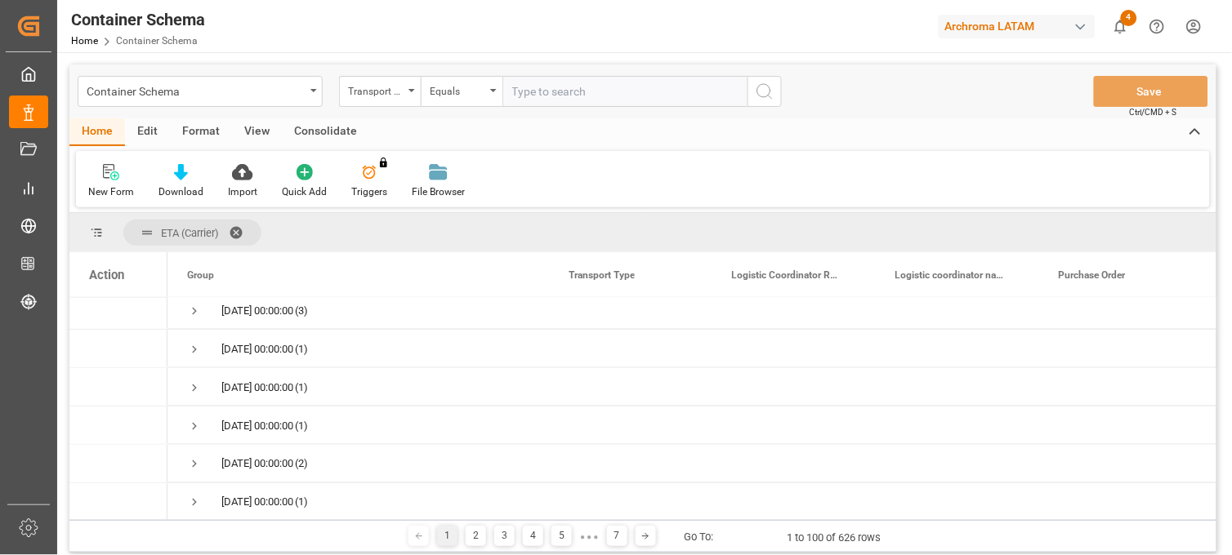
click at [240, 229] on span at bounding box center [242, 232] width 26 height 15
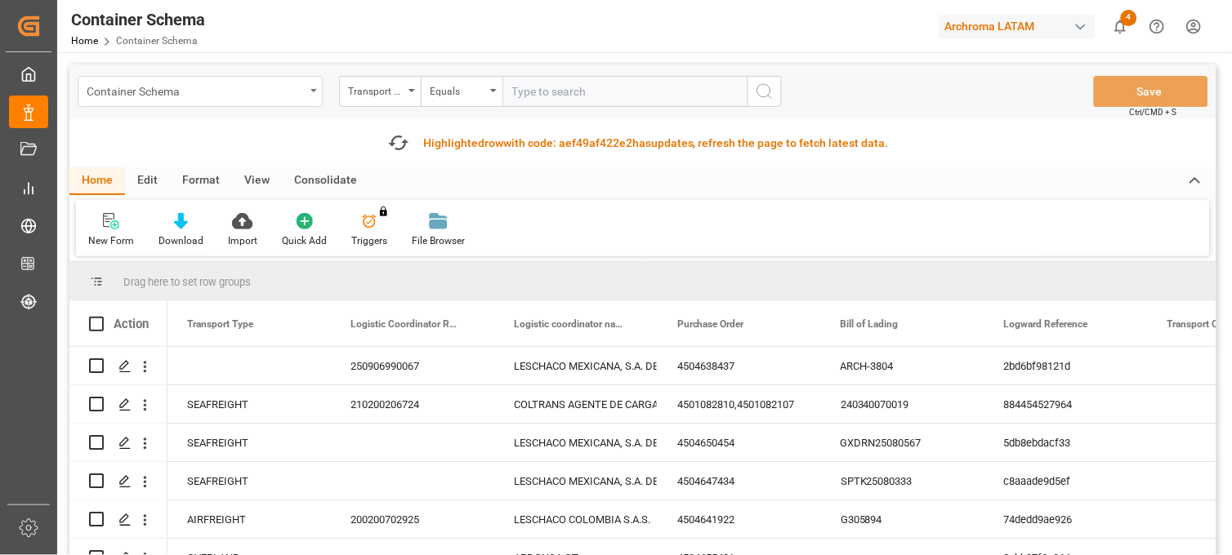
click at [305, 96] on div "Container Schema" at bounding box center [200, 91] width 245 height 31
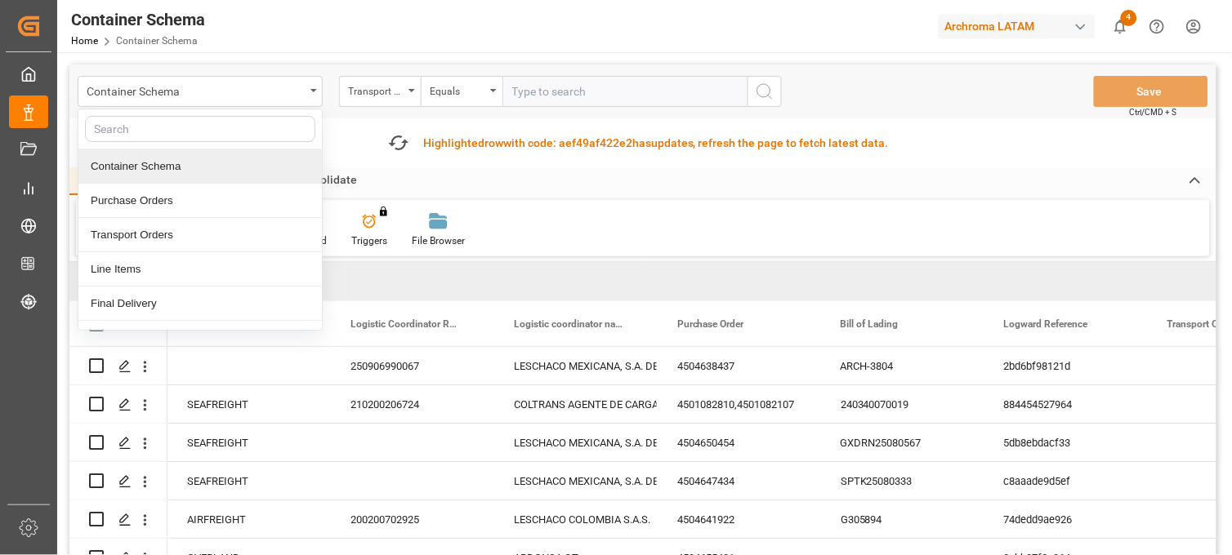
click at [156, 169] on div "Container Schema" at bounding box center [199, 166] width 243 height 34
